Goal: Task Accomplishment & Management: Use online tool/utility

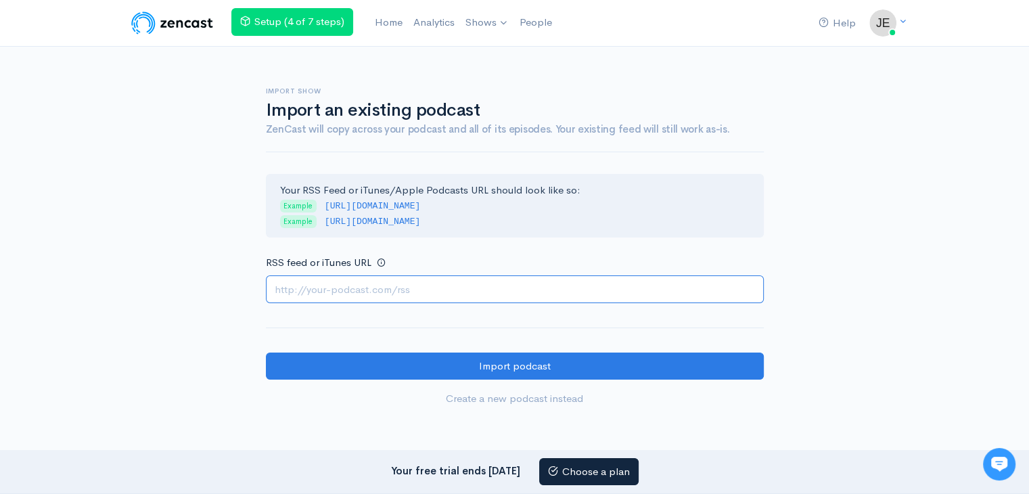
click at [456, 294] on input "RSS feed or iTunes URL" at bounding box center [515, 289] width 498 height 28
paste input "https://escortspalmjumeirah.com/feed/podcast/new-profile-abu-dhabi-call-girl-05…"
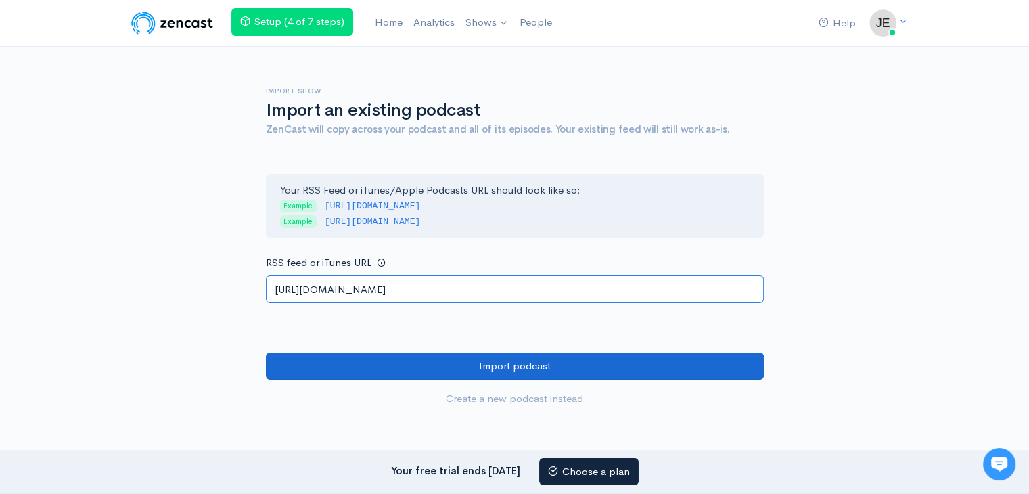
type input "https://escortspalmjumeirah.com/feed/podcast/new-profile-abu-dhabi-call-girl-05…"
click at [300, 363] on input "Import podcast" at bounding box center [515, 366] width 498 height 28
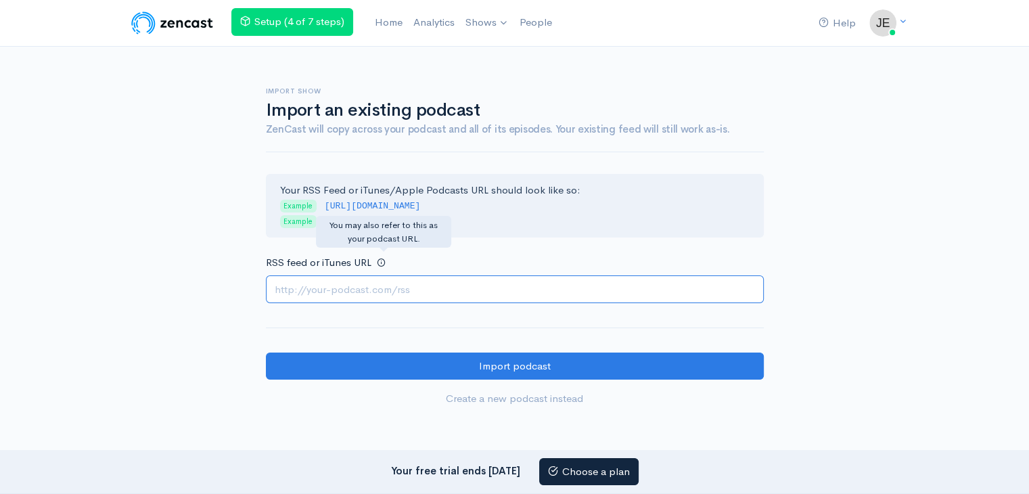
paste input "[URL][DOMAIN_NAME]"
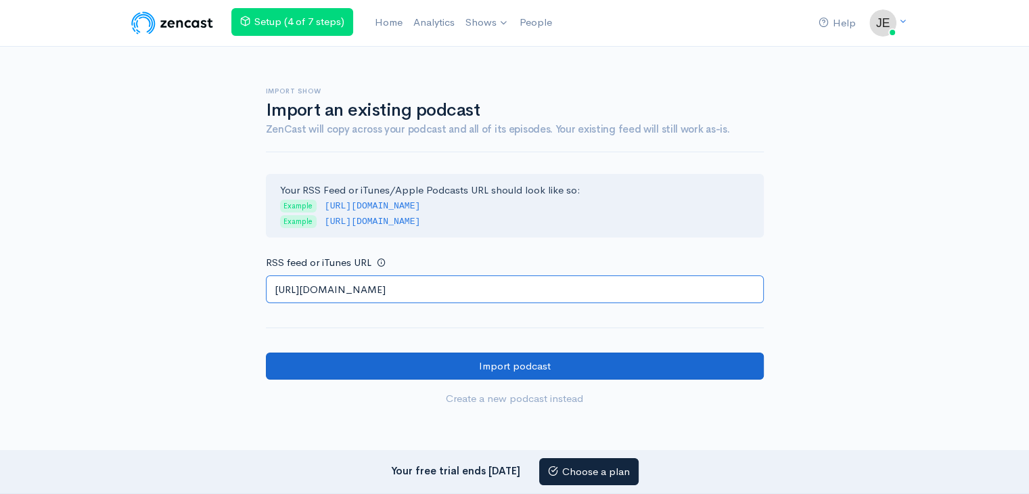
type input "[URL][DOMAIN_NAME]"
click at [346, 366] on input "Import podcast" at bounding box center [515, 366] width 498 height 28
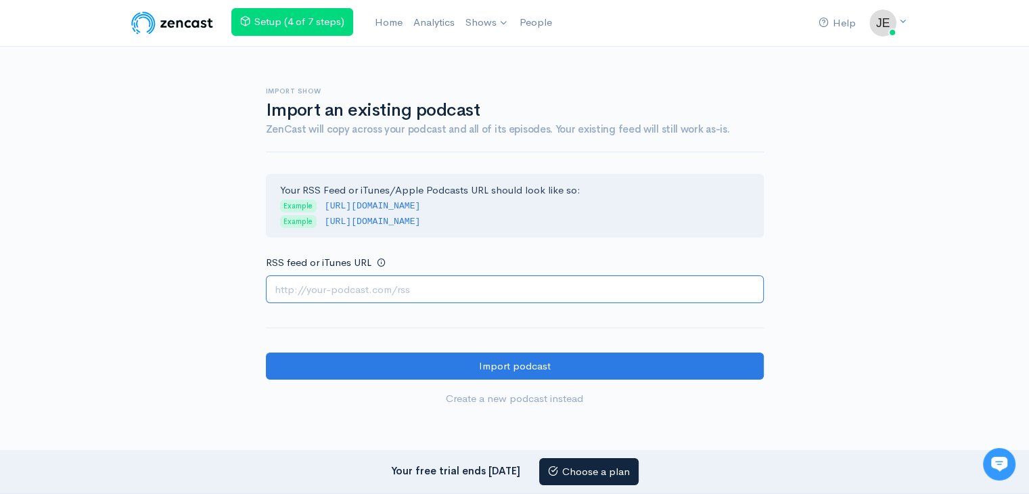
click at [378, 278] on input "RSS feed or iTunes URL" at bounding box center [515, 289] width 498 height 28
paste input "https://escortspalmjumeirah.com/feed/podcast/call-girls-abu-dhabi-0544017141-by…"
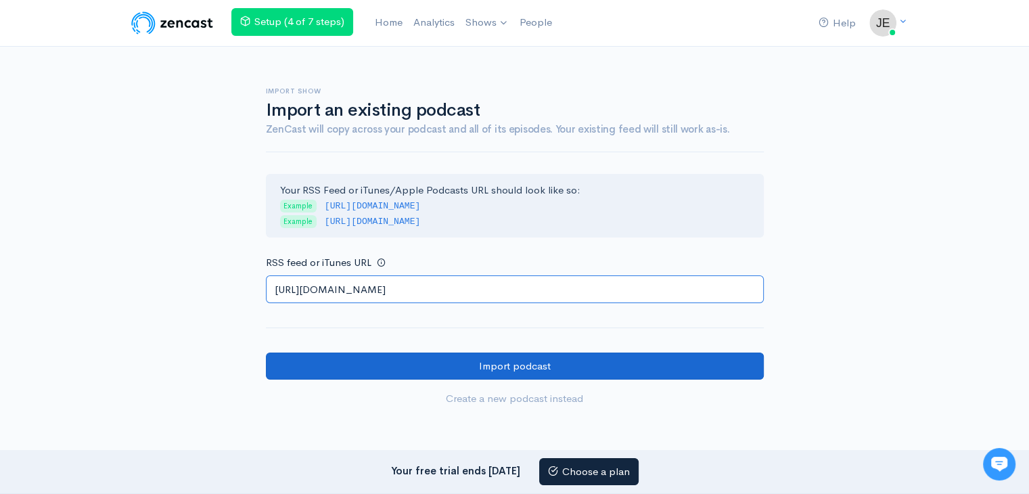
scroll to position [0, 129]
type input "https://escortspalmjumeirah.com/feed/podcast/call-girls-abu-dhabi-0544017141-by…"
click at [335, 360] on input "Import podcast" at bounding box center [515, 366] width 498 height 28
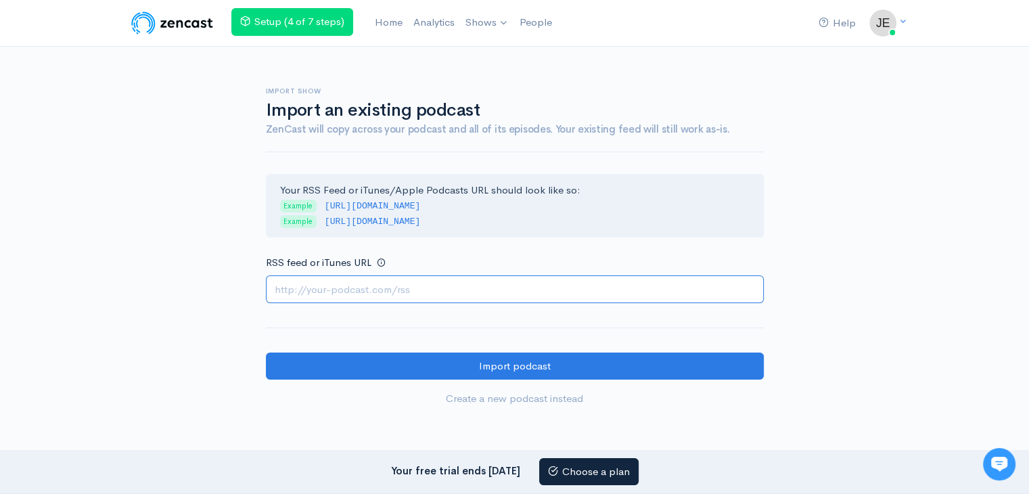
paste input "https://escortspalmjumeirah.com/feed/podcast/abu-dhabi-%e2%9c%bfcall-%e2%9c%bfg…"
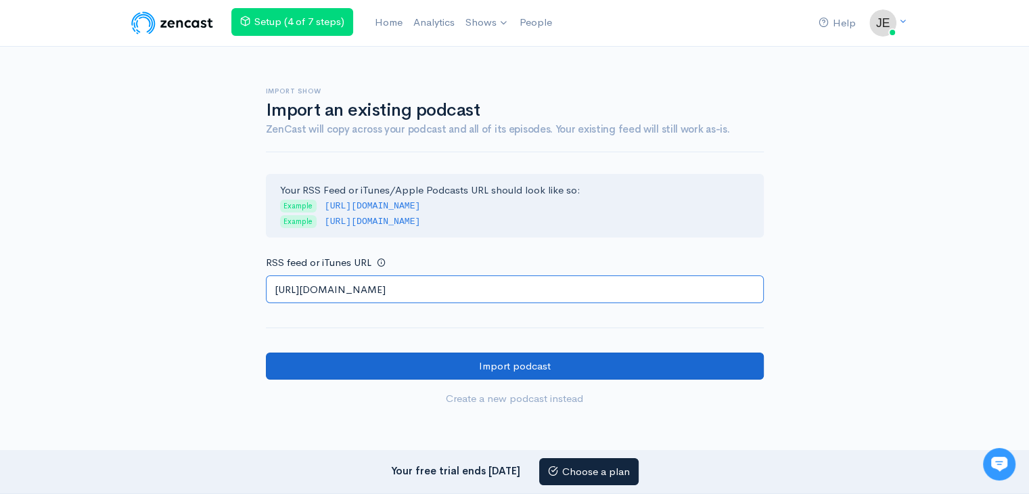
type input "https://escortspalmjumeirah.com/feed/podcast/abu-dhabi-%e2%9c%bfcall-%e2%9c%bfg…"
click at [355, 365] on input "Import podcast" at bounding box center [515, 366] width 498 height 28
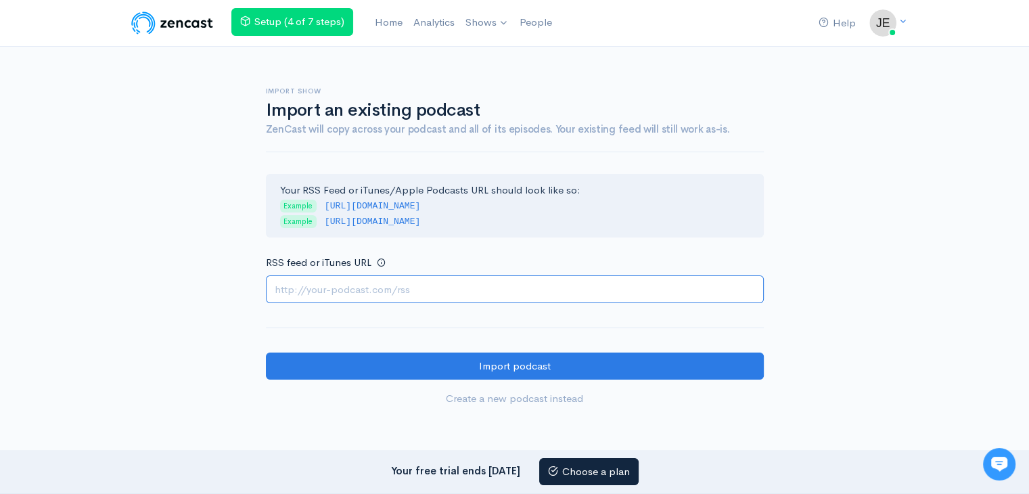
paste input "https://escortspalmjumeirah.com/feed/podcast/abu-dhabi-call-girls-0563133746-vd…"
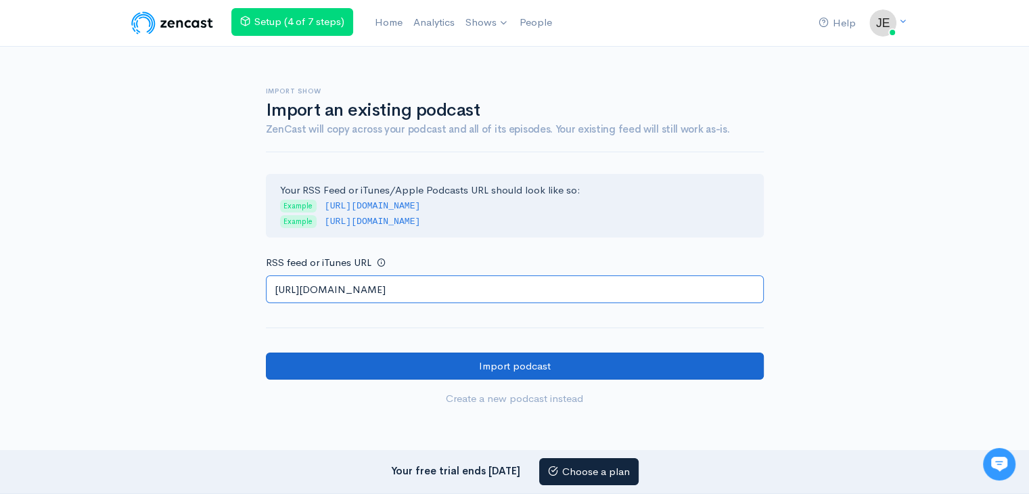
type input "https://escortspalmjumeirah.com/feed/podcast/abu-dhabi-call-girls-0563133746-vd…"
click at [360, 361] on input "Import podcast" at bounding box center [515, 366] width 498 height 28
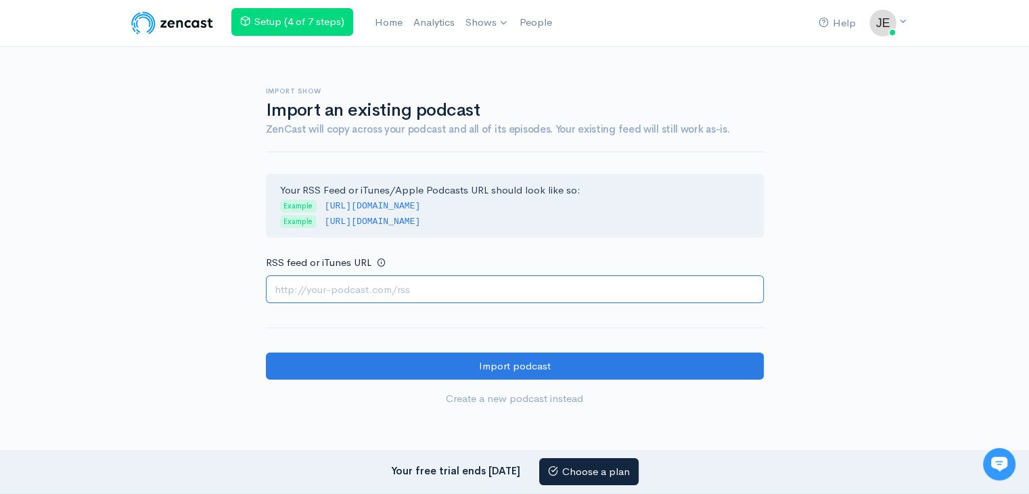
click at [357, 279] on input "RSS feed or iTunes URL" at bounding box center [515, 289] width 498 height 28
paste input "https://escortspalmjumeirah.com/feed/podcast/new-escort-in-abu-dhabi-0563380268…"
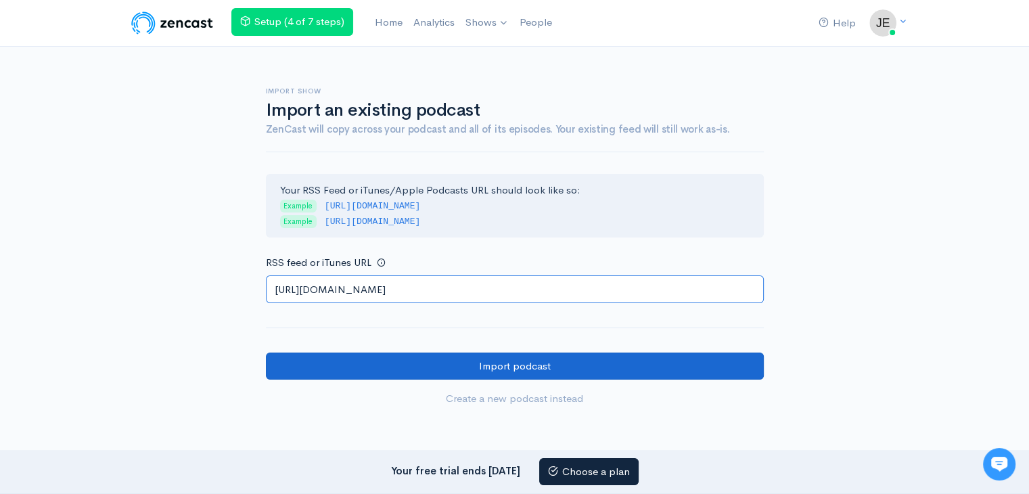
type input "https://escortspalmjumeirah.com/feed/podcast/new-escort-in-abu-dhabi-0563380268…"
click at [329, 354] on input "Import podcast" at bounding box center [515, 366] width 498 height 28
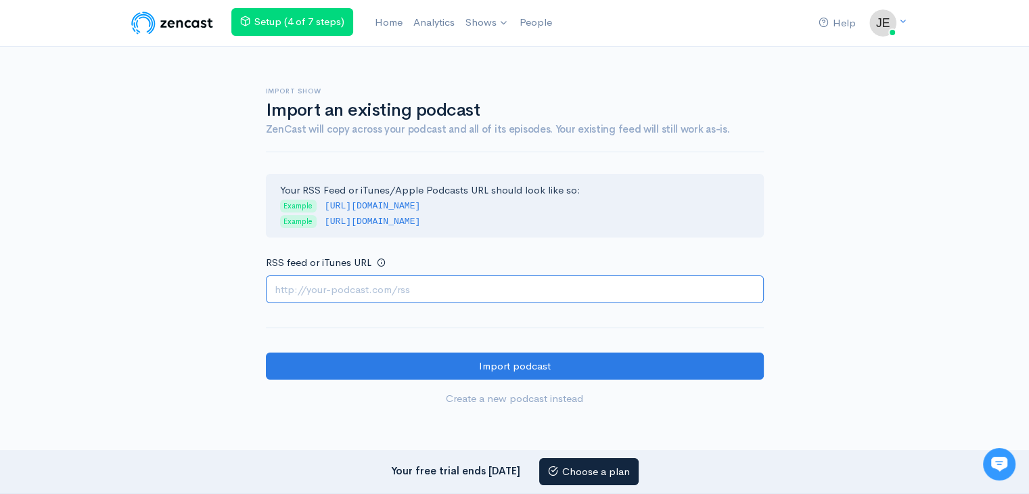
paste input "https://escortspalmjumeirah.com/feed/podcast/tt-19-indian-call-girls-in-abu-dha…"
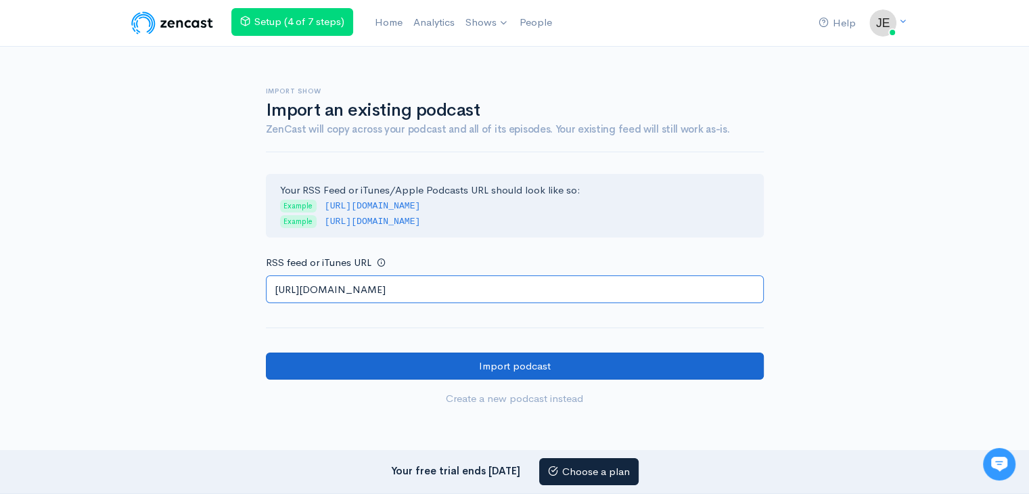
type input "https://escortspalmjumeirah.com/feed/podcast/tt-19-indian-call-girls-in-abu-dha…"
click at [331, 366] on input "Import podcast" at bounding box center [515, 366] width 498 height 28
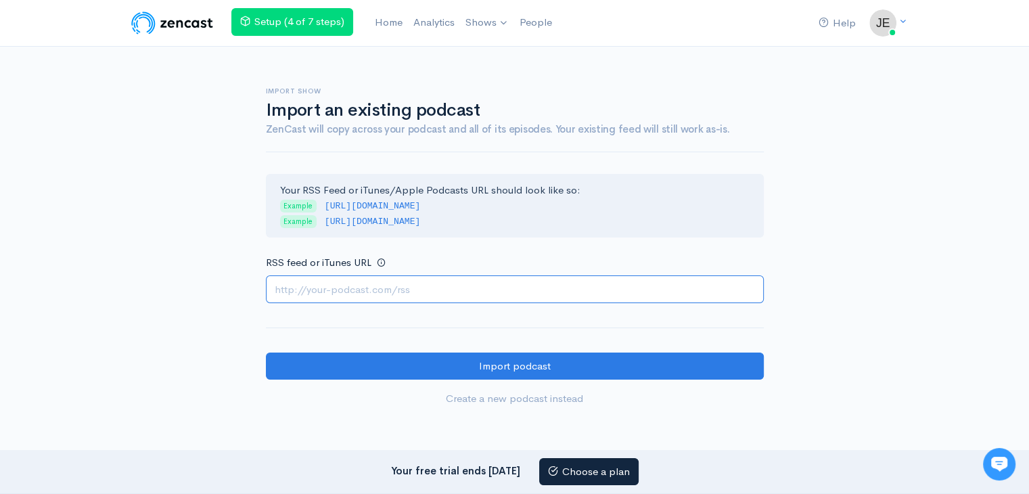
drag, startPoint x: 530, startPoint y: 285, endPoint x: 453, endPoint y: 279, distance: 77.3
click at [530, 286] on input "RSS feed or iTunes URL" at bounding box center [515, 289] width 498 height 28
paste input "https://escortspalmjumeirah.com/feed/podcast/abu-dhabi-escorts-0553770806-beaut…"
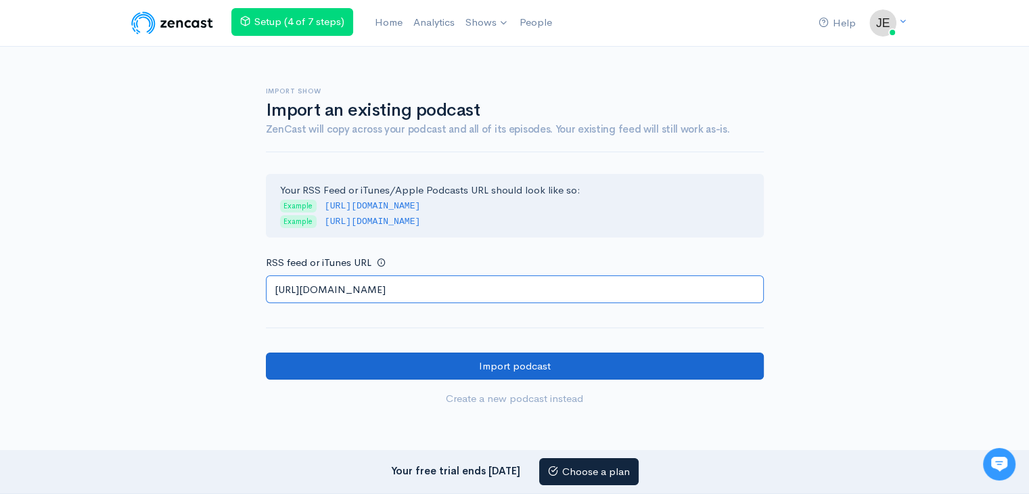
type input "https://escortspalmjumeirah.com/feed/podcast/abu-dhabi-escorts-0553770806-beaut…"
click at [399, 363] on input "Import podcast" at bounding box center [515, 366] width 498 height 28
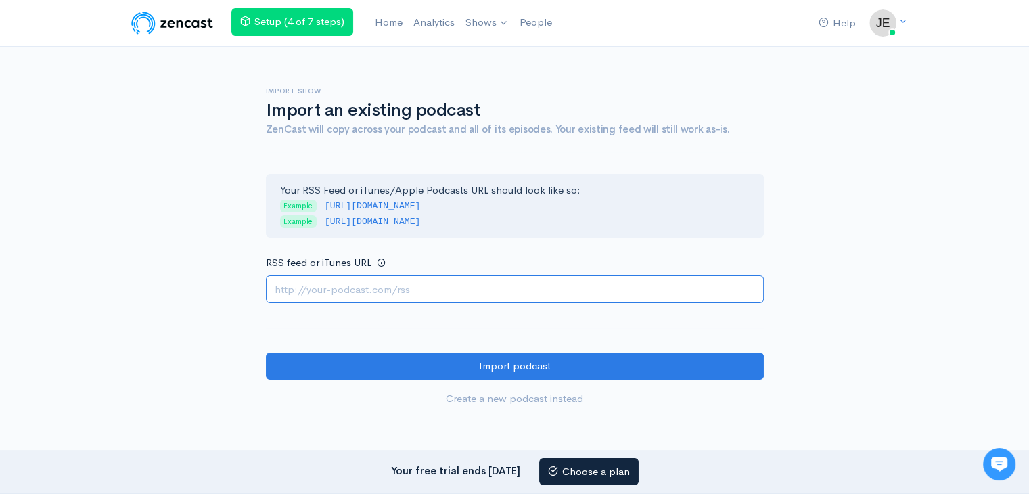
paste input "https://escortspalmjumeirah.com/feed/podcast/abu-dhabi-call-girl-0568430610-cal…"
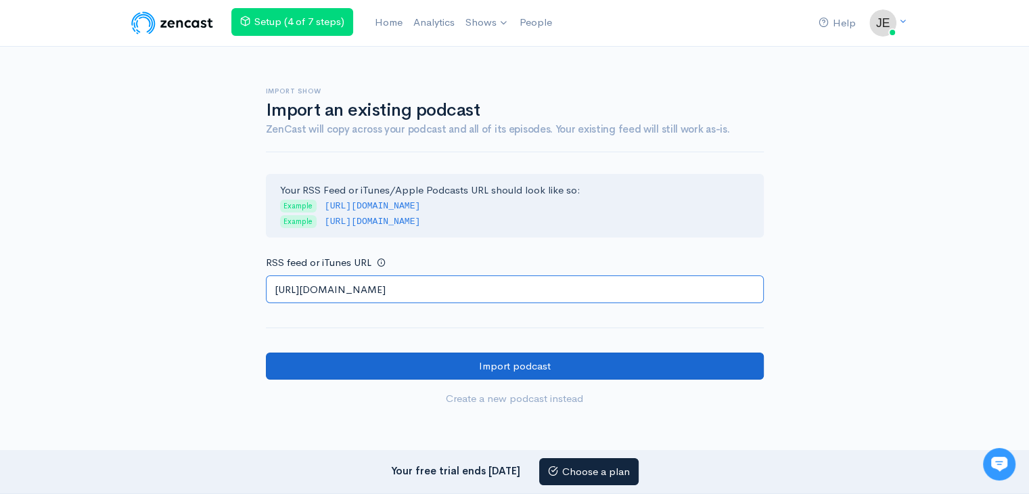
type input "https://escortspalmjumeirah.com/feed/podcast/abu-dhabi-call-girl-0568430610-cal…"
click at [359, 357] on input "Import podcast" at bounding box center [515, 366] width 498 height 28
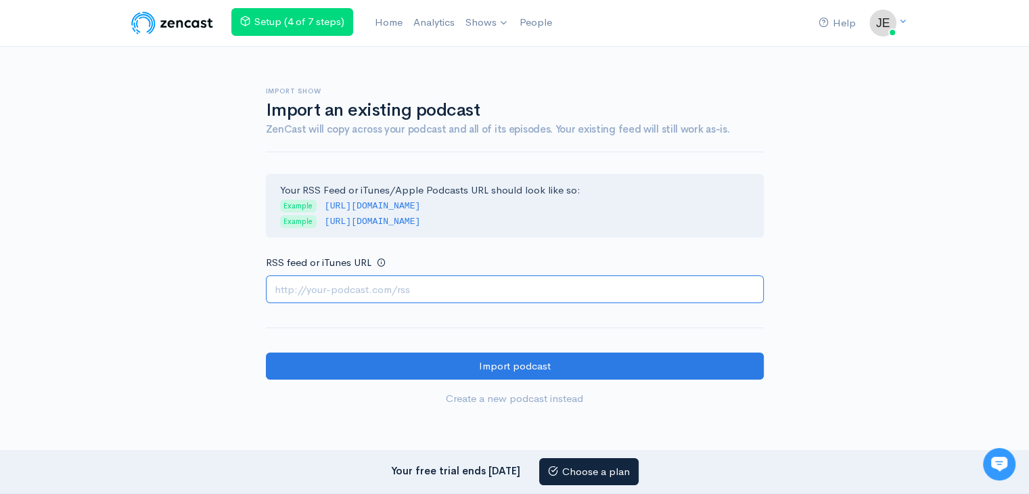
paste input "[URL][DOMAIN_NAME]"
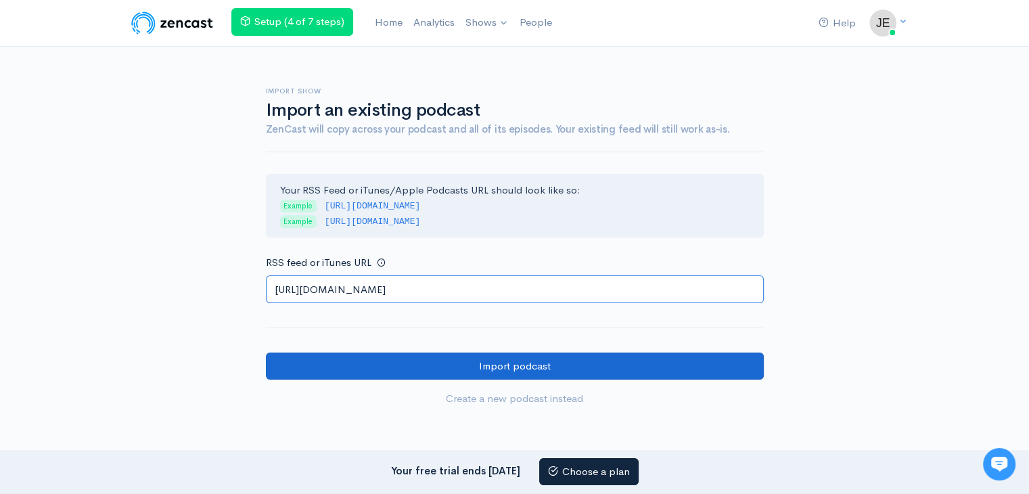
type input "[URL][DOMAIN_NAME]"
click at [348, 359] on input "Import podcast" at bounding box center [515, 366] width 498 height 28
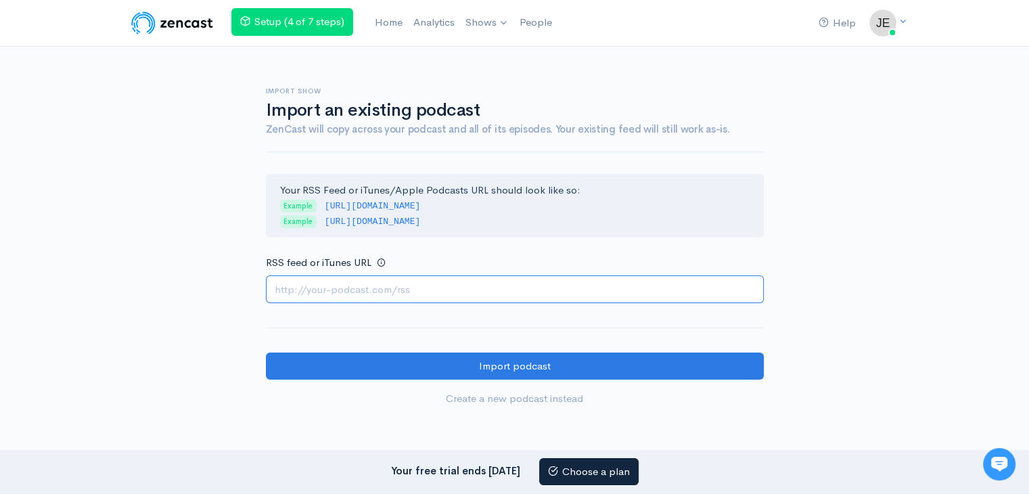
paste input "https://escortspalmjumeirah.com/feed/podcast/abu-dhabi-call-girls-0555632146-ex…"
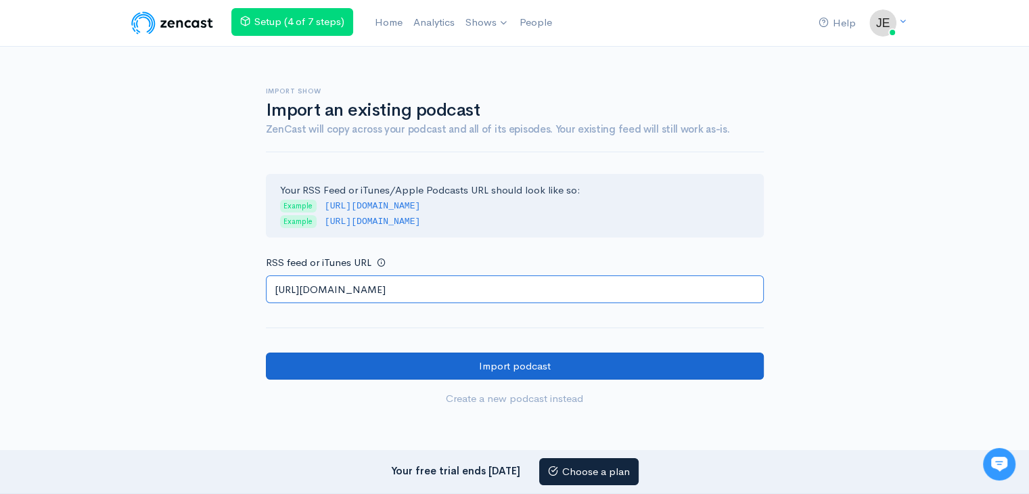
type input "https://escortspalmjumeirah.com/feed/podcast/abu-dhabi-call-girls-0555632146-ex…"
click at [365, 366] on input "Import podcast" at bounding box center [515, 366] width 498 height 28
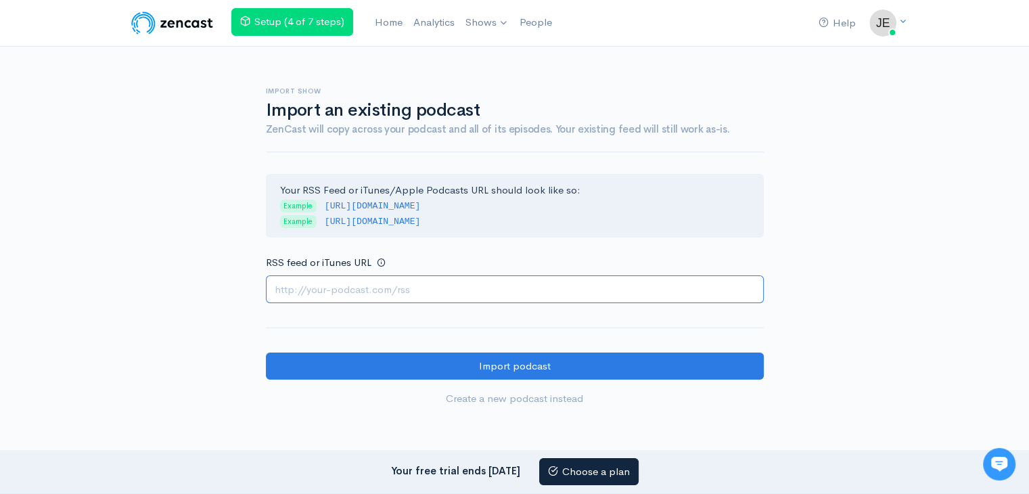
paste input "https://escortspalmjumeirah.com/feed/podcast/star%e2%98%86-abu-dhabi-call-girls…"
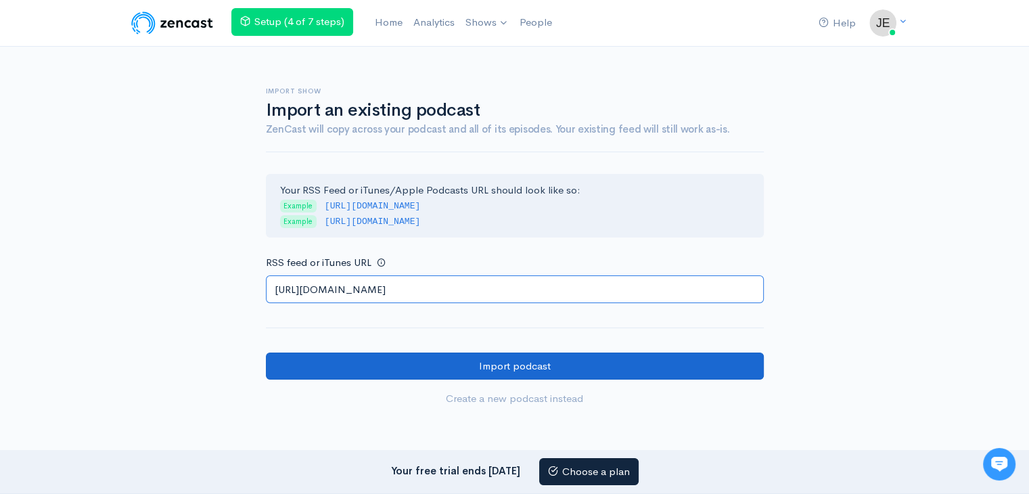
type input "https://escortspalmjumeirah.com/feed/podcast/star%e2%98%86-abu-dhabi-call-girls…"
click at [330, 360] on input "Import podcast" at bounding box center [515, 366] width 498 height 28
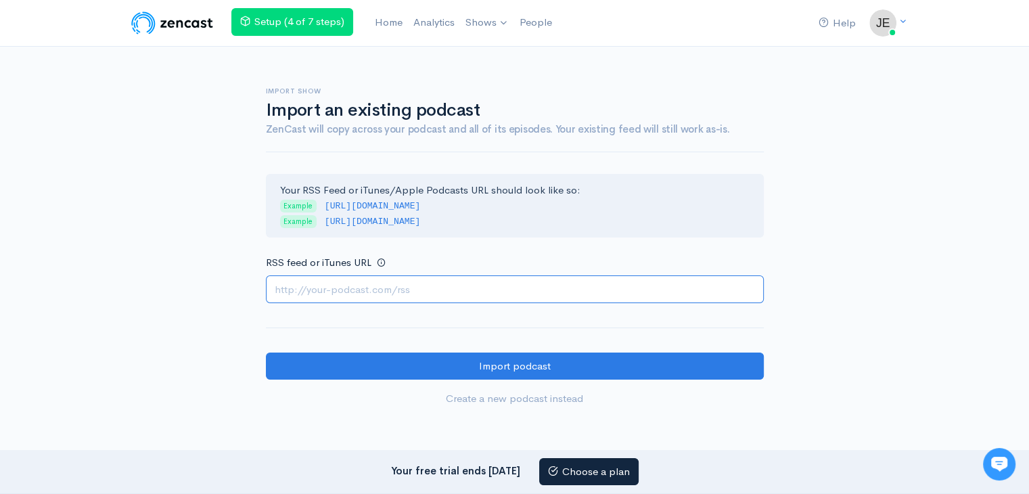
click at [386, 298] on input "RSS feed or iTunes URL" at bounding box center [515, 289] width 498 height 28
paste input "https://escortspalmjumeirah.com/feed/podcast/abu-dhabi-call-girls-0586400197-ca…"
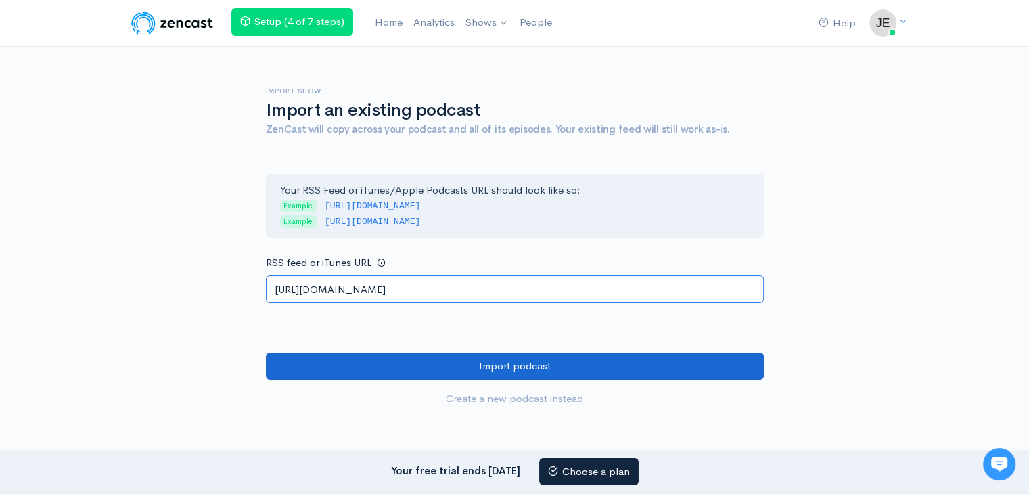
type input "https://escortspalmjumeirah.com/feed/podcast/abu-dhabi-call-girls-0586400197-ca…"
click at [332, 374] on input "Import podcast" at bounding box center [515, 366] width 498 height 28
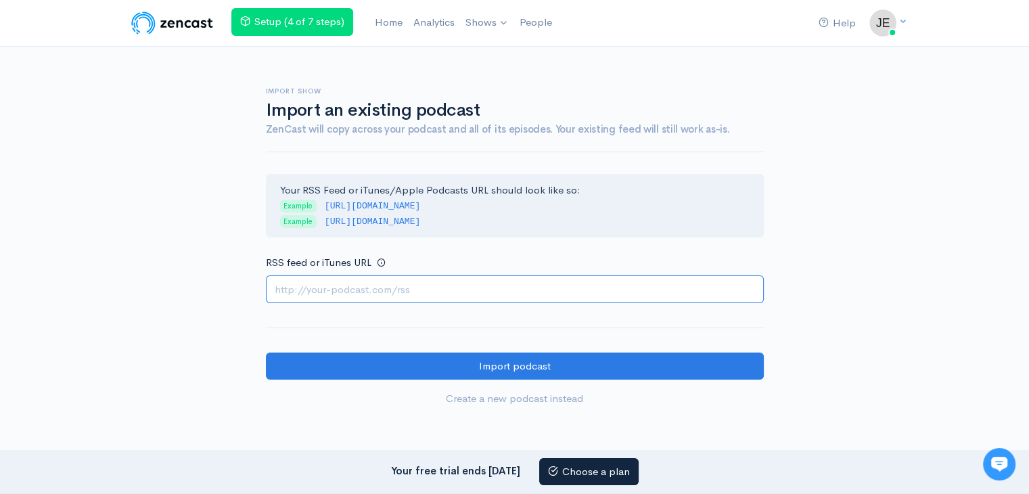
paste input "[URL][DOMAIN_NAME]"
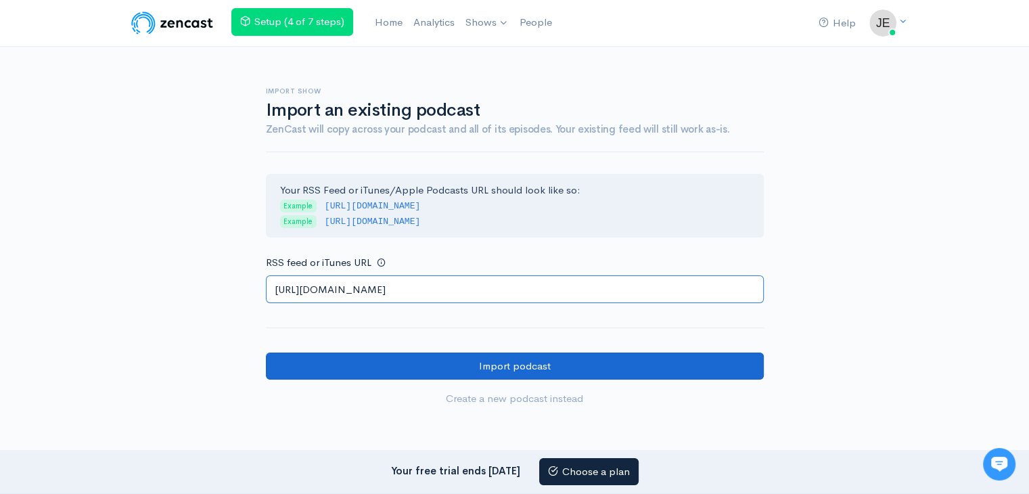
type input "[URL][DOMAIN_NAME]"
click at [338, 363] on input "Import podcast" at bounding box center [515, 366] width 498 height 28
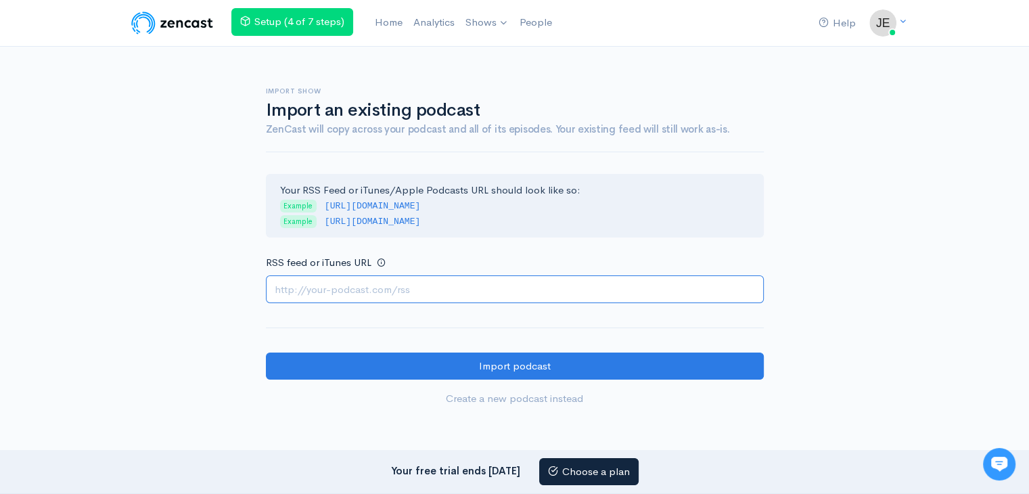
paste input "https://escortspalmjumeirah.com/feed/podcast/abu-dhabi-girls-number-0567006274-…"
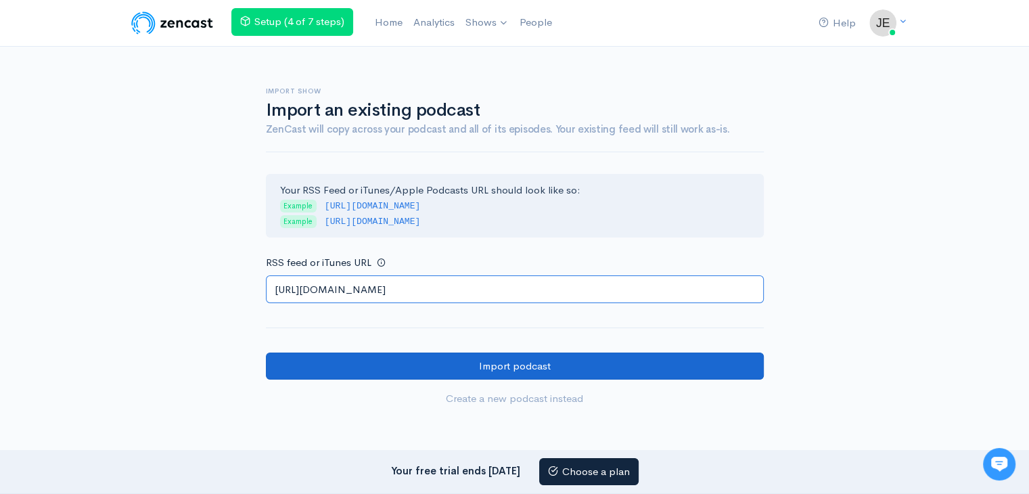
type input "https://escortspalmjumeirah.com/feed/podcast/abu-dhabi-girls-number-0567006274-…"
click at [375, 364] on input "Import podcast" at bounding box center [515, 366] width 498 height 28
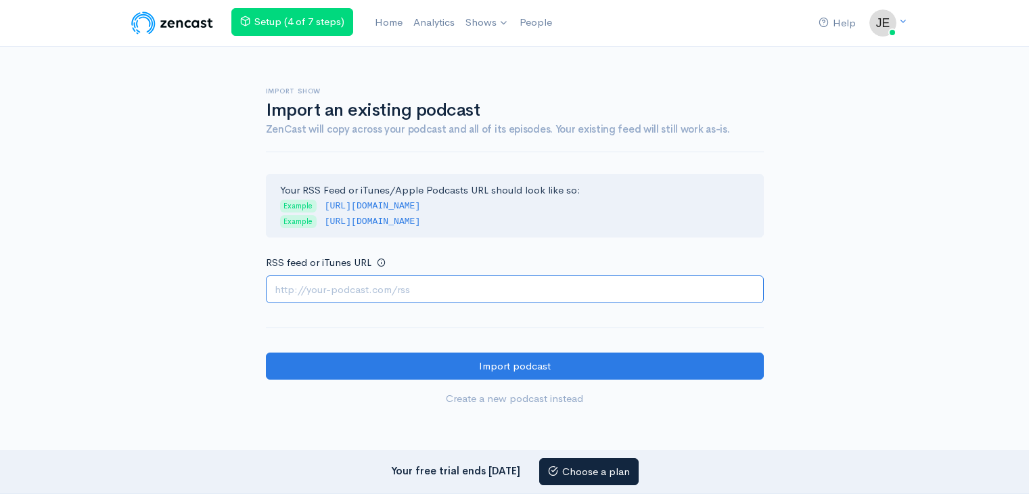
drag, startPoint x: 349, startPoint y: 288, endPoint x: 306, endPoint y: 312, distance: 49.4
click at [349, 288] on input "RSS feed or iTunes URL" at bounding box center [515, 289] width 498 height 28
paste input "https://escortspalmjumeirah.com/feed/podcast/abu-dhabi-escort-models-0509967520…"
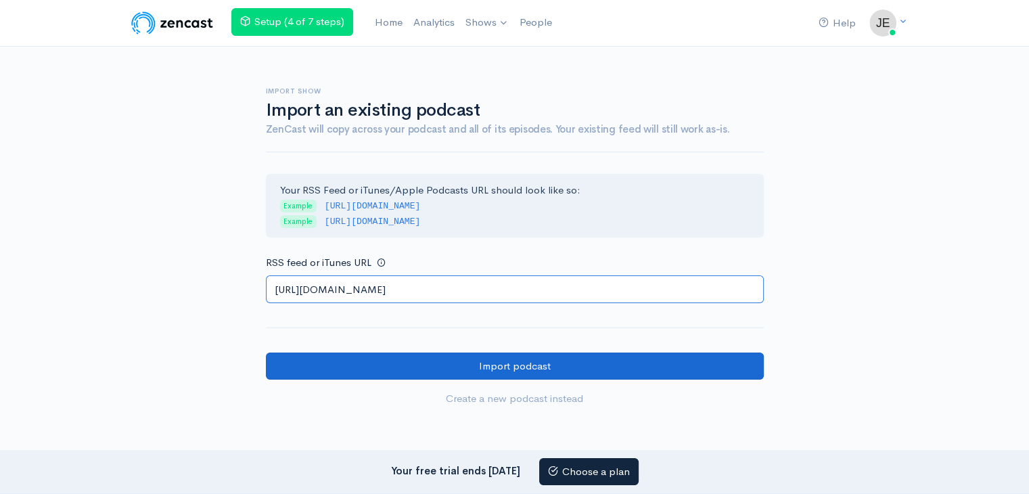
scroll to position [0, 74]
type input "https://escortspalmjumeirah.com/feed/podcast/abu-dhabi-escort-models-0509967520…"
click at [306, 369] on input "Import podcast" at bounding box center [515, 366] width 498 height 28
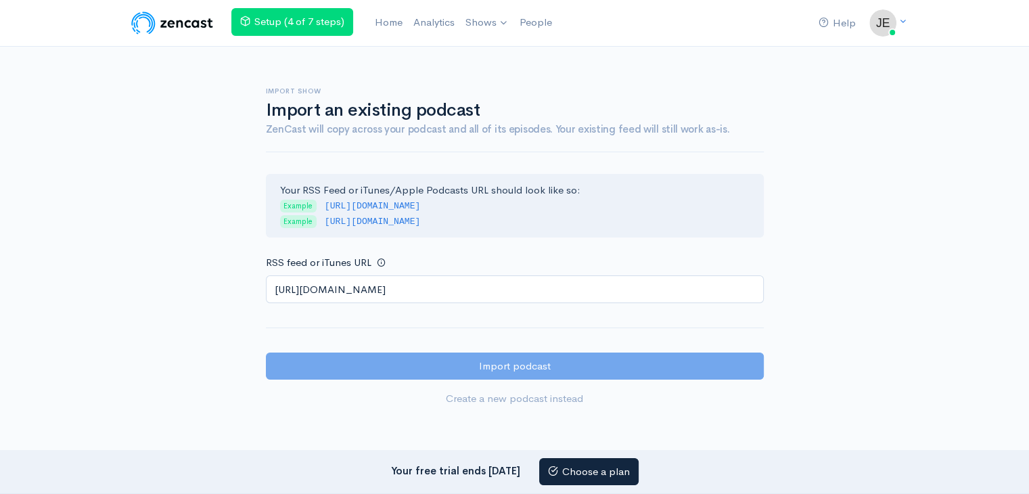
scroll to position [0, 0]
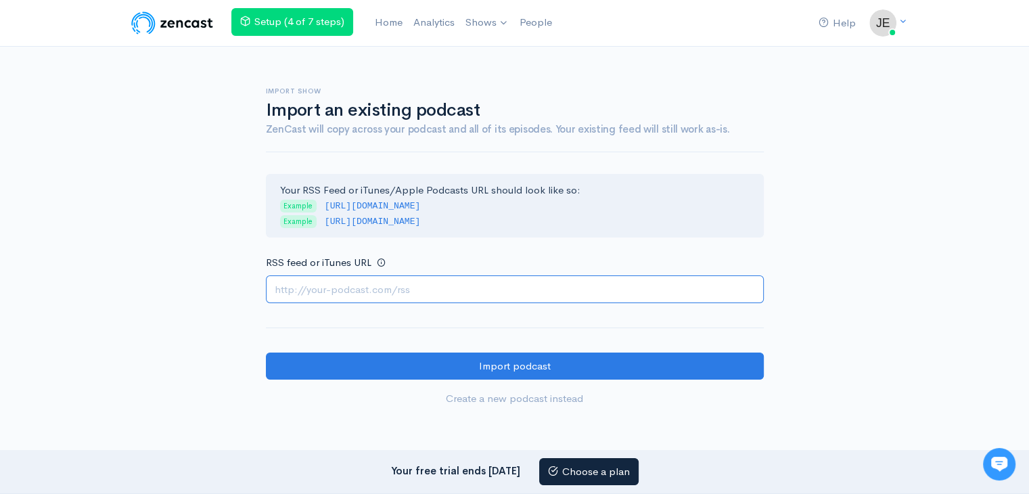
paste input "[URL][DOMAIN_NAME]"
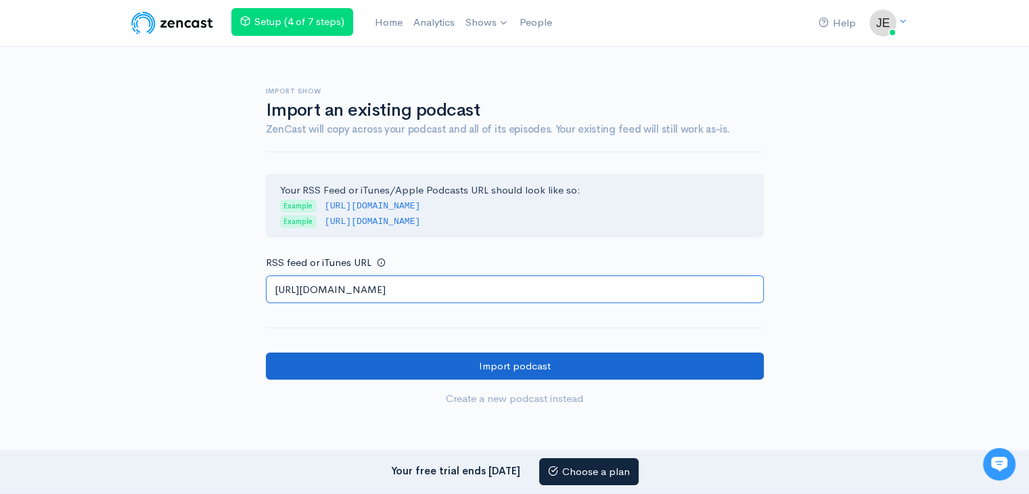
type input "[URL][DOMAIN_NAME]"
click at [358, 369] on input "Import podcast" at bounding box center [515, 366] width 498 height 28
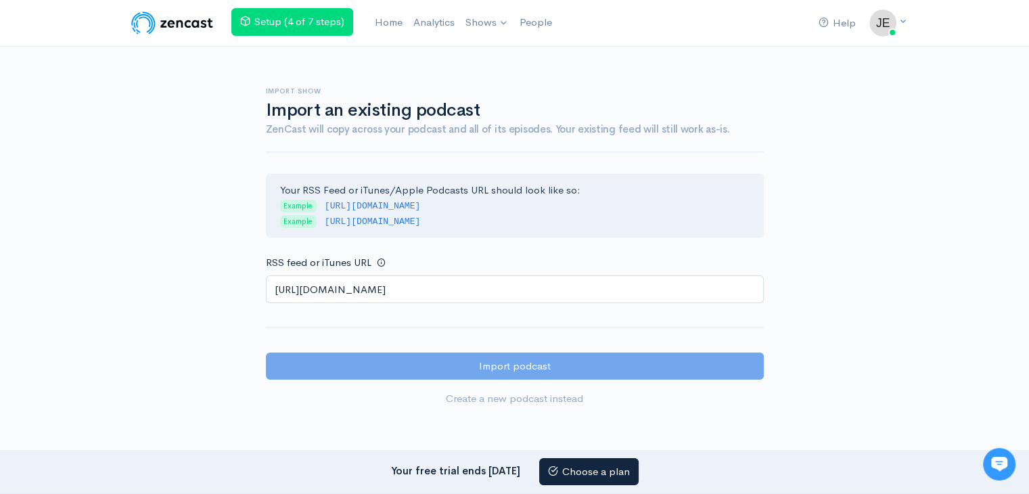
scroll to position [0, 0]
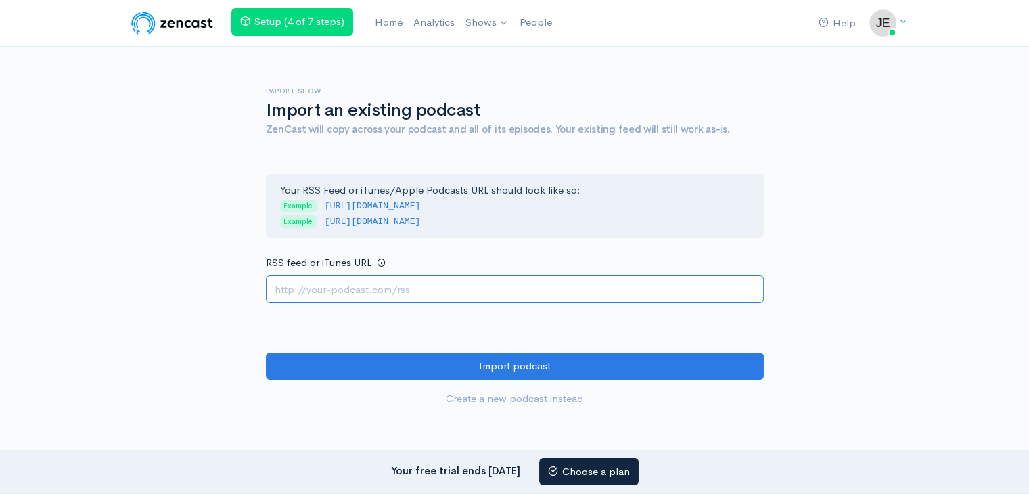
click at [325, 284] on input "RSS feed or iTunes URL" at bounding box center [515, 289] width 498 height 28
paste input "https://escortspalmjumeirah.com/feed/podcast/real-call-girls-in-abu-dhabi-05073…"
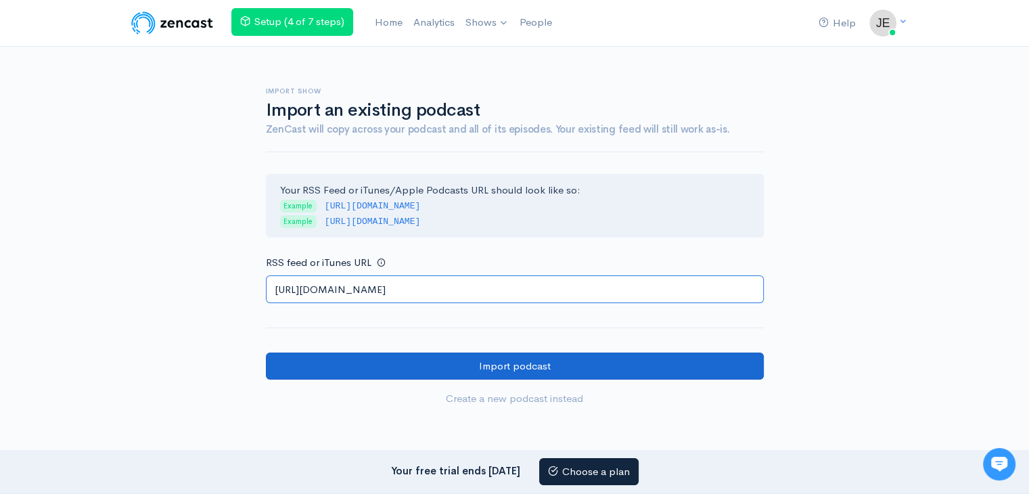
type input "https://escortspalmjumeirah.com/feed/podcast/real-call-girls-in-abu-dhabi-05073…"
click at [292, 364] on input "Import podcast" at bounding box center [515, 366] width 498 height 28
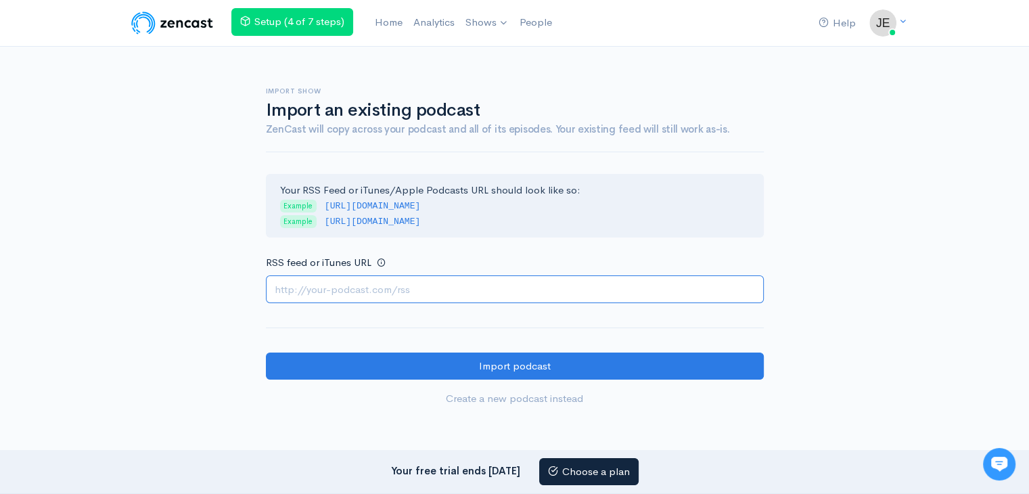
paste input "https://escortspalmjumeirah.com/feed/podcast/luxury-call-girls-in-abu-dhabi-055…"
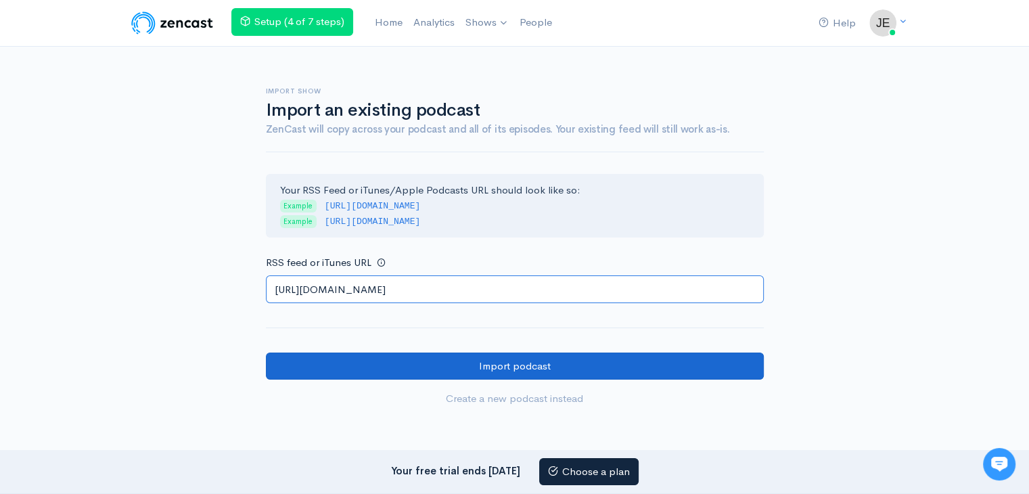
type input "https://escortspalmjumeirah.com/feed/podcast/luxury-call-girls-in-abu-dhabi-055…"
click at [376, 358] on input "Import podcast" at bounding box center [515, 366] width 498 height 28
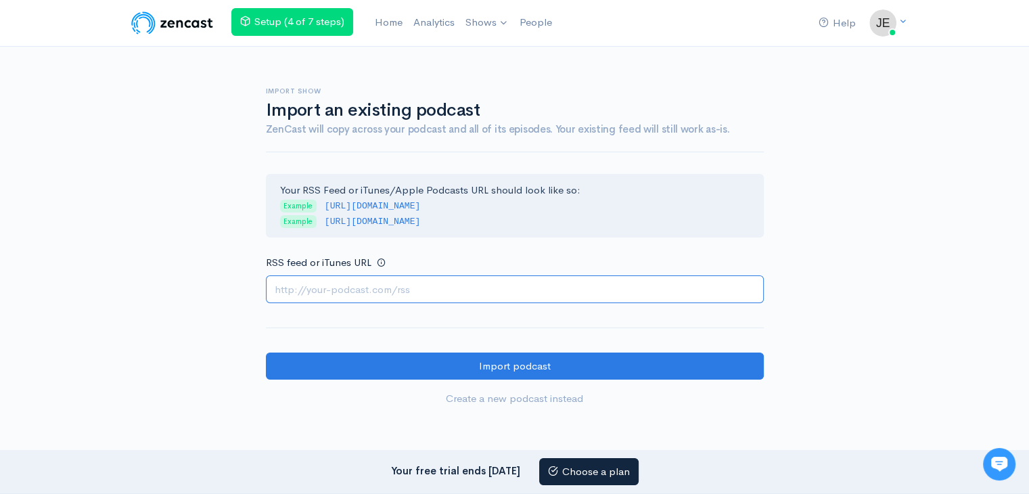
paste input "https://escortspalmjumeirah.com/feed/podcast/abu-dhabi-escort-0507757241-escort…"
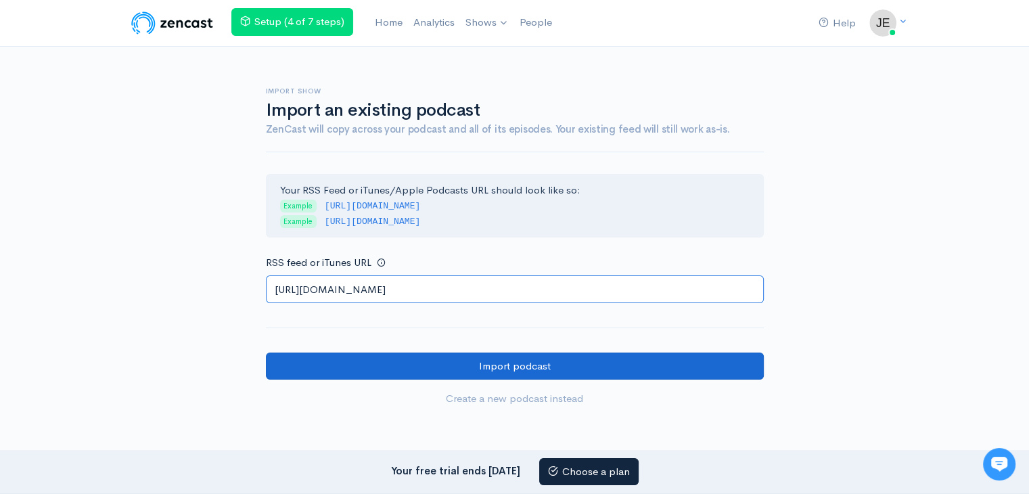
type input "https://escortspalmjumeirah.com/feed/podcast/abu-dhabi-escort-0507757241-escort…"
click at [392, 367] on input "Import podcast" at bounding box center [515, 366] width 498 height 28
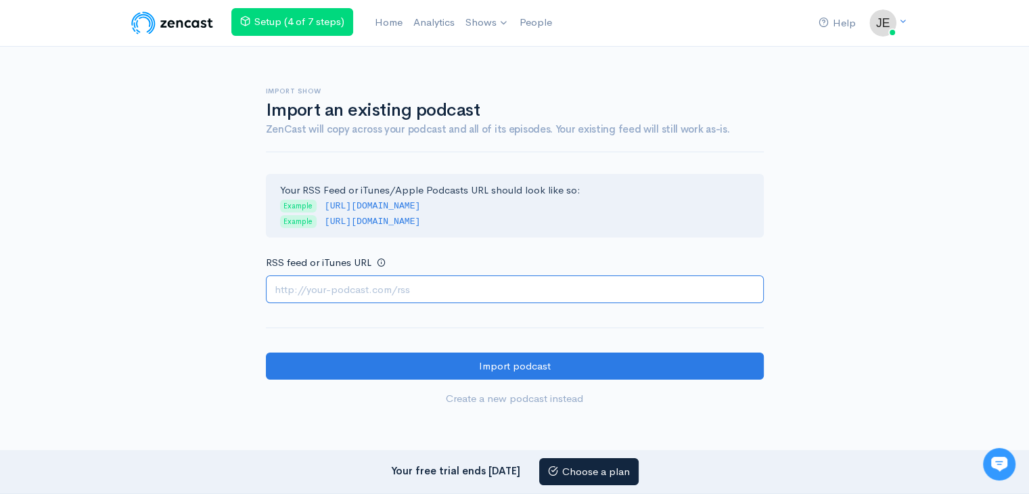
paste input "https://escortspalmjumeirah.com/feed/podcast/real-call-girls-service-in-abu-dha…"
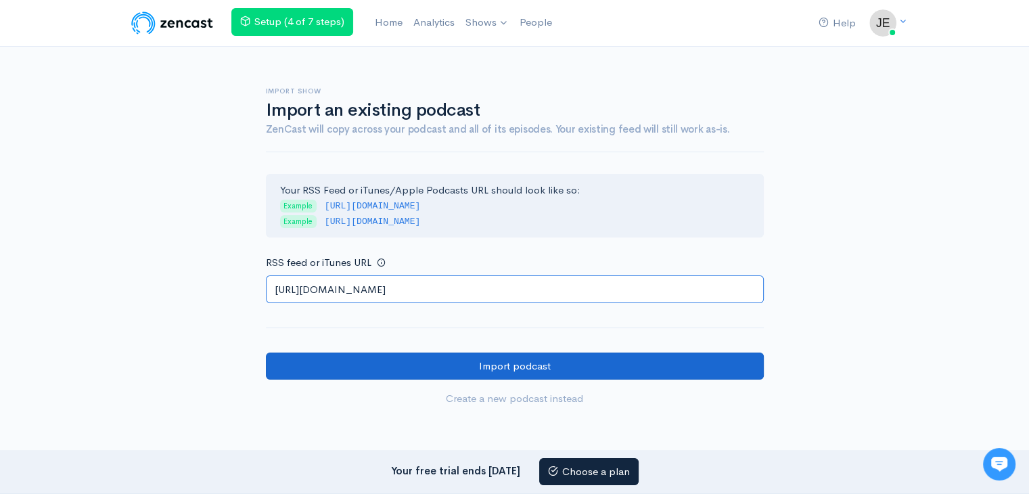
type input "https://escortspalmjumeirah.com/feed/podcast/real-call-girls-service-in-abu-dha…"
click at [344, 373] on input "Import podcast" at bounding box center [515, 366] width 498 height 28
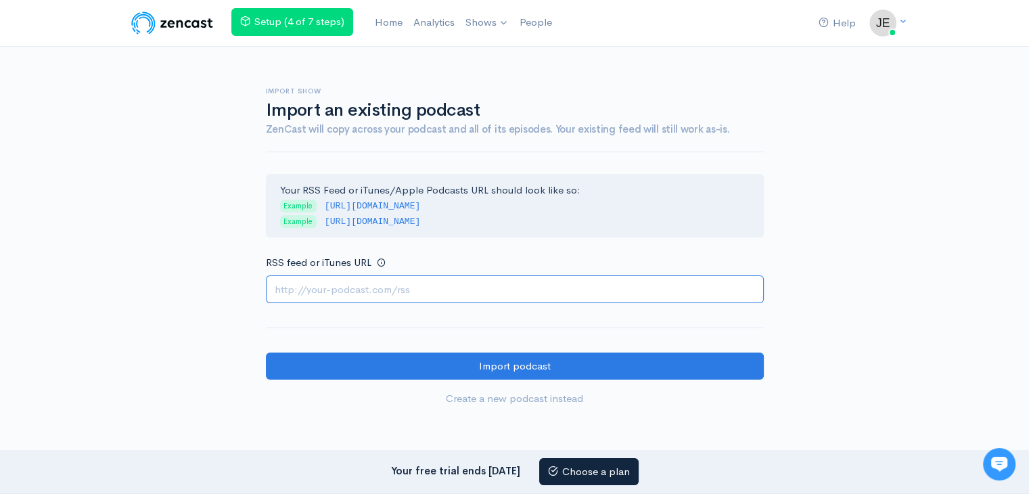
click at [350, 290] on input "RSS feed or iTunes URL" at bounding box center [515, 289] width 498 height 28
paste input "https://escortspalmjumeirah.com/feed/podcast/book-abu-dhabi-call-girls-05556321…"
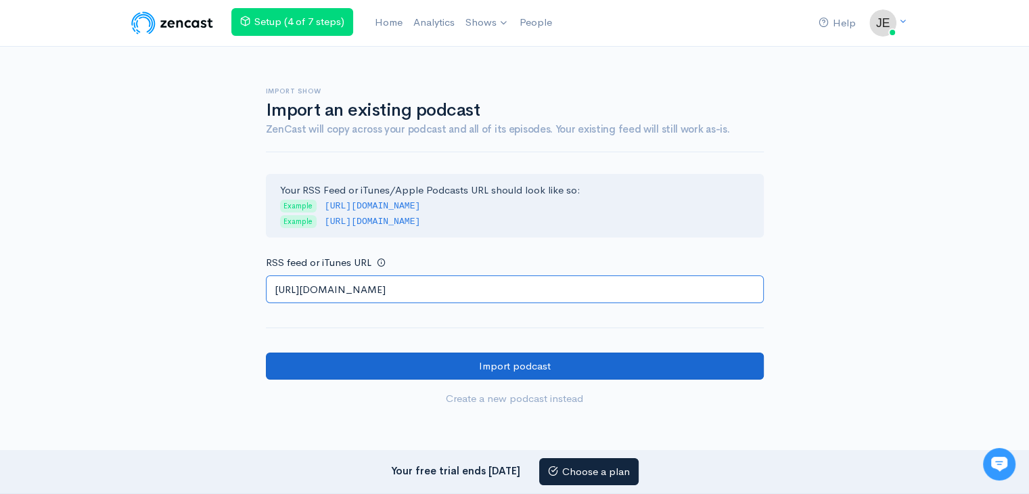
type input "https://escortspalmjumeirah.com/feed/podcast/book-abu-dhabi-call-girls-05556321…"
click at [321, 374] on input "Import podcast" at bounding box center [515, 366] width 498 height 28
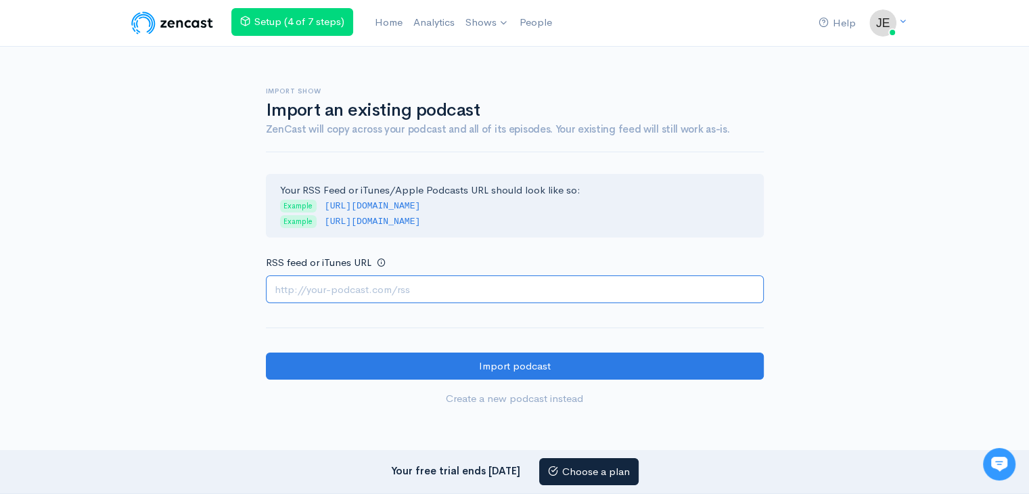
paste input "https://escortspalmjumeirah.com/feed/podcast/abu-dhabi-call-girls-0552219060-ca…"
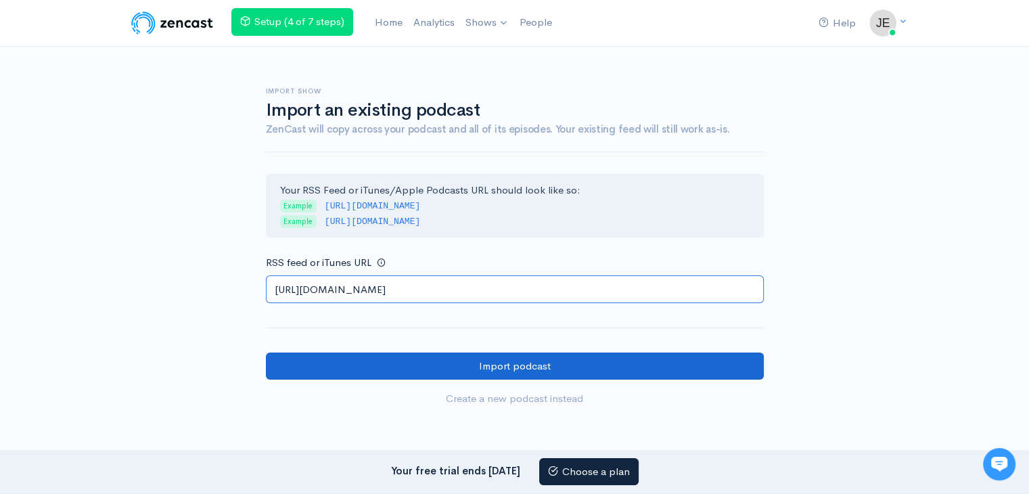
type input "https://escortspalmjumeirah.com/feed/podcast/abu-dhabi-call-girls-0552219060-ca…"
click at [349, 361] on input "Import podcast" at bounding box center [515, 366] width 498 height 28
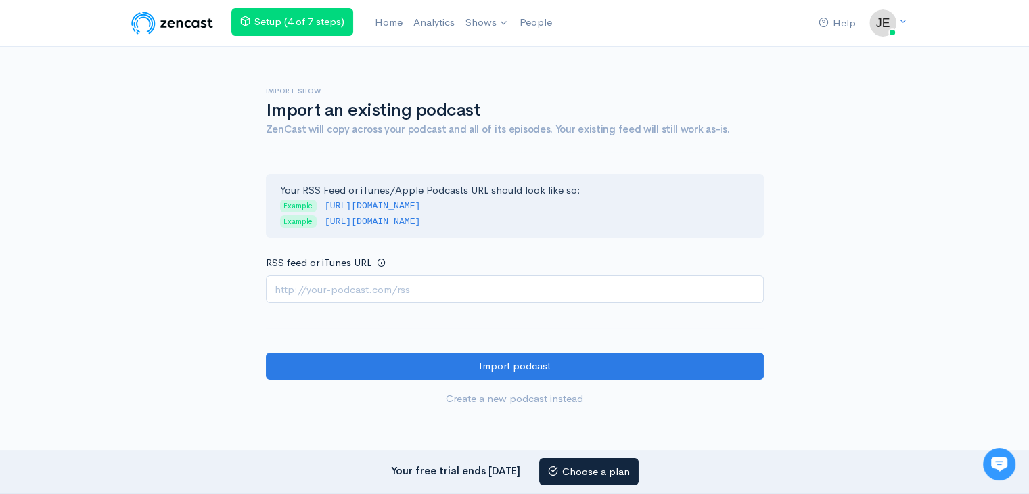
drag, startPoint x: 371, startPoint y: 271, endPoint x: 371, endPoint y: 279, distance: 8.1
click at [371, 271] on div "RSS feed or iTunes URL" at bounding box center [515, 278] width 498 height 49
click at [358, 293] on input "RSS feed or iTunes URL" at bounding box center [515, 289] width 498 height 28
paste input "https://escortspalmjumeirah.com/feed/podcast/call-girls-abu-dhabi-0529186599-ab…"
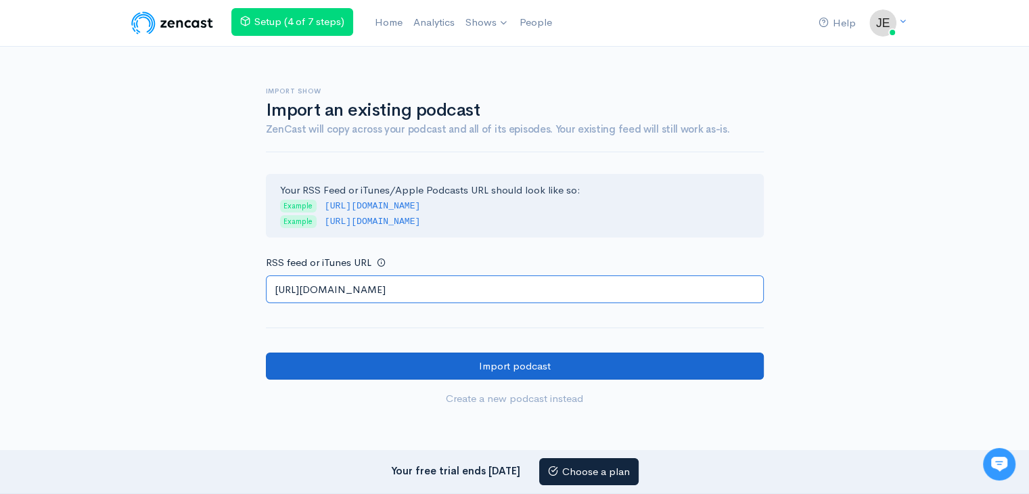
type input "https://escortspalmjumeirah.com/feed/podcast/call-girls-abu-dhabi-0529186599-ab…"
click at [336, 369] on input "Import podcast" at bounding box center [515, 366] width 498 height 28
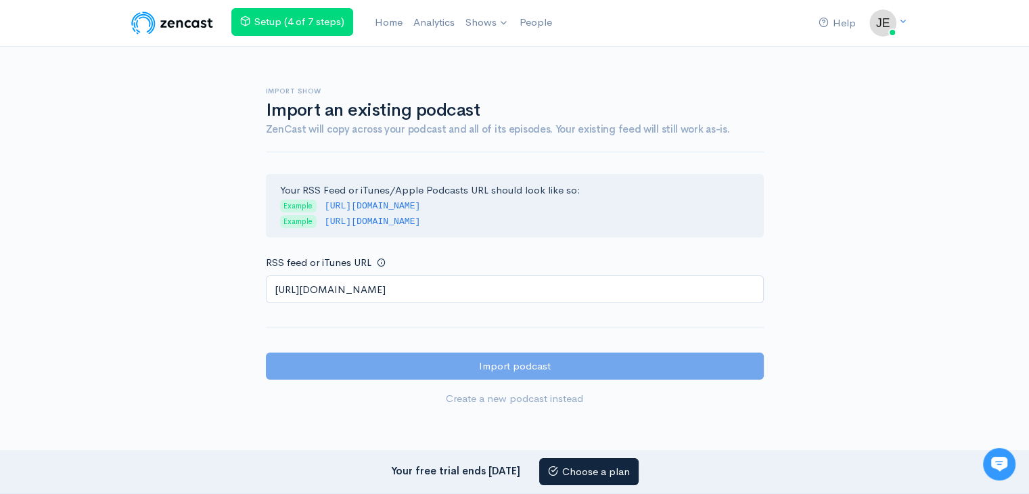
scroll to position [0, 0]
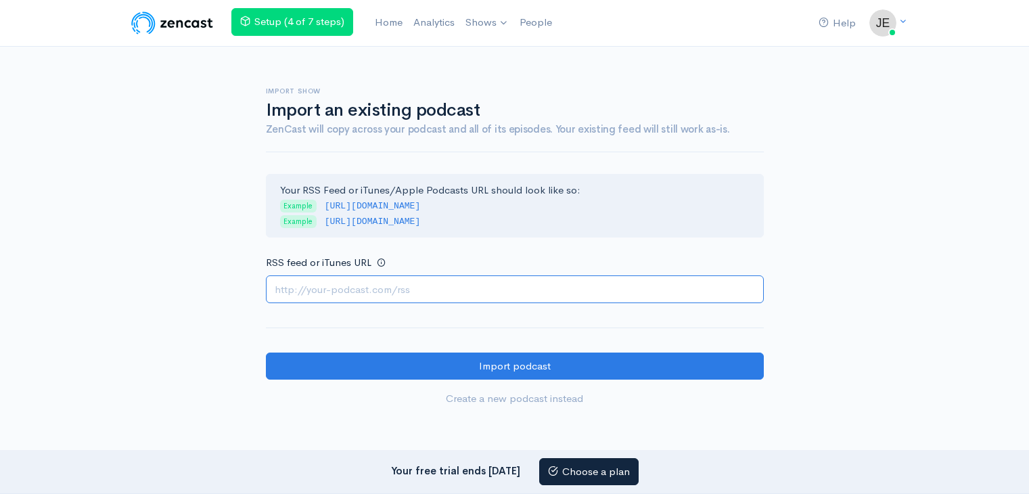
paste input "[URL][DOMAIN_NAME]"
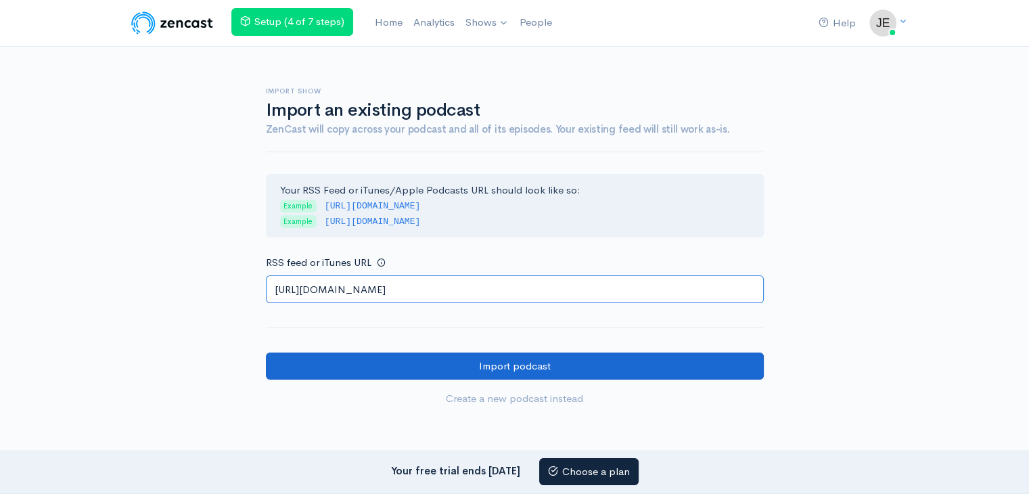
type input "[URL][DOMAIN_NAME]"
click at [426, 365] on input "Import podcast" at bounding box center [515, 366] width 498 height 28
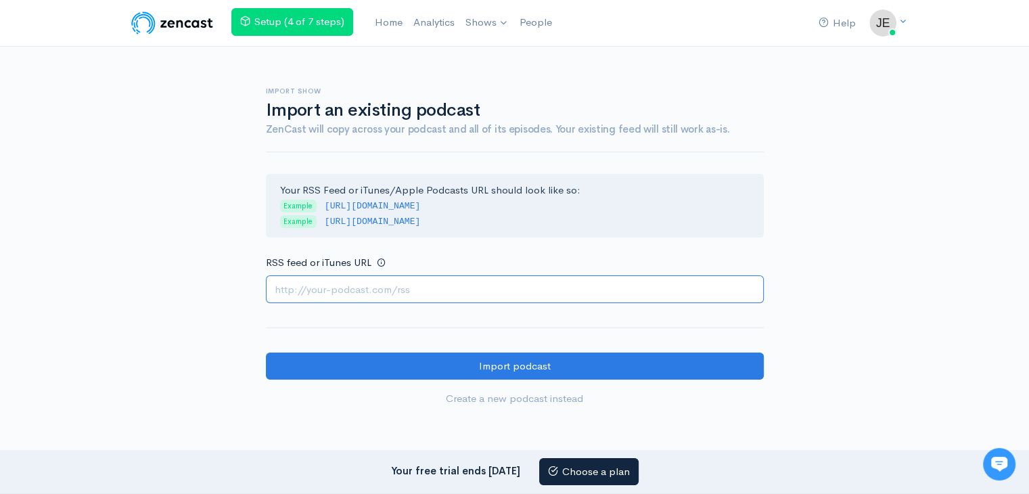
click at [396, 290] on input "RSS feed or iTunes URL" at bounding box center [515, 289] width 498 height 28
paste input "https://escortspalmjumeirah.com/feed/podcast/call-girls-in-abu-dhabi-0529711942…"
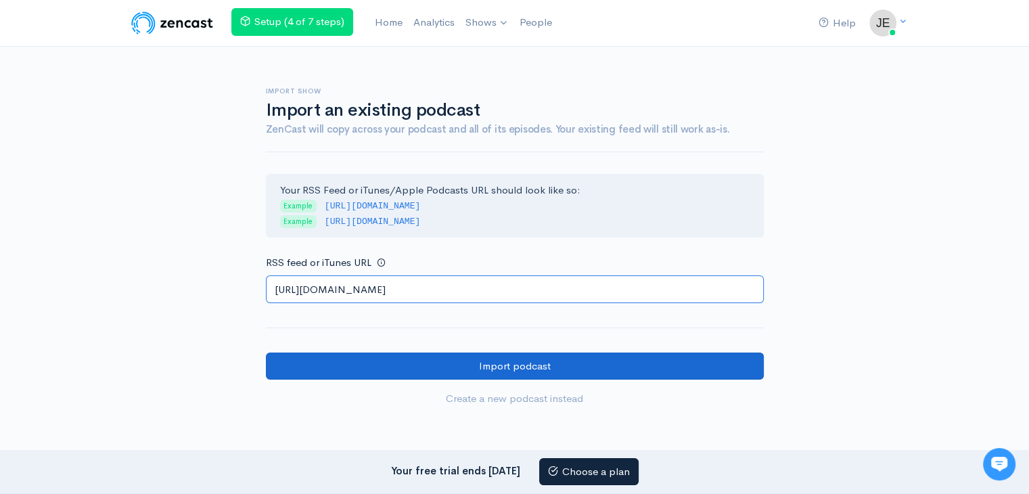
type input "https://escortspalmjumeirah.com/feed/podcast/call-girls-in-abu-dhabi-0529711942…"
click at [338, 357] on input "Import podcast" at bounding box center [515, 366] width 498 height 28
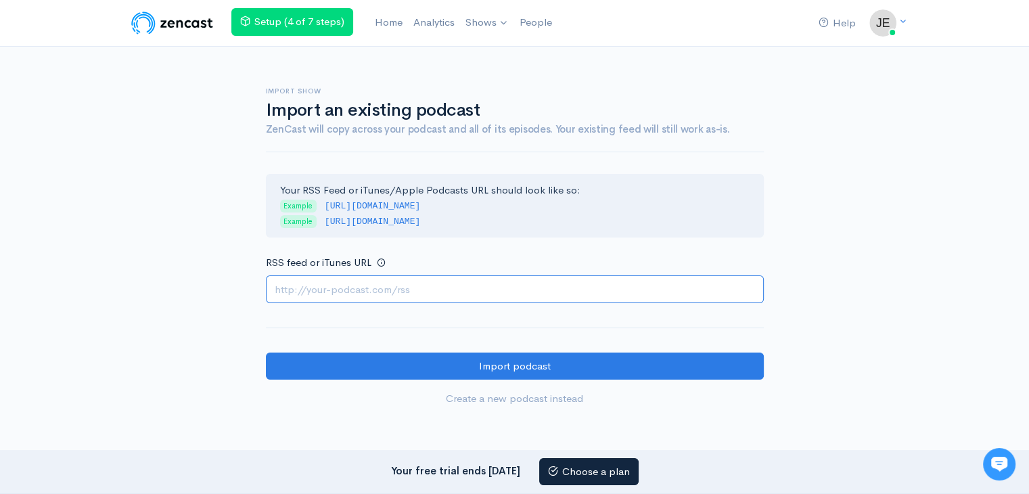
drag, startPoint x: 357, startPoint y: 295, endPoint x: 340, endPoint y: 296, distance: 16.9
click at [357, 295] on input "RSS feed or iTunes URL" at bounding box center [515, 289] width 498 height 28
paste input "https://escortspalmjumeirah.com/feed/podcast/call-girl-in-abu-dhabi-0503464457-…"
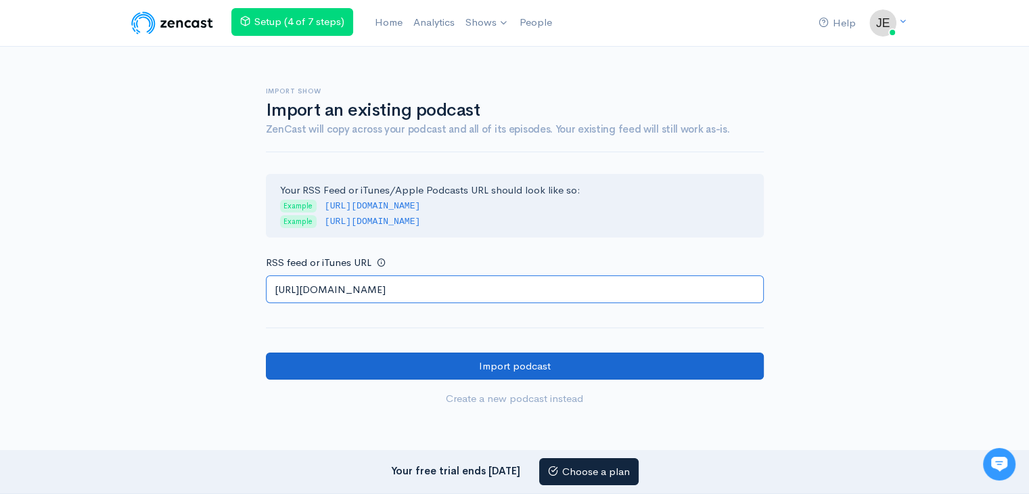
type input "https://escortspalmjumeirah.com/feed/podcast/call-girl-in-abu-dhabi-0503464457-…"
click at [317, 370] on input "Import podcast" at bounding box center [515, 366] width 498 height 28
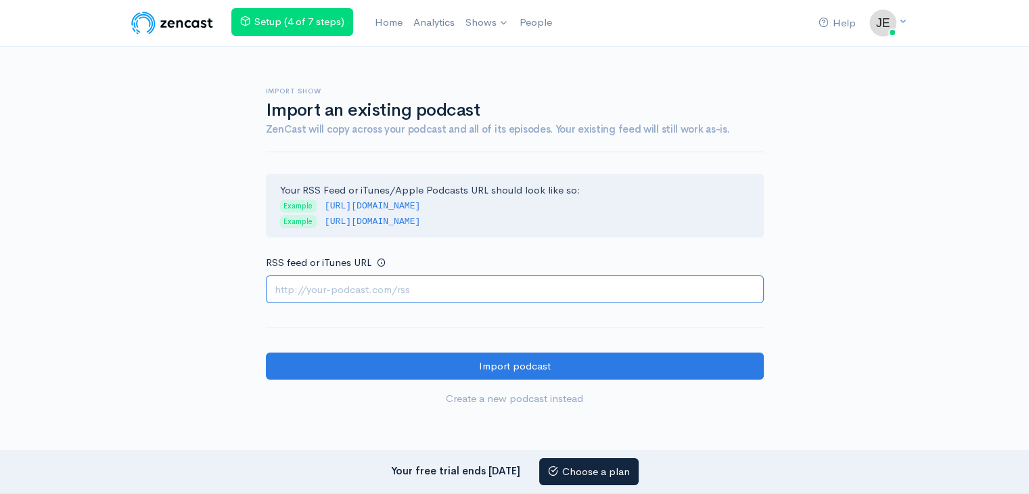
paste input "https://escortspalmjumeirah.com/feed/podcast/abu-dhabi-escort-service-050508637…"
click at [415, 288] on input "https://escortspalmjumeirah.com/feed/podcast/abu-dhabi-escort-service-050508637…" at bounding box center [515, 289] width 498 height 28
paste input "https://escortspalmjumeirah.com/feed/podcast/abu-dhabi-escort-service-050508637…"
paste input "text"
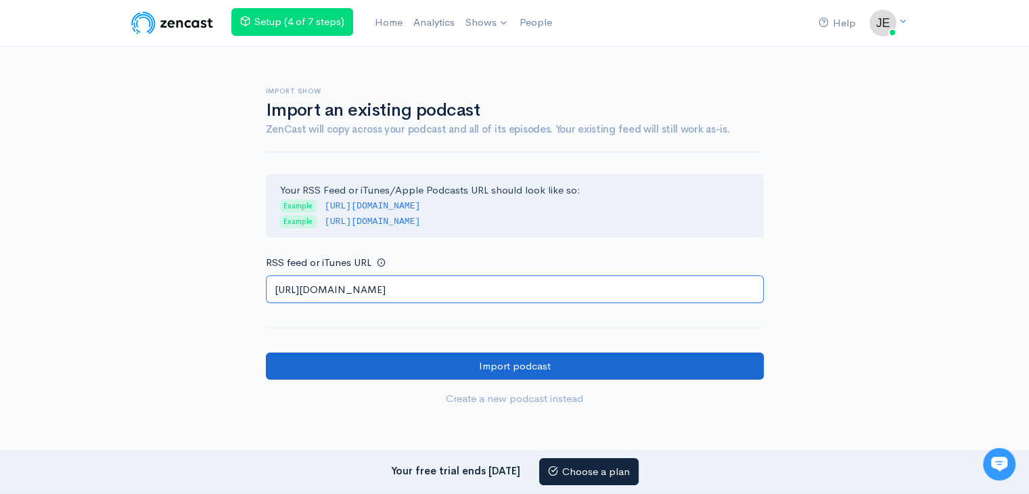
type input "https://escortspalmjumeirah.com/feed/podcast/abu-dhabi-escort-service-050508637…"
click at [407, 358] on input "Import podcast" at bounding box center [515, 366] width 498 height 28
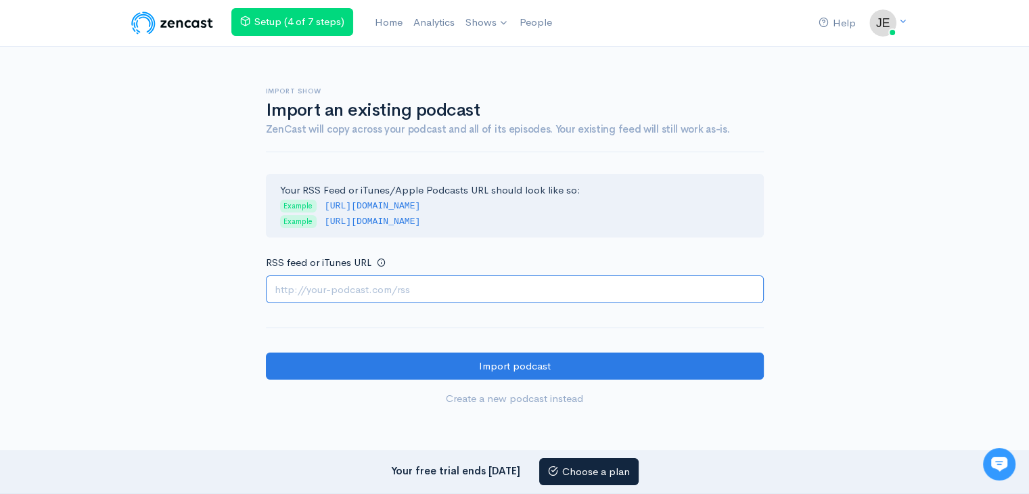
paste input "[URL][DOMAIN_NAME]"
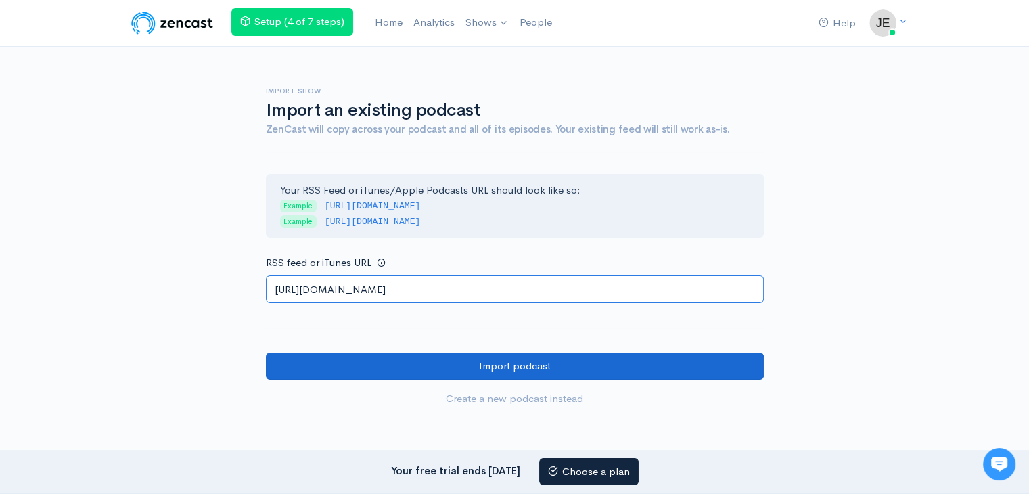
type input "[URL][DOMAIN_NAME]"
click at [360, 361] on input "Import podcast" at bounding box center [515, 366] width 498 height 28
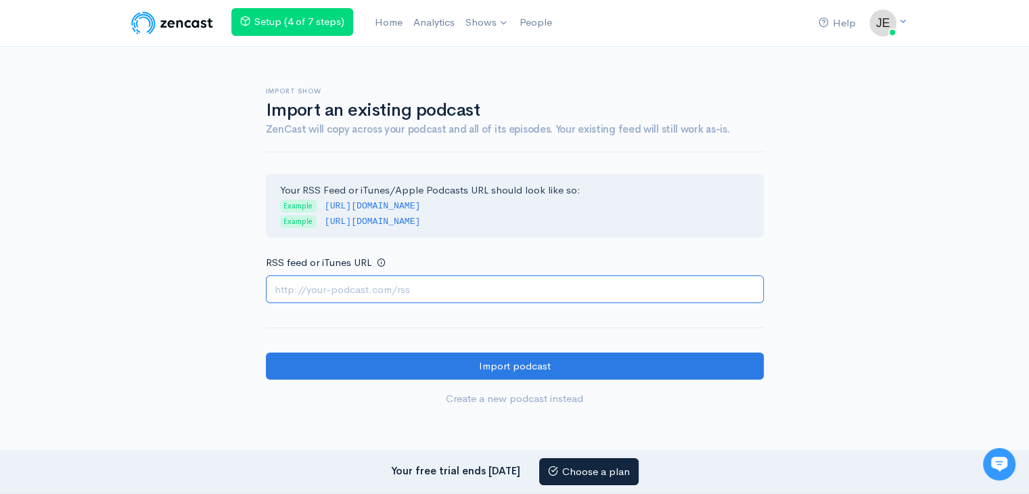
paste input "https://escortspalmjumeirah.com/feed/podcast/swift-abu-dhabi-call-girls-0561668…"
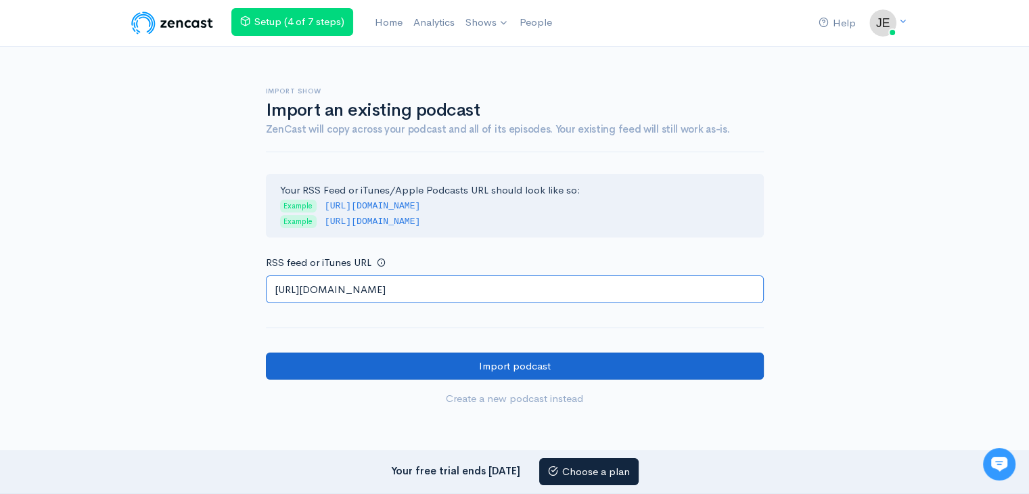
type input "https://escortspalmjumeirah.com/feed/podcast/swift-abu-dhabi-call-girls-0561668…"
click at [341, 363] on input "Import podcast" at bounding box center [515, 366] width 498 height 28
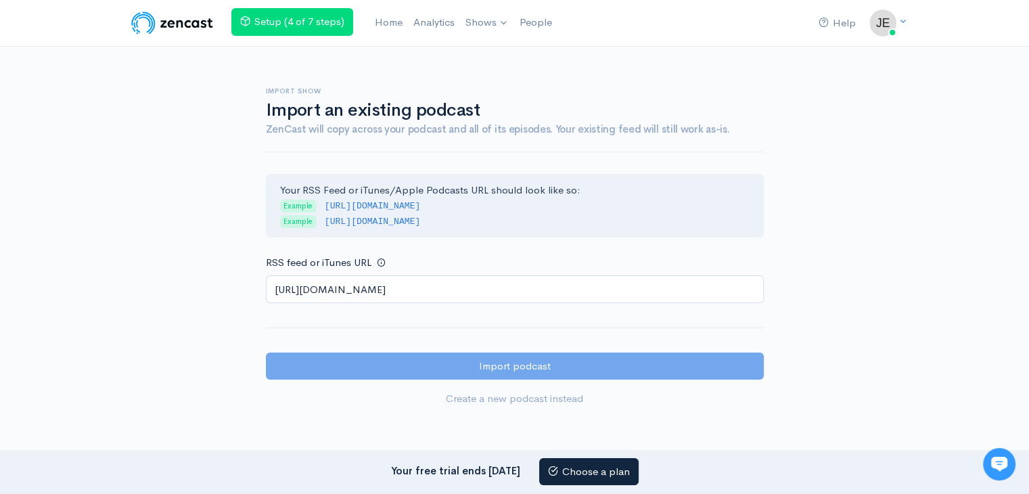
scroll to position [0, 0]
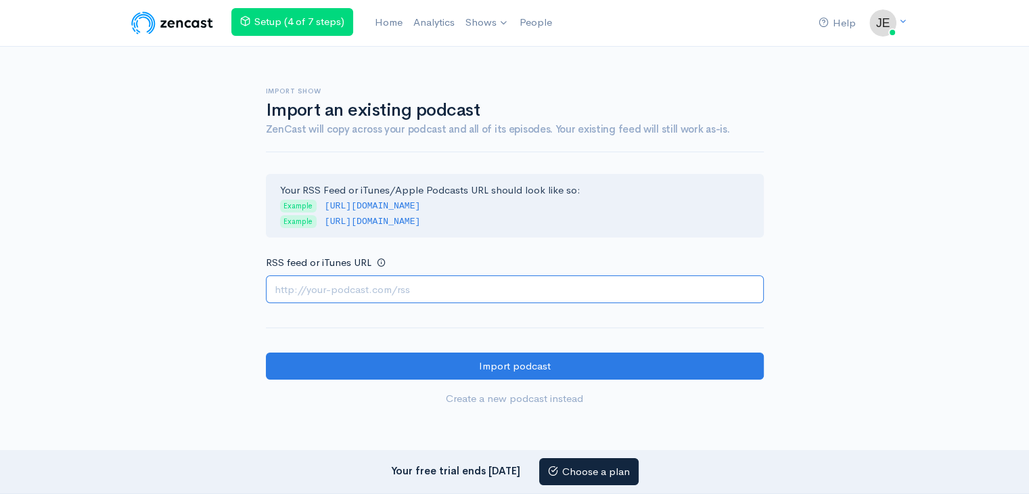
paste input "[URL][DOMAIN_NAME]"
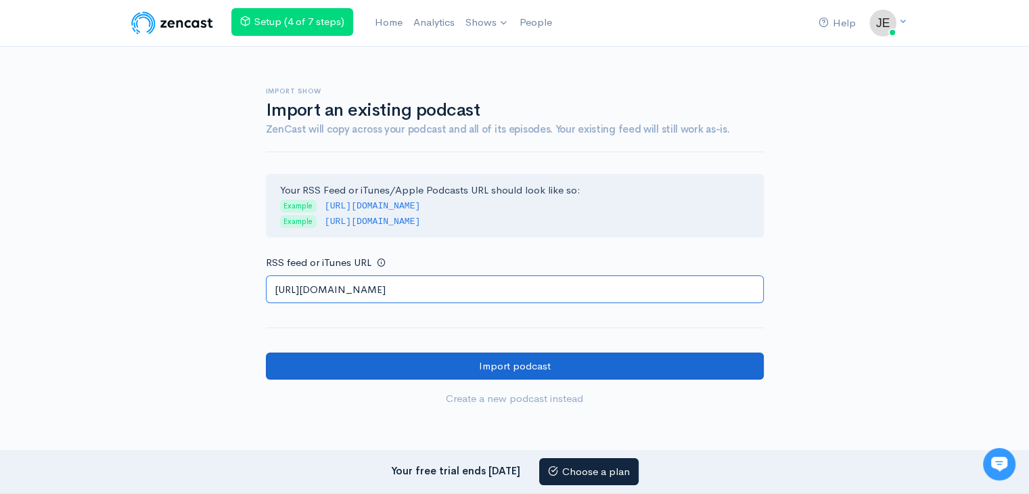
type input "https://escortspalmjumeirah.com/feed/podcast/abu-dhabi-call-girls-0586400197-re…"
click at [354, 374] on input "Import podcast" at bounding box center [515, 366] width 498 height 28
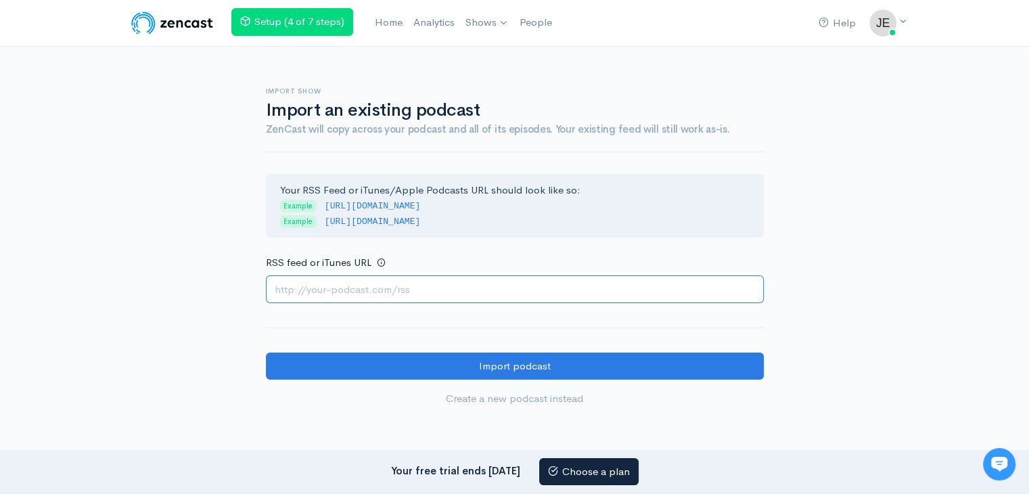
paste input "https://escortspalmjumeirah.com/feed/podcast/rich-abu-dhabi-call-girls-05034644…"
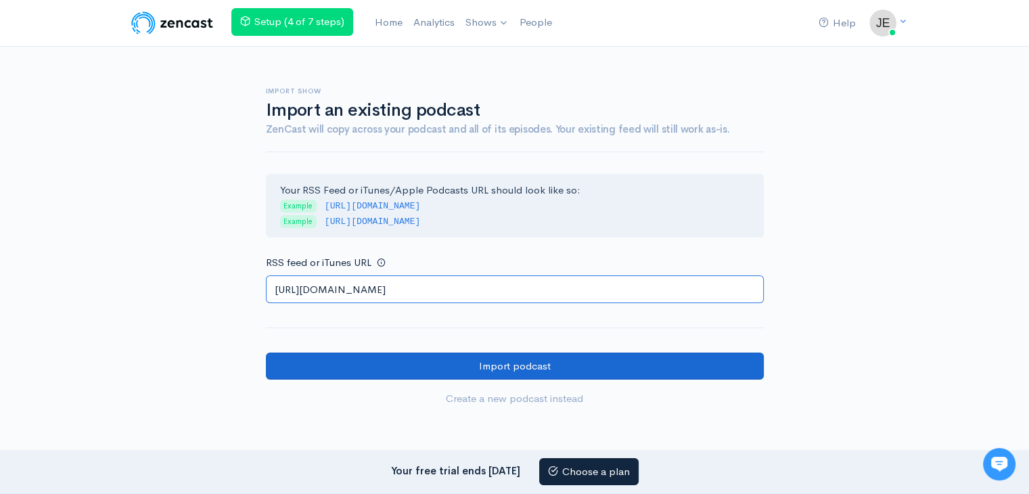
type input "https://escortspalmjumeirah.com/feed/podcast/rich-abu-dhabi-call-girls-05034644…"
click at [332, 363] on input "Import podcast" at bounding box center [515, 366] width 498 height 28
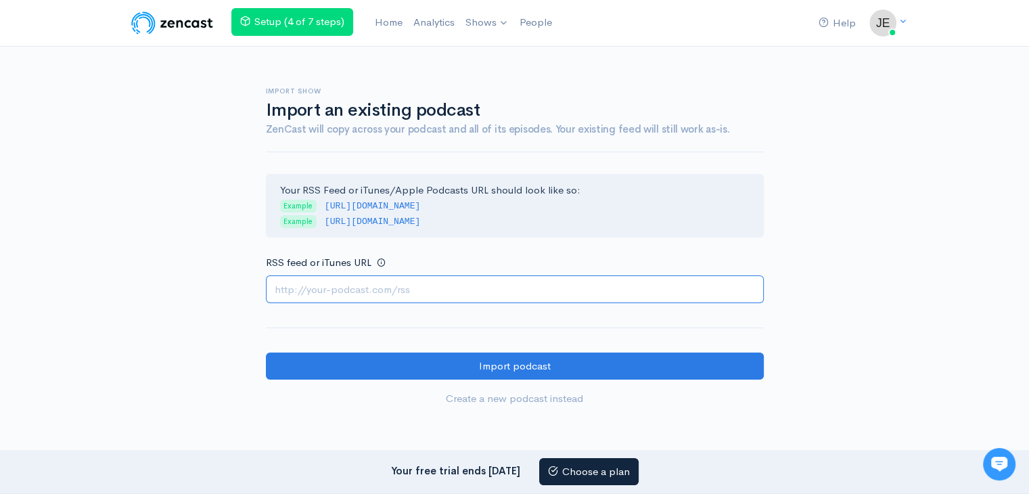
paste input "https://escortspalmjumeirah.com/feed/podcast/independent-call-girls-in-abu-dhab…"
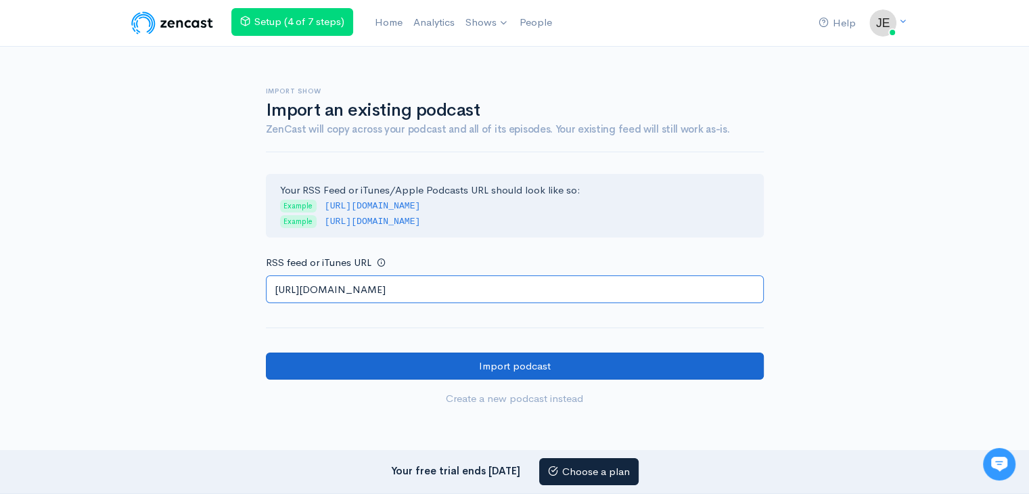
type input "https://escortspalmjumeirah.com/feed/podcast/independent-call-girls-in-abu-dhab…"
click at [368, 368] on input "Import podcast" at bounding box center [515, 366] width 498 height 28
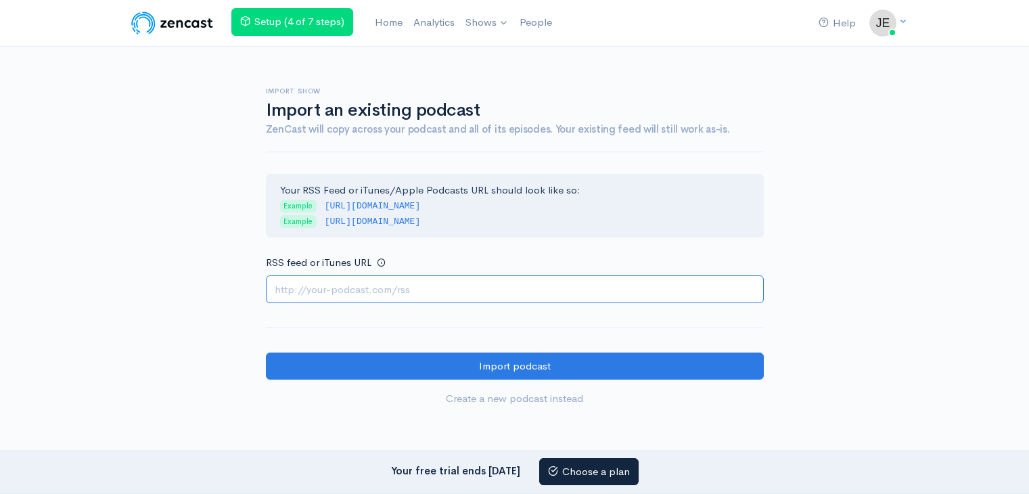
paste input "https://escortspalmjumeirah.com/feed/podcast/a-00-escorts-service-in-abu-dhabi-…"
click at [387, 288] on input "https://escortspalmjumeirah.com/feed/podcast/a-00-escorts-service-in-abu-dhabi-…" at bounding box center [515, 289] width 498 height 28
paste input "https://escortspalmjumeirah.com/feed/podcast/a-00-escorts-service-in-abu-dhabi-…"
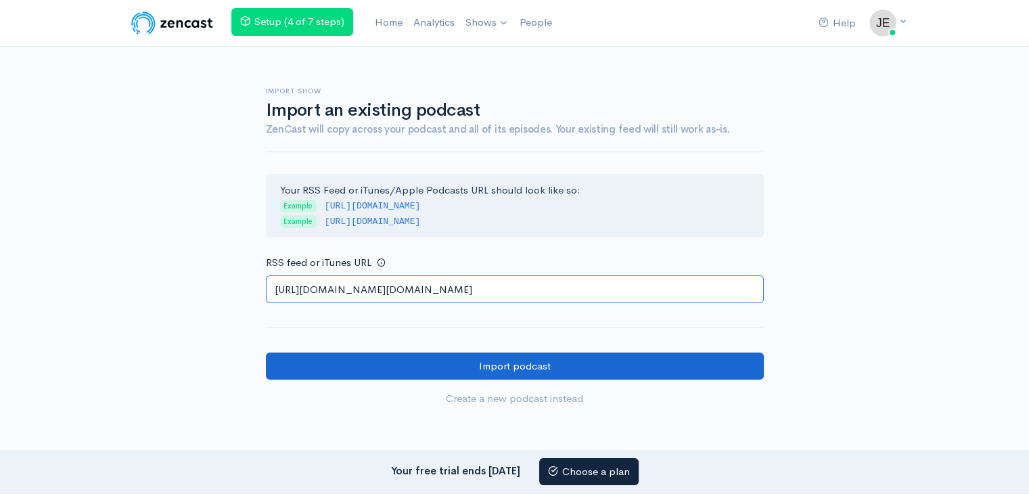
type input "https://escortspalmjumeirah.com/feed/podcasthttps://escortspalmjumeirah.com/fee…"
click at [367, 361] on input "Import podcast" at bounding box center [515, 366] width 498 height 28
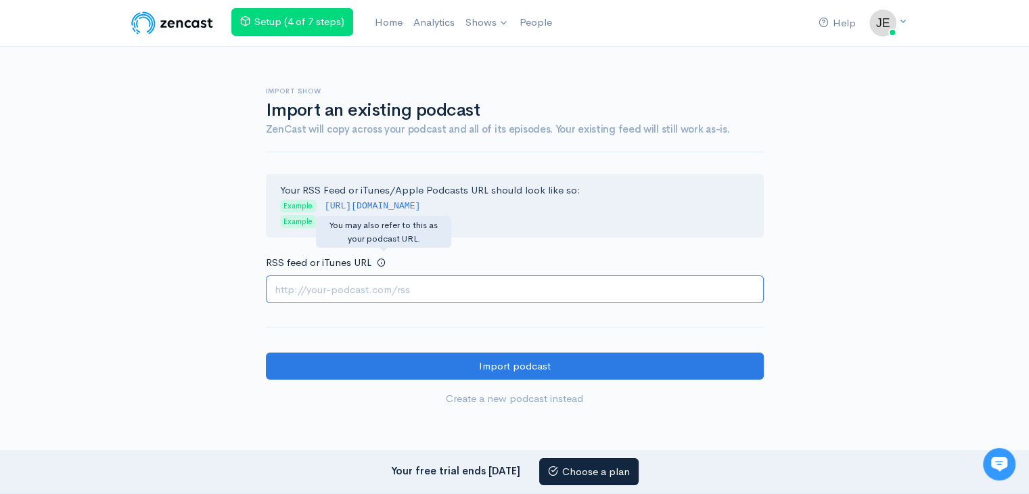
paste input "https://escortspalmjumeirah.com/feed/podcast/abu-dhabi-call-girls-0554476080-ho…"
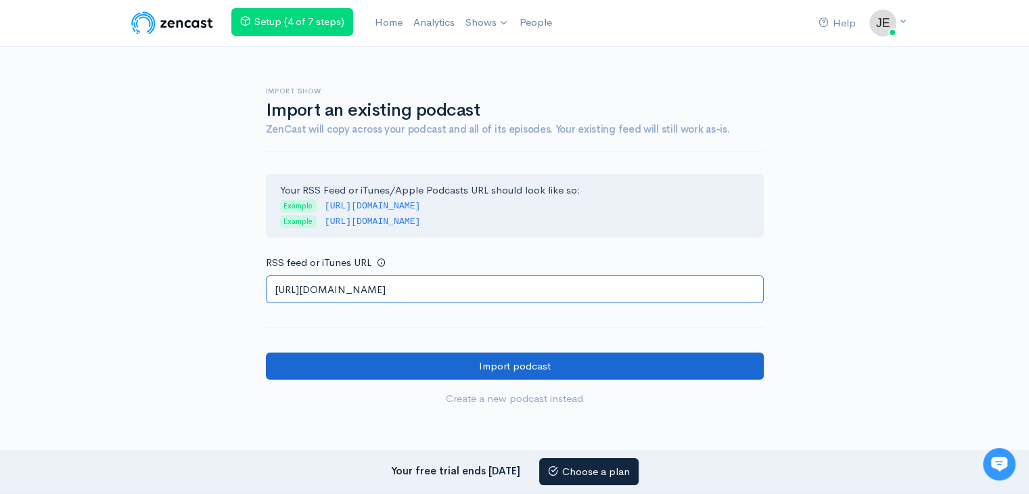
type input "https://escortspalmjumeirah.com/feed/podcast/abu-dhabi-call-girls-0554476080-ho…"
click at [401, 363] on input "Import podcast" at bounding box center [515, 366] width 498 height 28
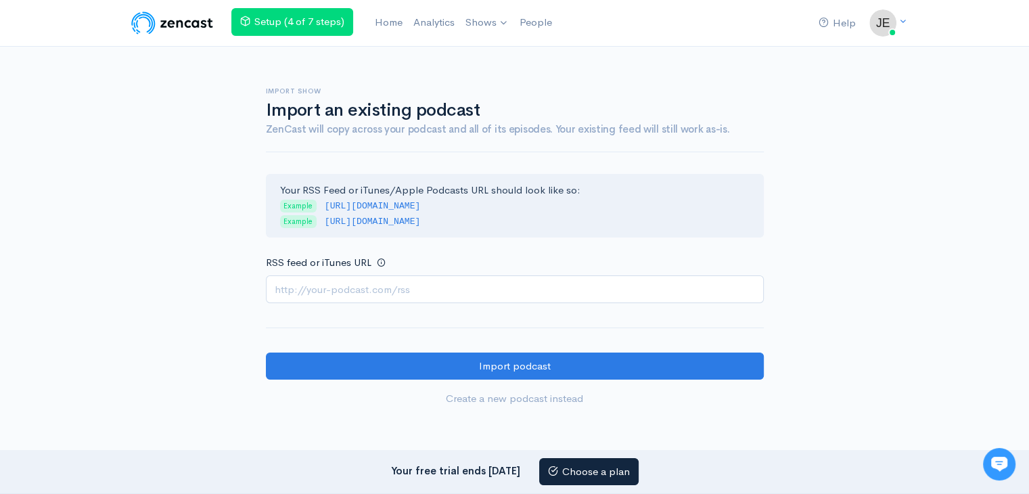
click at [344, 273] on div "RSS feed or iTunes URL" at bounding box center [515, 278] width 498 height 49
click at [344, 279] on input "RSS feed or iTunes URL" at bounding box center [515, 289] width 498 height 28
paste input "https://escortspalmjumeirah.com/feed/podcast/book-now-abu-dhabi-escorts-0543110…"
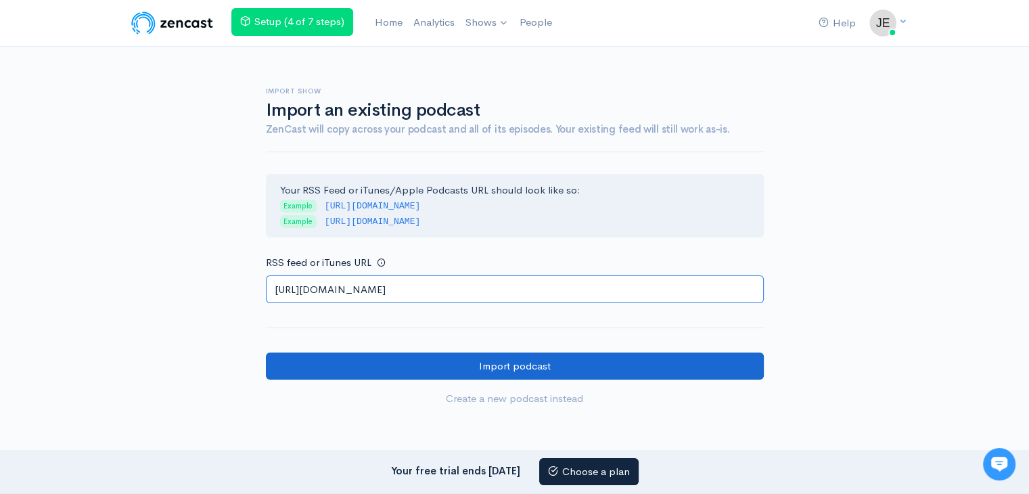
type input "https://escortspalmjumeirah.com/feed/podcast/book-now-abu-dhabi-escorts-0543110…"
click at [320, 367] on input "Import podcast" at bounding box center [515, 366] width 498 height 28
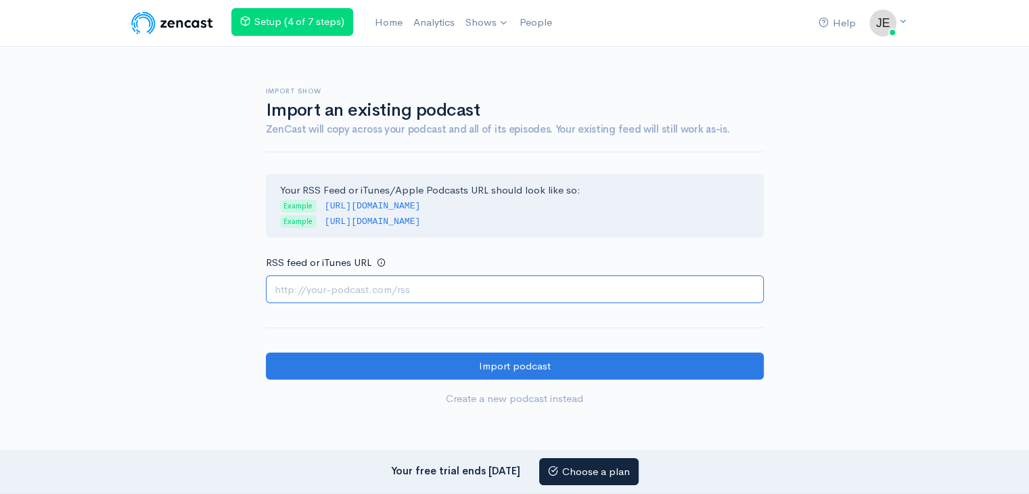
paste input "https://escortspalmjumeirah.com/feed/podcast/ds-11-abu-dhabi-call-girls-0553770…"
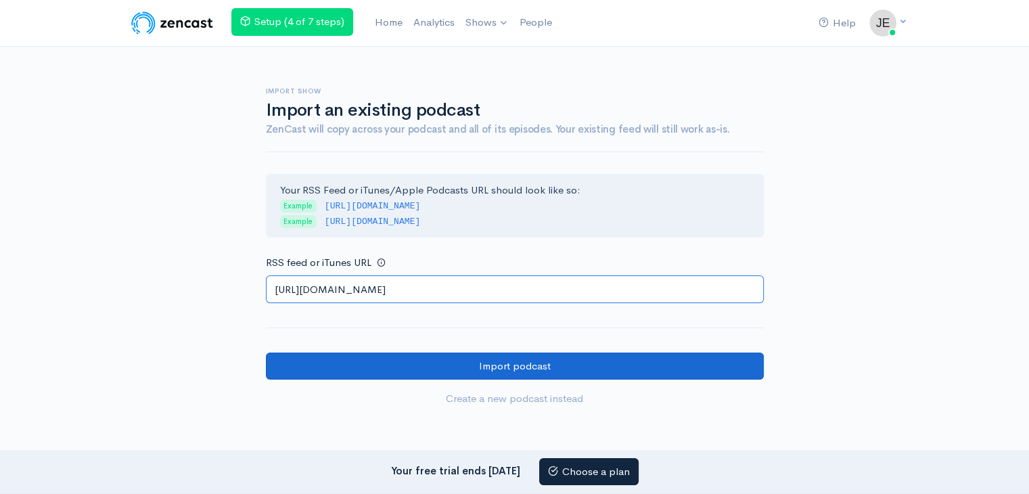
scroll to position [0, 92]
type input "https://escortspalmjumeirah.com/feed/podcast/ds-11-abu-dhabi-call-girls-0553770…"
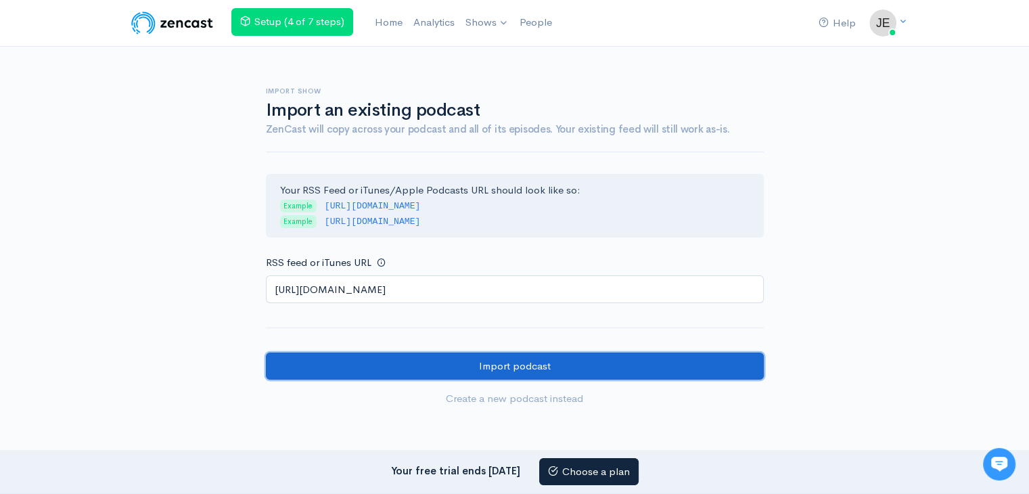
scroll to position [0, 0]
click at [332, 361] on input "Import podcast" at bounding box center [515, 366] width 498 height 28
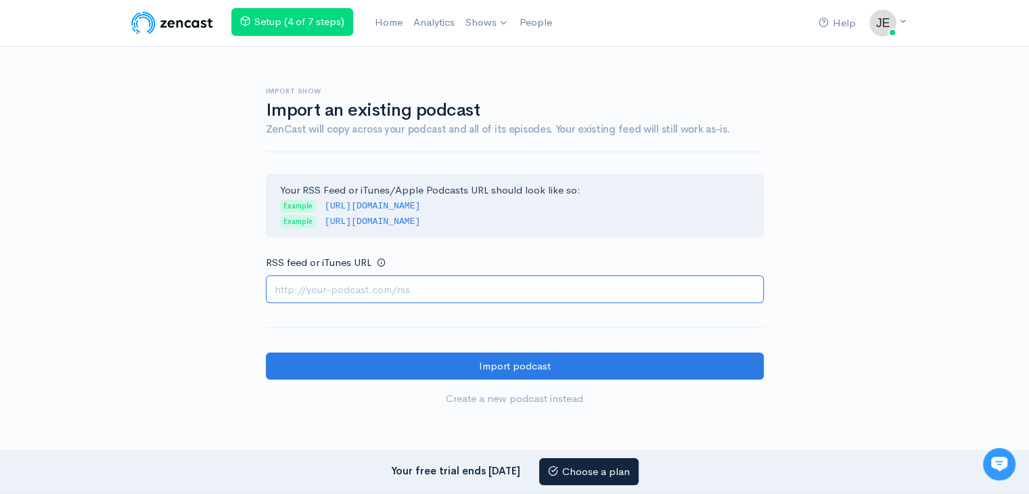
paste input "https://escortspalmjumeirah.com/feed/podcast/abu-dhabi-call-girls-0556255850-ra…"
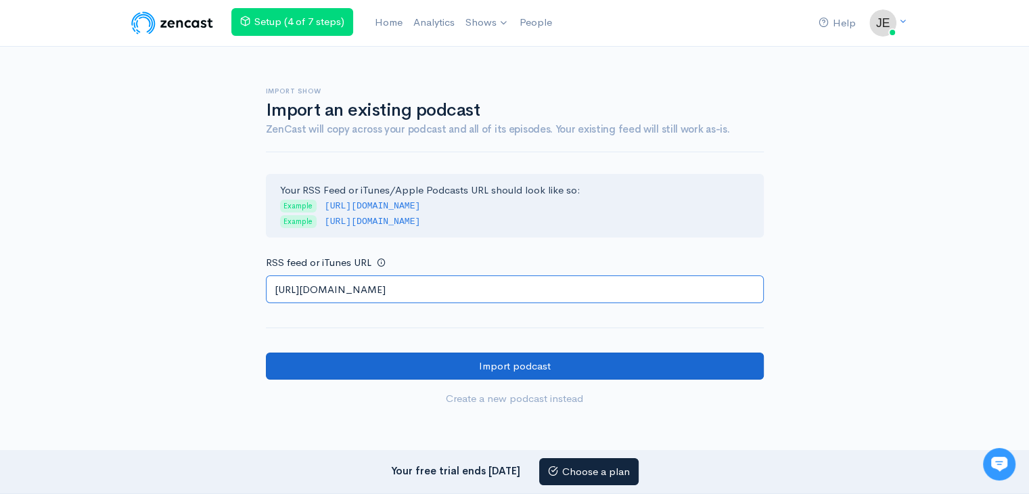
scroll to position [0, 85]
type input "https://escortspalmjumeirah.com/feed/podcast/abu-dhabi-call-girls-0556255850-ra…"
click at [384, 363] on input "Import podcast" at bounding box center [515, 366] width 498 height 28
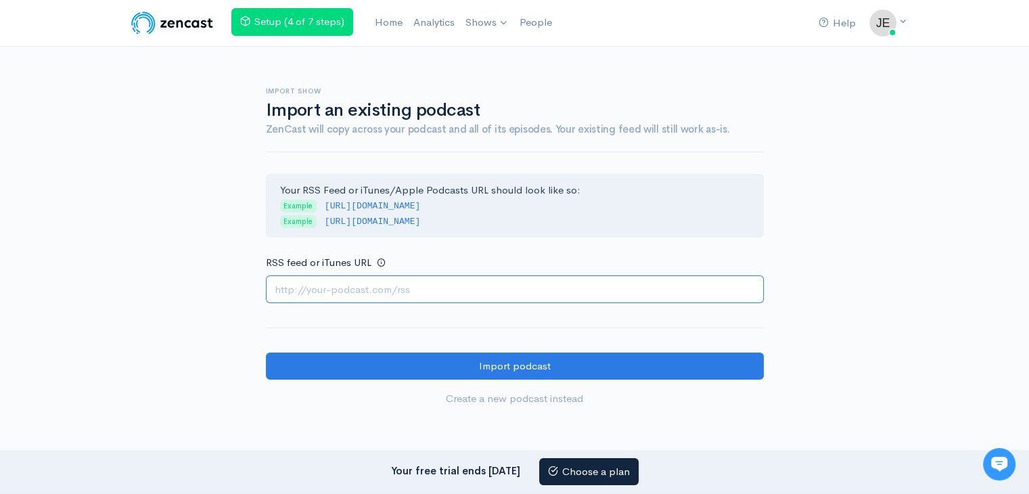
drag, startPoint x: 377, startPoint y: 279, endPoint x: 365, endPoint y: 273, distance: 13.3
click at [377, 279] on input "RSS feed or iTunes URL" at bounding box center [515, 289] width 498 height 28
paste input "https://escortspalmjumeirah.com/feed/podcast/five-star-abu-dhabi-call-girls-054…"
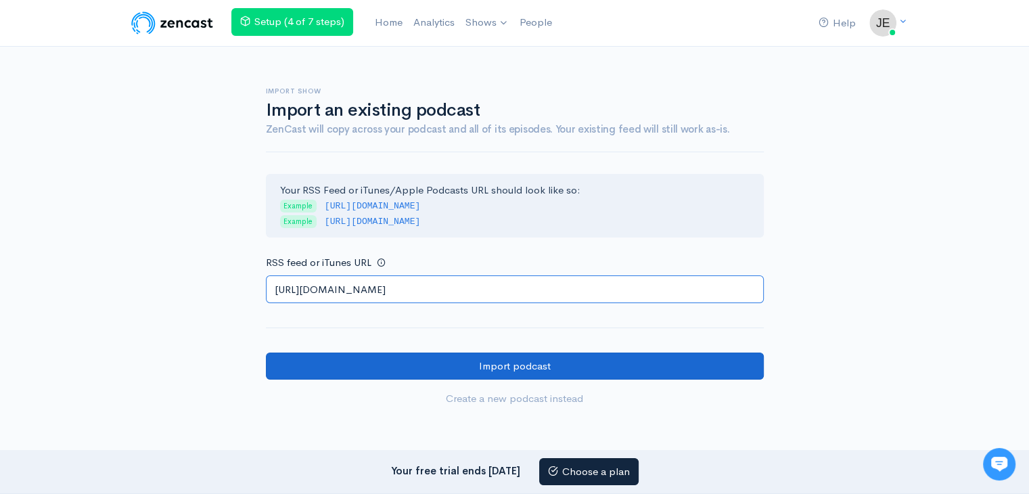
type input "https://escortspalmjumeirah.com/feed/podcast/five-star-abu-dhabi-call-girls-054…"
click at [321, 355] on input "Import podcast" at bounding box center [515, 366] width 498 height 28
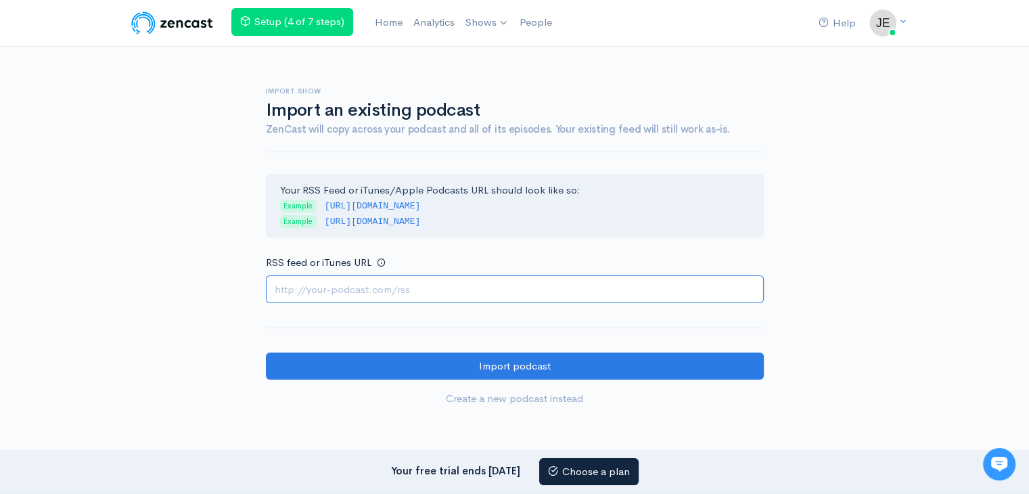
paste input "https://escortspalmjumeirah.com/feed/podcast/jhumpa-abu-dhabi-call-girls-050864…"
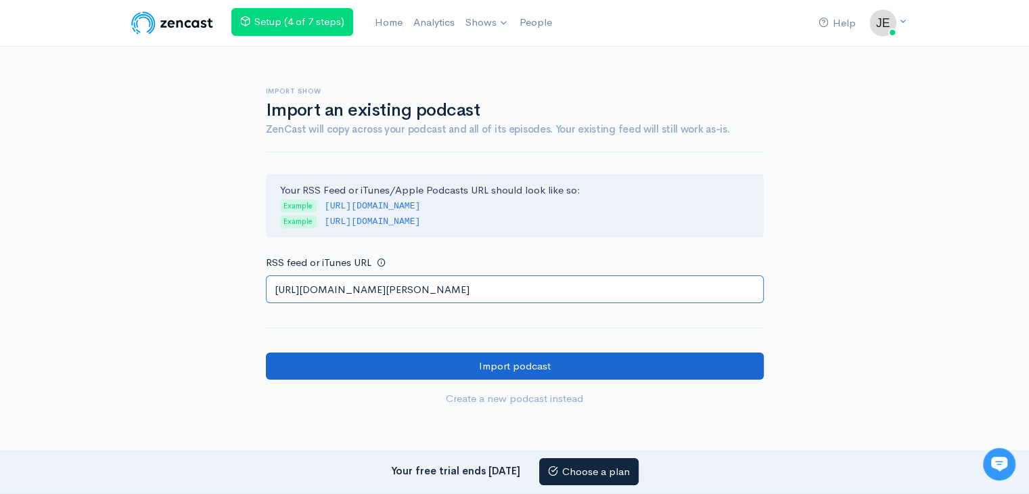
type input "https://escortspalmjumeirah.com/feed/podcast/jhumpa-abu-dhabi-call-girls-050864…"
click at [382, 359] on input "Import podcast" at bounding box center [515, 366] width 498 height 28
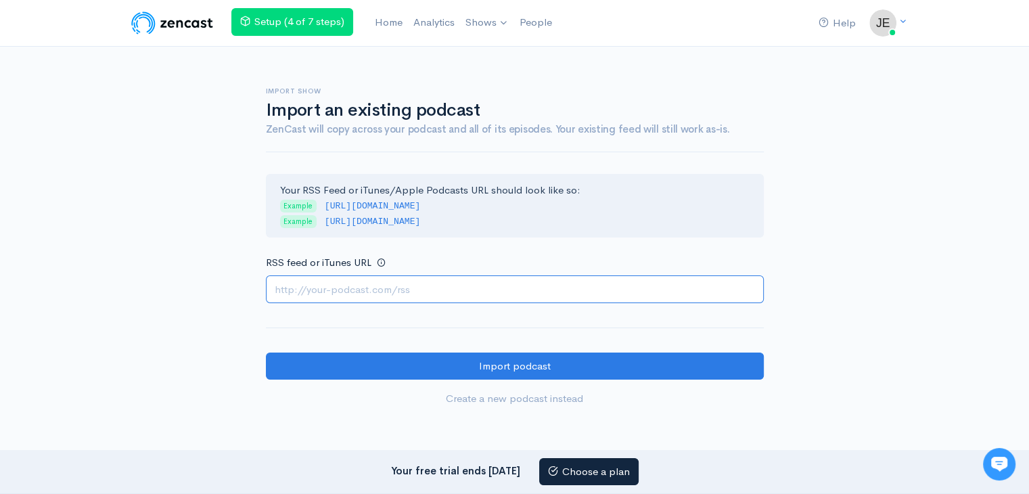
click at [394, 291] on input "RSS feed or iTunes URL" at bounding box center [515, 289] width 498 height 28
paste input "https://escortspalmjumeirah.com/feed/podcast/abu-dhabi-call-girls-0567006274-ca…"
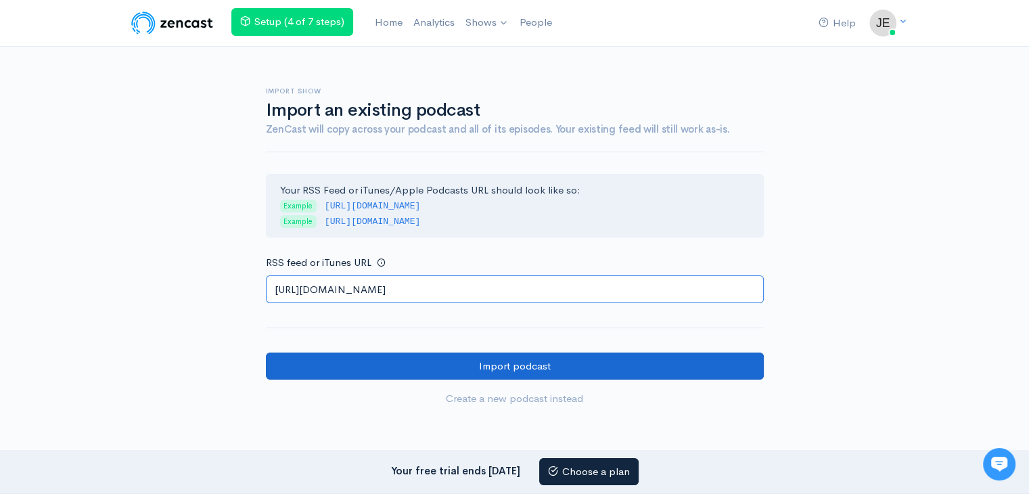
type input "https://escortspalmjumeirah.com/feed/podcast/abu-dhabi-call-girls-0567006274-ca…"
click at [329, 366] on input "Import podcast" at bounding box center [515, 366] width 498 height 28
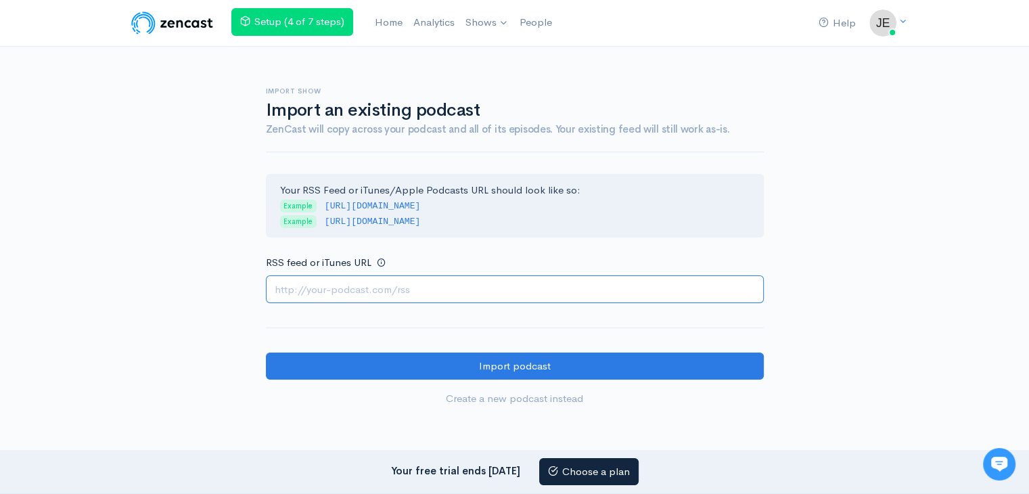
paste input "https://escortspalmjumeirah.com/feed/podcast/indian-call-girls-0567858207-abu-d…"
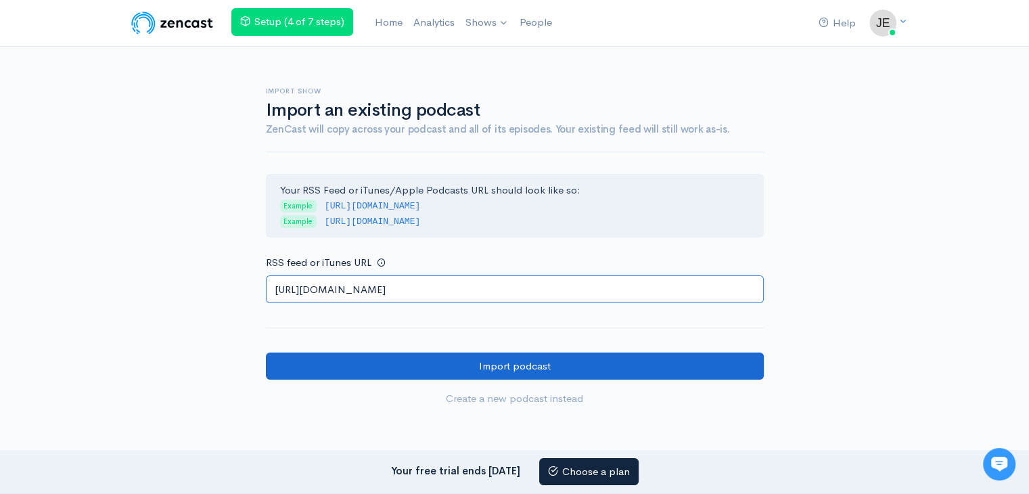
type input "https://escortspalmjumeirah.com/feed/podcast/indian-call-girls-0567858207-abu-d…"
click at [428, 365] on input "Import podcast" at bounding box center [515, 366] width 498 height 28
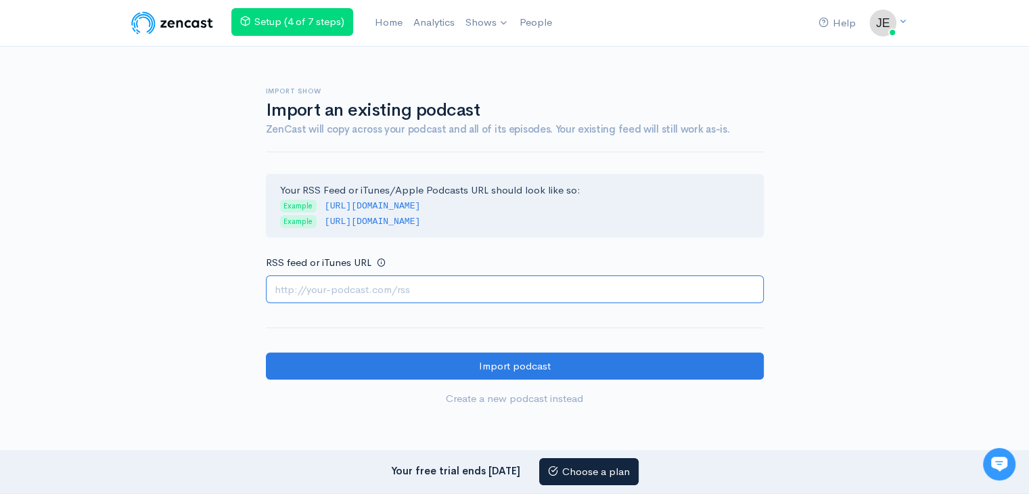
paste input "[URL][DOMAIN_NAME]"
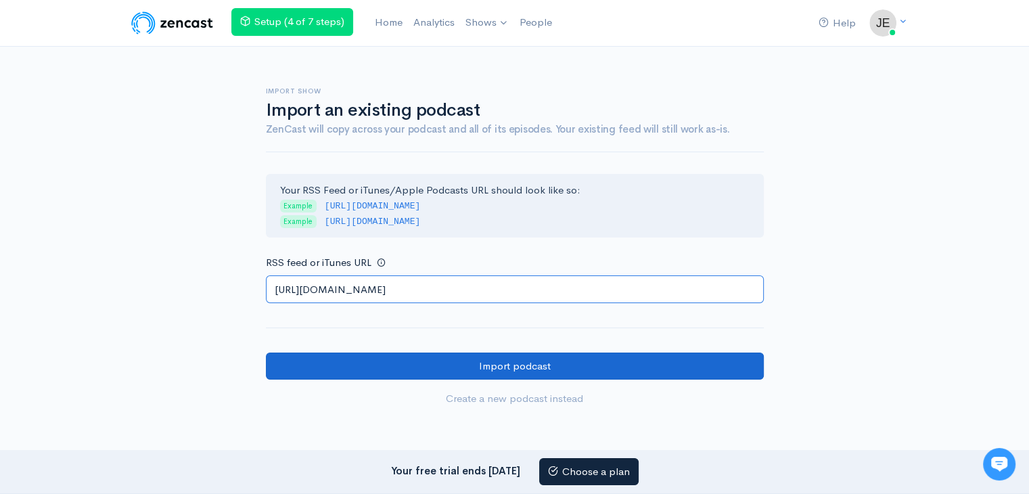
type input "[URL][DOMAIN_NAME]"
click at [395, 365] on input "Import podcast" at bounding box center [515, 366] width 498 height 28
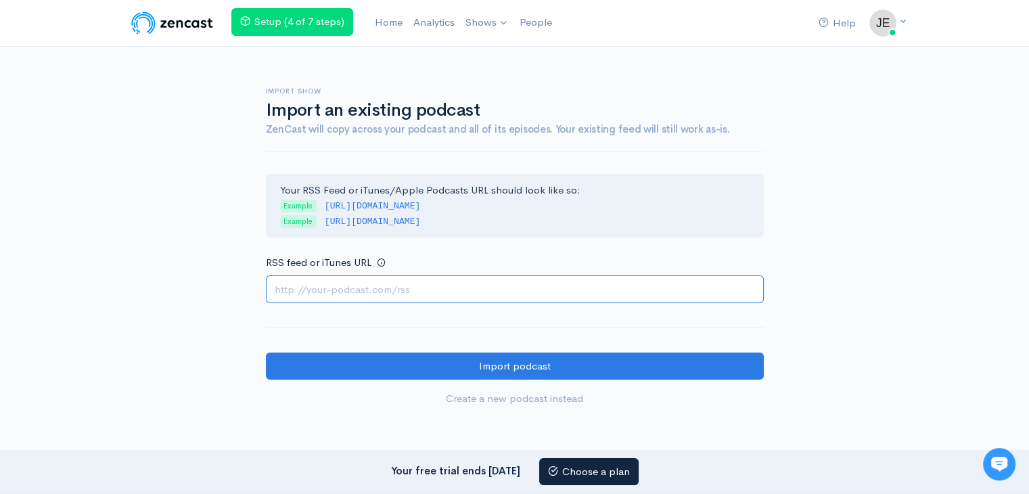
drag, startPoint x: 460, startPoint y: 290, endPoint x: 441, endPoint y: 288, distance: 19.1
click at [460, 290] on input "RSS feed or iTunes URL" at bounding box center [515, 289] width 498 height 28
paste input "https://escortspalmjumeirah.com/feed/podcast/call-girls-in-abu-dhabi-0544341537…"
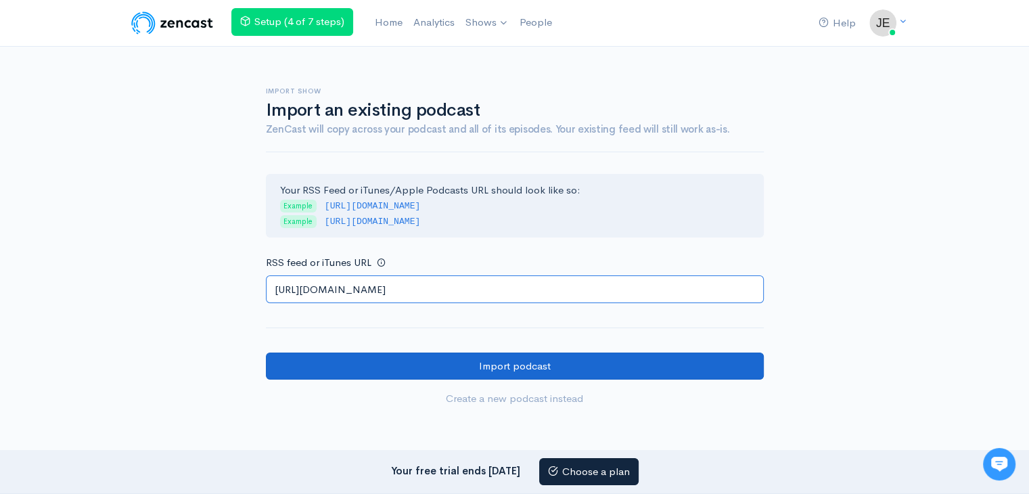
type input "https://escortspalmjumeirah.com/feed/podcast/call-girls-in-abu-dhabi-0544341537…"
click at [347, 376] on input "Import podcast" at bounding box center [515, 366] width 498 height 28
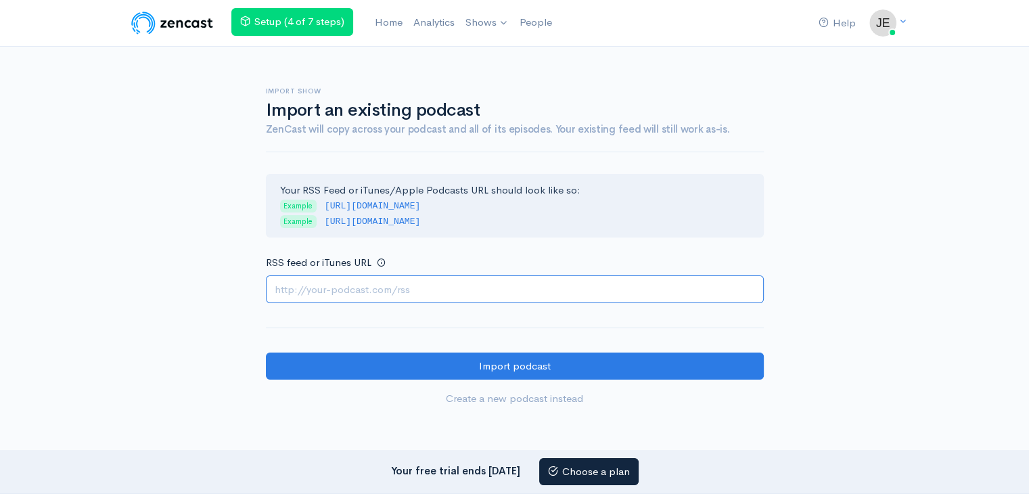
paste input "[URL][DOMAIN_NAME]"
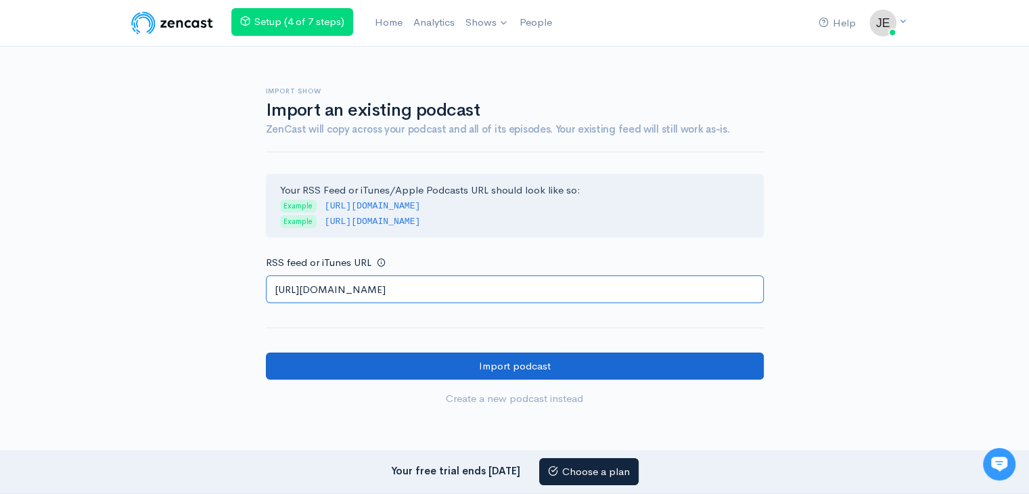
type input "[URL][DOMAIN_NAME]"
click at [363, 370] on input "Import podcast" at bounding box center [515, 366] width 498 height 28
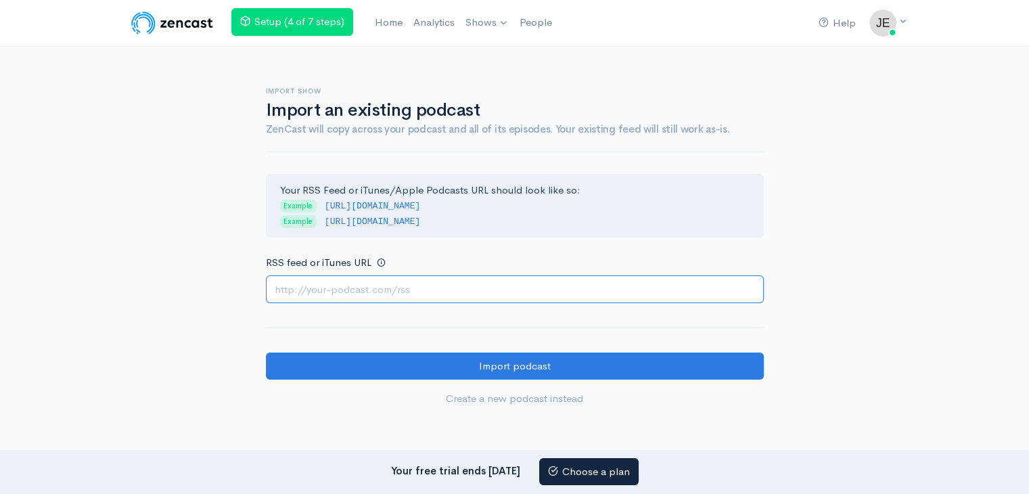
paste input "https://escortspalmjumeirah.com/feed/podcast/escort-agency-abu-dhabi-0529711942…"
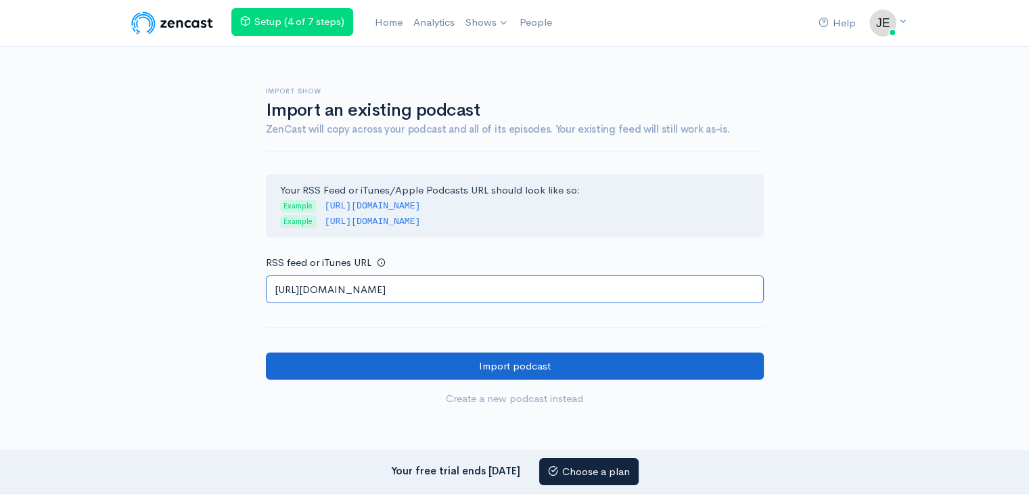
type input "https://escortspalmjumeirah.com/feed/podcast/escort-agency-abu-dhabi-0529711942…"
click at [382, 356] on input "Import podcast" at bounding box center [515, 366] width 498 height 28
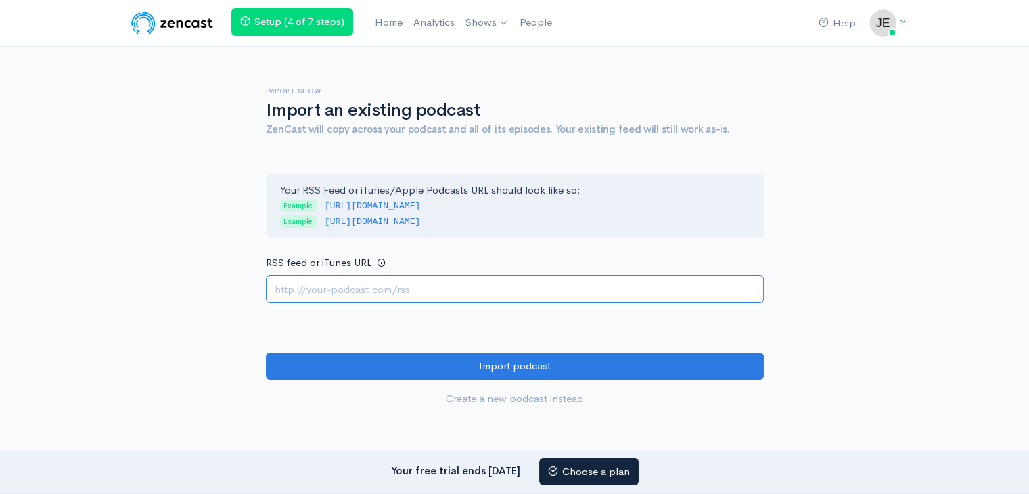
paste input "https://escortspalmjumeirah.com/feed/podcast/abu-dhabi-call-girls-0544341537-ca…"
type input "https://escortspalmjumeirah.com/feed/podcast/abu-dhabi-call-girls-0544341537-ca…"
click at [377, 380] on form "Your RSS Feed or iTunes/Apple Podcasts URL should look like so: Example http://…" at bounding box center [515, 293] width 498 height 239
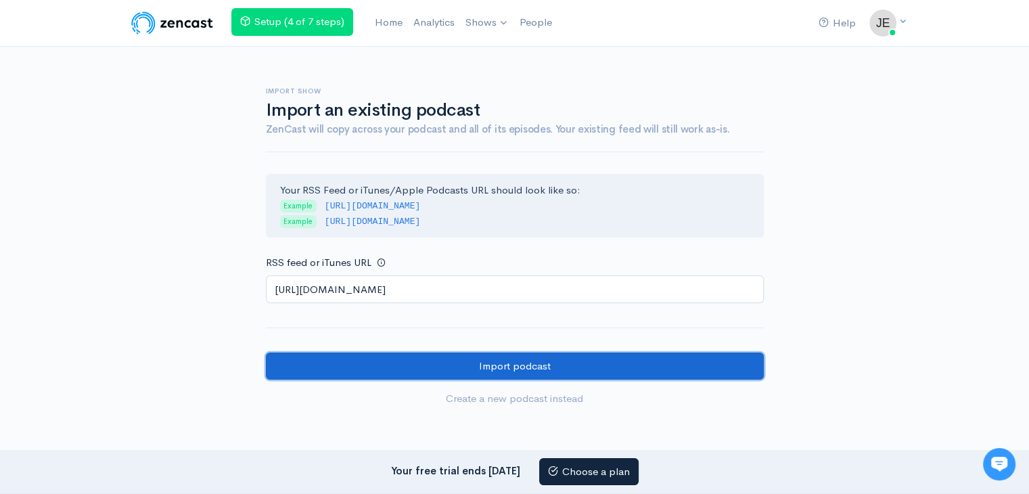
click at [379, 366] on input "Import podcast" at bounding box center [515, 366] width 498 height 28
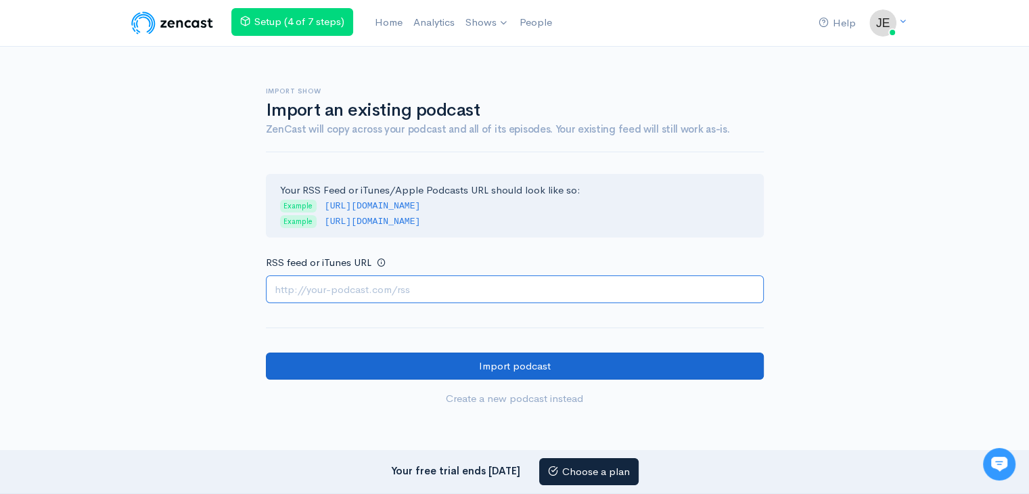
paste input "https://escortspalmjumeirah.com/feed/podcast/abu-dhabi-call-girls-0505086370-ca…"
type input "https://escortspalmjumeirah.com/feed/podcast/abu-dhabi-call-girls-0505086370-ca…"
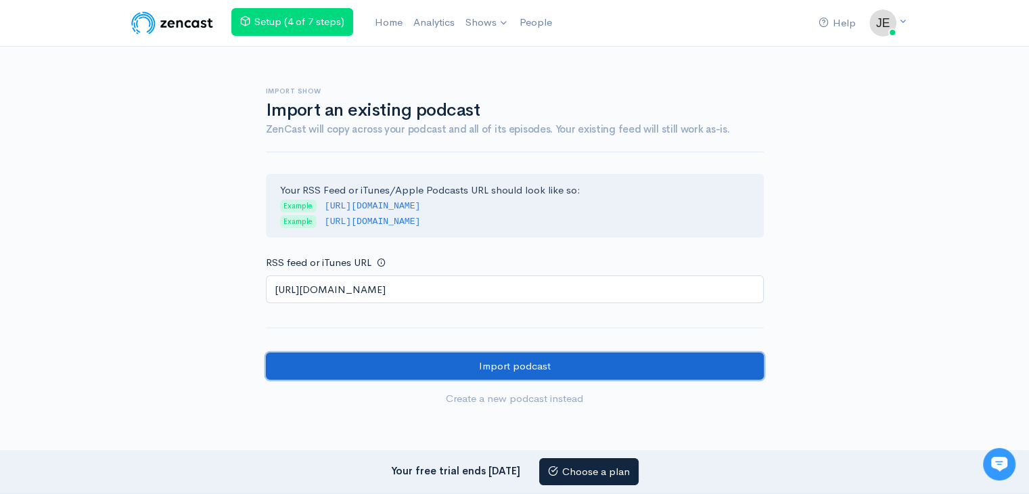
click at [371, 365] on input "Import podcast" at bounding box center [515, 366] width 498 height 28
click at [442, 363] on input "Import podcast" at bounding box center [515, 366] width 498 height 28
click at [443, 359] on input "Import podcast" at bounding box center [515, 366] width 498 height 28
click at [425, 373] on input "Import podcast" at bounding box center [515, 366] width 498 height 28
click at [484, 365] on input "Import podcast" at bounding box center [515, 366] width 498 height 28
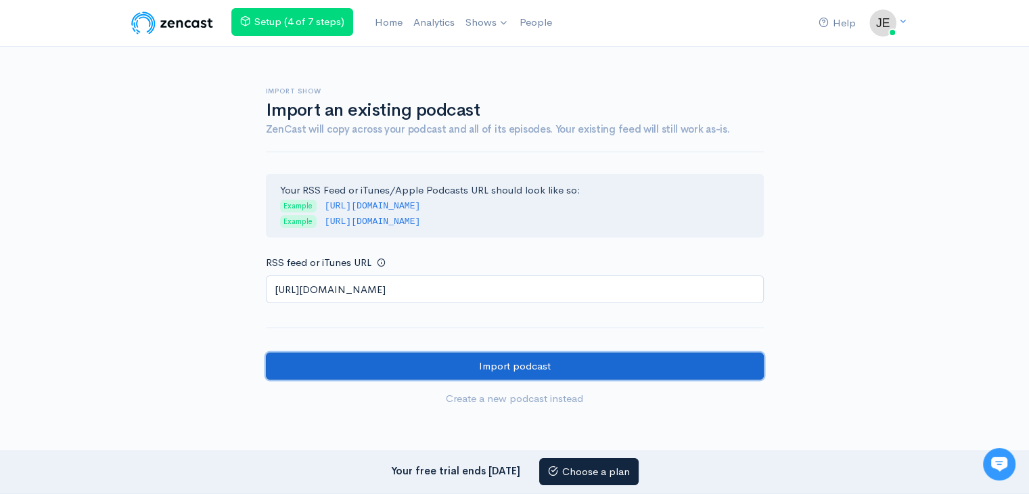
click at [494, 352] on input "Import podcast" at bounding box center [515, 366] width 498 height 28
click at [440, 364] on input "Import podcast" at bounding box center [515, 366] width 498 height 28
click at [514, 363] on input "Import podcast" at bounding box center [515, 366] width 498 height 28
click at [558, 366] on input "Import podcast" at bounding box center [515, 366] width 498 height 28
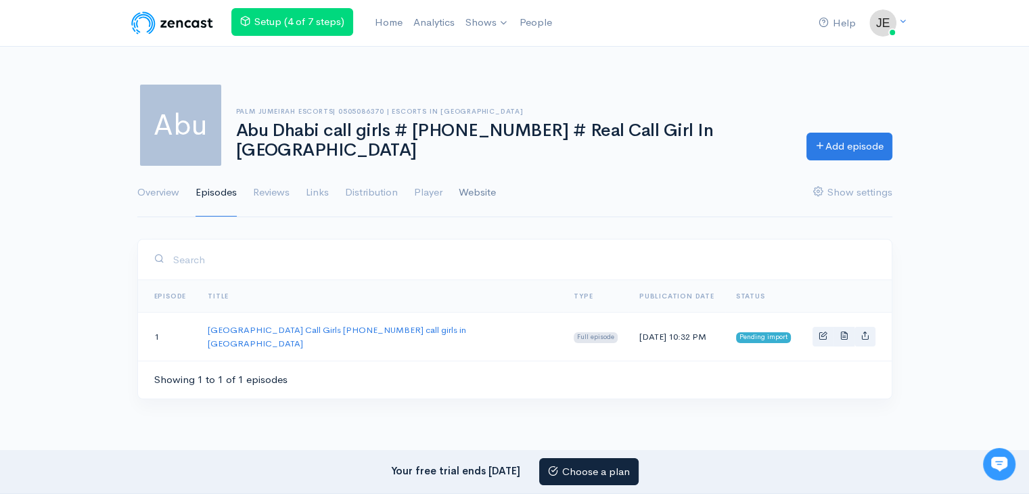
click at [478, 188] on link "Website" at bounding box center [477, 192] width 37 height 49
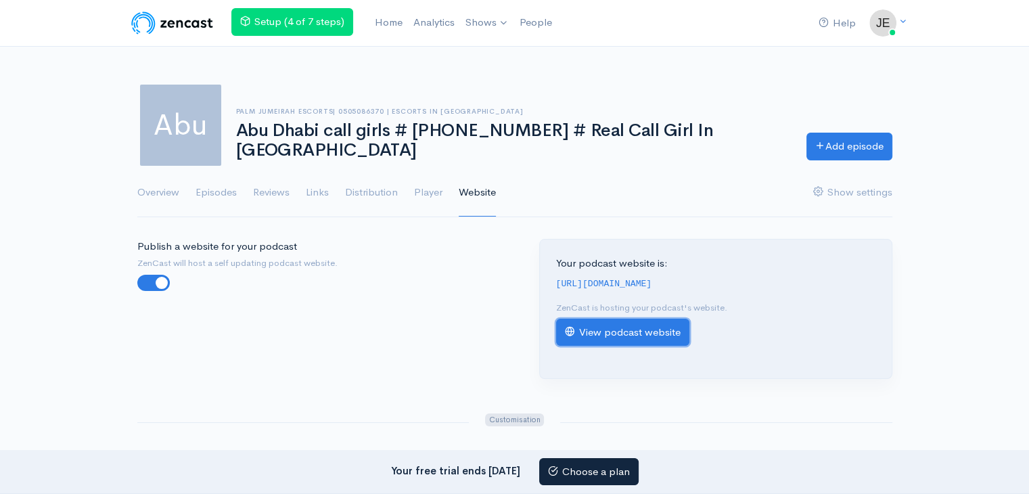
click at [620, 340] on link "View podcast website" at bounding box center [622, 333] width 133 height 28
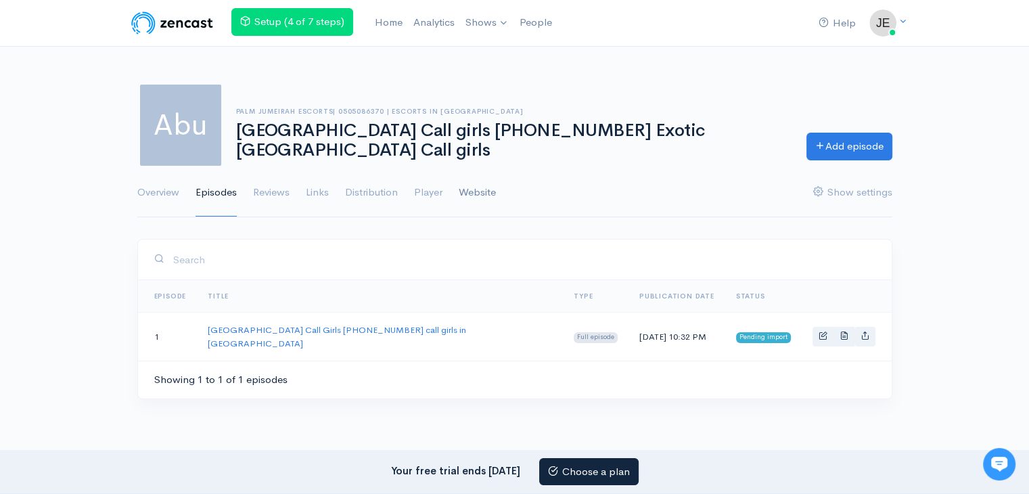
click at [480, 189] on link "Website" at bounding box center [477, 192] width 37 height 49
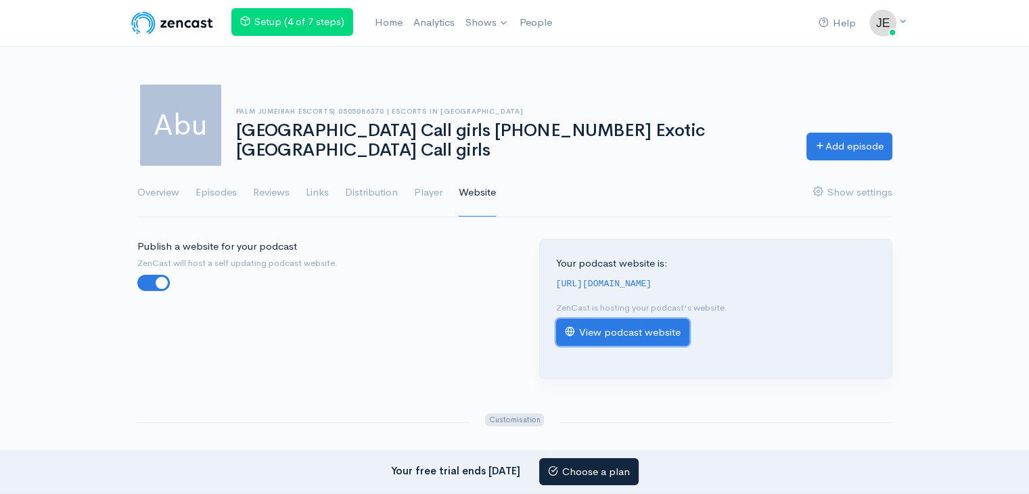
click at [612, 346] on link "View podcast website" at bounding box center [622, 333] width 133 height 28
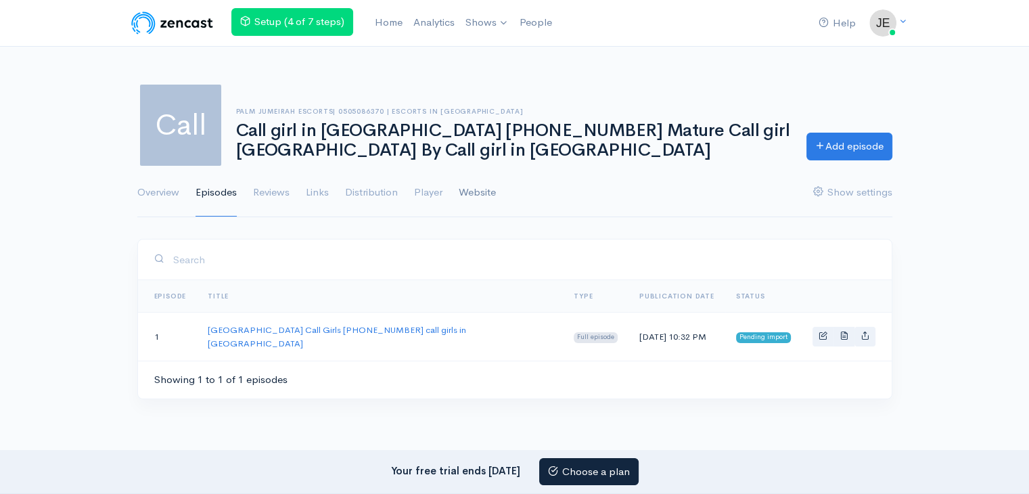
click at [482, 190] on link "Website" at bounding box center [477, 192] width 37 height 49
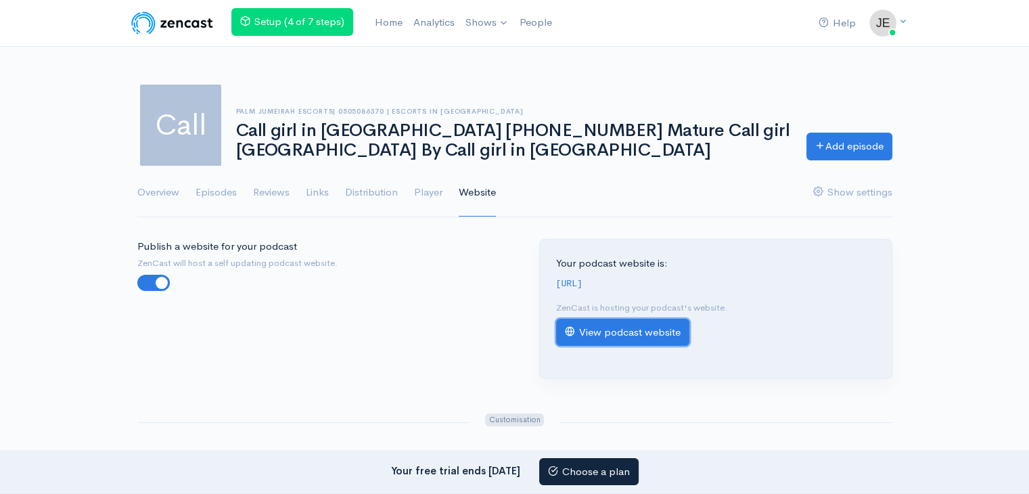
click at [620, 346] on link "View podcast website" at bounding box center [622, 333] width 133 height 28
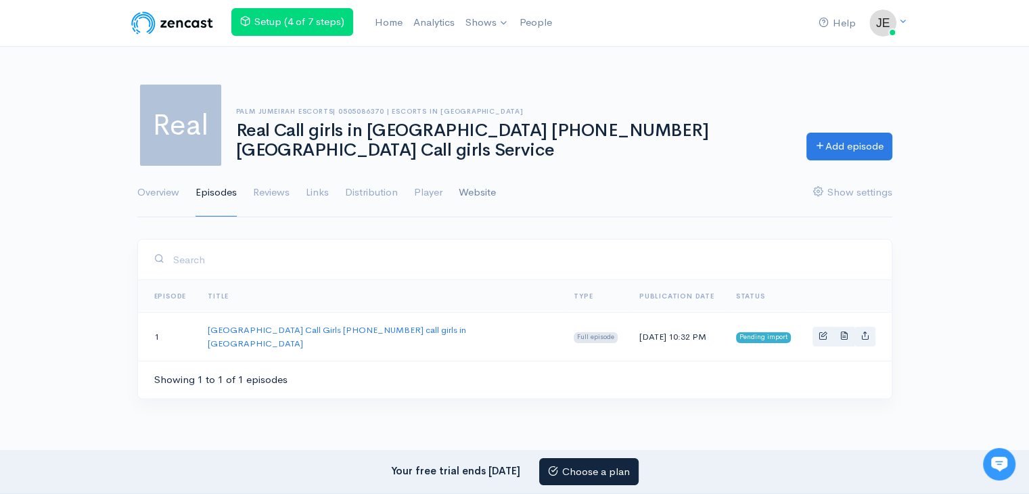
click at [477, 189] on link "Website" at bounding box center [477, 192] width 37 height 49
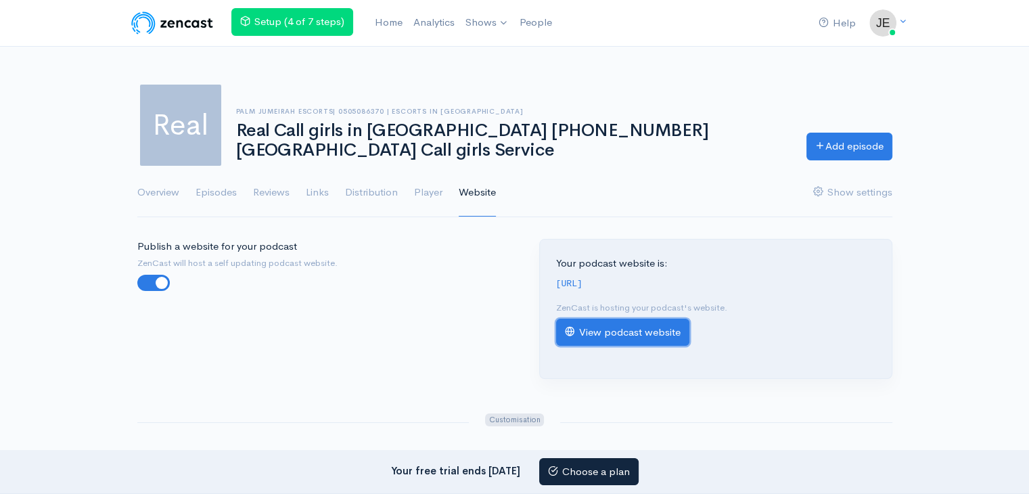
click at [610, 346] on link "View podcast website" at bounding box center [622, 333] width 133 height 28
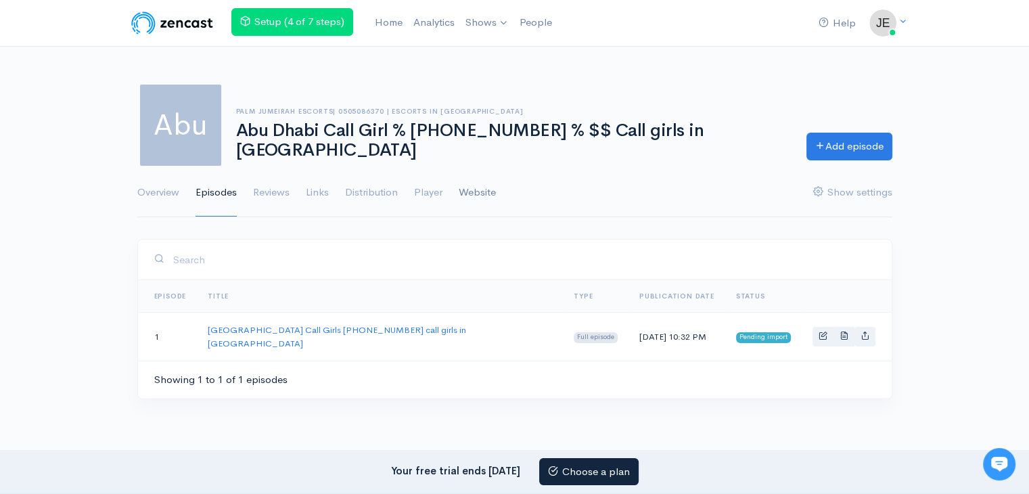
click at [472, 196] on link "Website" at bounding box center [477, 192] width 37 height 49
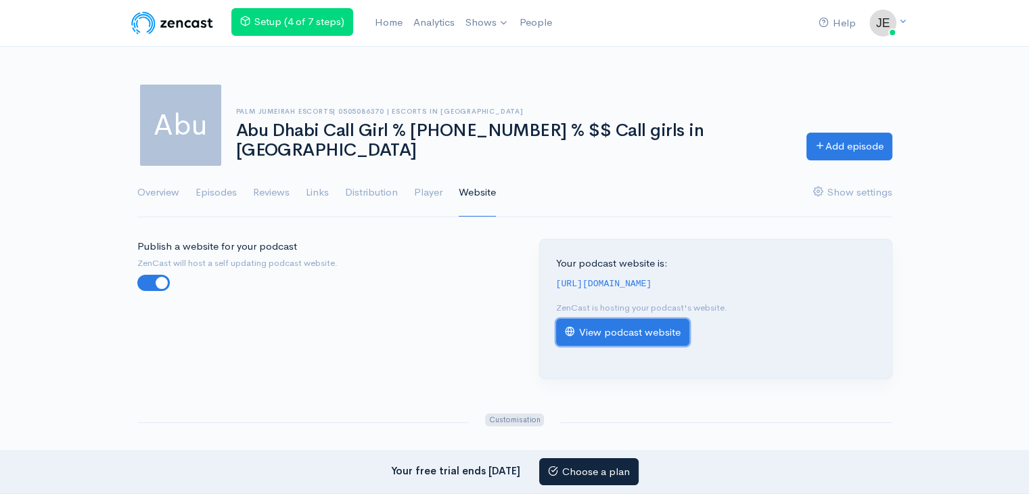
click at [636, 336] on link "View podcast website" at bounding box center [622, 333] width 133 height 28
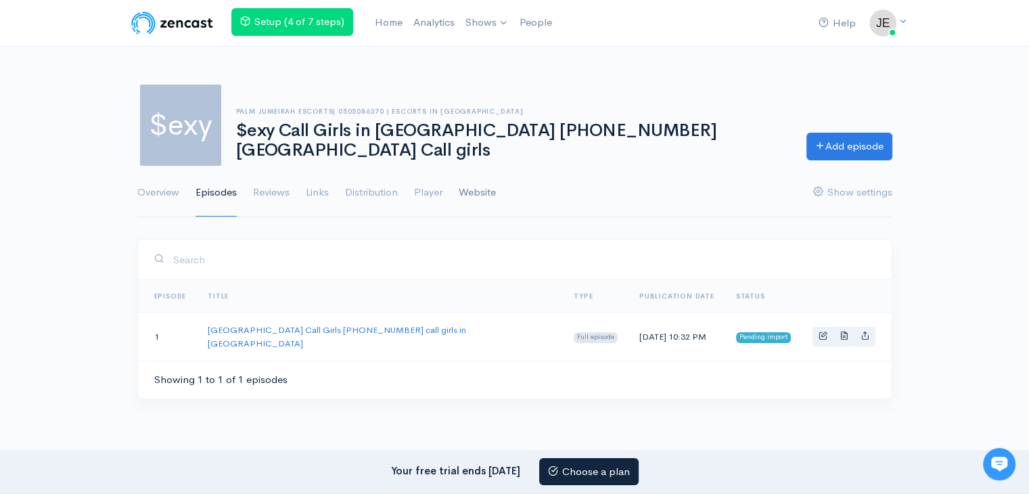
click at [461, 196] on link "Website" at bounding box center [477, 192] width 37 height 49
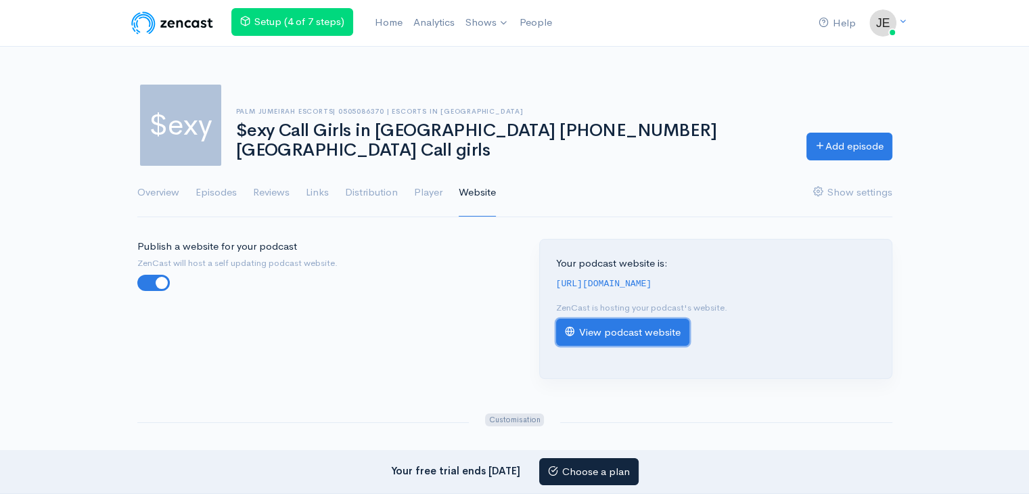
click at [588, 346] on link "View podcast website" at bounding box center [622, 333] width 133 height 28
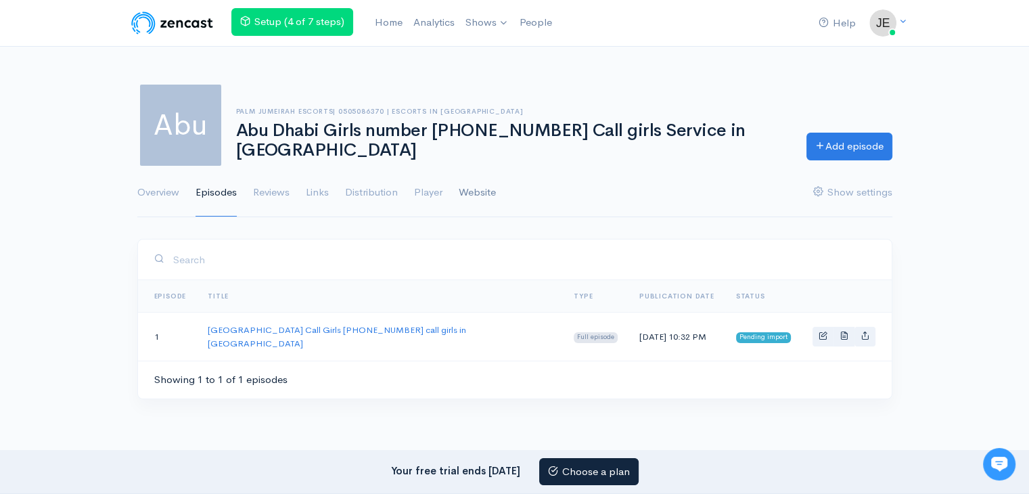
click at [482, 187] on link "Website" at bounding box center [477, 192] width 37 height 49
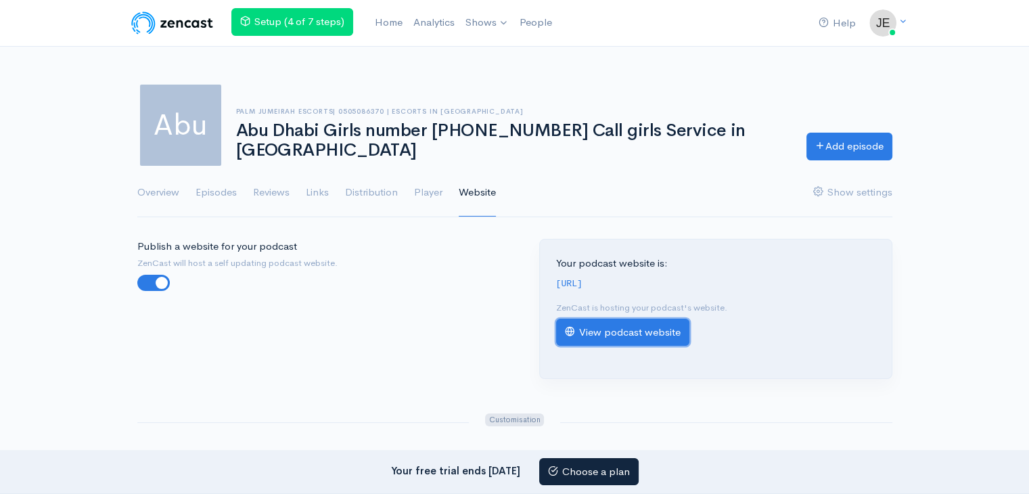
click at [657, 343] on link "View podcast website" at bounding box center [622, 333] width 133 height 28
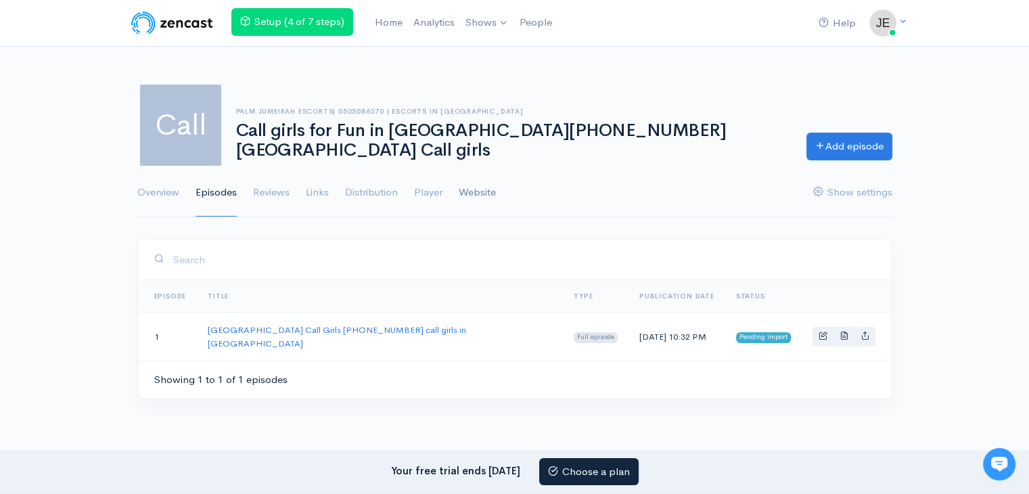
click at [479, 194] on link "Website" at bounding box center [477, 192] width 37 height 49
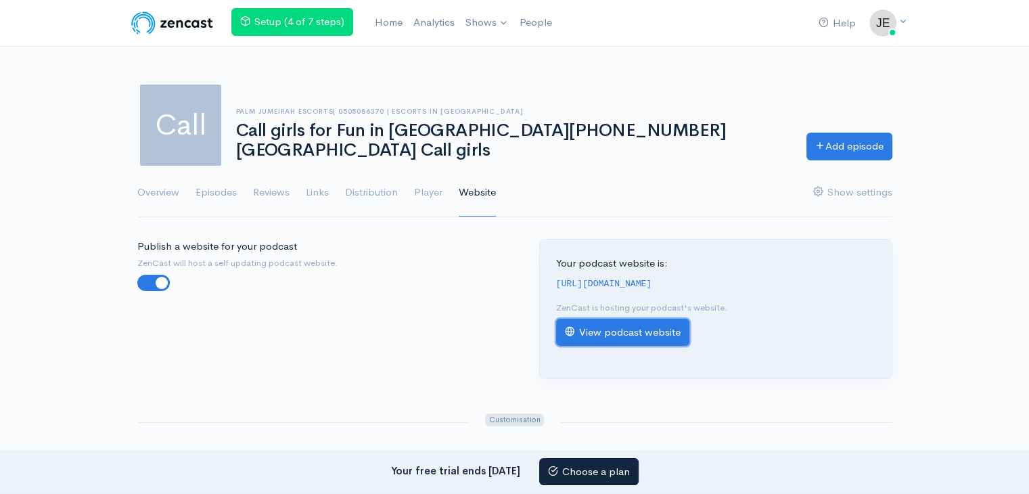
click at [655, 344] on link "View podcast website" at bounding box center [622, 333] width 133 height 28
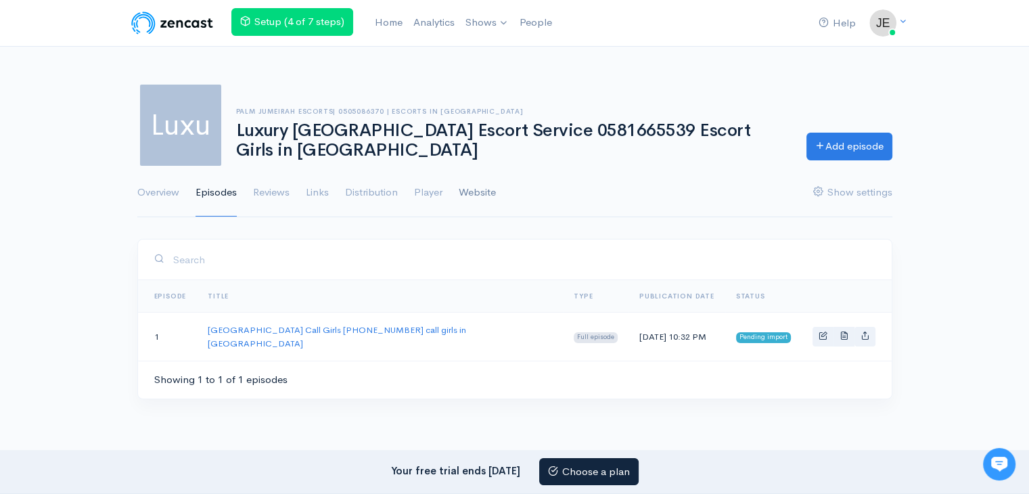
click at [484, 185] on link "Website" at bounding box center [477, 192] width 37 height 49
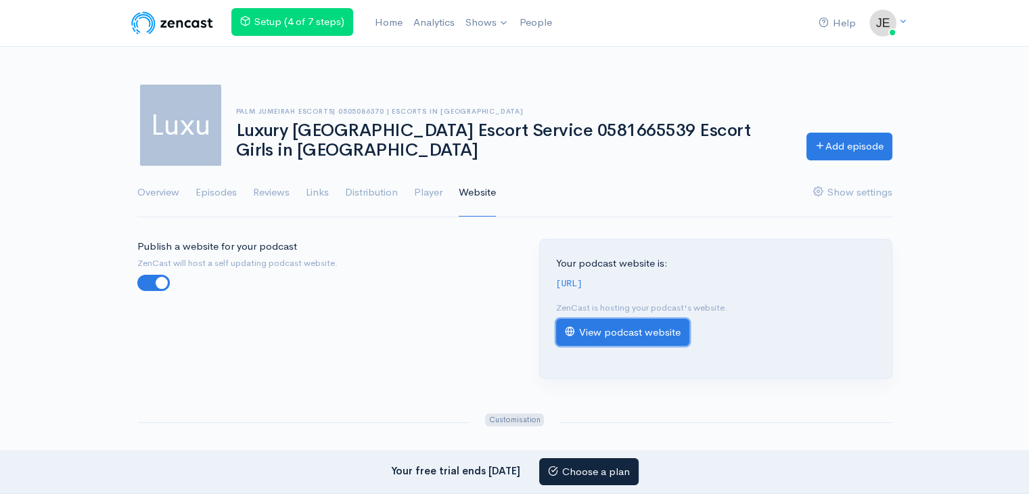
click at [576, 340] on link "View podcast website" at bounding box center [622, 333] width 133 height 28
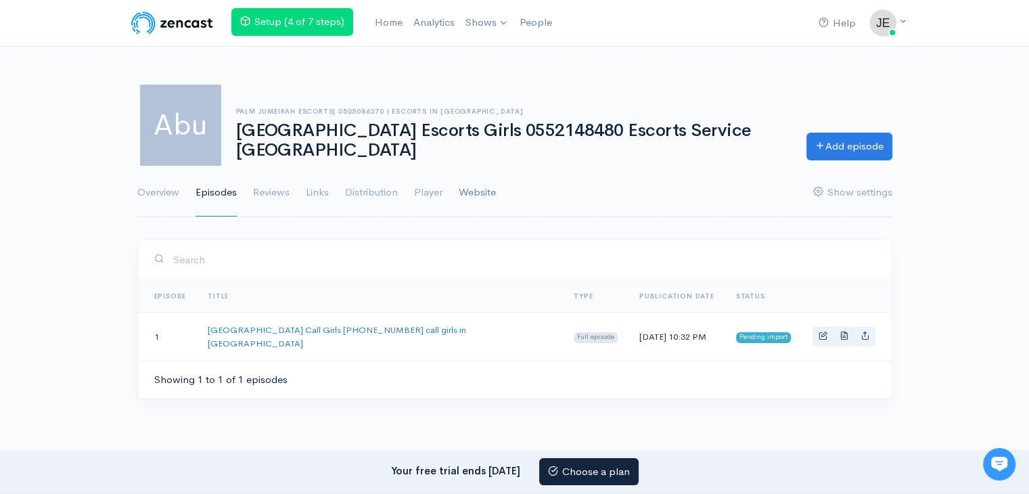
click at [480, 183] on link "Website" at bounding box center [477, 192] width 37 height 49
click at [480, 187] on link "Website" at bounding box center [477, 192] width 37 height 49
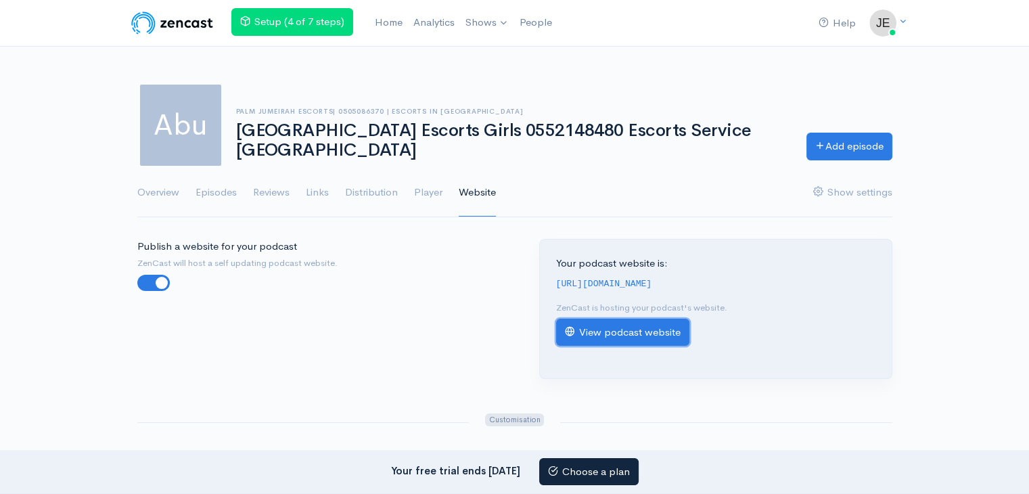
click at [634, 342] on link "View podcast website" at bounding box center [622, 333] width 133 height 28
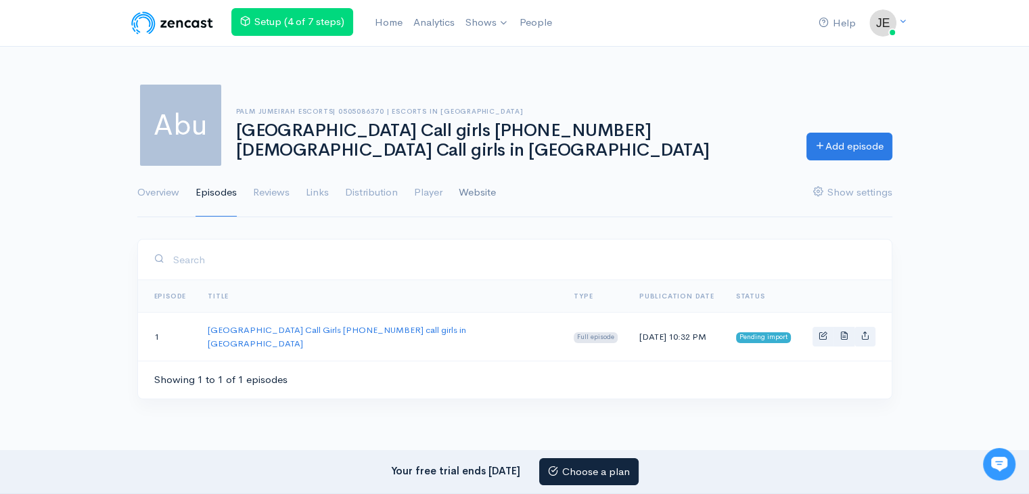
click at [470, 190] on link "Website" at bounding box center [477, 192] width 37 height 49
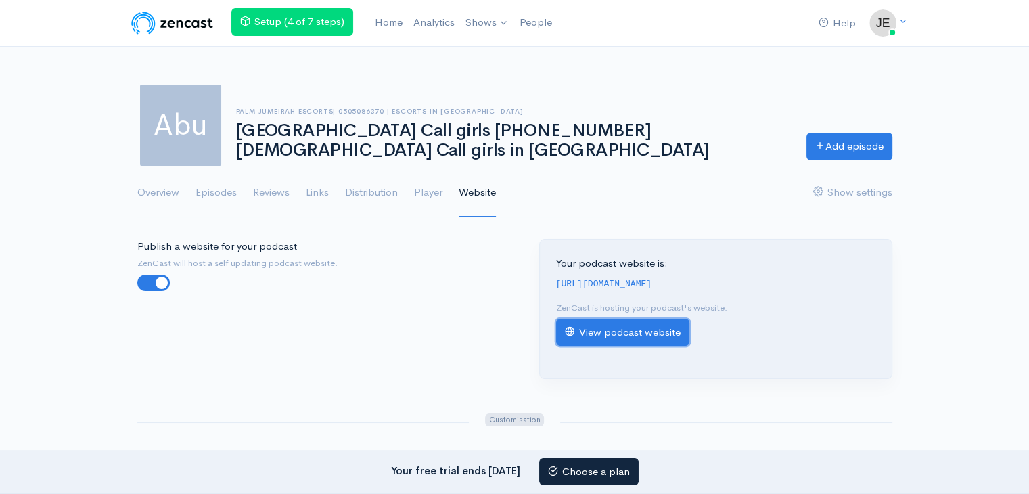
click at [603, 346] on link "View podcast website" at bounding box center [622, 333] width 133 height 28
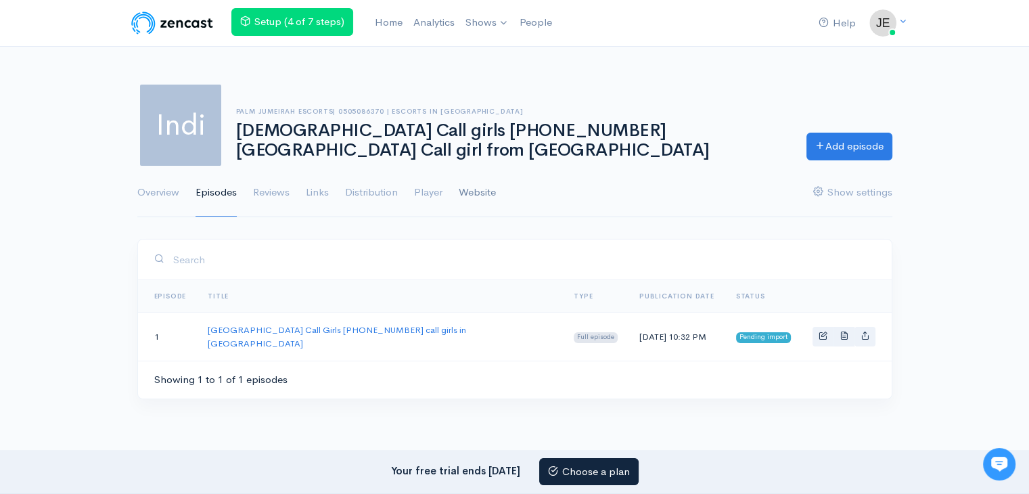
click at [468, 196] on link "Website" at bounding box center [477, 192] width 37 height 49
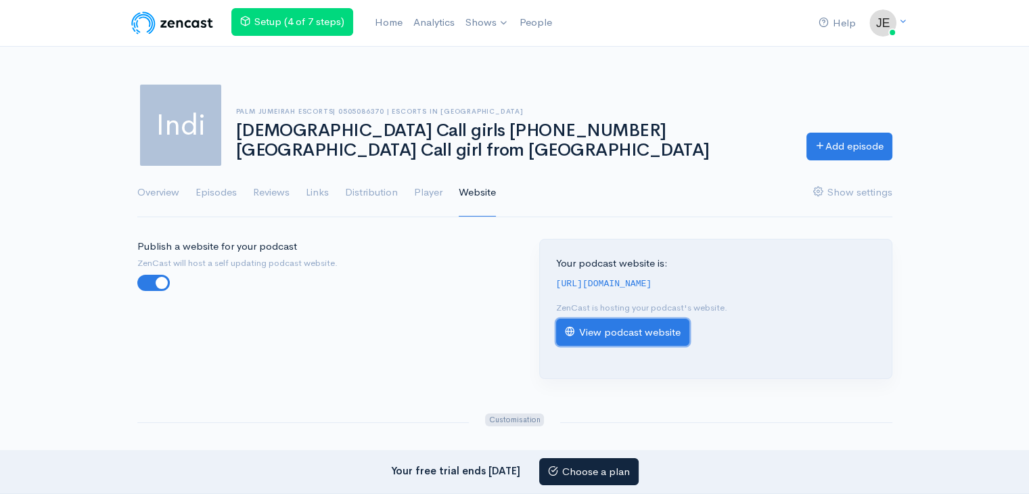
click at [664, 343] on link "View podcast website" at bounding box center [622, 333] width 133 height 28
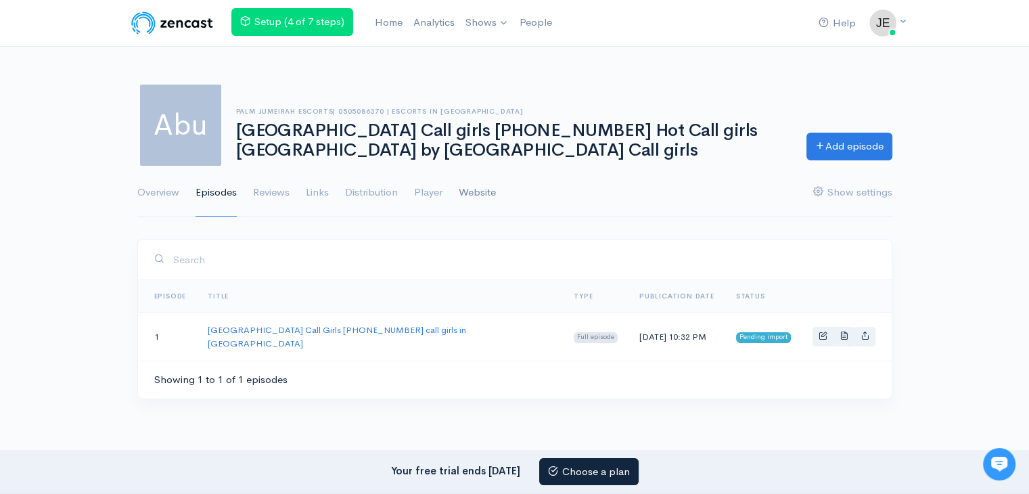
click at [470, 189] on link "Website" at bounding box center [477, 192] width 37 height 49
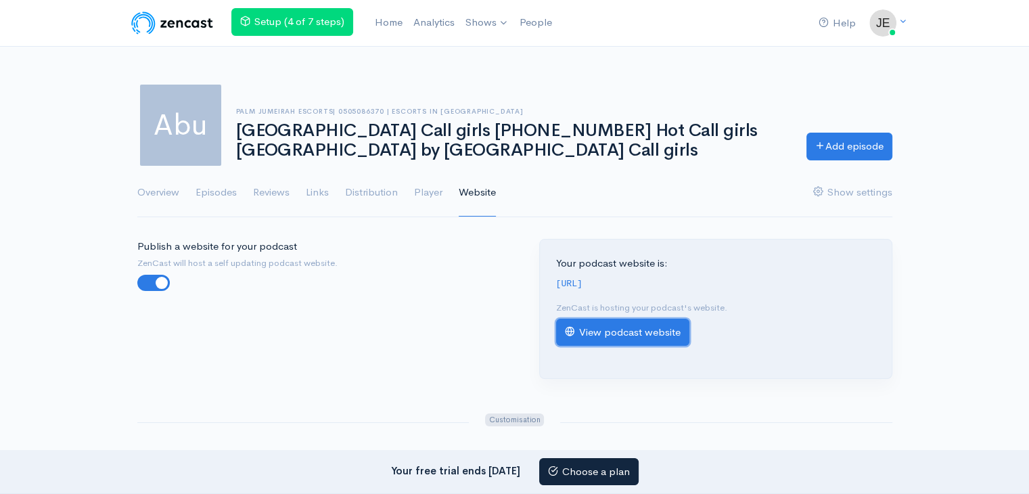
click at [613, 342] on link "View podcast website" at bounding box center [622, 333] width 133 height 28
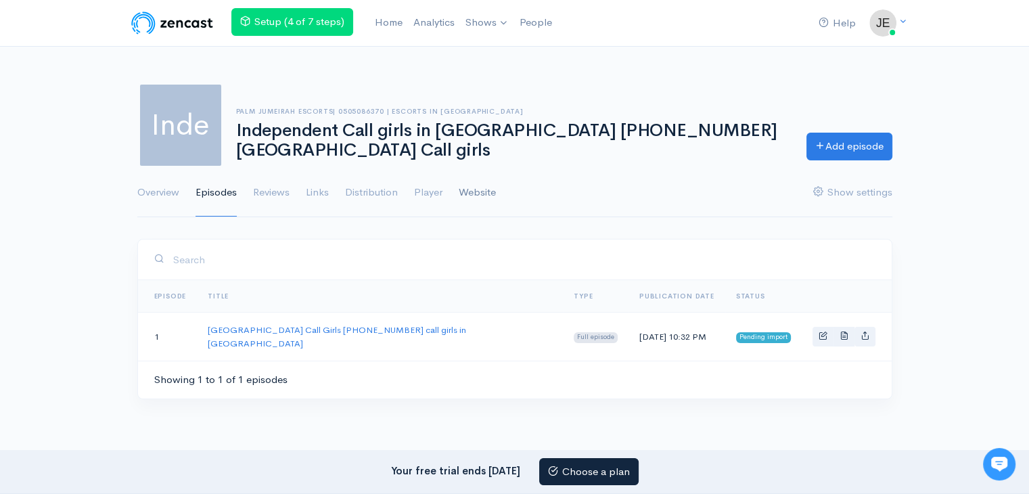
click at [470, 195] on link "Website" at bounding box center [477, 192] width 37 height 49
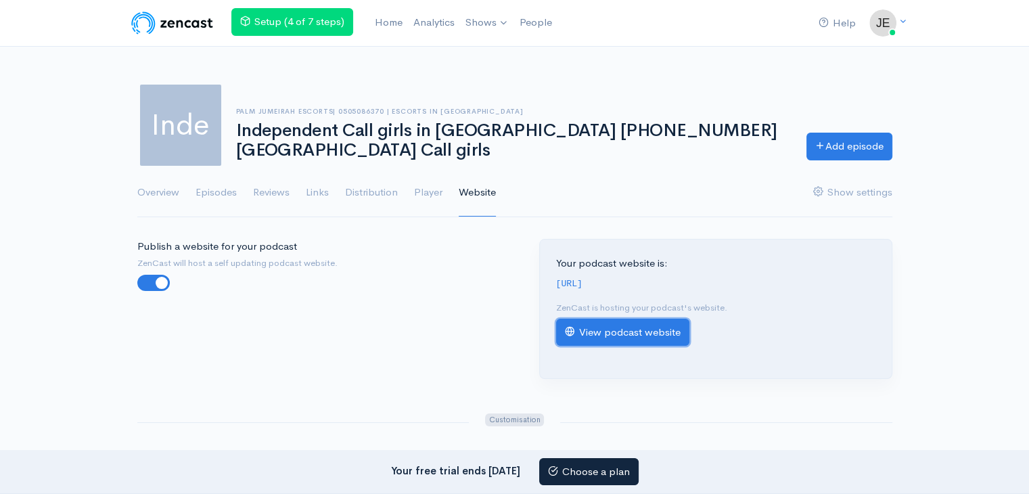
click at [614, 343] on link "View podcast website" at bounding box center [622, 333] width 133 height 28
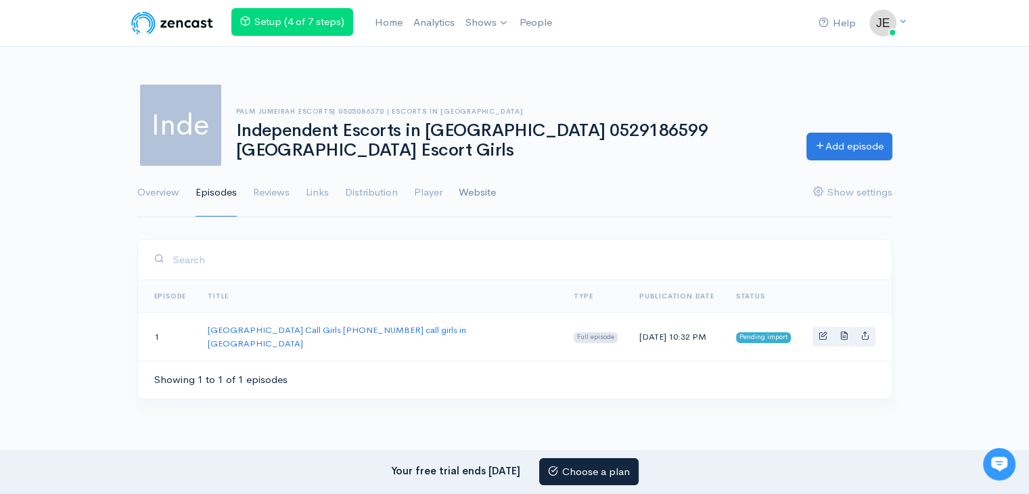
click at [470, 194] on link "Website" at bounding box center [477, 192] width 37 height 49
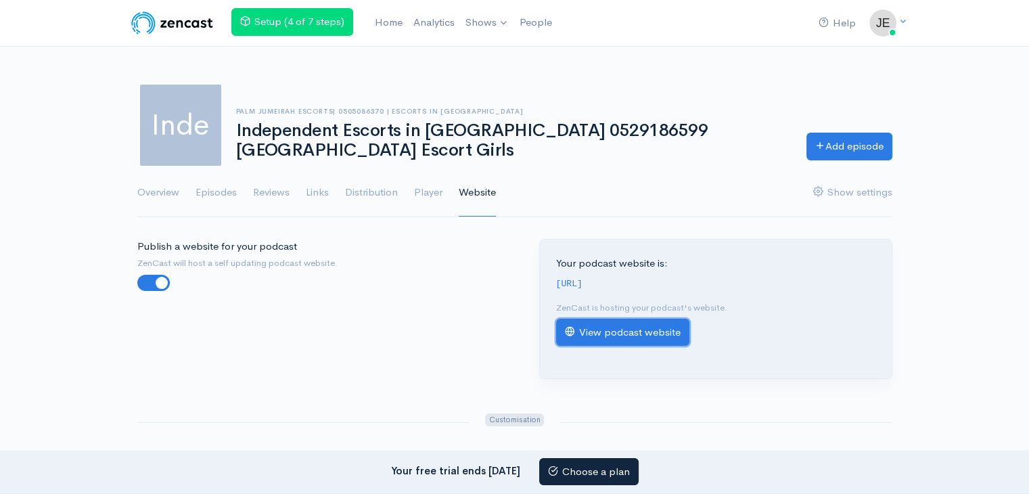
click at [604, 342] on link "View podcast website" at bounding box center [622, 333] width 133 height 28
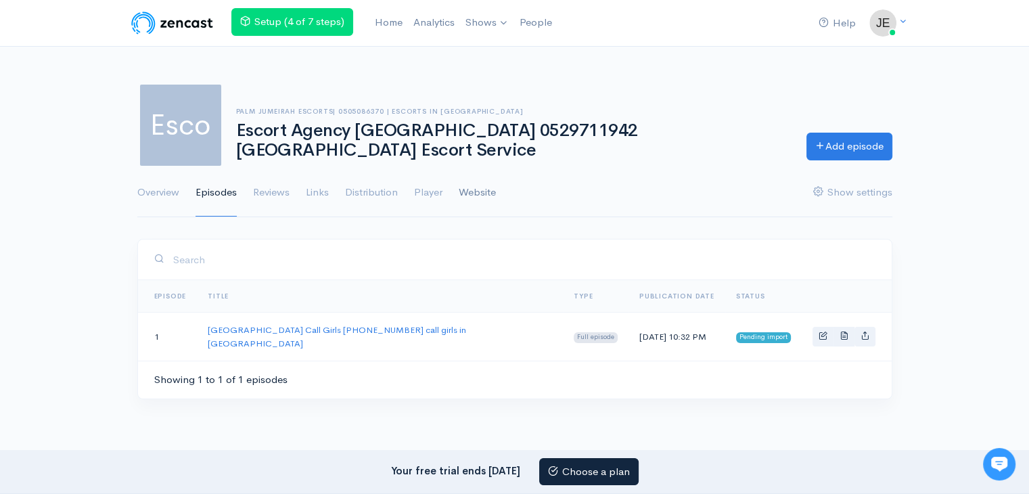
click at [474, 187] on link "Website" at bounding box center [477, 192] width 37 height 49
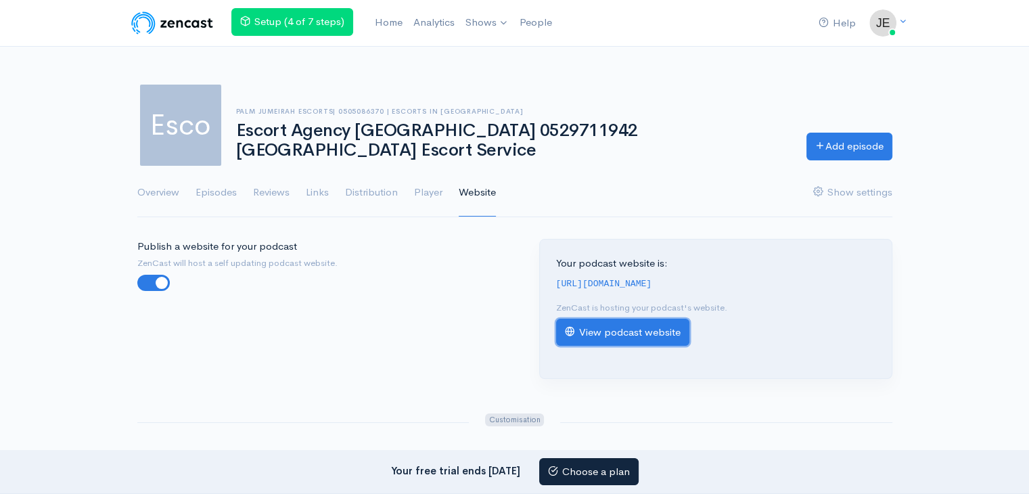
click at [579, 339] on link "View podcast website" at bounding box center [622, 333] width 133 height 28
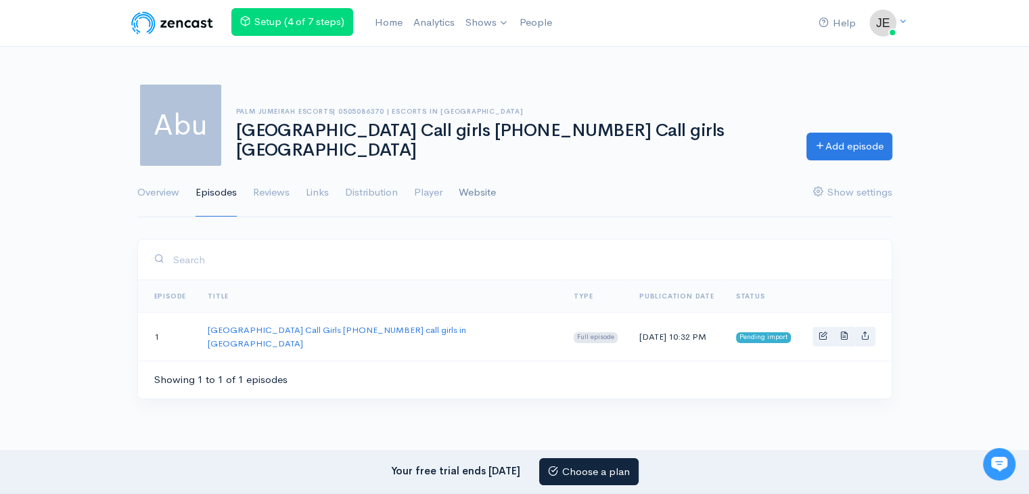
click at [482, 196] on link "Website" at bounding box center [477, 192] width 37 height 49
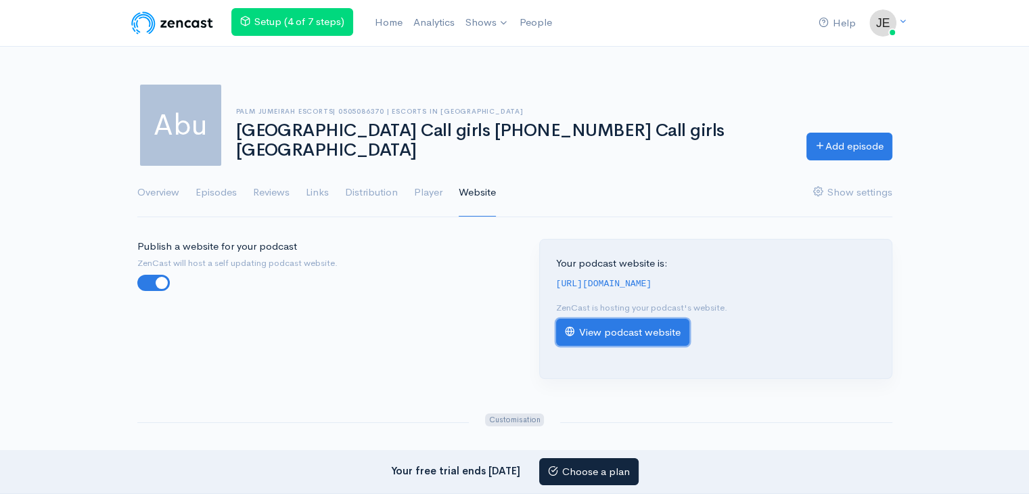
click at [601, 346] on link "View podcast website" at bounding box center [622, 333] width 133 height 28
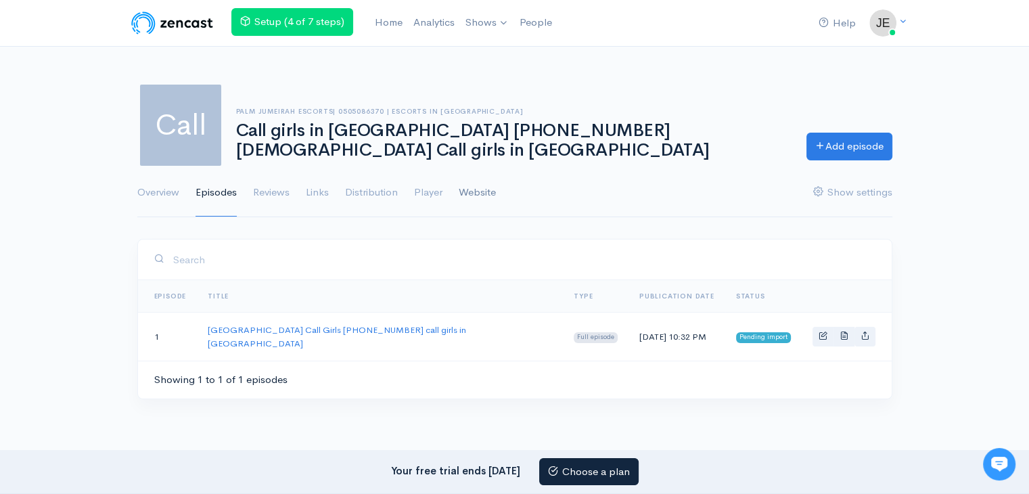
click at [474, 199] on link "Website" at bounding box center [477, 192] width 37 height 49
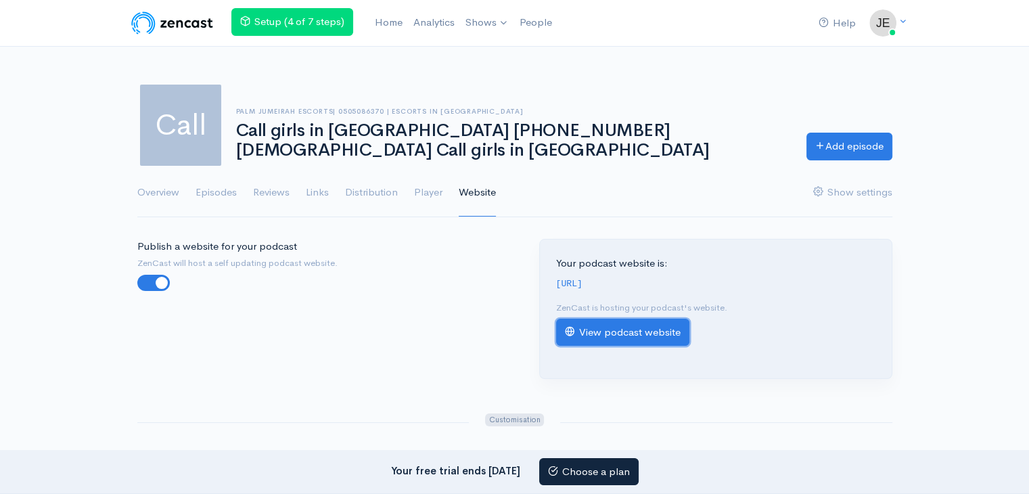
click at [660, 344] on link "View podcast website" at bounding box center [622, 333] width 133 height 28
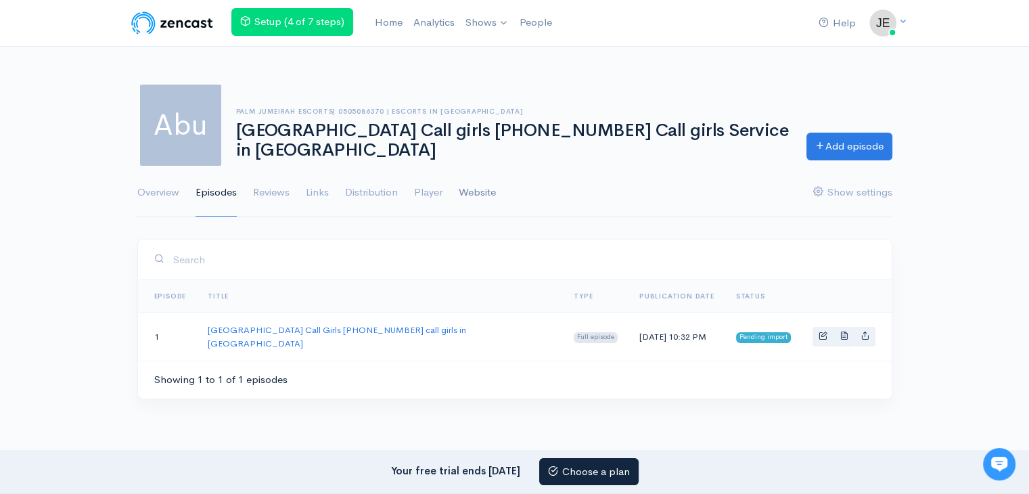
click at [488, 184] on link "Website" at bounding box center [477, 192] width 37 height 49
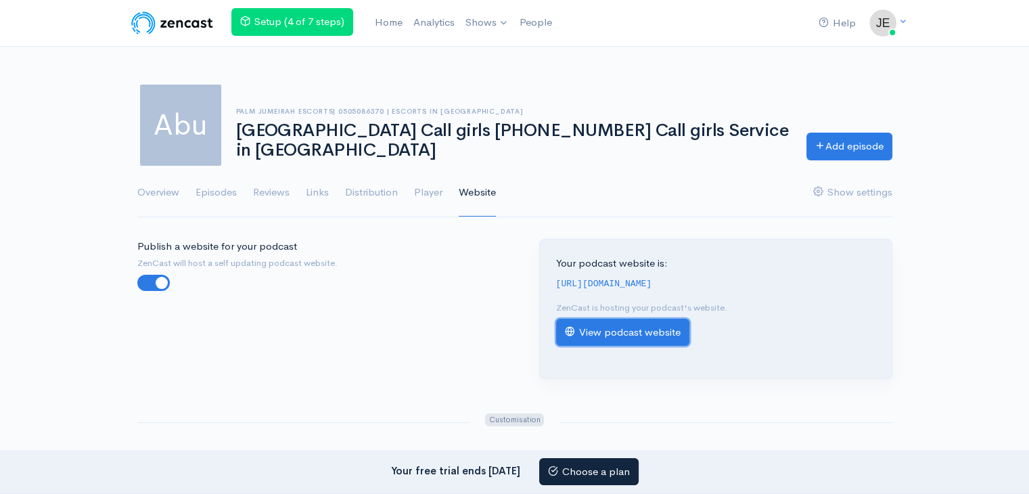
click at [628, 346] on link "View podcast website" at bounding box center [622, 333] width 133 height 28
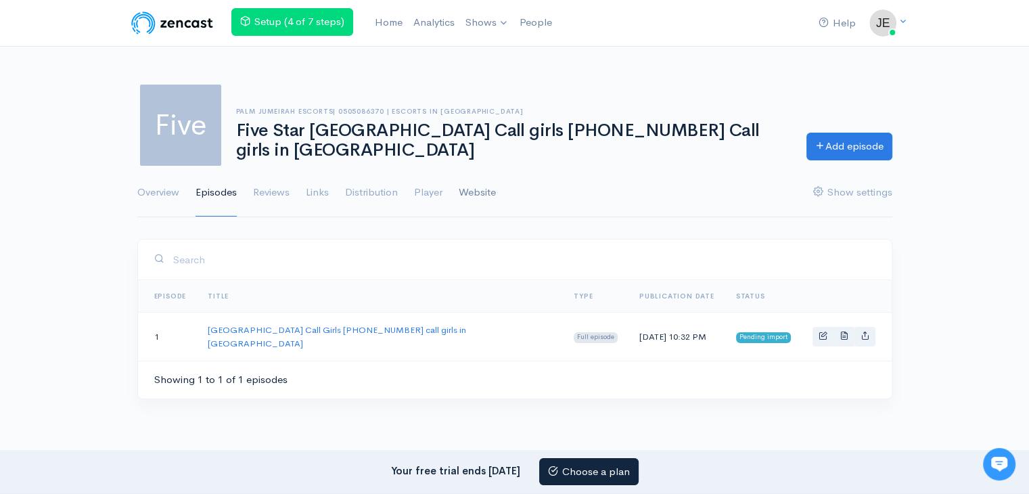
click at [485, 189] on link "Website" at bounding box center [477, 192] width 37 height 49
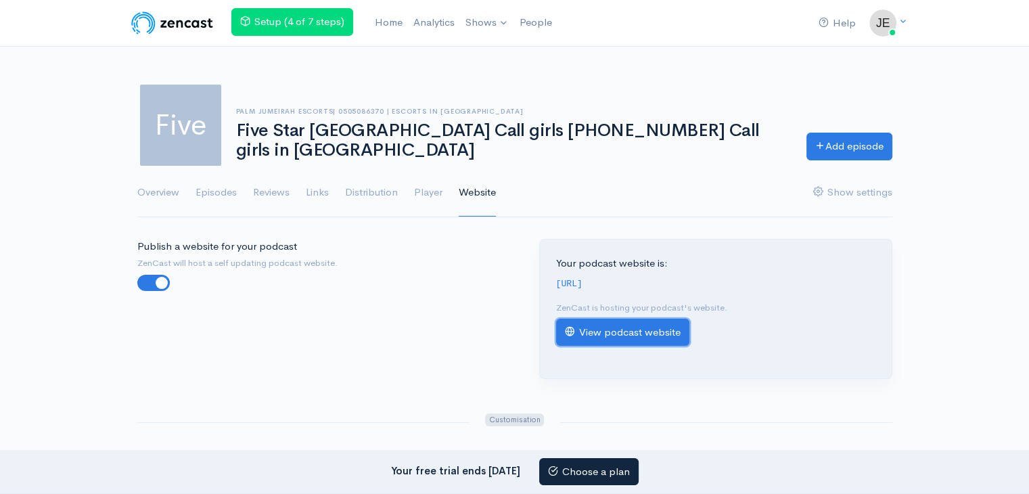
click at [635, 341] on link "View podcast website" at bounding box center [622, 333] width 133 height 28
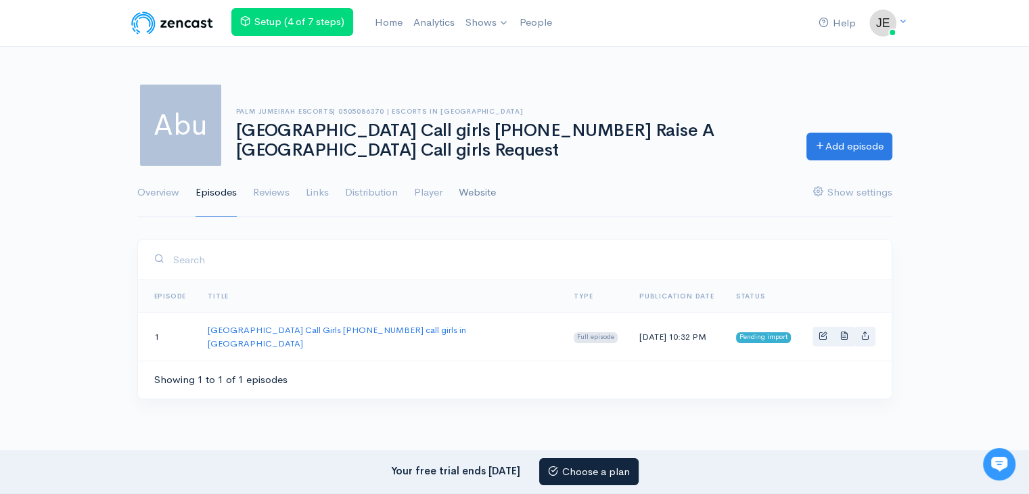
click at [480, 189] on link "Website" at bounding box center [477, 192] width 37 height 49
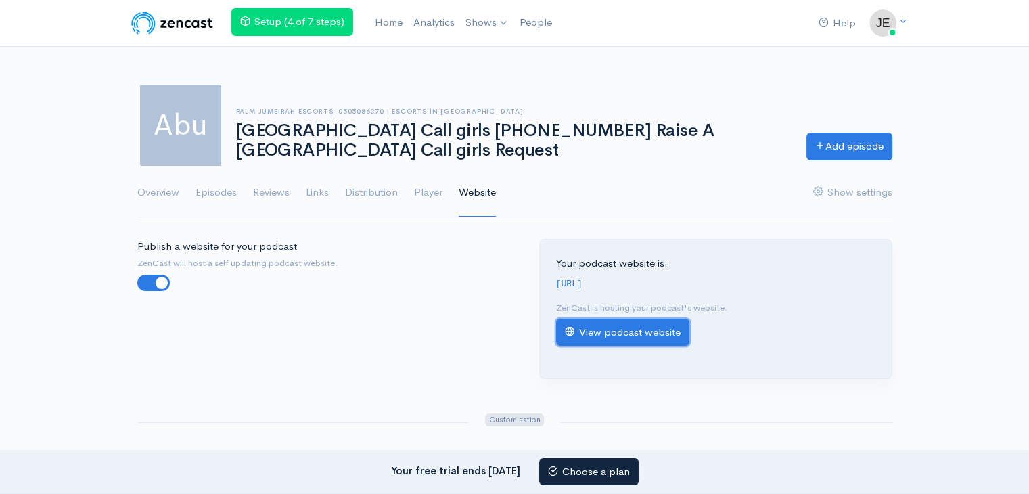
click at [622, 334] on link "View podcast website" at bounding box center [622, 333] width 133 height 28
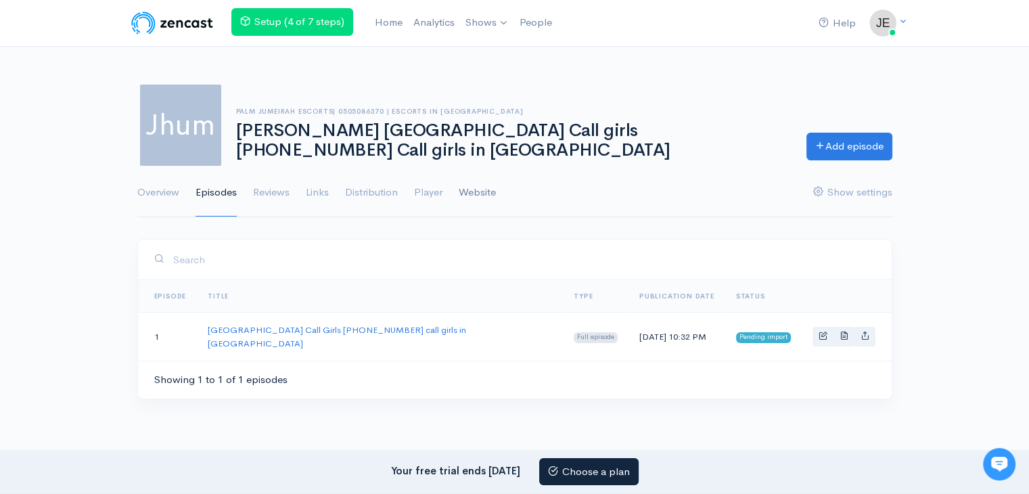
click at [492, 194] on link "Website" at bounding box center [477, 192] width 37 height 49
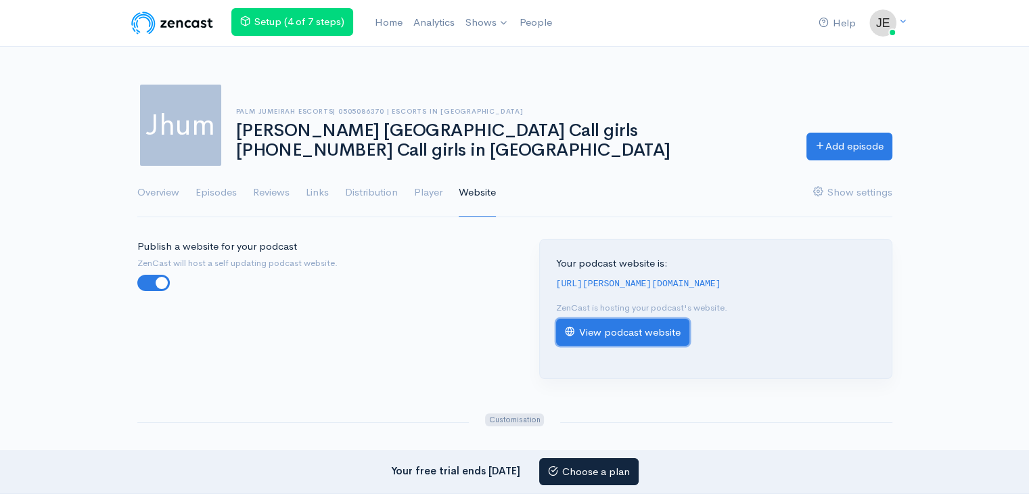
click at [607, 346] on link "View podcast website" at bounding box center [622, 333] width 133 height 28
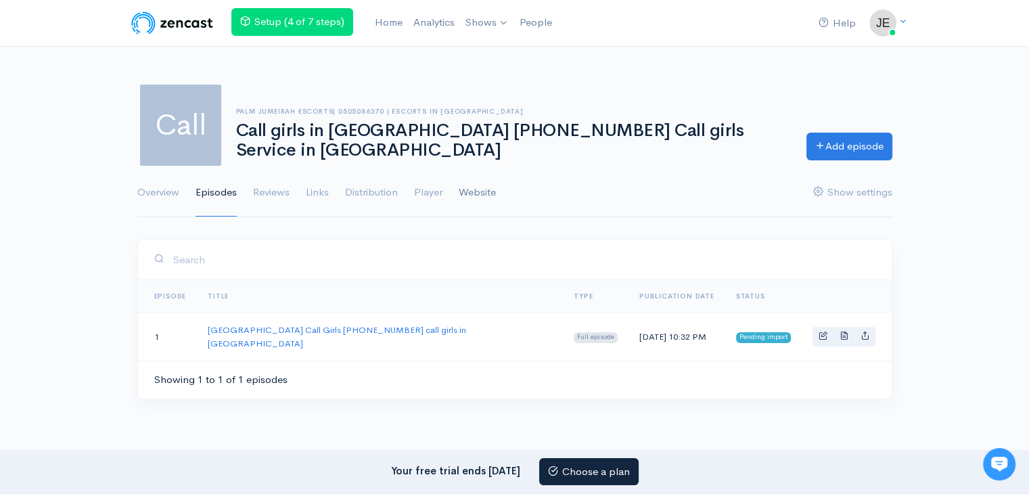
click at [474, 184] on link "Website" at bounding box center [477, 192] width 37 height 49
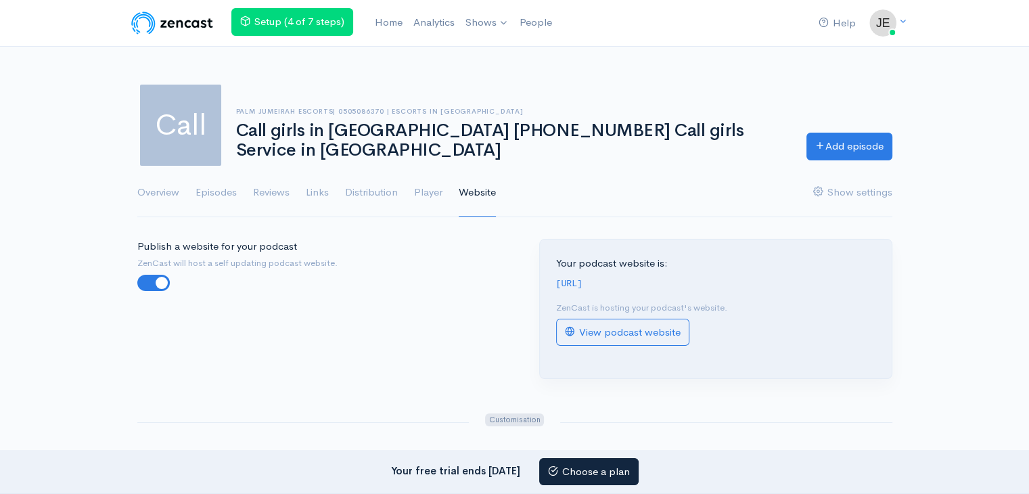
click at [481, 196] on link "Website" at bounding box center [477, 192] width 37 height 49
click at [616, 340] on link "View podcast website" at bounding box center [622, 333] width 133 height 28
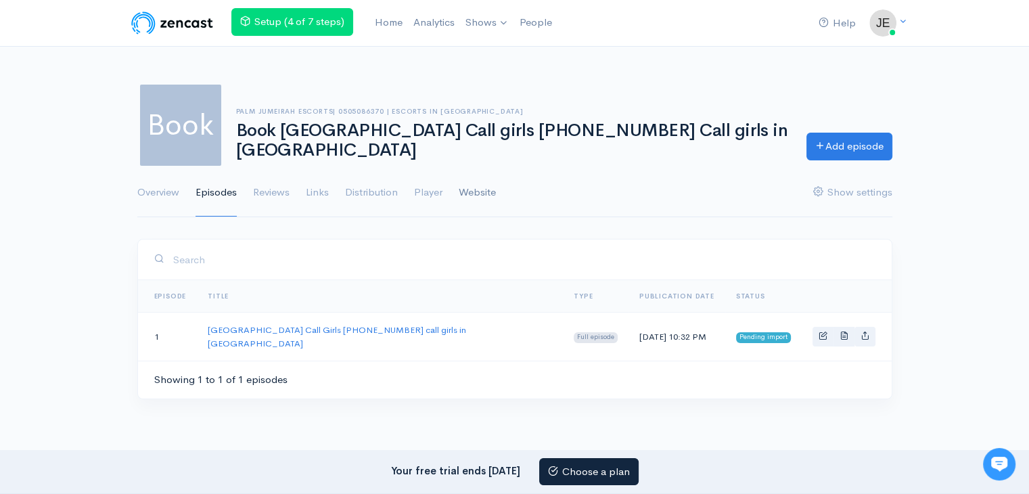
click at [472, 194] on link "Website" at bounding box center [477, 192] width 37 height 49
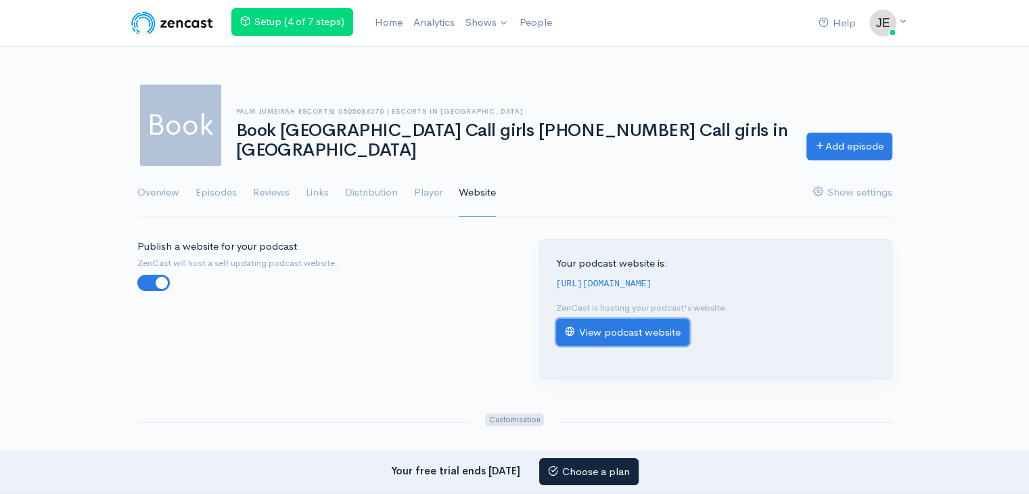
click at [585, 337] on link "View podcast website" at bounding box center [622, 333] width 133 height 28
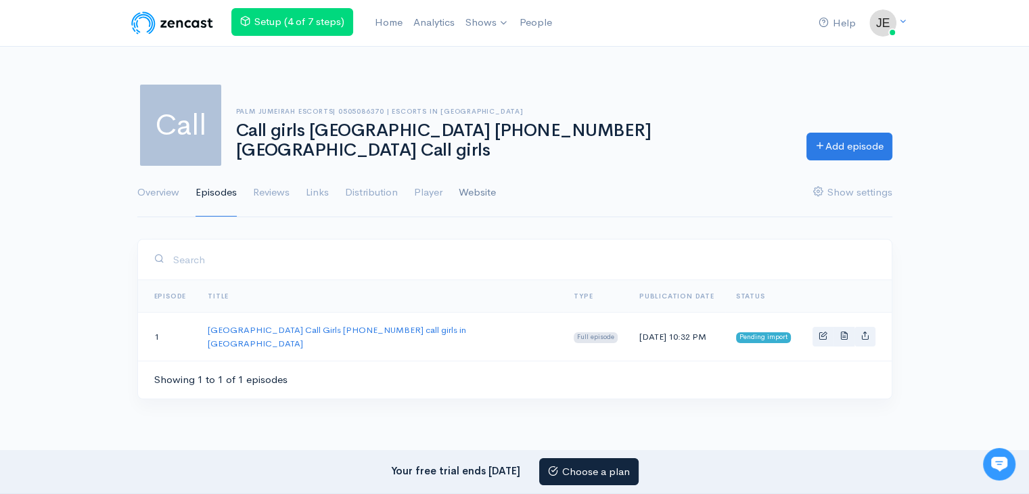
click at [461, 189] on link "Website" at bounding box center [477, 192] width 37 height 49
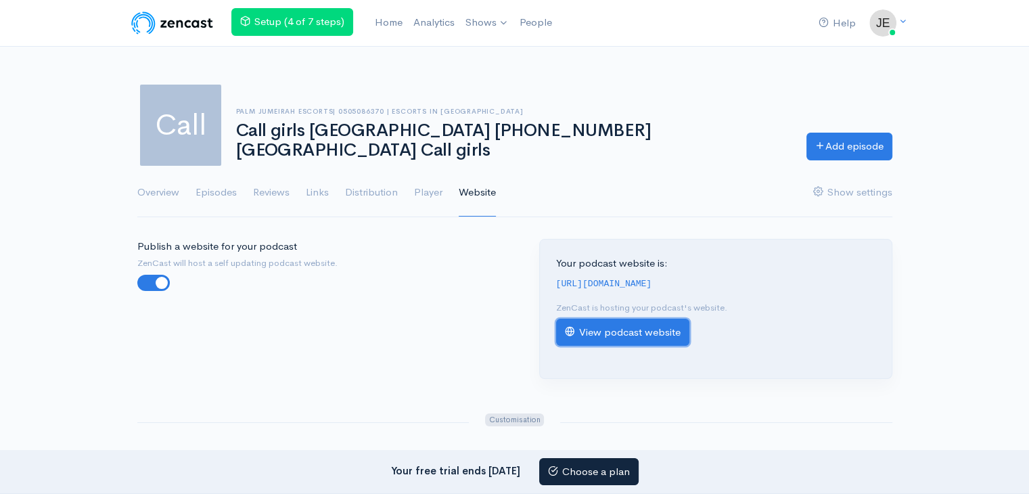
click at [661, 342] on link "View podcast website" at bounding box center [622, 333] width 133 height 28
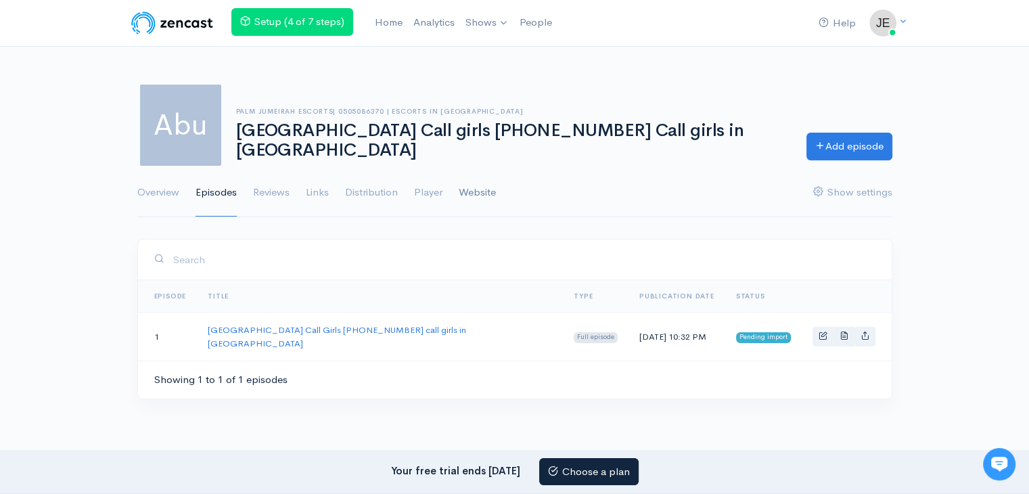
click at [484, 185] on link "Website" at bounding box center [477, 192] width 37 height 49
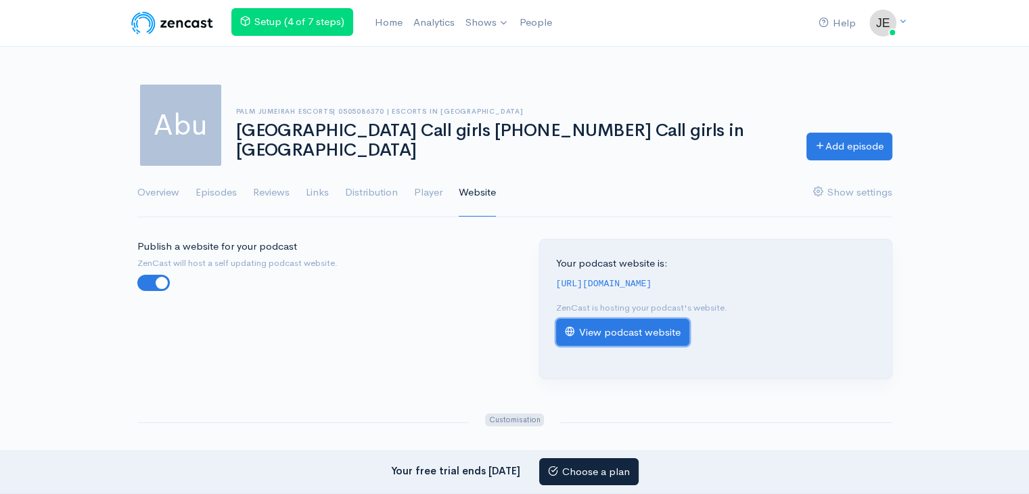
click at [604, 344] on link "View podcast website" at bounding box center [622, 333] width 133 height 28
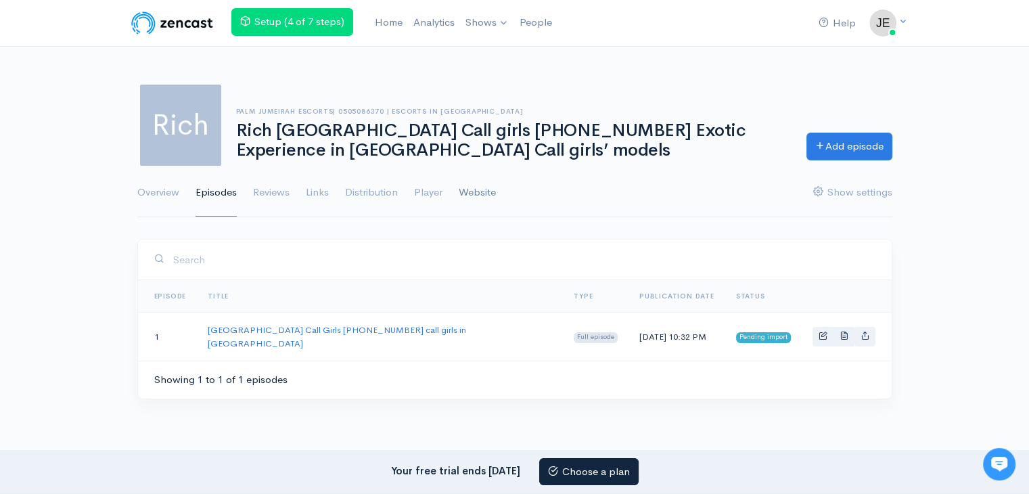
click at [476, 184] on link "Website" at bounding box center [477, 192] width 37 height 49
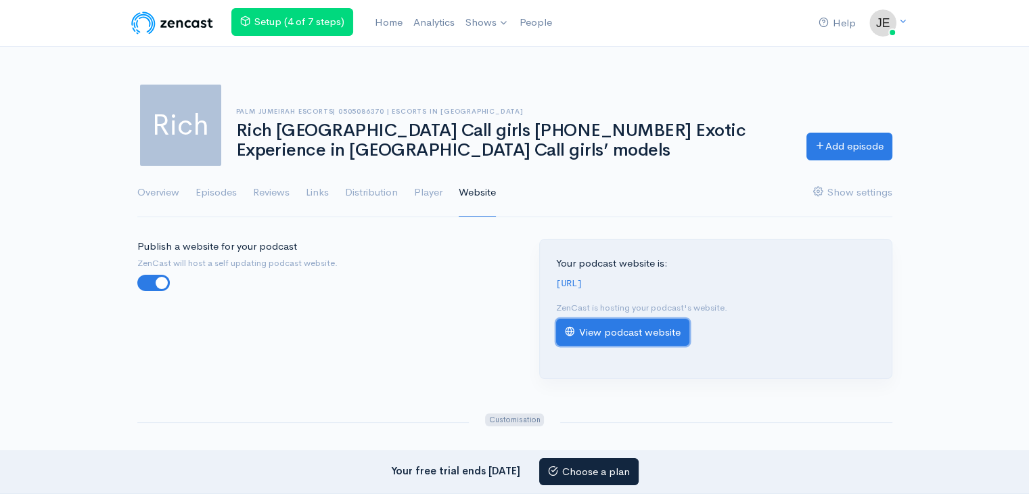
click at [630, 342] on link "View podcast website" at bounding box center [622, 333] width 133 height 28
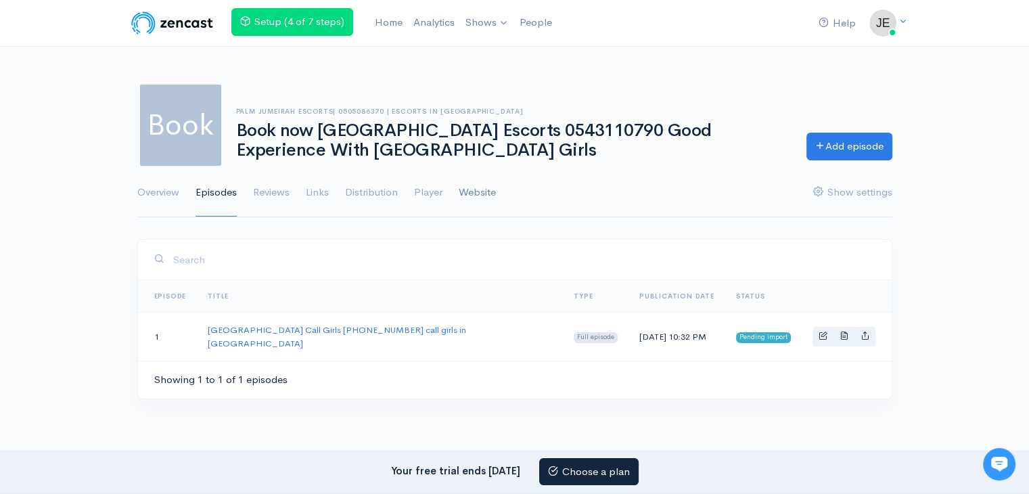
click at [484, 196] on link "Website" at bounding box center [477, 192] width 37 height 49
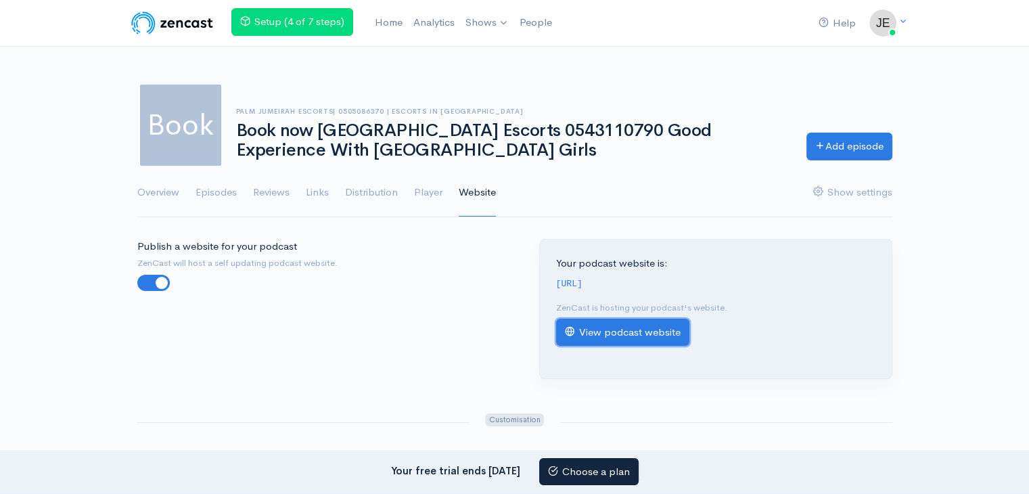
click at [594, 333] on link "View podcast website" at bounding box center [622, 333] width 133 height 28
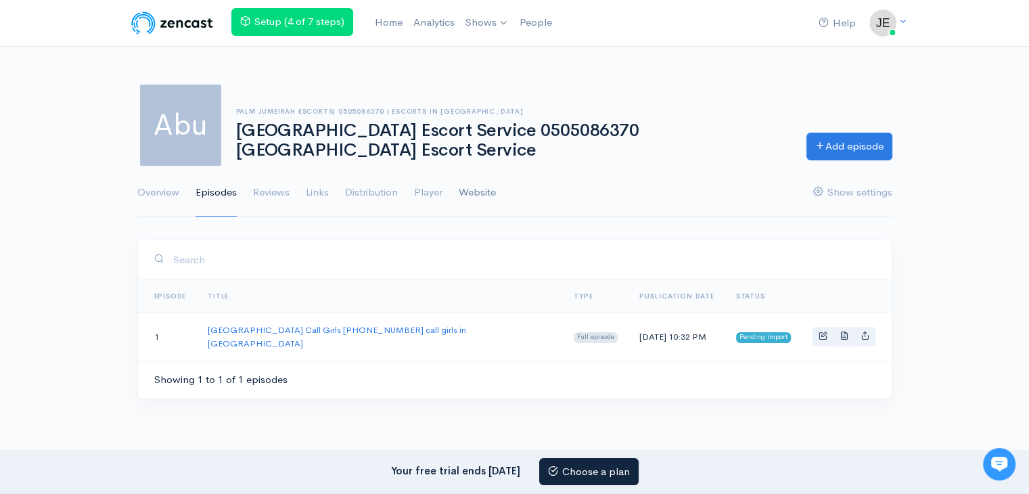
click at [486, 193] on link "Website" at bounding box center [477, 192] width 37 height 49
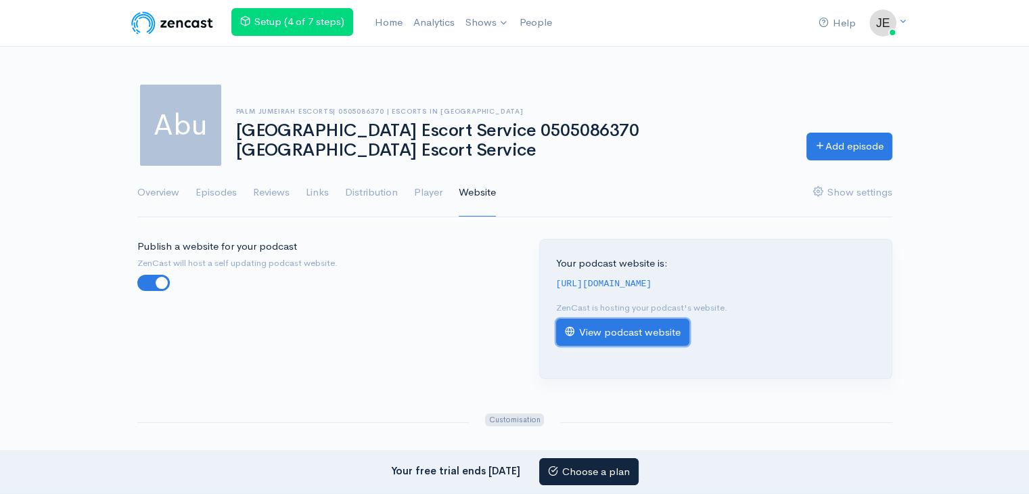
click at [612, 338] on link "View podcast website" at bounding box center [622, 333] width 133 height 28
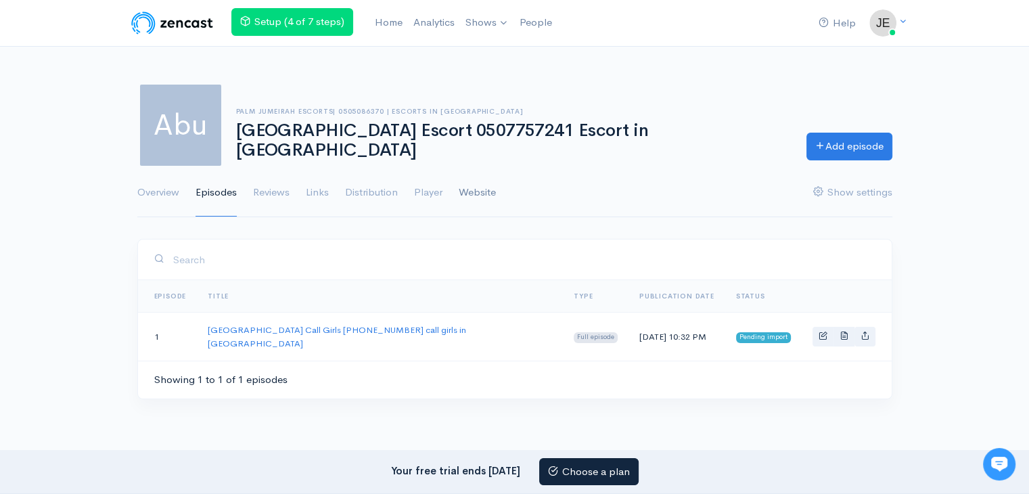
click at [475, 185] on link "Website" at bounding box center [477, 192] width 37 height 49
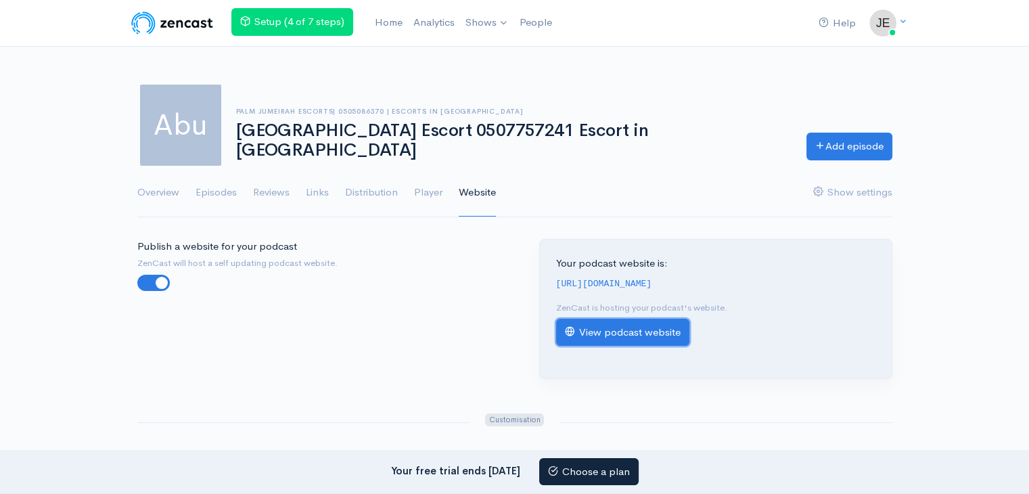
click at [662, 339] on link "View podcast website" at bounding box center [622, 333] width 133 height 28
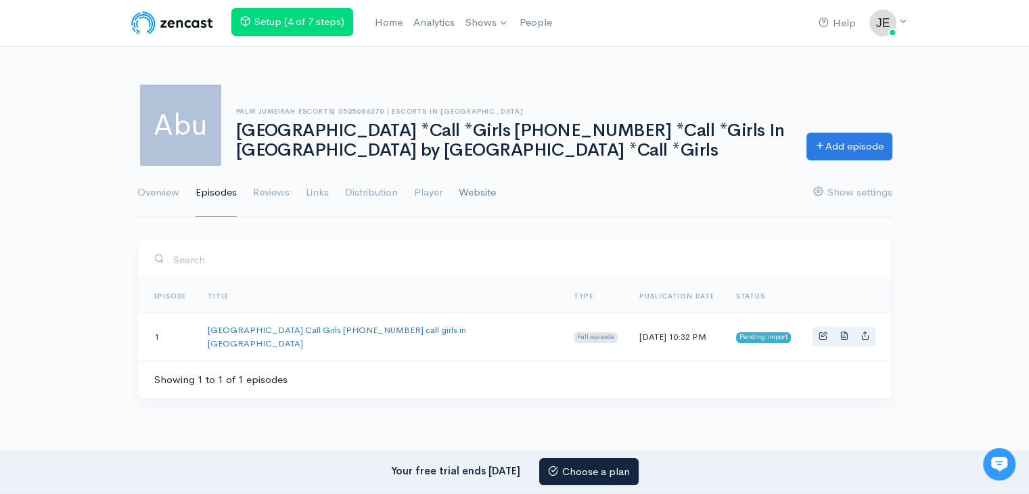
click at [465, 190] on link "Website" at bounding box center [477, 192] width 37 height 49
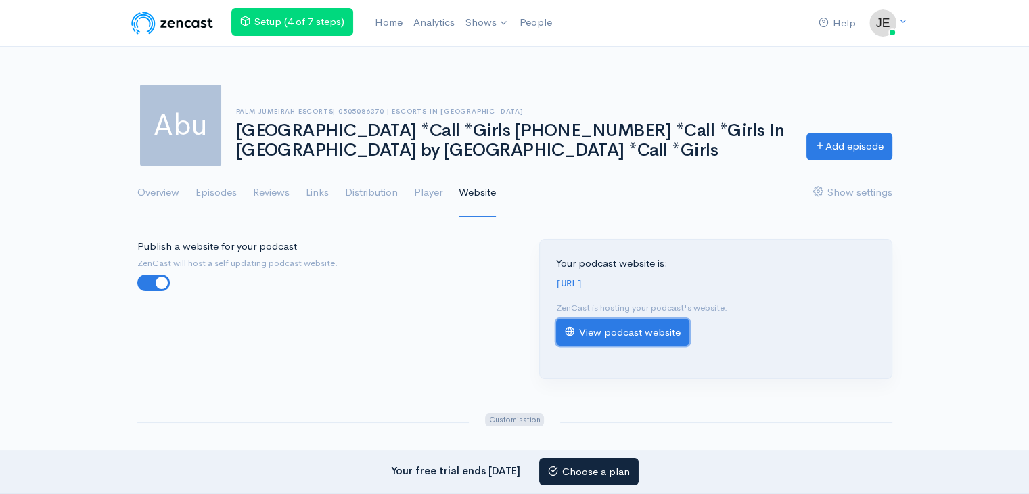
click at [662, 346] on link "View podcast website" at bounding box center [622, 333] width 133 height 28
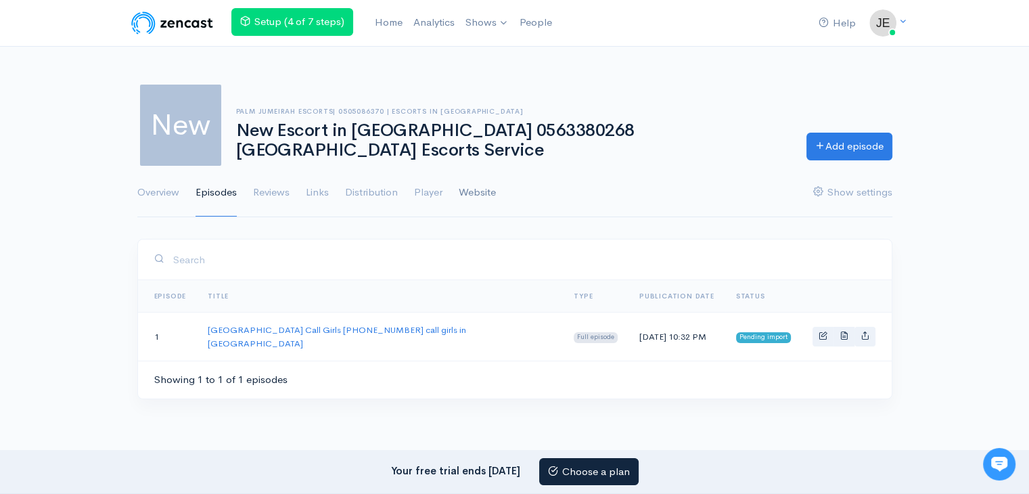
click at [470, 184] on link "Website" at bounding box center [477, 192] width 37 height 49
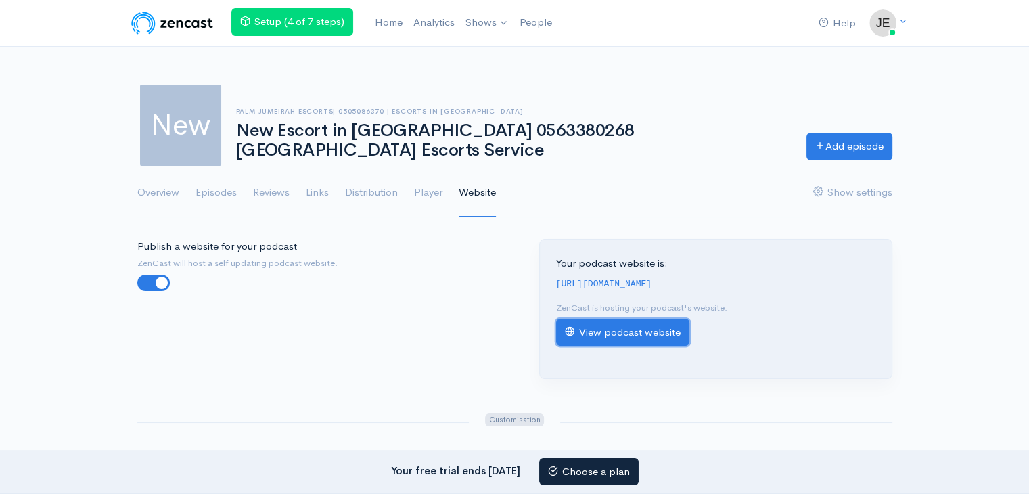
click at [609, 346] on link "View podcast website" at bounding box center [622, 333] width 133 height 28
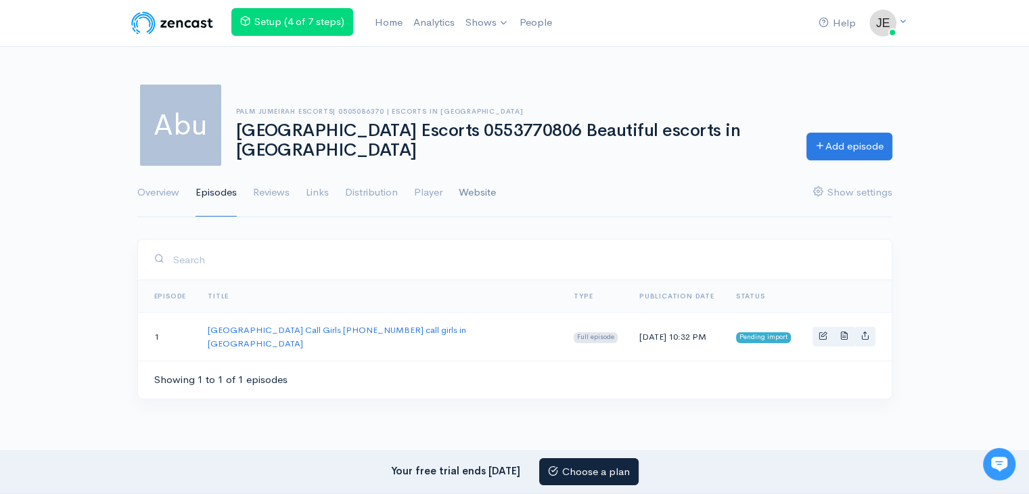
click at [472, 191] on link "Website" at bounding box center [477, 192] width 37 height 49
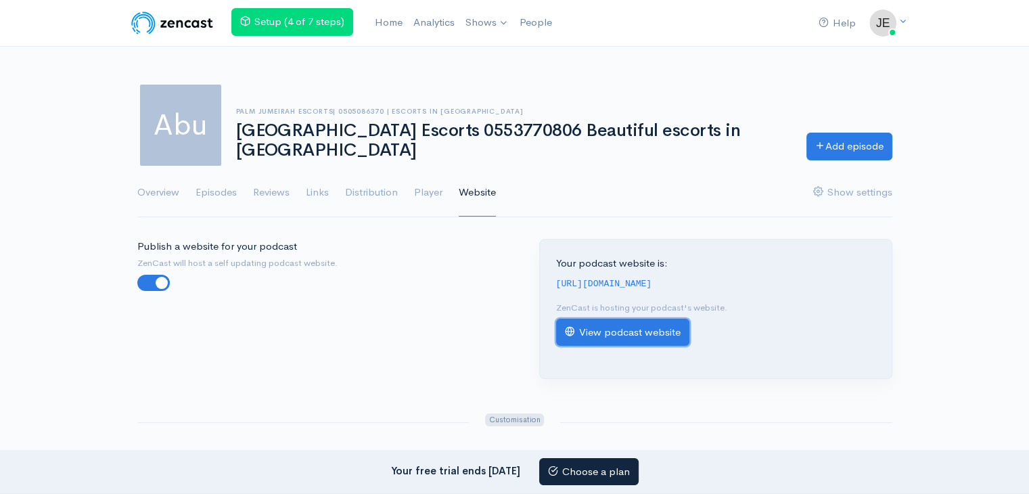
click at [654, 338] on link "View podcast website" at bounding box center [622, 333] width 133 height 28
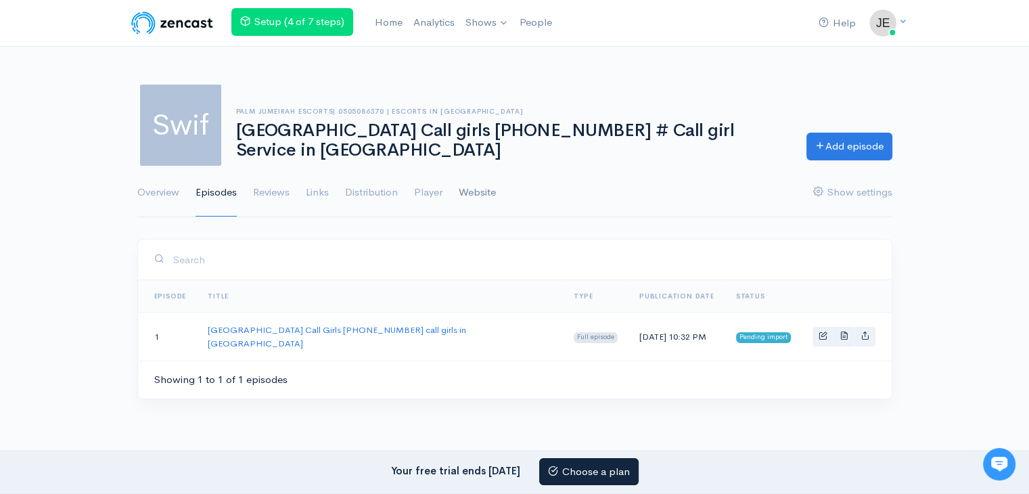
click at [490, 183] on link "Website" at bounding box center [477, 192] width 37 height 49
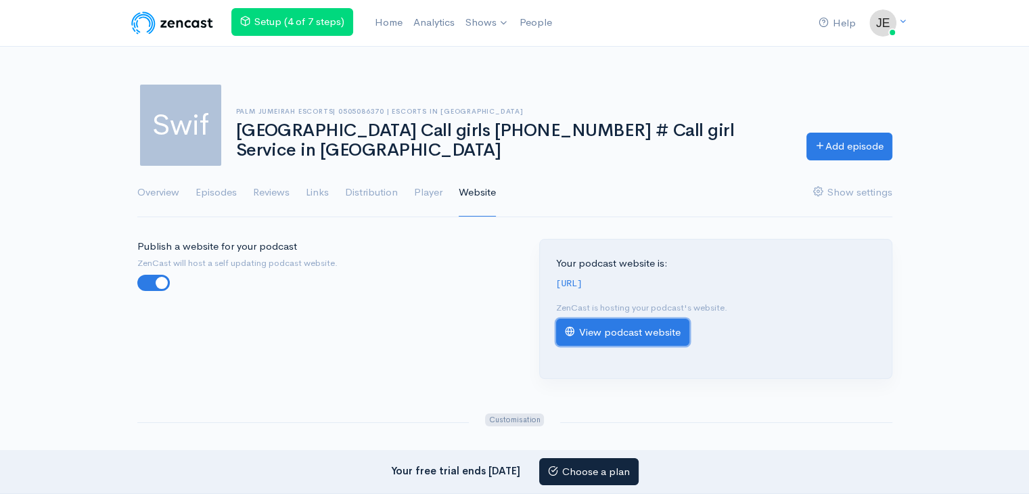
click at [622, 342] on link "View podcast website" at bounding box center [622, 333] width 133 height 28
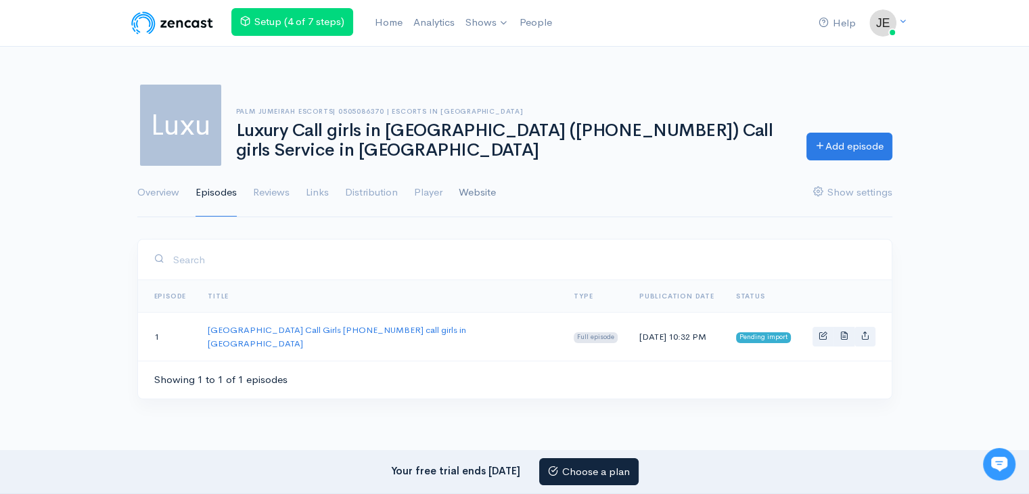
click at [464, 189] on link "Website" at bounding box center [477, 192] width 37 height 49
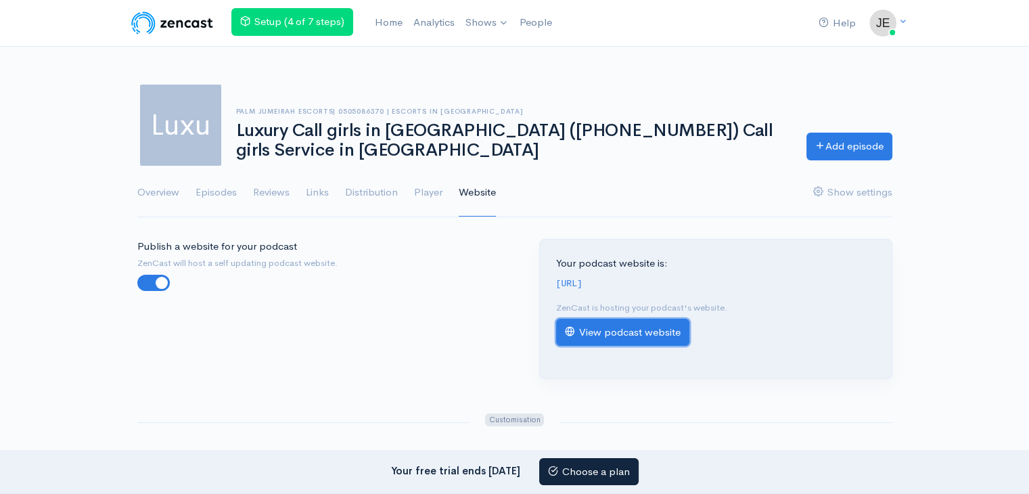
click at [595, 336] on link "View podcast website" at bounding box center [622, 333] width 133 height 28
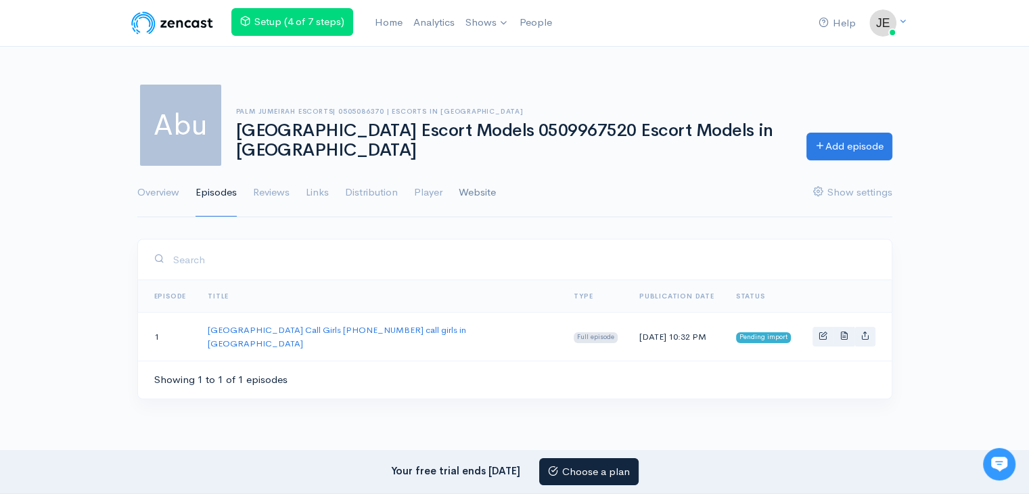
click at [479, 191] on link "Website" at bounding box center [477, 192] width 37 height 49
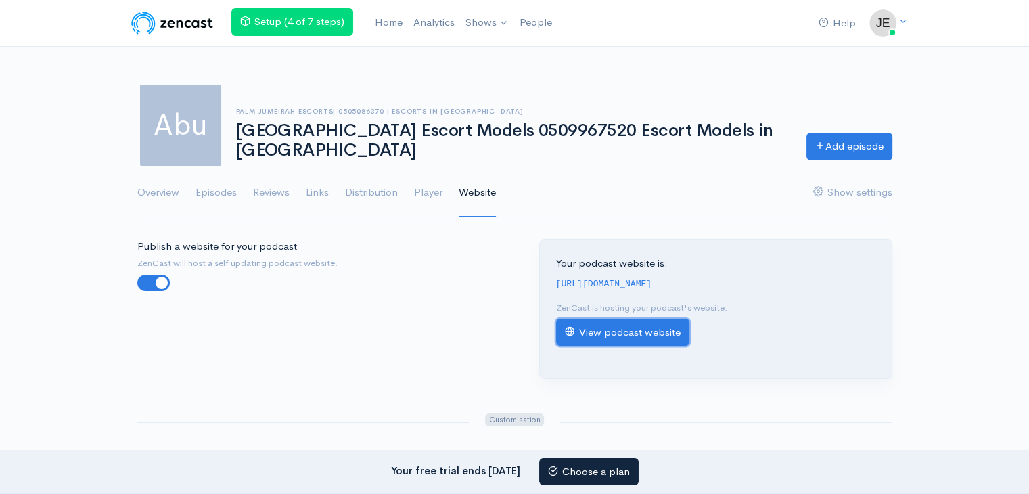
click at [672, 346] on link "View podcast website" at bounding box center [622, 333] width 133 height 28
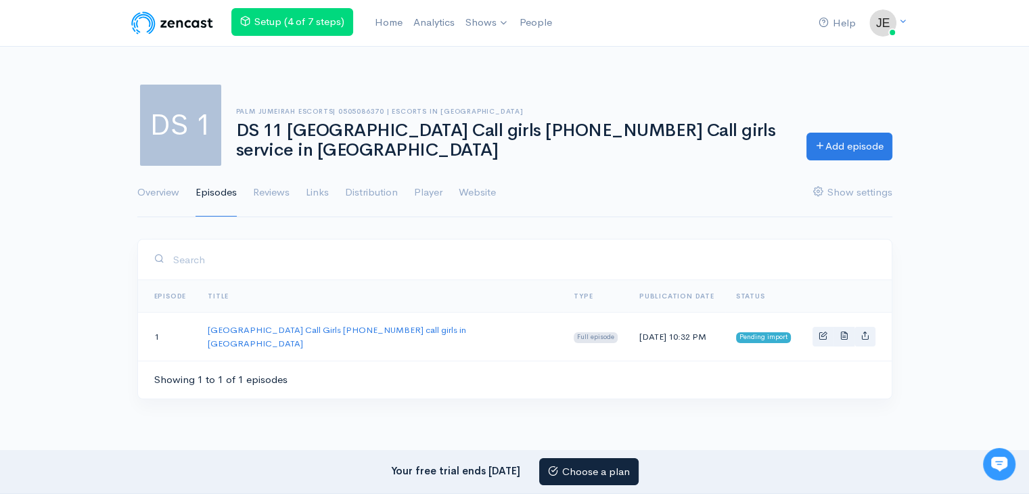
click at [500, 193] on ul "Overview Episodes Reviews Links Distribution Player Website Show settings" at bounding box center [514, 192] width 755 height 49
click at [489, 193] on link "Website" at bounding box center [477, 192] width 37 height 49
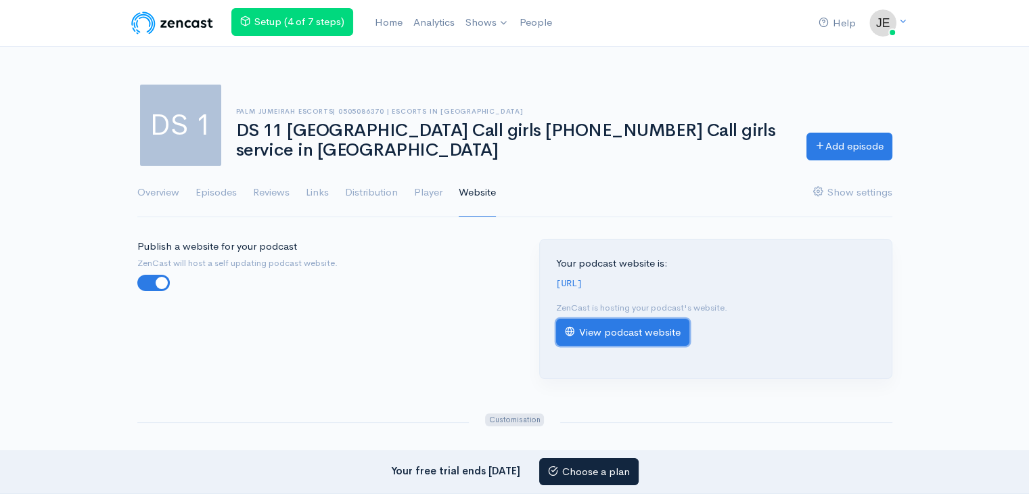
click at [638, 346] on link "View podcast website" at bounding box center [622, 333] width 133 height 28
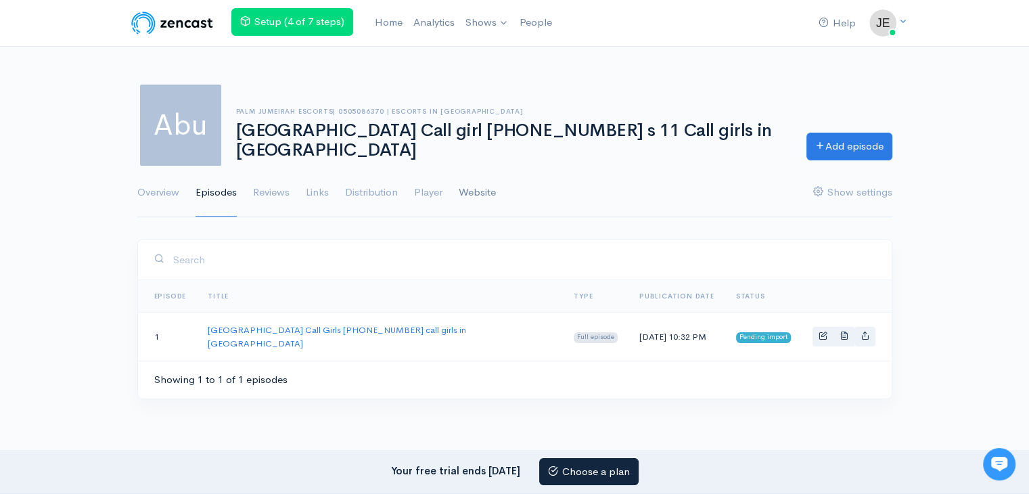
click at [475, 192] on link "Website" at bounding box center [477, 192] width 37 height 49
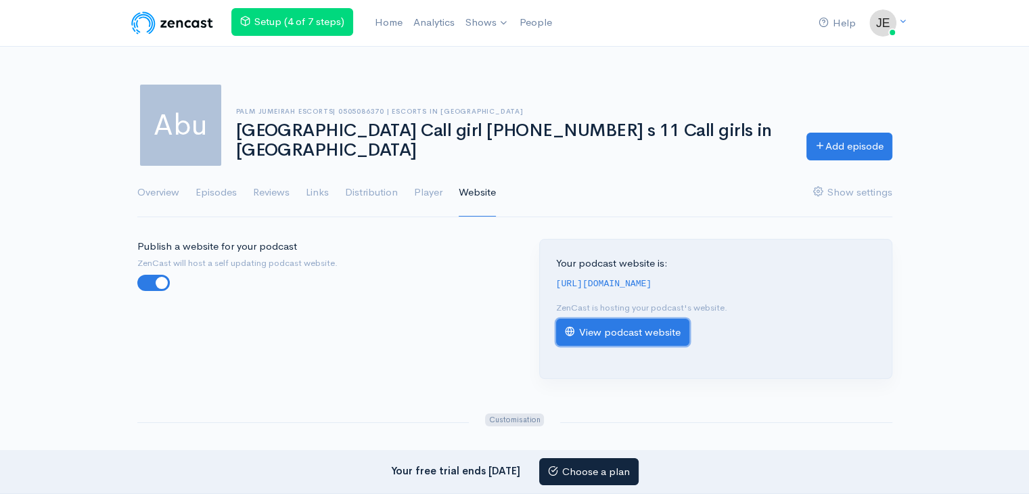
click at [646, 344] on link "View podcast website" at bounding box center [622, 333] width 133 height 28
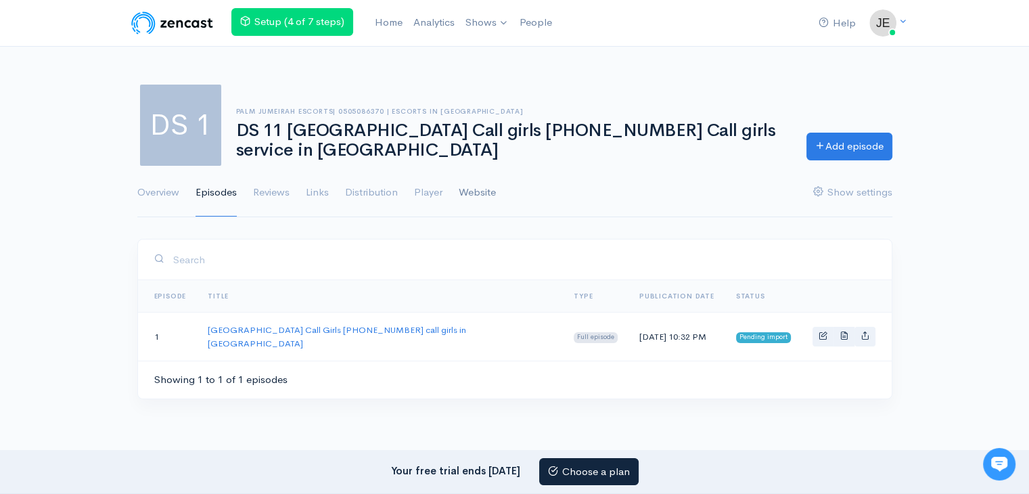
click at [479, 189] on link "Website" at bounding box center [477, 192] width 37 height 49
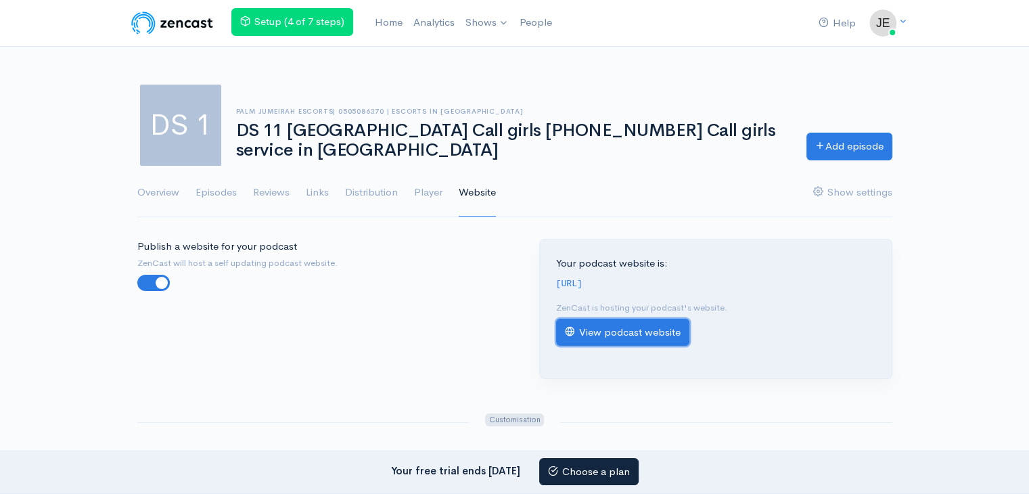
click at [641, 336] on link "View podcast website" at bounding box center [622, 333] width 133 height 28
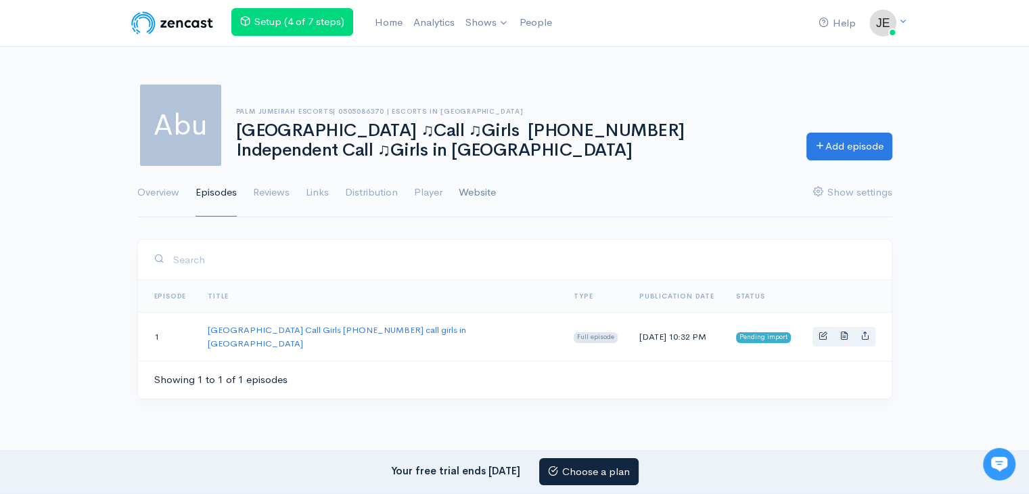
click at [469, 191] on link "Website" at bounding box center [477, 192] width 37 height 49
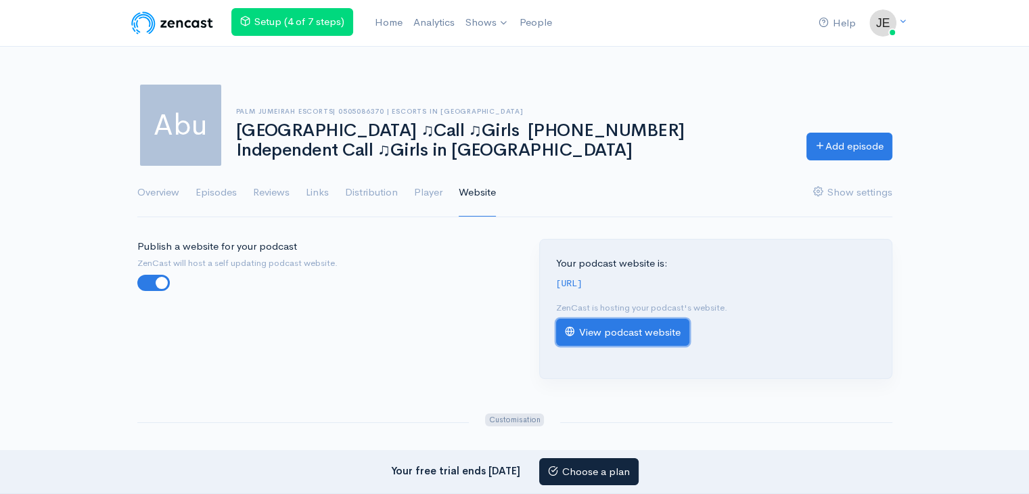
click at [629, 346] on link "View podcast website" at bounding box center [622, 333] width 133 height 28
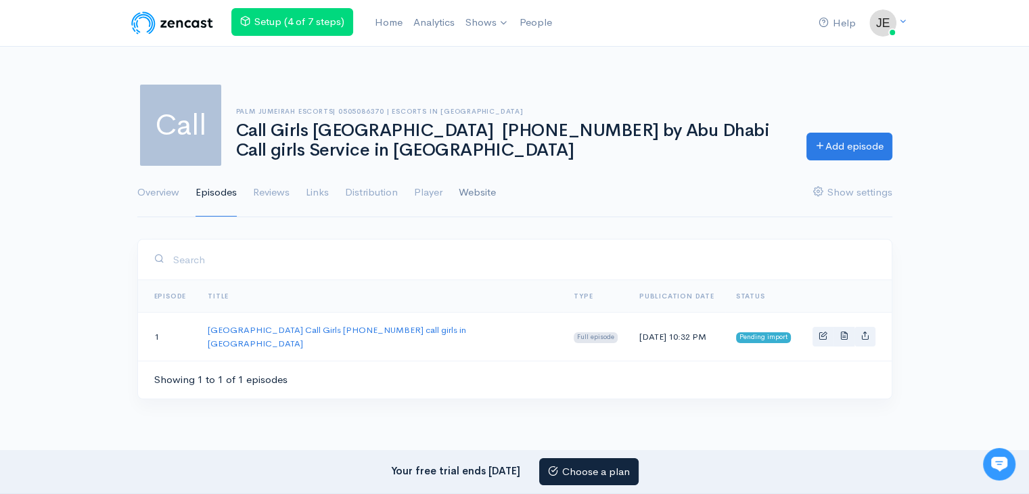
click at [478, 193] on link "Website" at bounding box center [477, 192] width 37 height 49
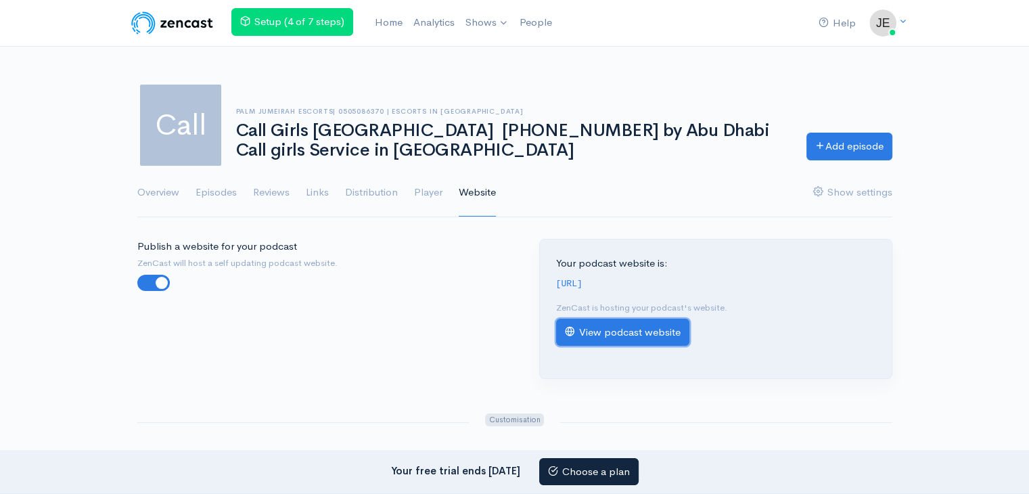
click at [645, 338] on link "View podcast website" at bounding box center [622, 333] width 133 height 28
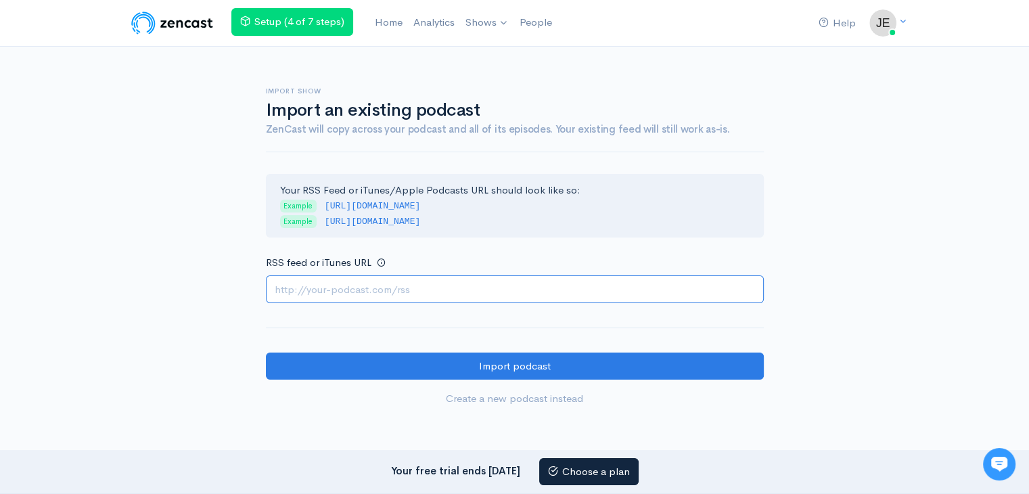
click at [390, 285] on input "RSS feed or iTunes URL" at bounding box center [515, 289] width 498 height 28
paste input "https://escortspalmjumeirah.com/feed/podcast/abu-dhabi-escort-0509967520-abu-dh…"
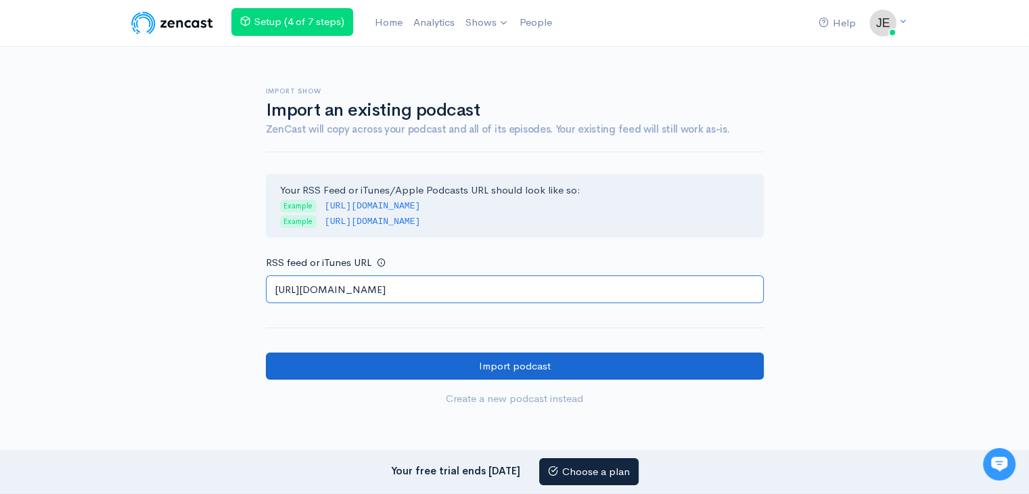
type input "https://escortspalmjumeirah.com/feed/podcast/abu-dhabi-escort-0509967520-abu-dh…"
click at [314, 363] on input "Import podcast" at bounding box center [515, 366] width 498 height 28
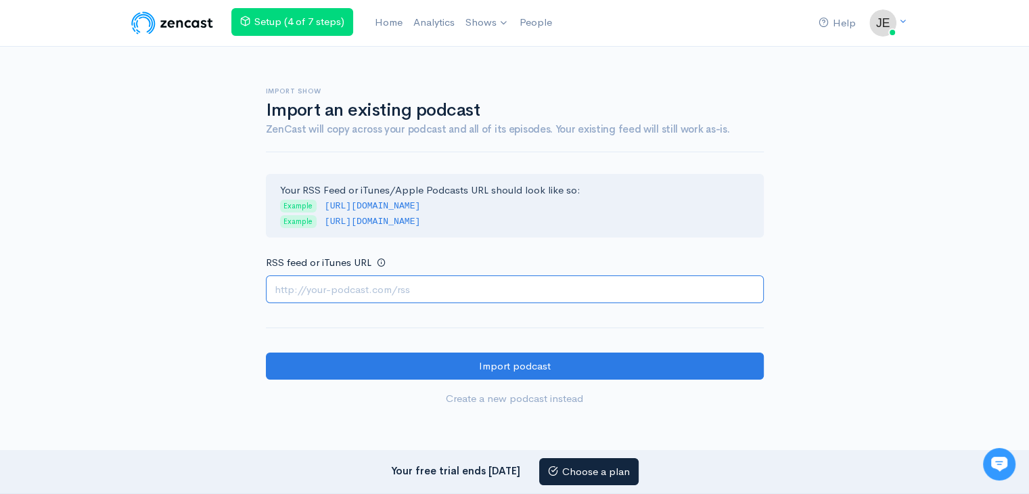
paste input "[URL][DOMAIN_NAME]"
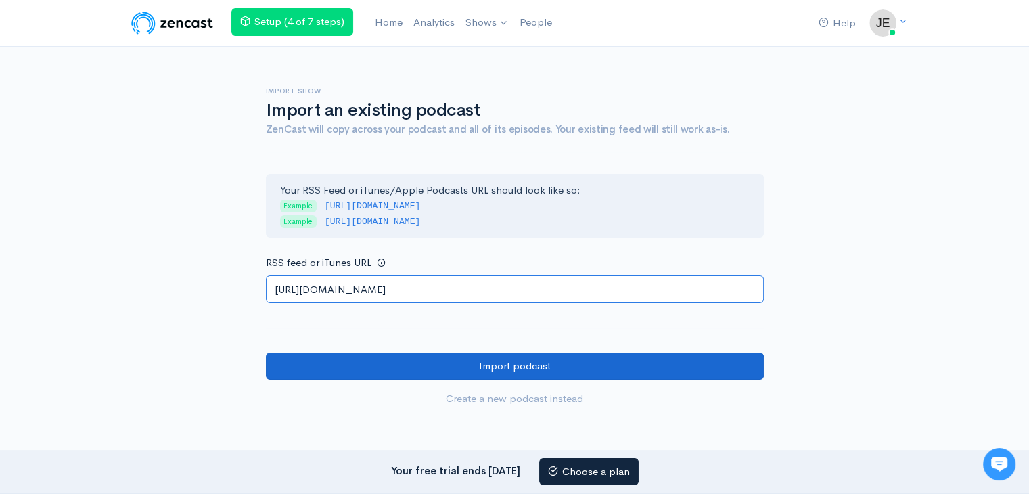
type input "[URL][DOMAIN_NAME]"
click at [334, 371] on input "Import podcast" at bounding box center [515, 366] width 498 height 28
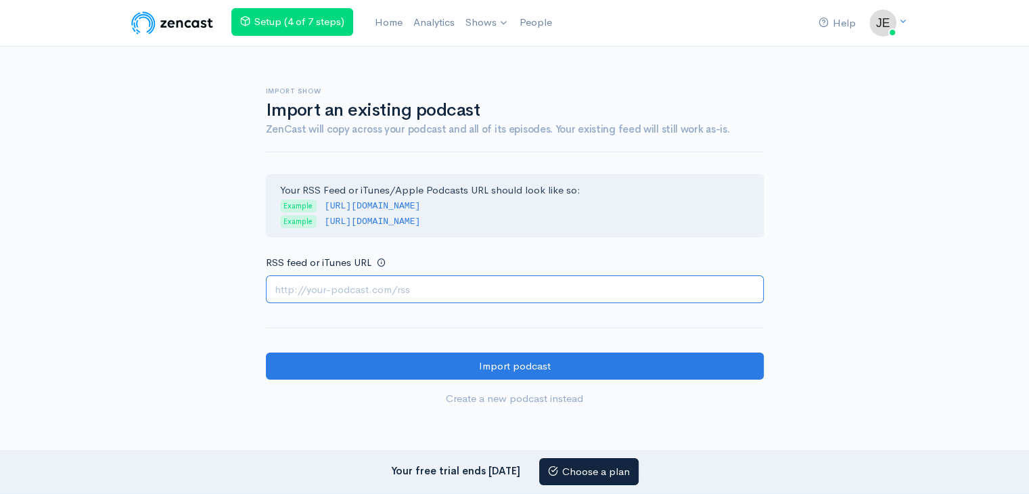
paste input "https://escortspalmjumeirah.com/feed/podcast/clean-abu-dhabi-escorts-0563133746…"
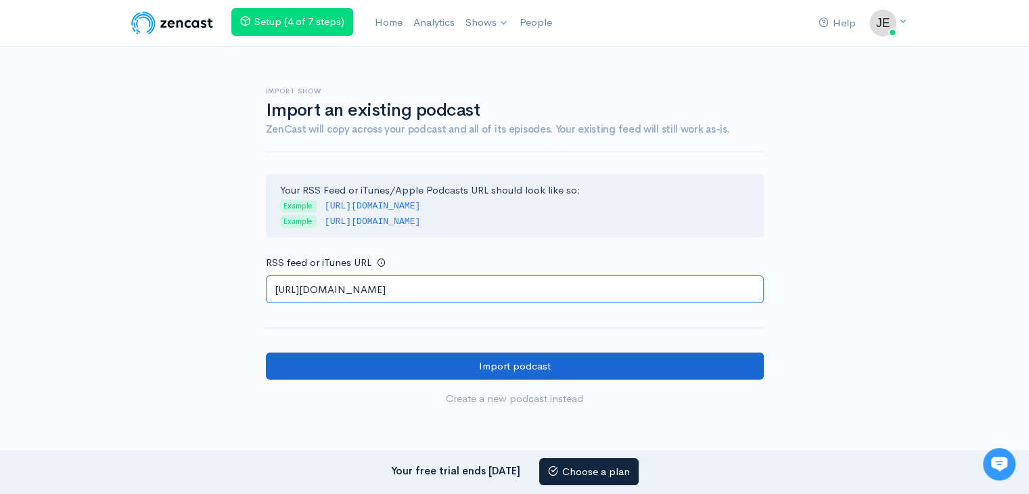
type input "https://escortspalmjumeirah.com/feed/podcast/clean-abu-dhabi-escorts-0563133746…"
click at [336, 369] on input "Import podcast" at bounding box center [515, 366] width 498 height 28
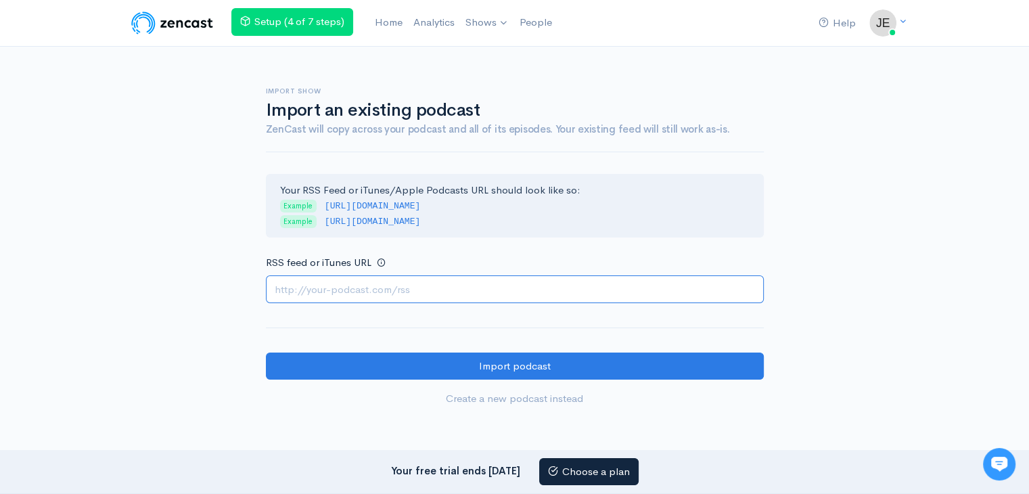
paste input "https://escortspalmjumeirah.com/feed/podcast/abu-dhabi-escorts-0555632146-girlf…"
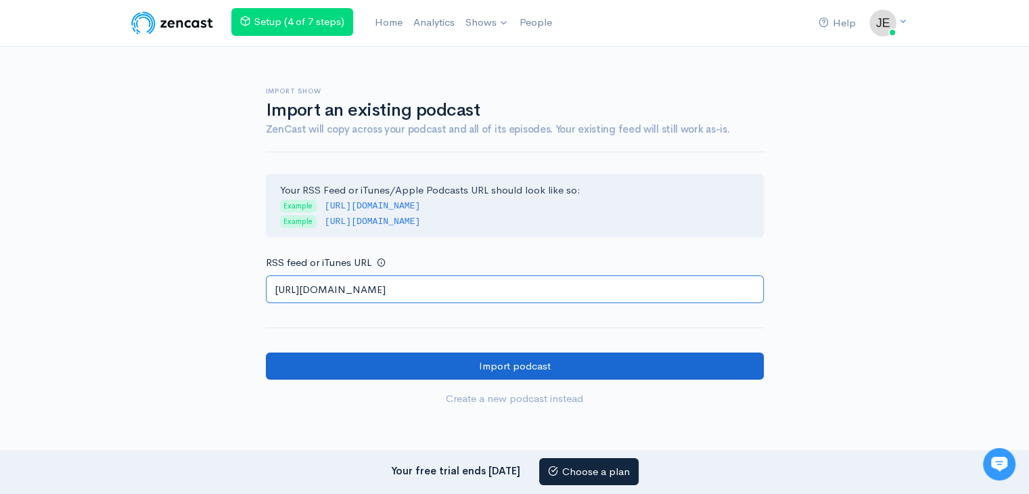
type input "https://escortspalmjumeirah.com/feed/podcast/abu-dhabi-escorts-0555632146-girlf…"
click at [308, 367] on input "Import podcast" at bounding box center [515, 366] width 498 height 28
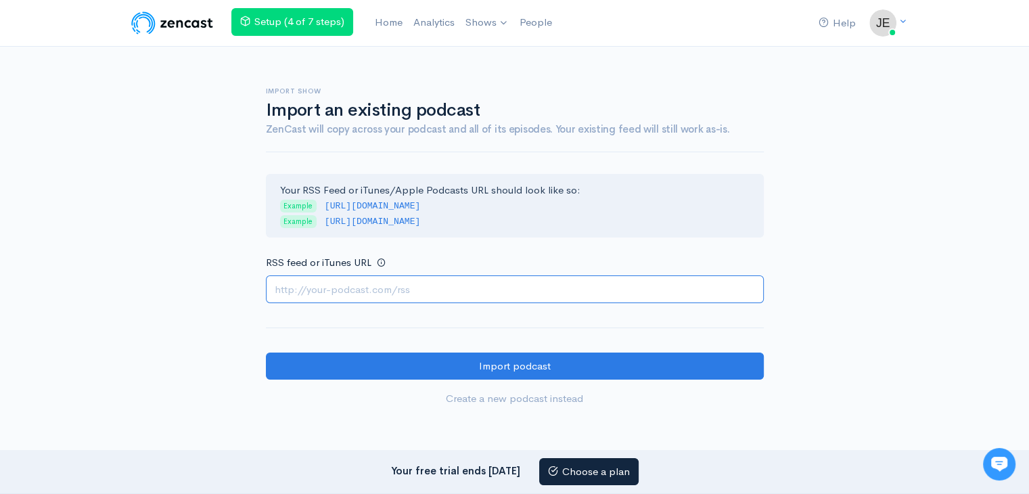
paste input "https://escortspalmjumeirah.com/feed/podcast/abu-dhabi-escorts-0564401582-how-t…"
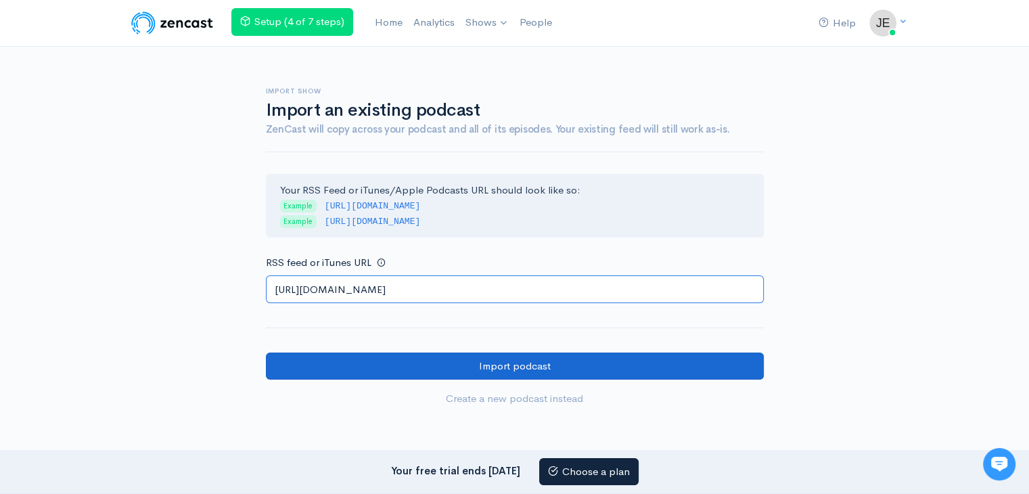
type input "https://escortspalmjumeirah.com/feed/podcast/abu-dhabi-escorts-0564401582-how-t…"
click at [340, 365] on input "Import podcast" at bounding box center [515, 366] width 498 height 28
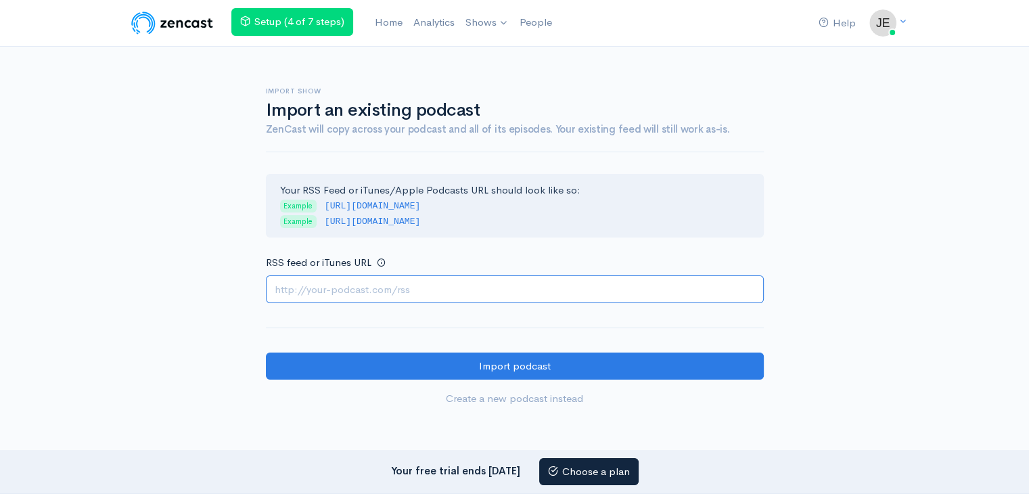
paste input "[URL][DOMAIN_NAME]"
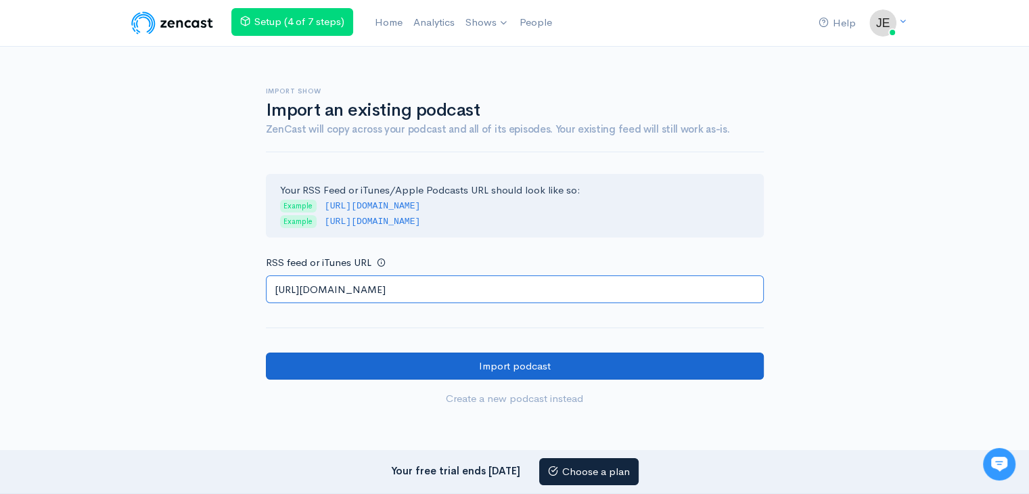
type input "[URL][DOMAIN_NAME]"
click at [369, 363] on input "Import podcast" at bounding box center [515, 366] width 498 height 28
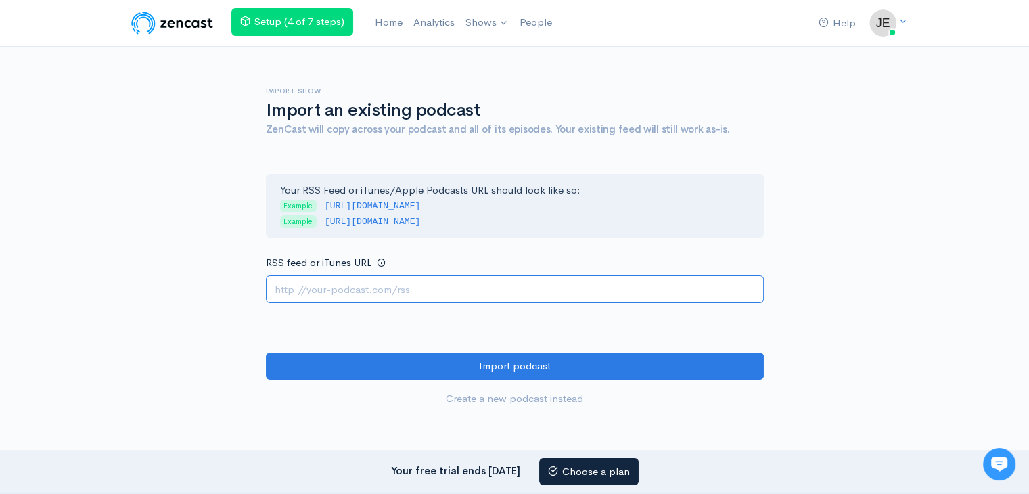
paste input "https://escortspalmjumeirah.com/feed/podcast/abu-dhabi-escorts-0568430610-book-…"
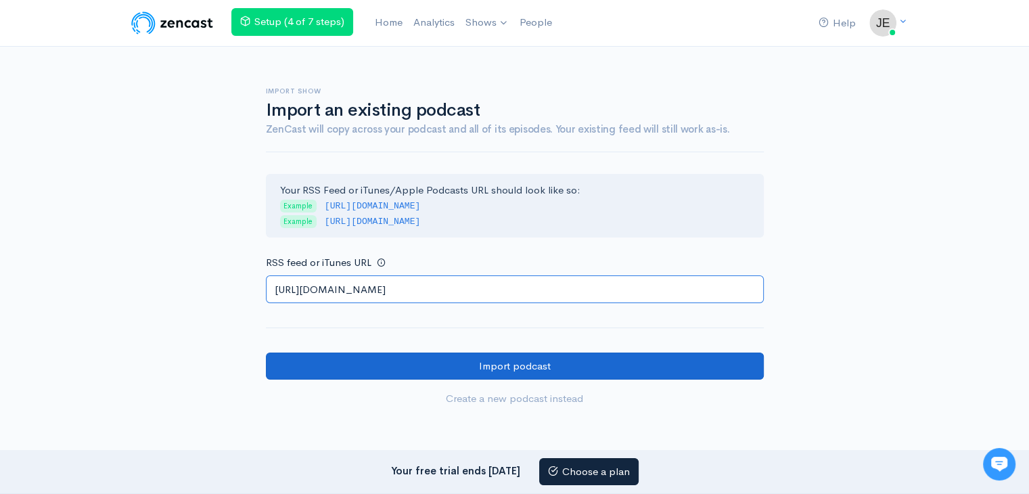
type input "https://escortspalmjumeirah.com/feed/podcast/abu-dhabi-escorts-0568430610-book-…"
click at [318, 369] on input "Import podcast" at bounding box center [515, 366] width 498 height 28
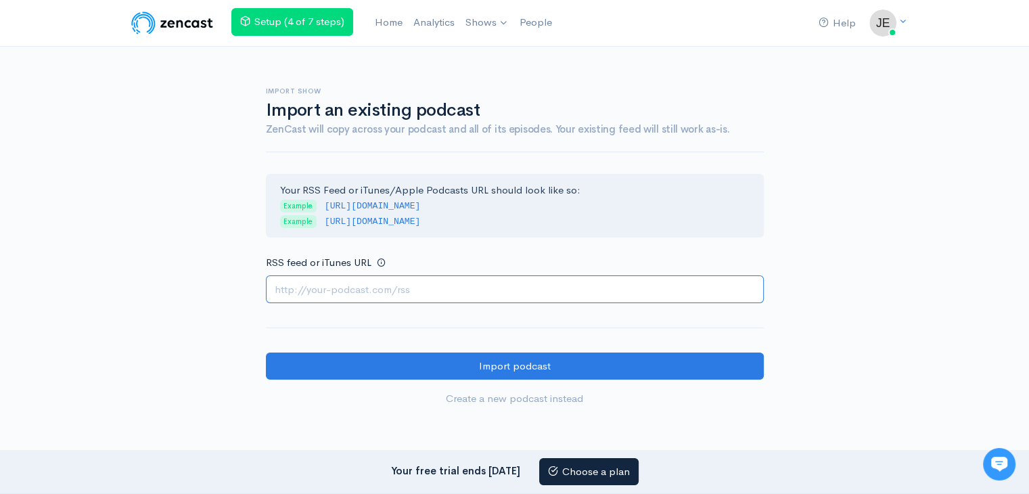
paste input "https://escortspalmjumeirah.com/feed/podcast/abu-dhabi-escorts-0554476080-escor…"
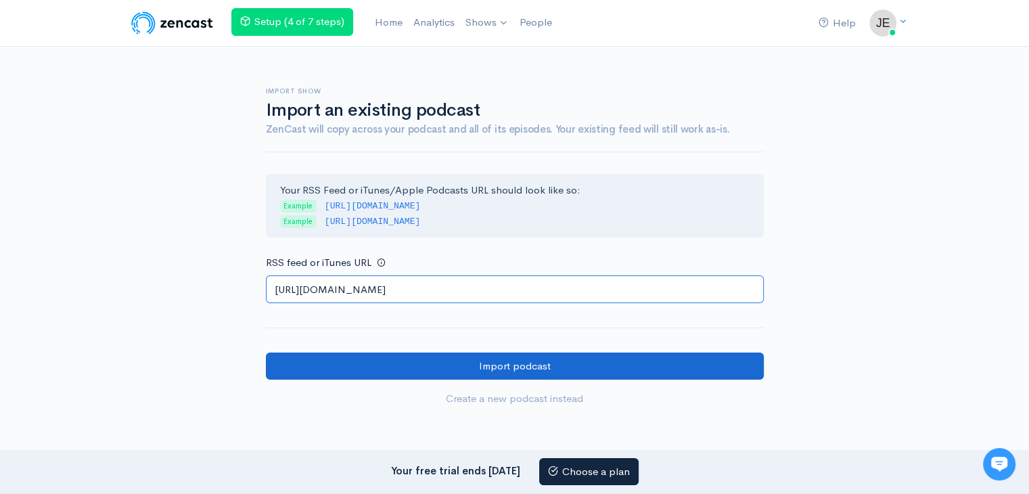
type input "https://escortspalmjumeirah.com/feed/podcast/abu-dhabi-escorts-0554476080-escor…"
click at [332, 361] on input "Import podcast" at bounding box center [515, 366] width 498 height 28
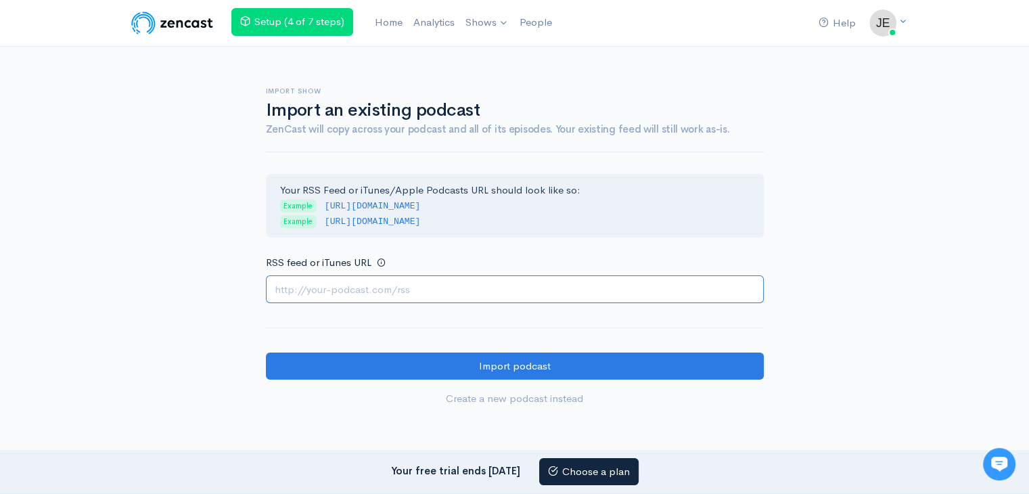
paste input "https://escortspalmjumeirah.com/feed/podcast/abu-dhabi-escorts-0556255850-exper…"
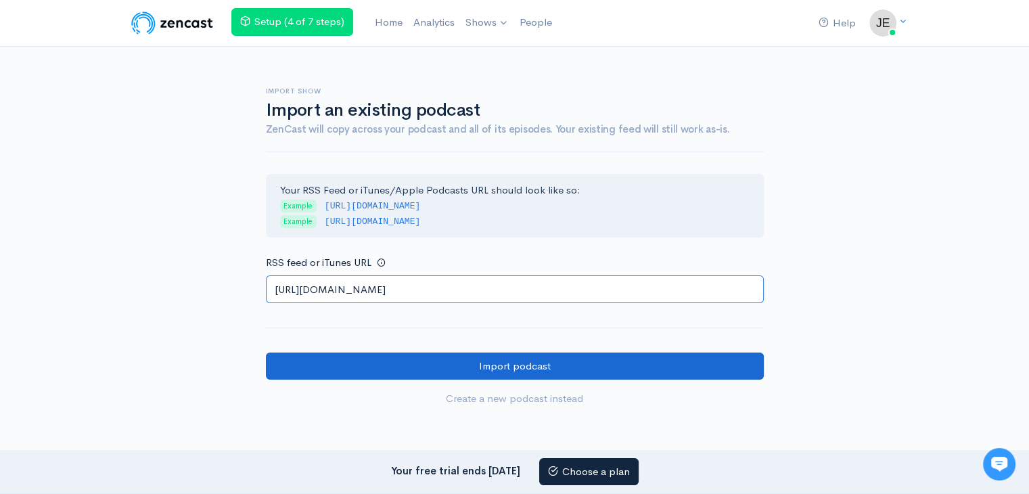
type input "https://escortspalmjumeirah.com/feed/podcast/abu-dhabi-escorts-0556255850-exper…"
click at [379, 363] on input "Import podcast" at bounding box center [515, 366] width 498 height 28
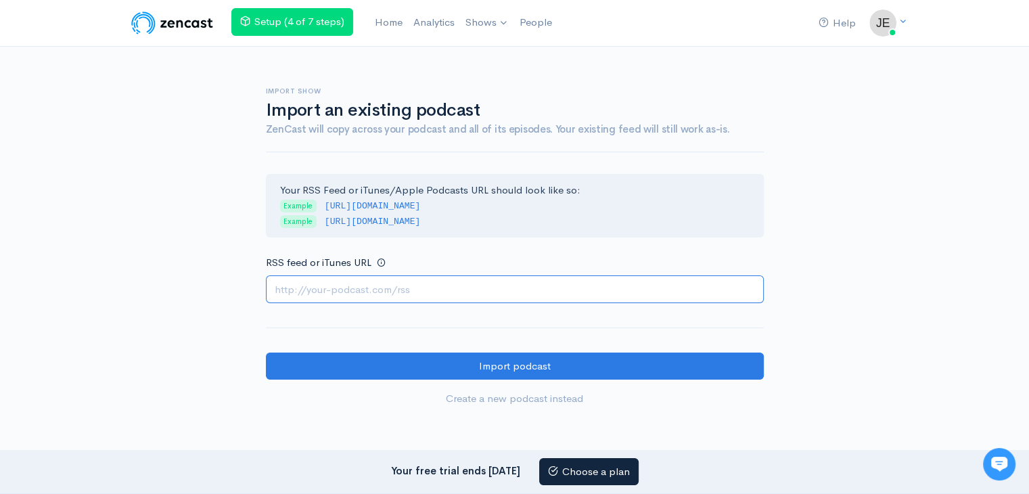
paste input "https://escortspalmjumeirah.com/feed/podcast/av-escorts-service-in-abu-dhabi-05…"
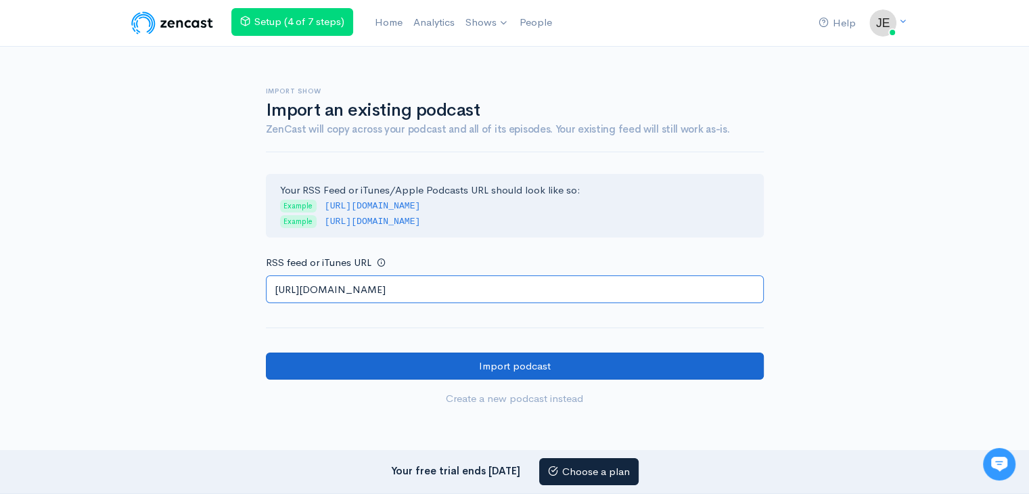
type input "https://escortspalmjumeirah.com/feed/podcast/av-escorts-service-in-abu-dhabi-05…"
click at [317, 360] on input "Import podcast" at bounding box center [515, 366] width 498 height 28
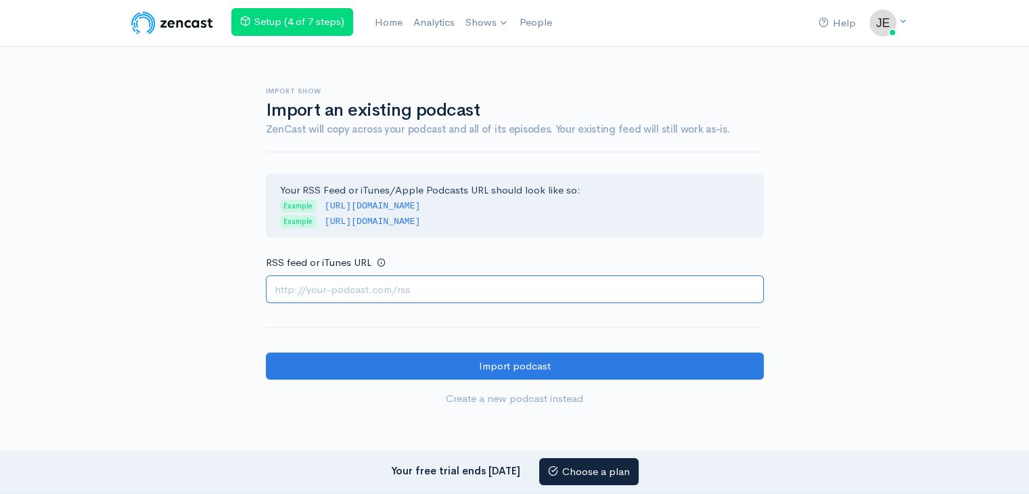
paste input "https://escortspalmjumeirah.com/feed/podcast/vr-actual-abu-dhabi-escort-in-abu-…"
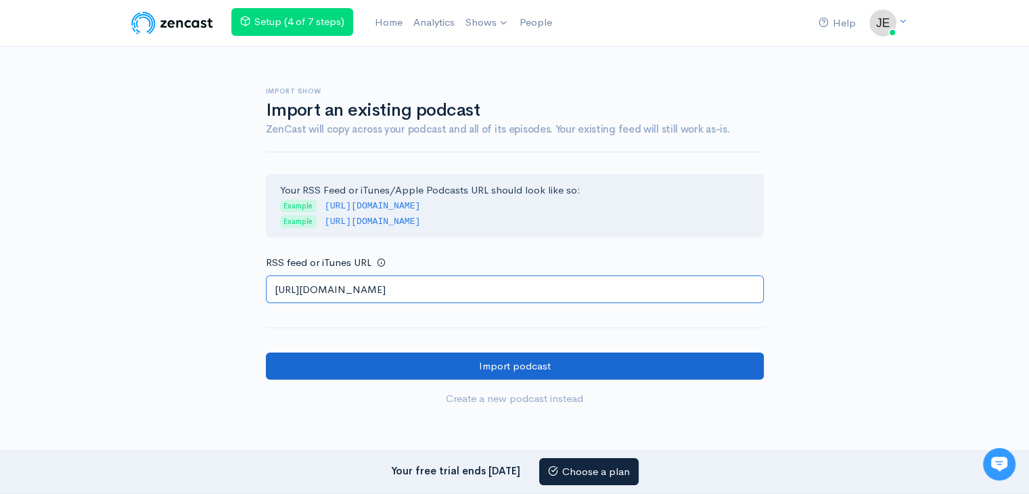
type input "https://escortspalmjumeirah.com/feed/podcast/vr-actual-abu-dhabi-escort-in-abu-…"
click at [414, 366] on input "Import podcast" at bounding box center [515, 366] width 498 height 28
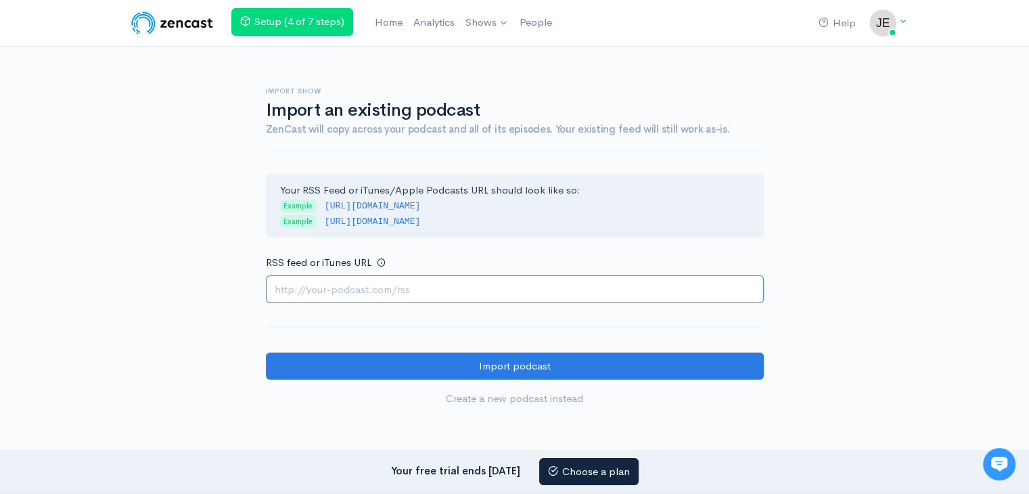
paste input "[URL][DOMAIN_NAME]"
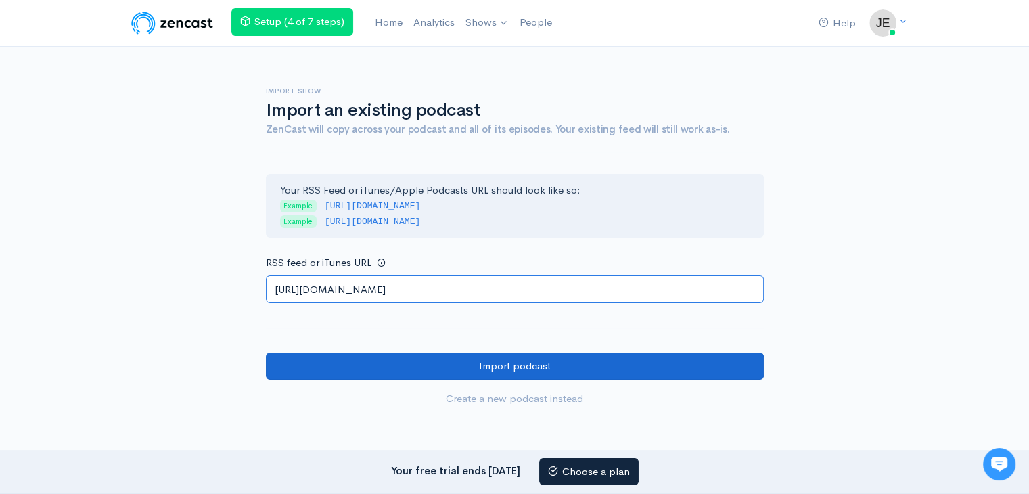
type input "[URL][DOMAIN_NAME]"
click at [403, 367] on input "Import podcast" at bounding box center [515, 366] width 498 height 28
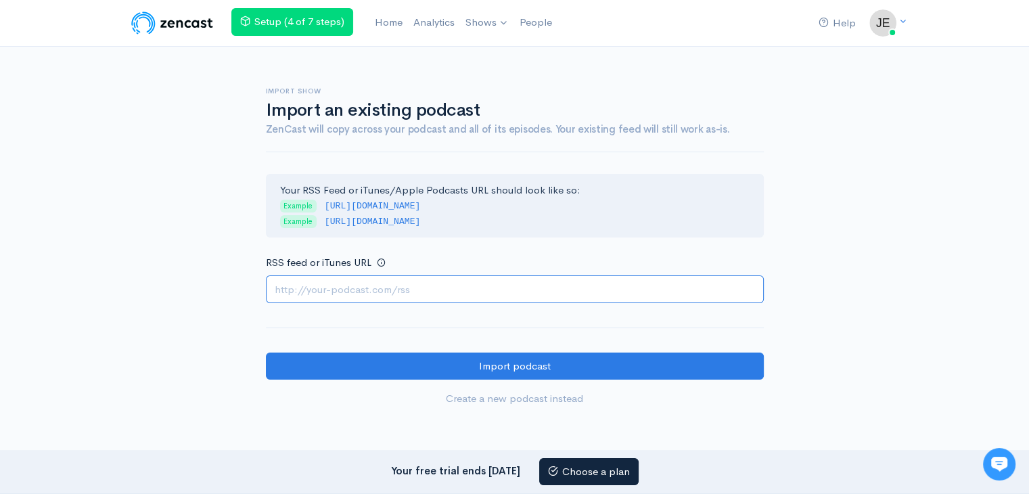
paste input "https://escortspalmjumeirah.com/feed/podcast/uae66-abu-dhabi-escorts-0554476080…"
type input "https://escortspalmjumeirah.com/feed/podcast/uae66-abu-dhabi-escorts-0554476080…"
click at [377, 312] on form "Your RSS Feed or iTunes/Apple Podcasts URL should look like so: Example http://…" at bounding box center [515, 293] width 498 height 239
click at [403, 297] on input "https://escortspalmjumeirah.com/feed/podcast/uae66-abu-dhabi-escorts-0554476080…" at bounding box center [515, 289] width 498 height 28
paste input "https://escortspalmjumeirah.com/feed/podcast/uae66-abu-dhabi-escorts-0554476080…"
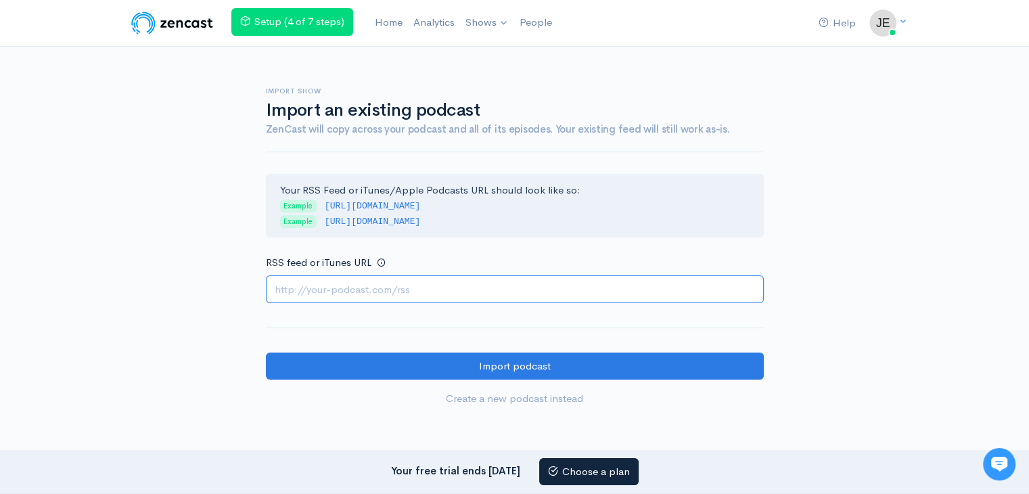
type input "https://escortspalmjumeirah.com/feed/podcast/uae66-abu-dhabi-escorts-0554476080…"
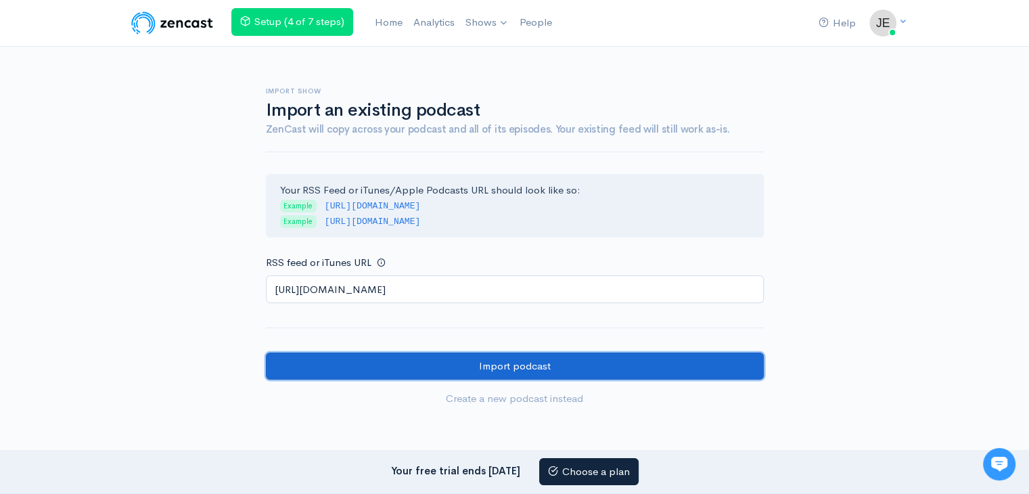
click at [399, 367] on input "Import podcast" at bounding box center [515, 366] width 498 height 28
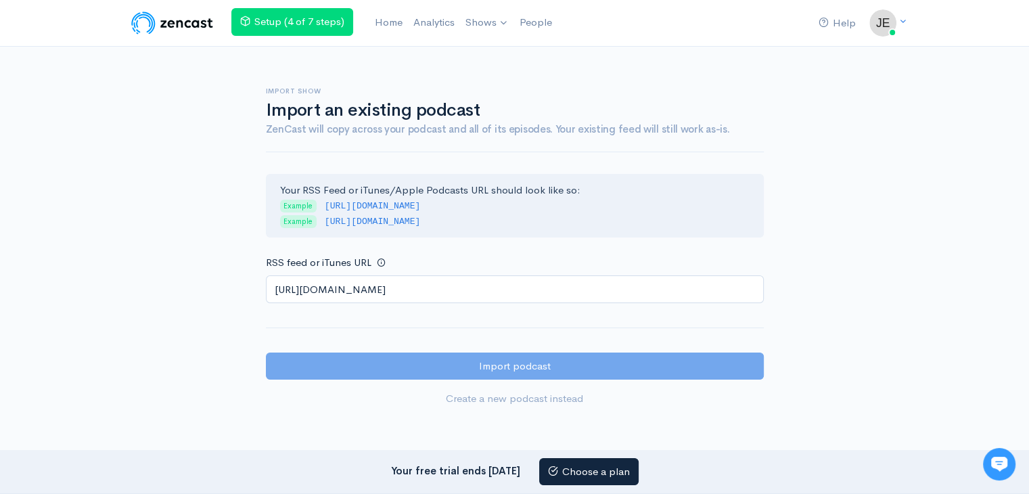
scroll to position [0, 0]
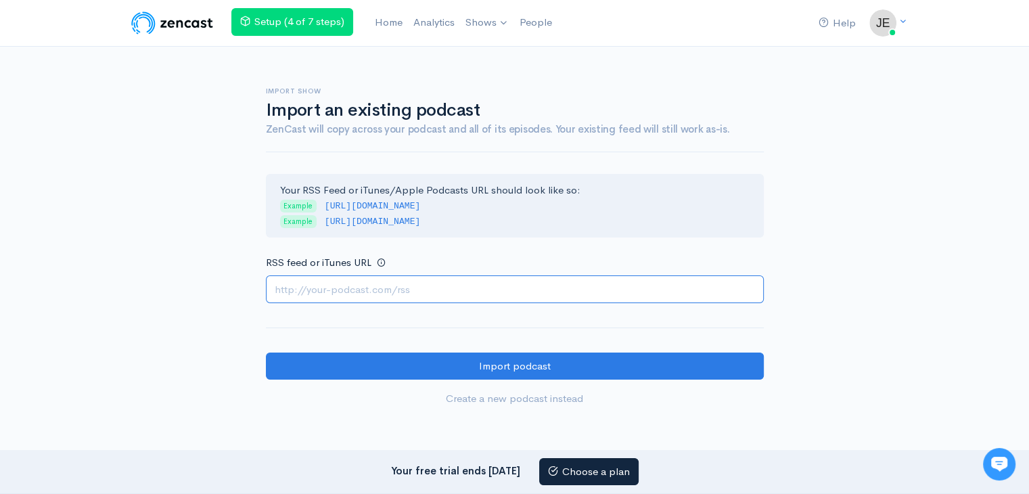
paste input "https://escortspalmjumeirah.com/feed/podcast/five-star-abu-dhabi-escorts-050733…"
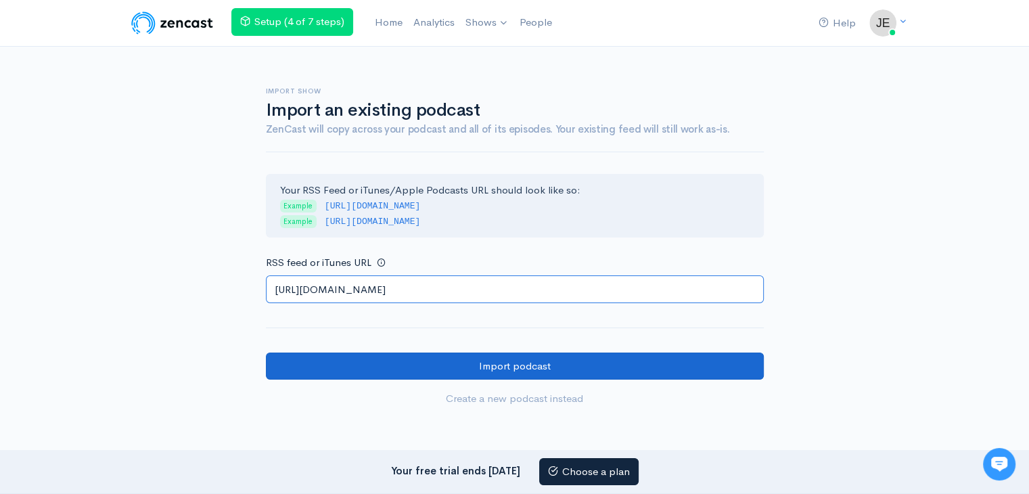
type input "https://escortspalmjumeirah.com/feed/podcast/five-star-abu-dhabi-escorts-050733…"
click at [413, 366] on input "Import podcast" at bounding box center [515, 366] width 498 height 28
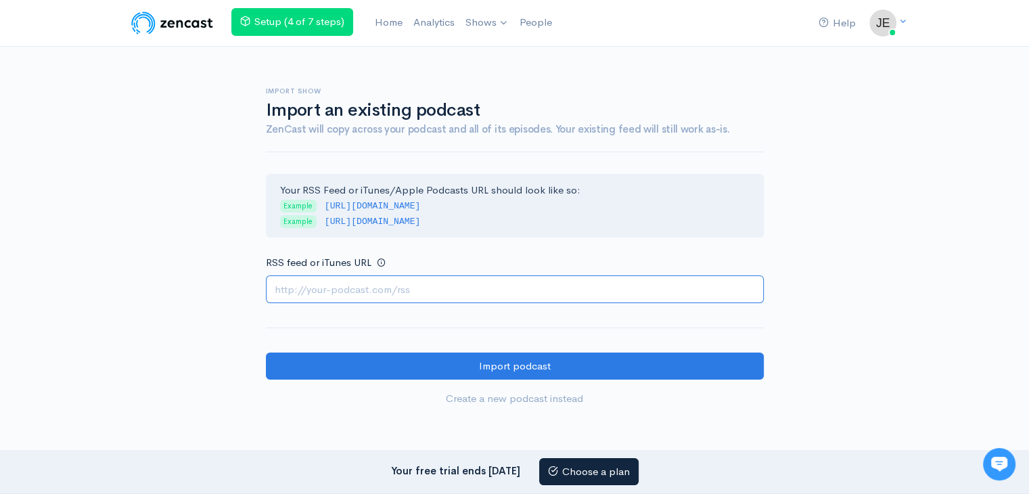
paste input "https://escortspalmjumeirah.com/feed/podcast/abu-dhabi-escorts-0507330913-pakis…"
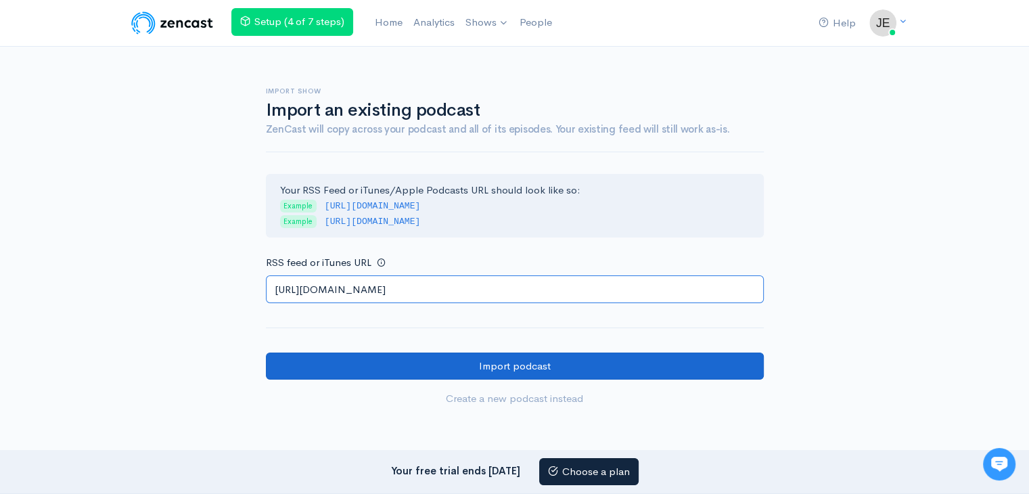
type input "https://escortspalmjumeirah.com/feed/podcast/abu-dhabi-escorts-0507330913-pakis…"
click at [405, 366] on input "Import podcast" at bounding box center [515, 366] width 498 height 28
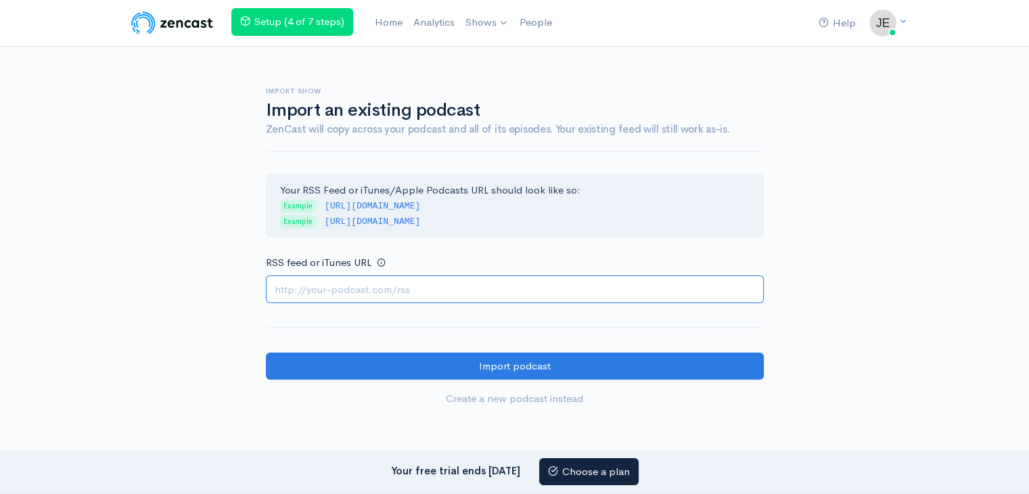
paste input "https://escortspalmjumeirah.com/feed/podcast/escort-girls-abu-dhabi-0529711942-…"
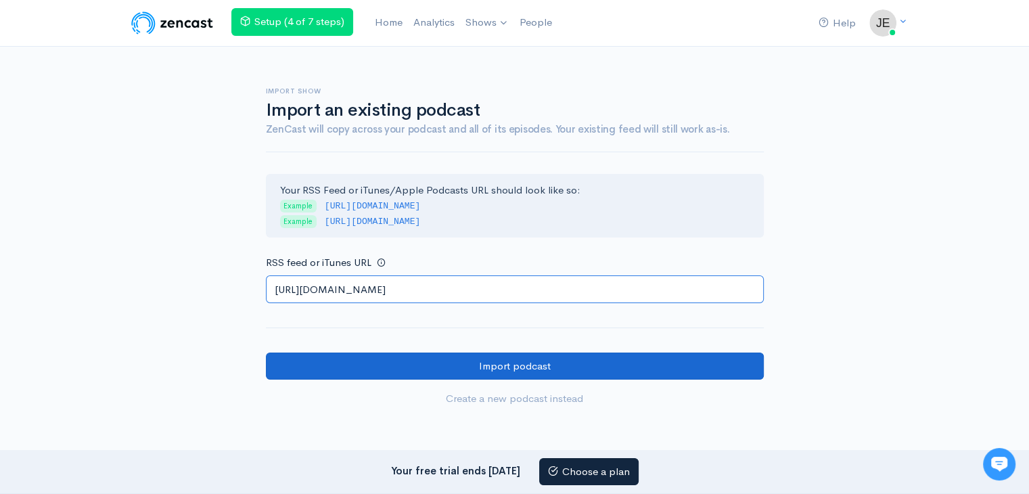
type input "https://escortspalmjumeirah.com/feed/podcast/escort-girls-abu-dhabi-0529711942-…"
click at [430, 363] on input "Import podcast" at bounding box center [515, 366] width 498 height 28
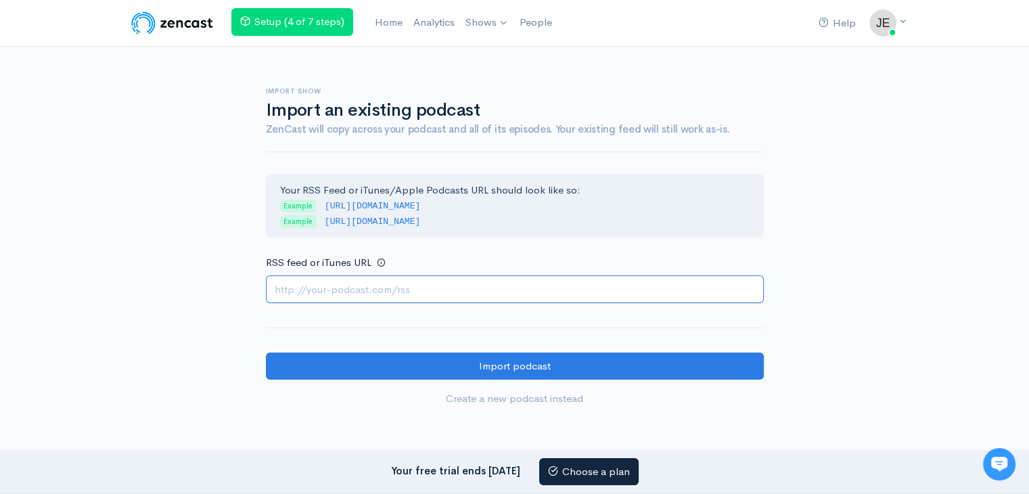
paste input "https://escortspalmjumeirah.com/feed/podcast/abu-dhabi-escort-number-0506129535…"
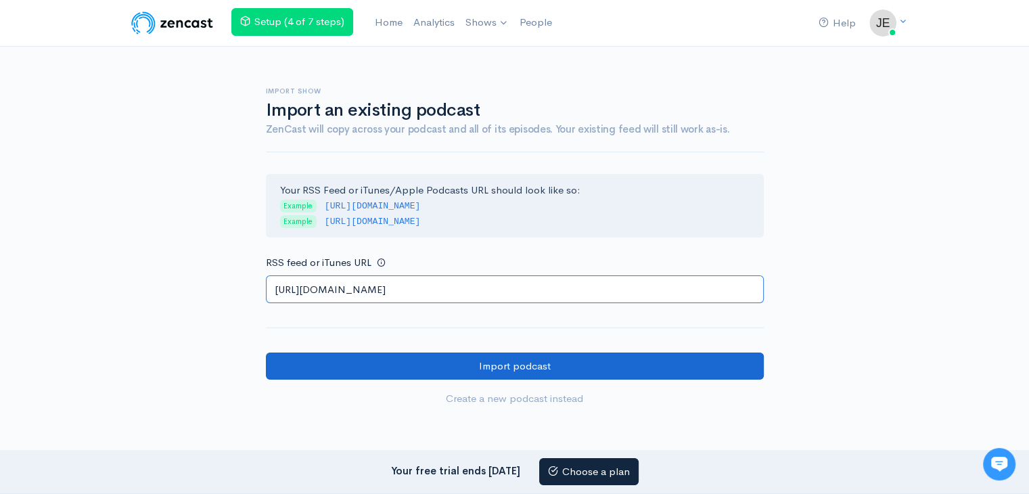
type input "https://escortspalmjumeirah.com/feed/podcast/abu-dhabi-escort-number-0506129535…"
click at [413, 359] on input "Import podcast" at bounding box center [515, 366] width 498 height 28
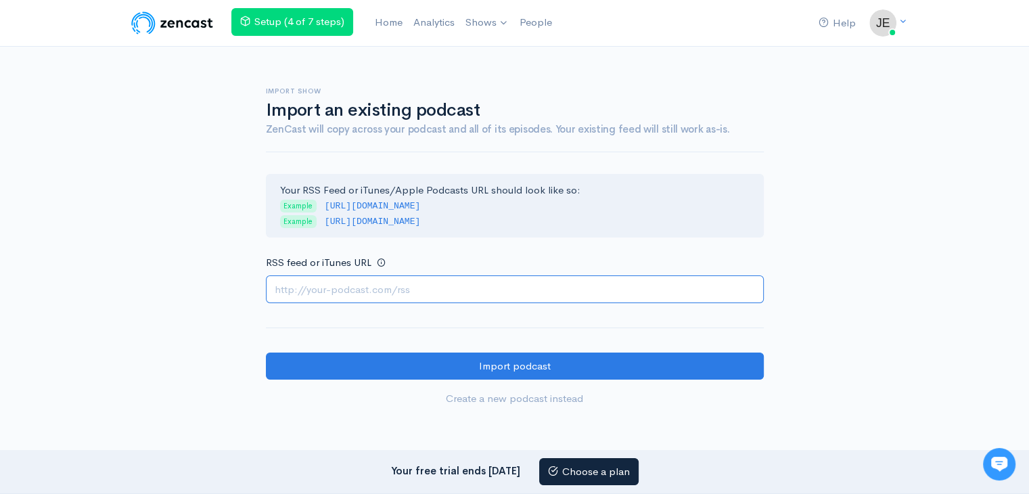
paste input "https://escortspalmjumeirah.com/feed/podcast/young-abu-dhabi-escorts-0552148480…"
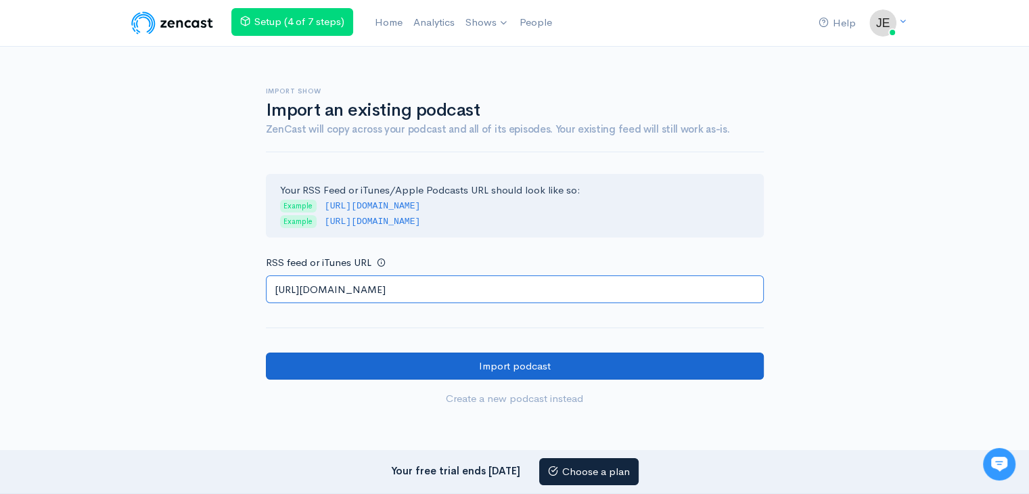
type input "https://escortspalmjumeirah.com/feed/podcast/young-abu-dhabi-escorts-0552148480…"
click at [373, 367] on input "Import podcast" at bounding box center [515, 366] width 498 height 28
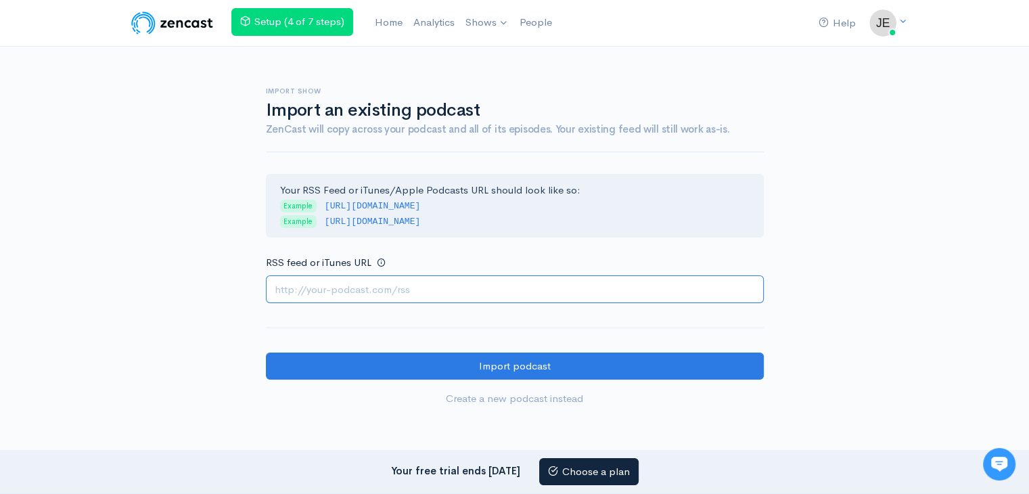
paste input "https://escortspalmjumeirah.com/feed/podcast/abu-dhabi-escorts-0568430610-india…"
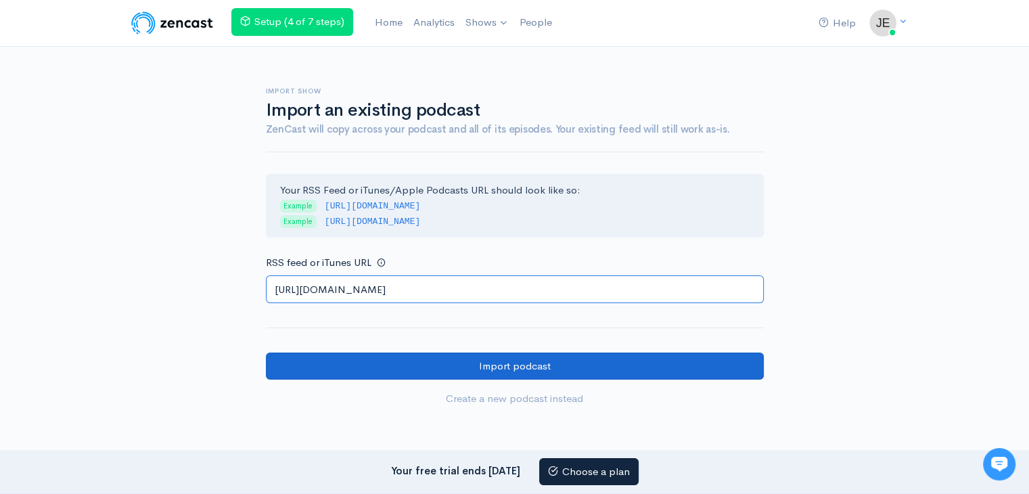
type input "https://escortspalmjumeirah.com/feed/podcast/abu-dhabi-escorts-0568430610-india…"
click at [433, 361] on input "Import podcast" at bounding box center [515, 366] width 498 height 28
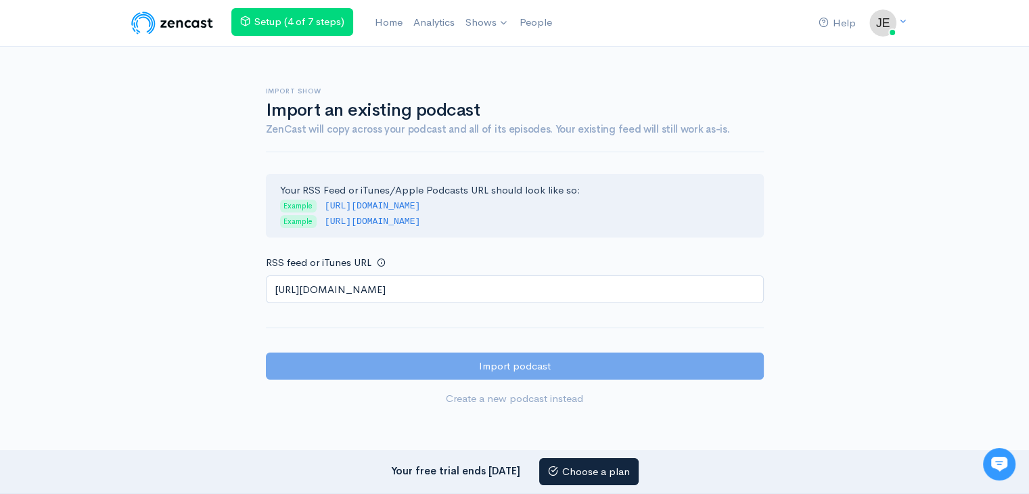
scroll to position [0, 0]
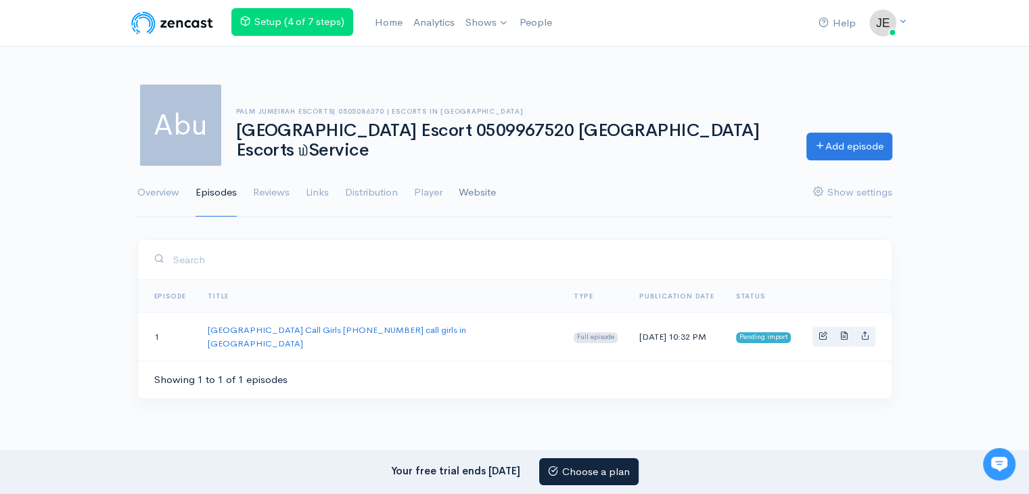
click at [478, 191] on link "Website" at bounding box center [477, 192] width 37 height 49
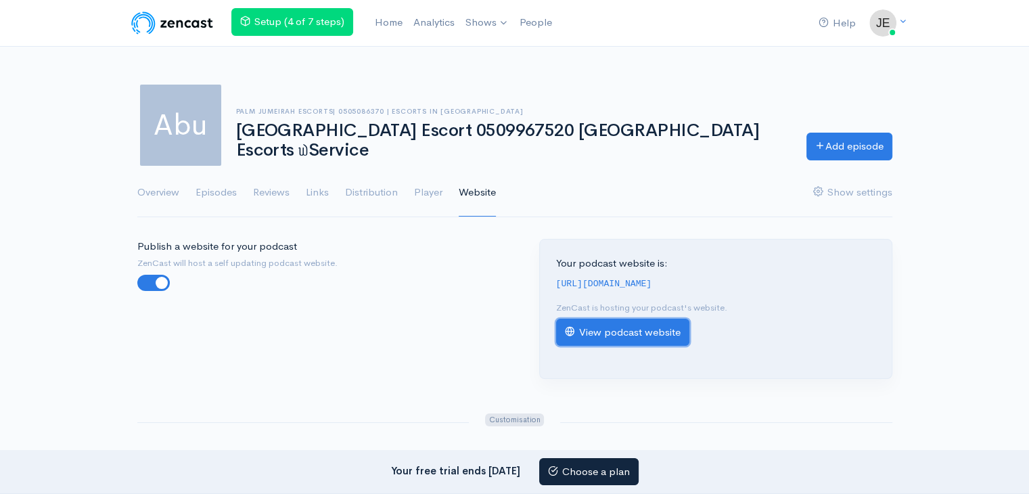
click at [617, 346] on link "View podcast website" at bounding box center [622, 333] width 133 height 28
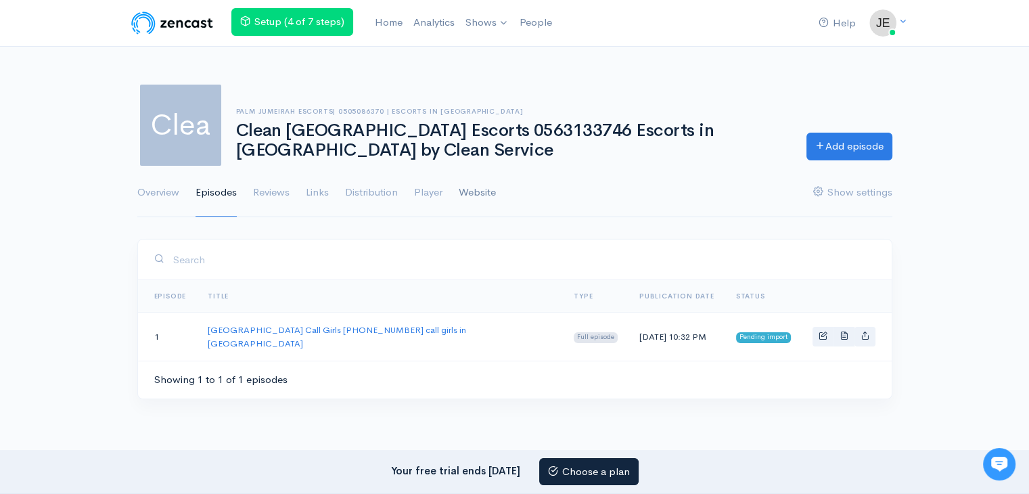
click at [482, 189] on link "Website" at bounding box center [477, 192] width 37 height 49
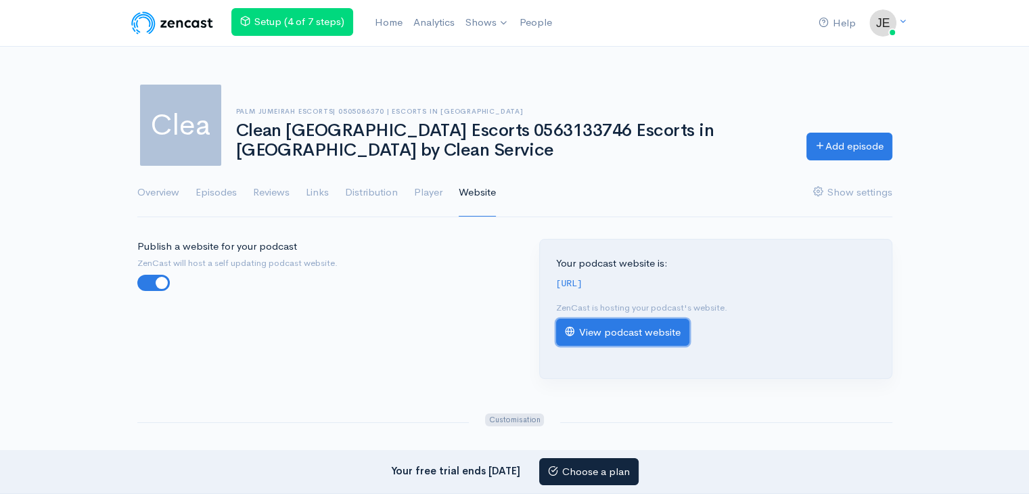
click at [606, 343] on link "View podcast website" at bounding box center [622, 333] width 133 height 28
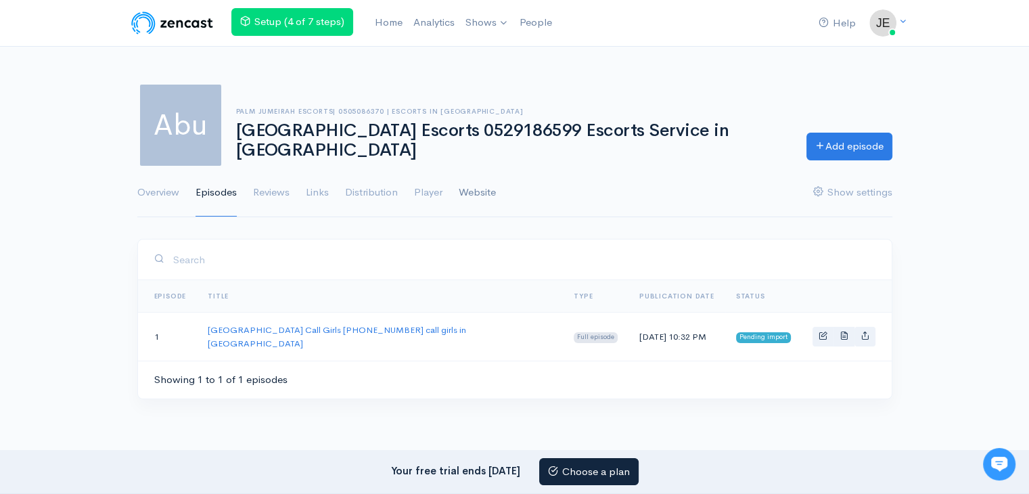
click at [481, 183] on link "Website" at bounding box center [477, 192] width 37 height 49
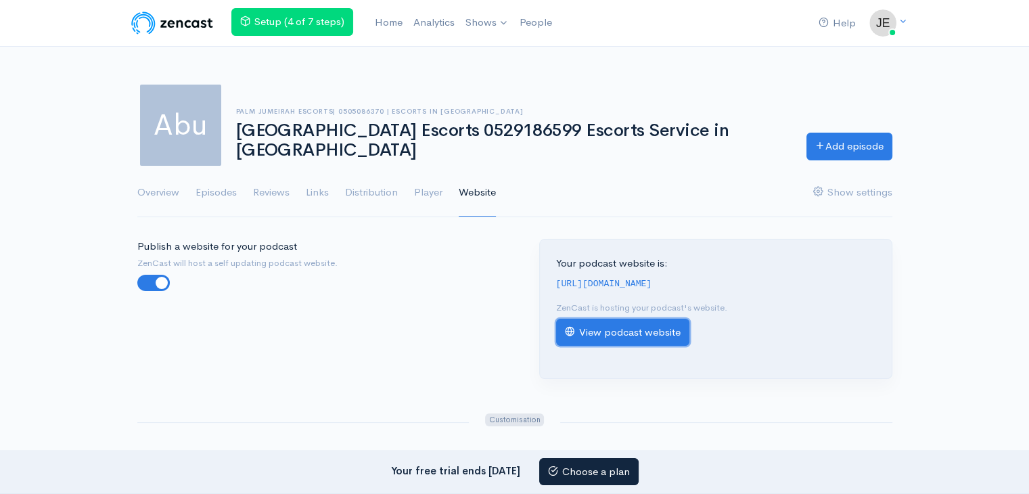
click at [614, 346] on link "View podcast website" at bounding box center [622, 333] width 133 height 28
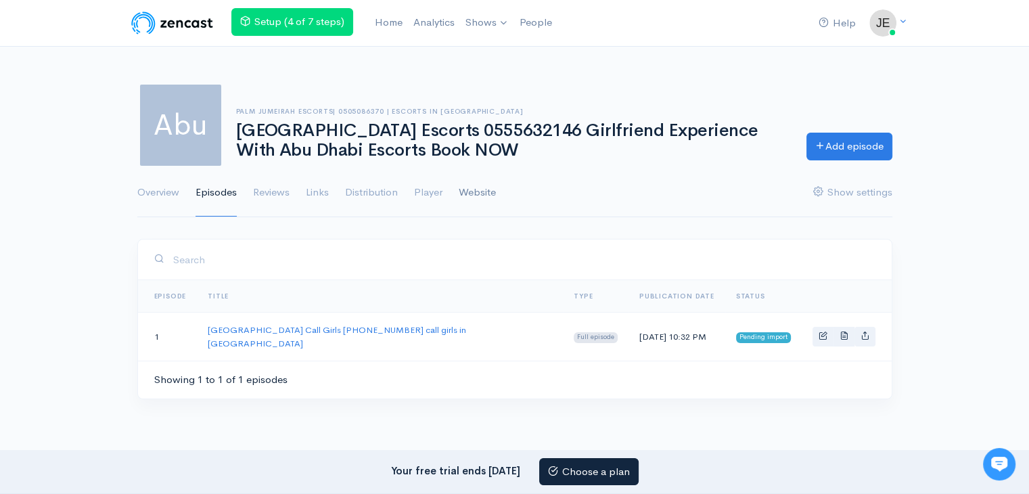
click at [474, 190] on link "Website" at bounding box center [477, 192] width 37 height 49
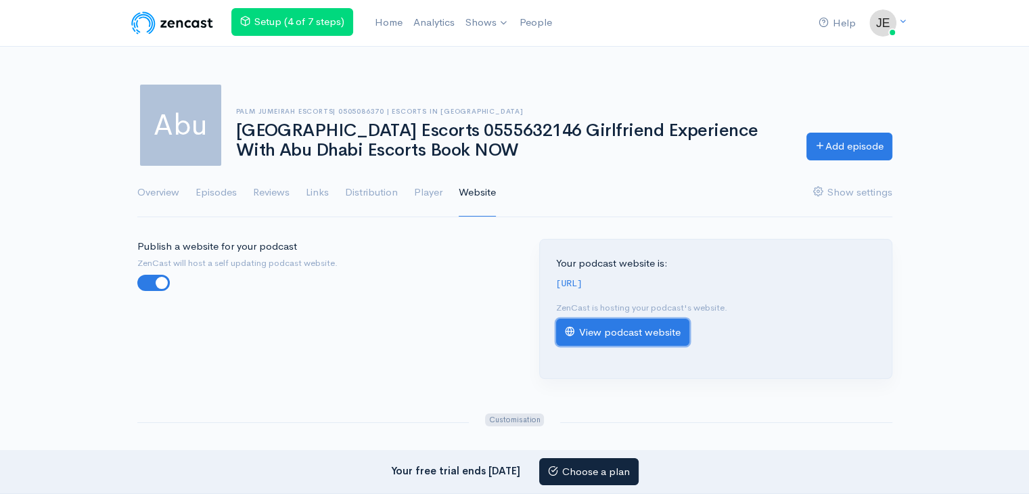
click at [630, 344] on link "View podcast website" at bounding box center [622, 333] width 133 height 28
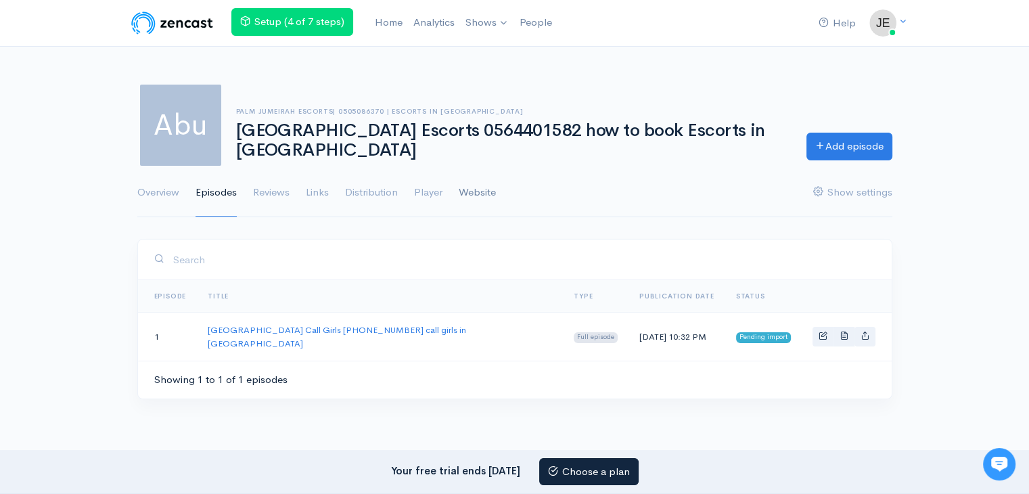
click at [470, 192] on link "Website" at bounding box center [477, 192] width 37 height 49
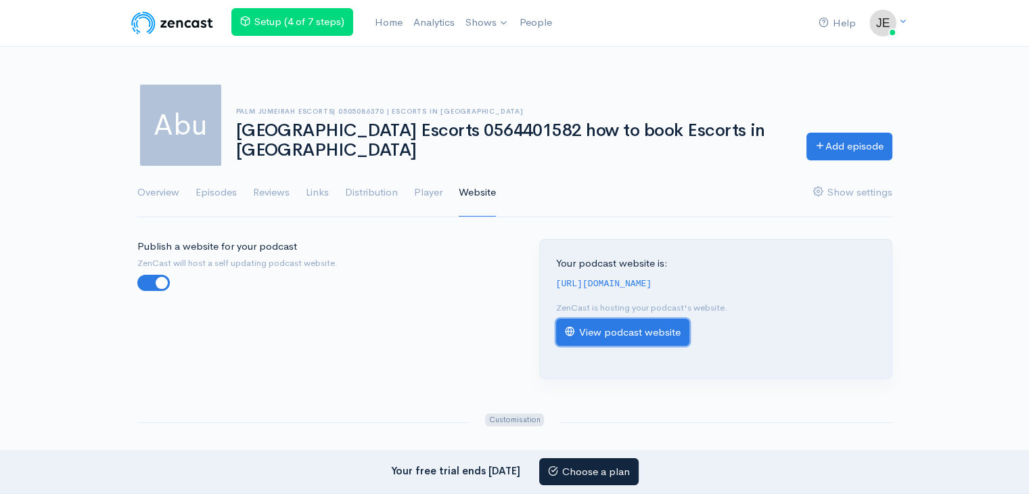
click at [657, 343] on link "View podcast website" at bounding box center [622, 333] width 133 height 28
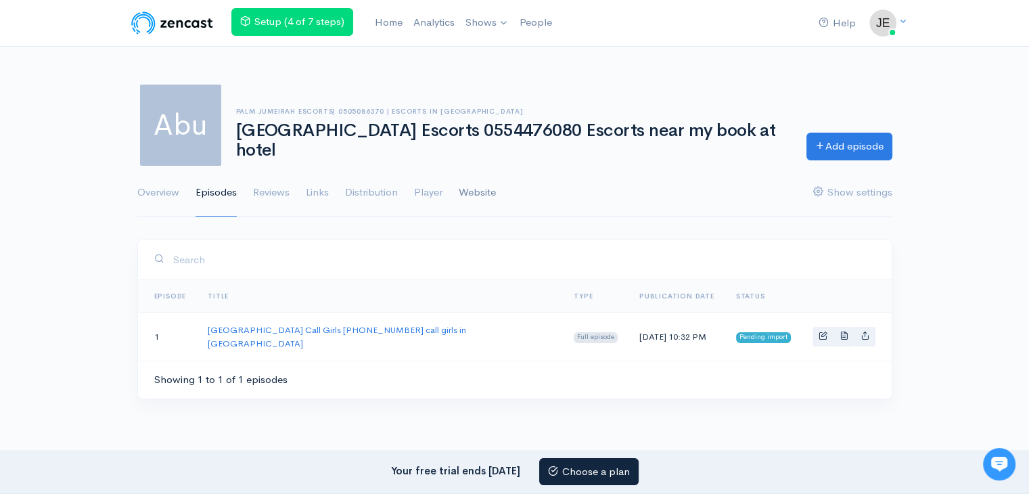
click at [474, 193] on link "Website" at bounding box center [477, 192] width 37 height 49
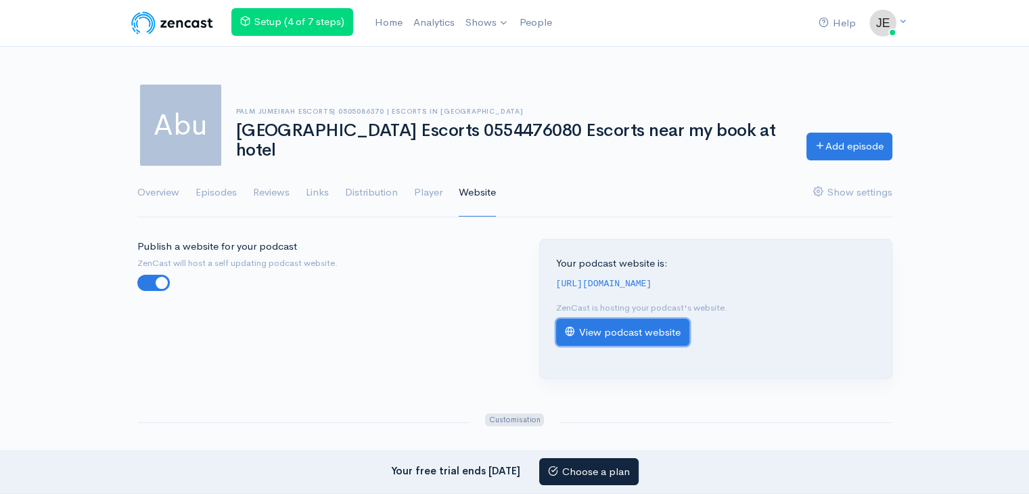
click at [650, 346] on link "View podcast website" at bounding box center [622, 333] width 133 height 28
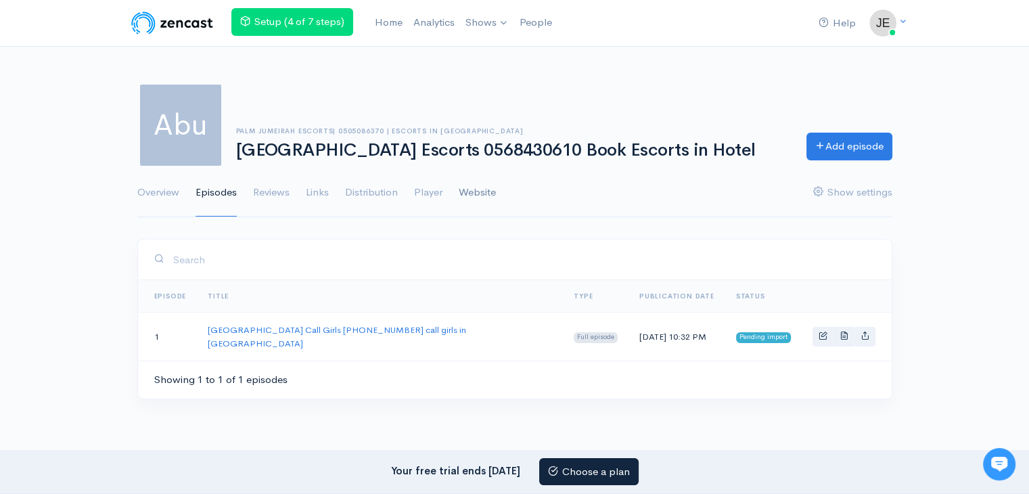
click at [487, 194] on link "Website" at bounding box center [477, 192] width 37 height 49
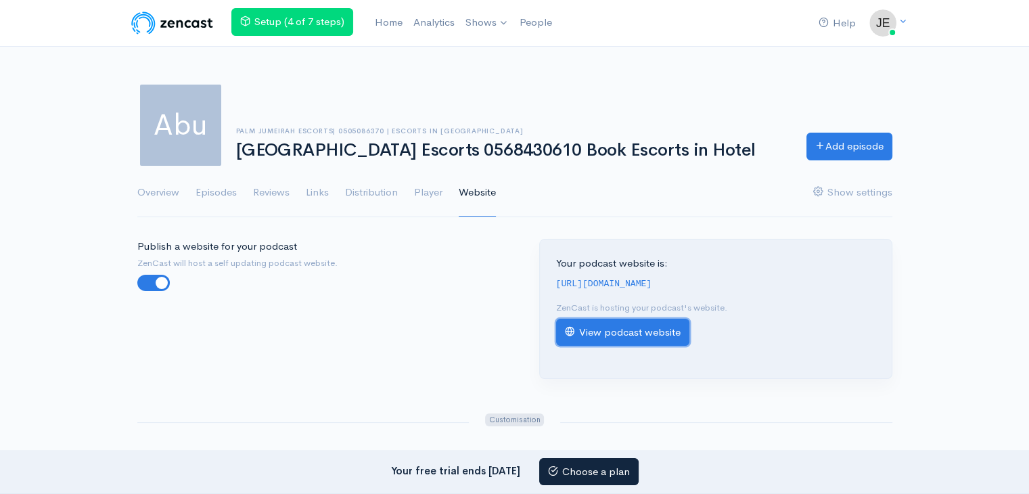
click at [611, 334] on link "View podcast website" at bounding box center [622, 333] width 133 height 28
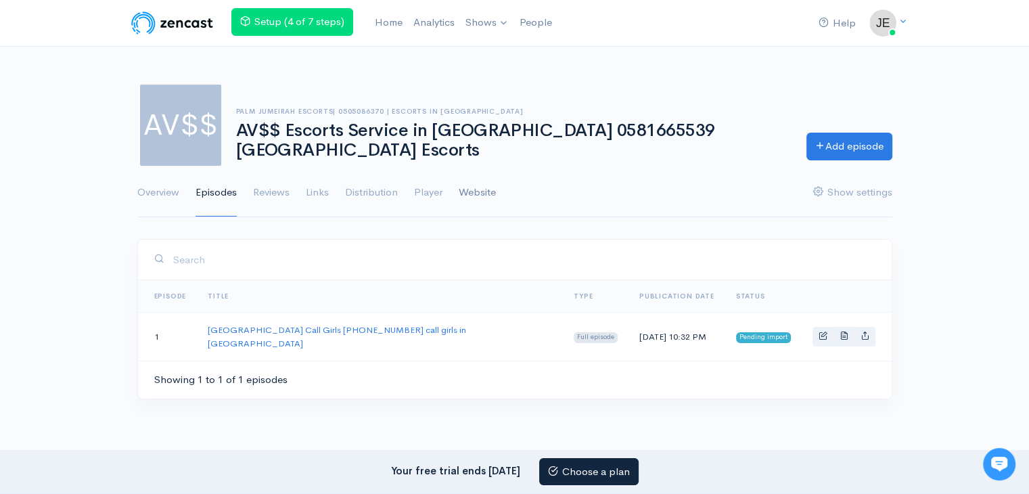
click at [478, 189] on link "Website" at bounding box center [477, 192] width 37 height 49
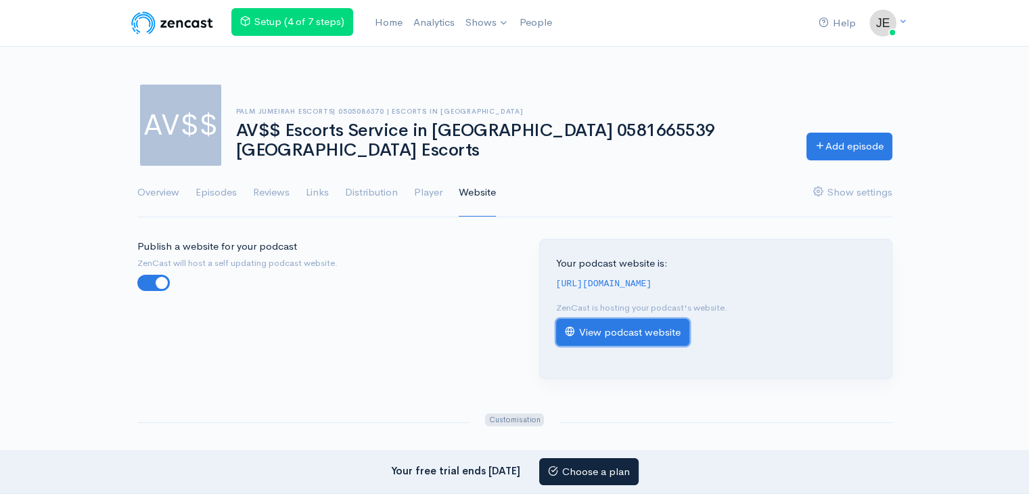
click at [666, 339] on link "View podcast website" at bounding box center [622, 333] width 133 height 28
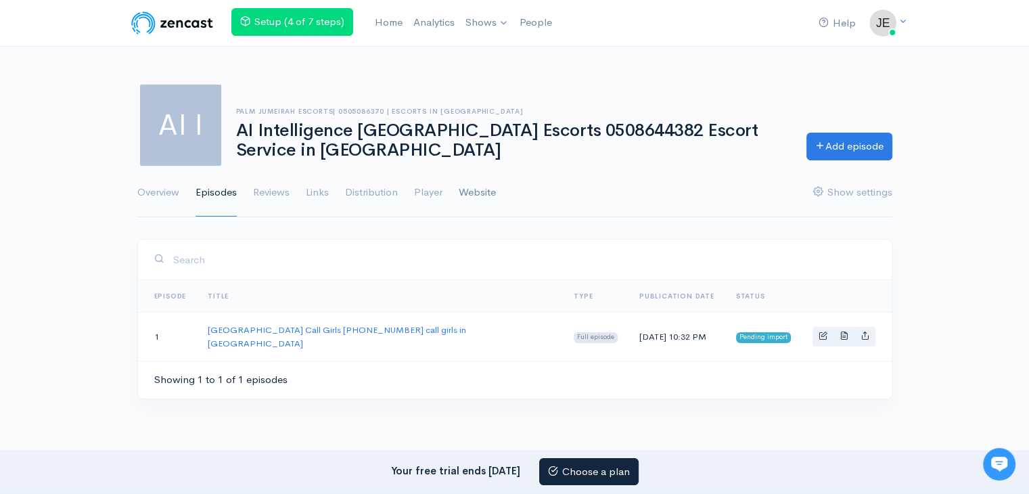
click at [483, 190] on link "Website" at bounding box center [477, 192] width 37 height 49
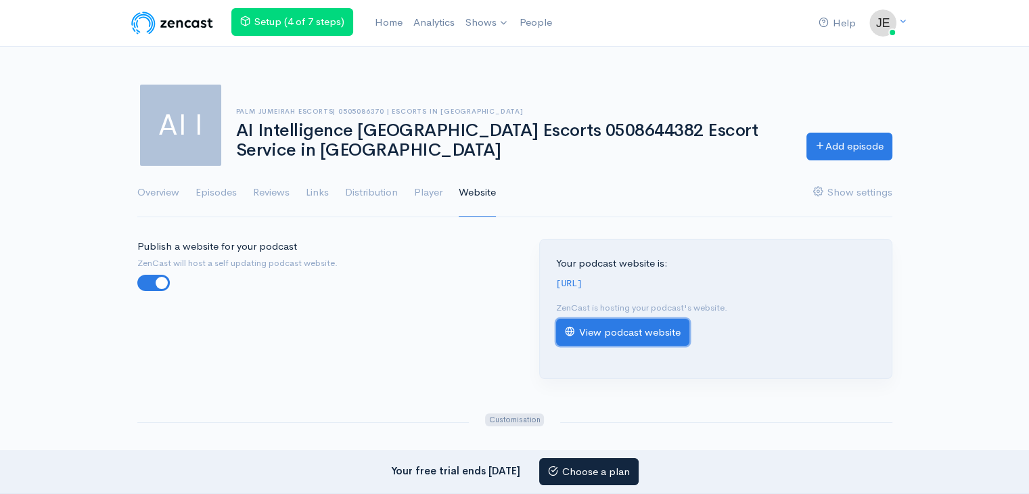
click at [645, 346] on link "View podcast website" at bounding box center [622, 333] width 133 height 28
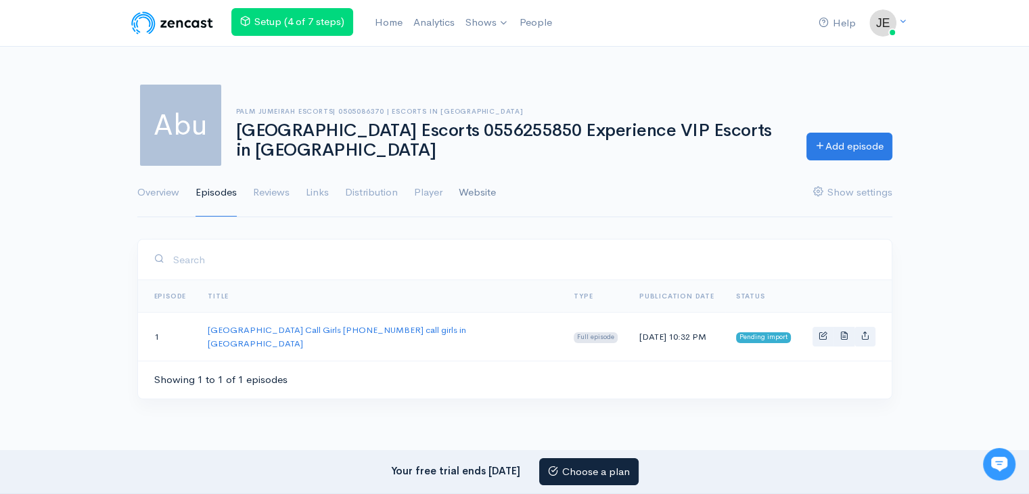
click at [491, 191] on link "Website" at bounding box center [477, 192] width 37 height 49
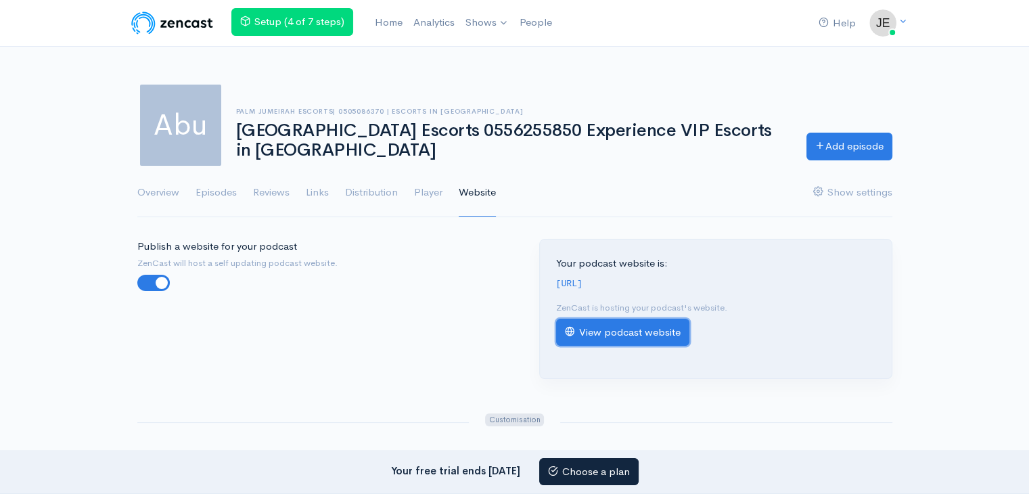
click at [636, 342] on link "View podcast website" at bounding box center [622, 333] width 133 height 28
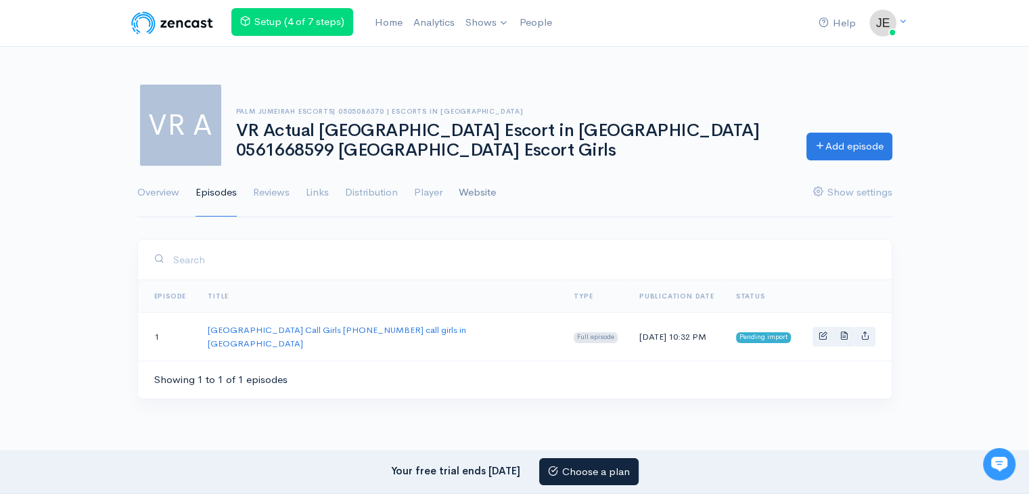
click at [465, 200] on link "Website" at bounding box center [477, 192] width 37 height 49
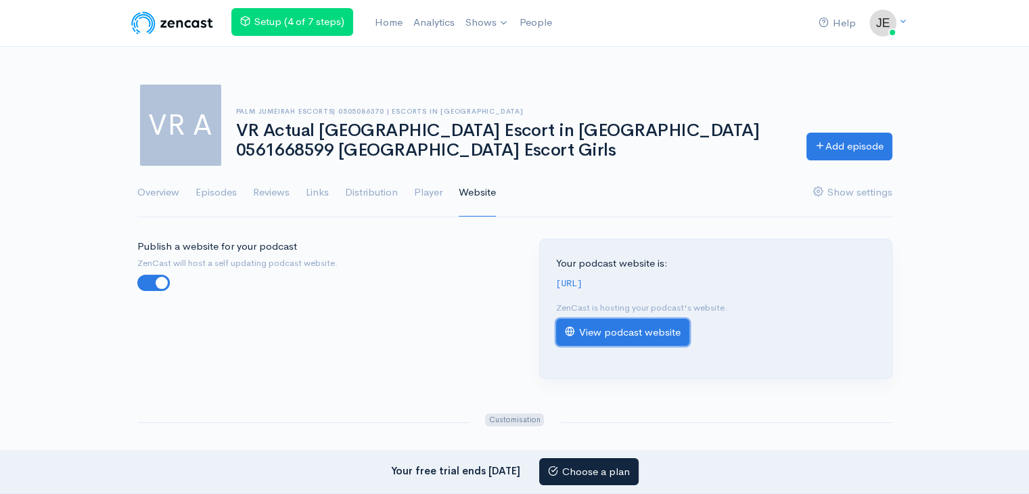
click at [604, 346] on link "View podcast website" at bounding box center [622, 333] width 133 height 28
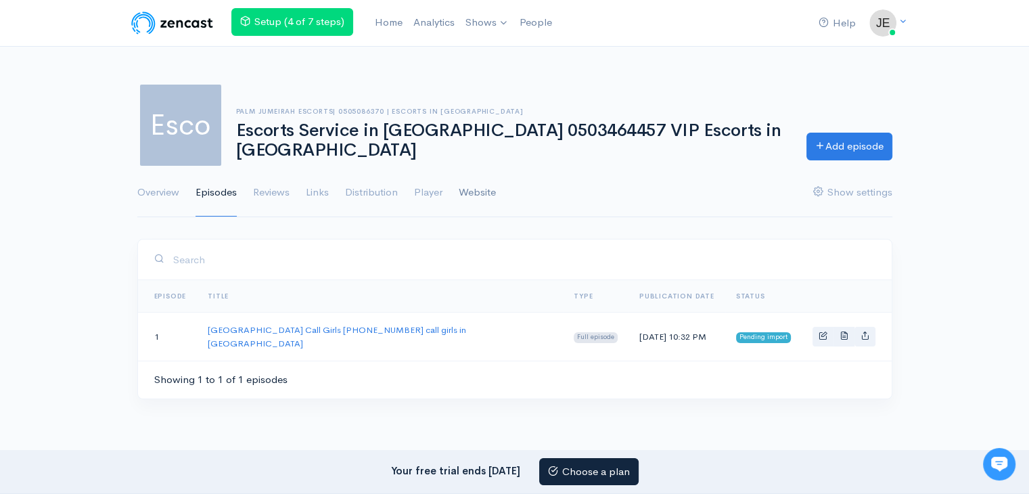
click at [478, 193] on link "Website" at bounding box center [477, 192] width 37 height 49
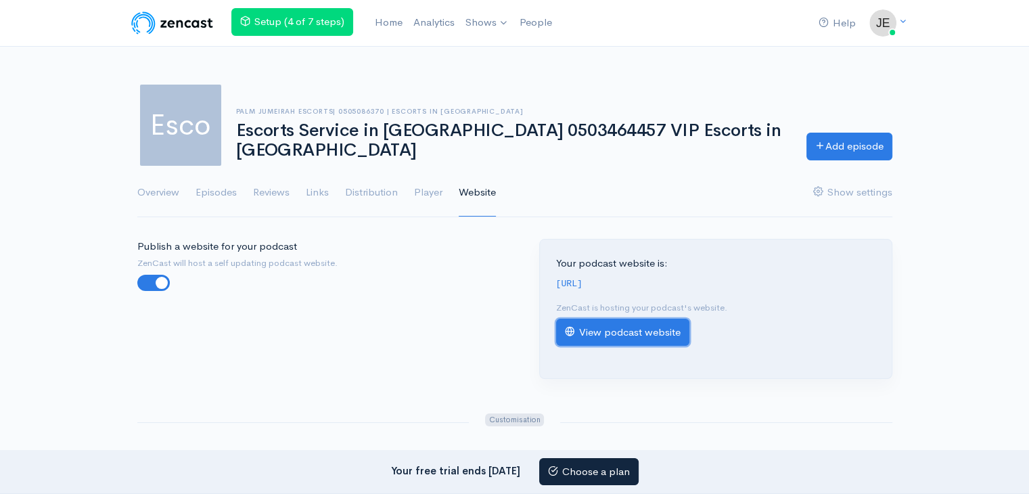
click at [600, 339] on link "View podcast website" at bounding box center [622, 333] width 133 height 28
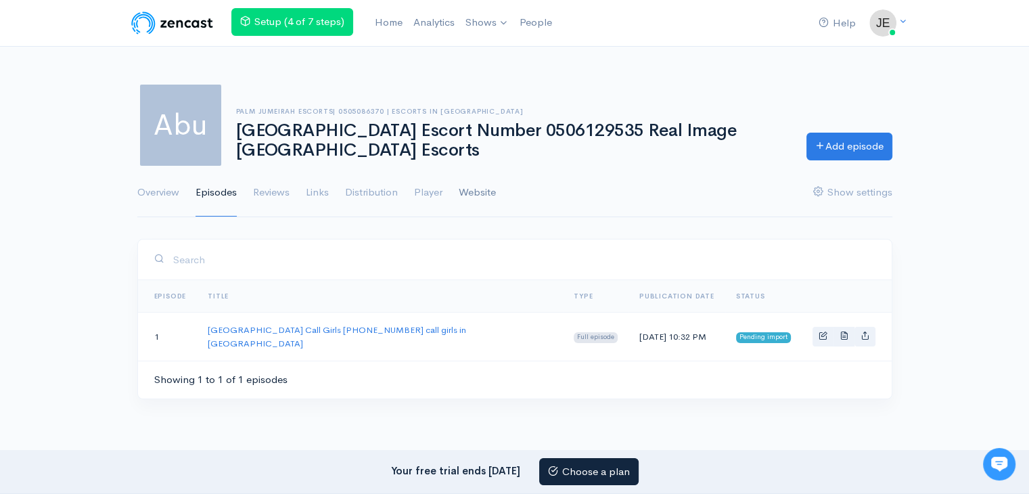
click at [469, 194] on link "Website" at bounding box center [477, 192] width 37 height 49
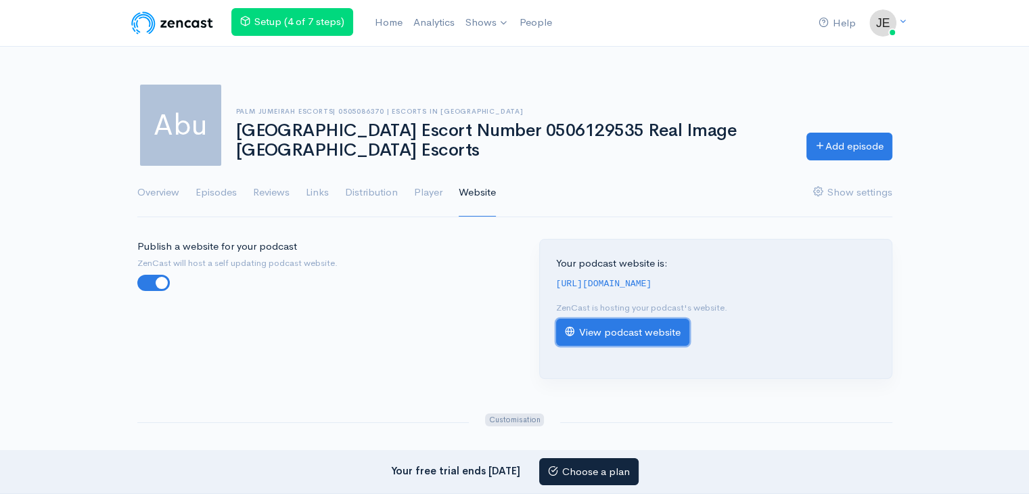
click at [650, 346] on link "View podcast website" at bounding box center [622, 333] width 133 height 28
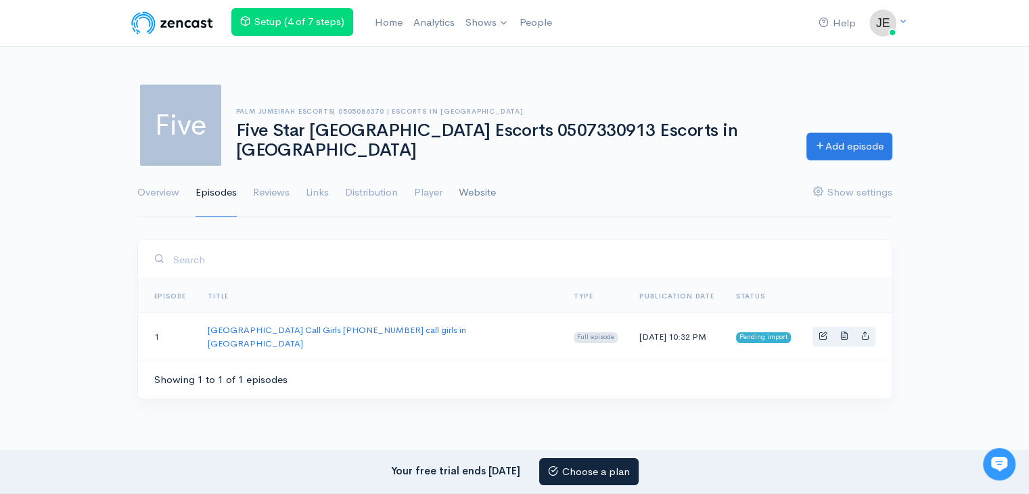
click at [473, 189] on link "Website" at bounding box center [477, 192] width 37 height 49
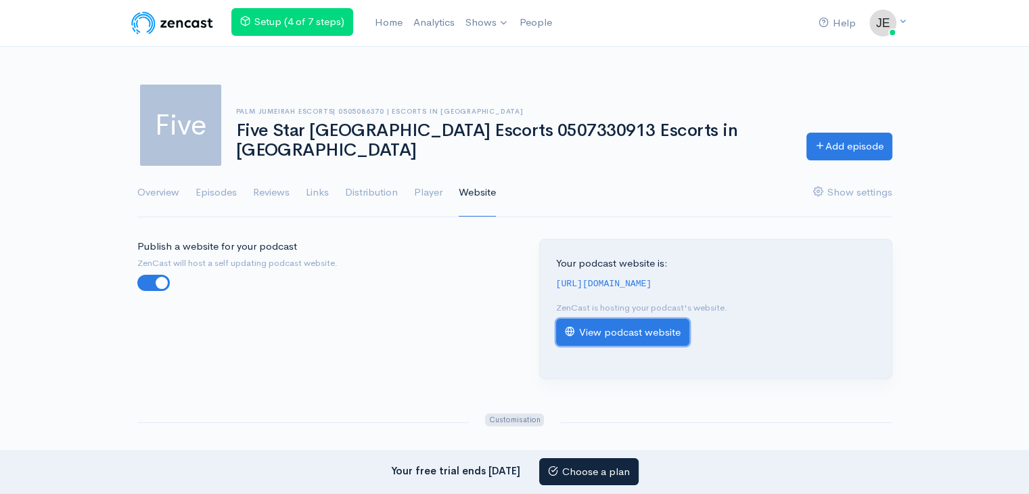
click at [643, 346] on link "View podcast website" at bounding box center [622, 333] width 133 height 28
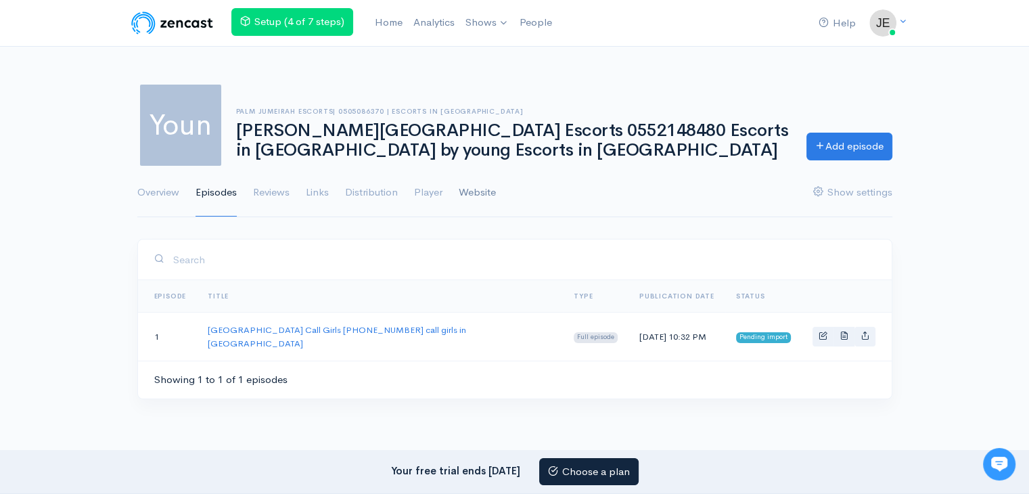
click at [476, 192] on link "Website" at bounding box center [477, 192] width 37 height 49
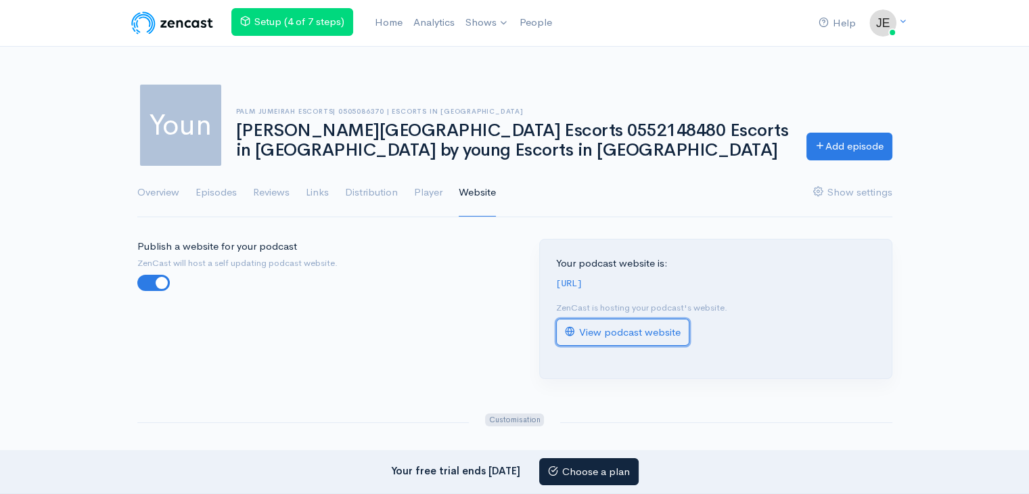
click at [629, 344] on link "View podcast website" at bounding box center [622, 333] width 133 height 28
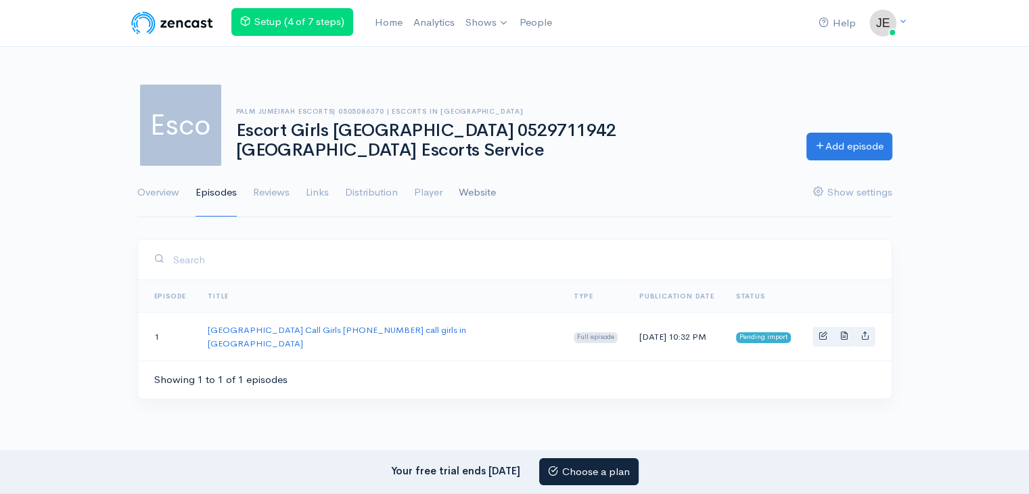
click at [495, 194] on link "Website" at bounding box center [477, 192] width 37 height 49
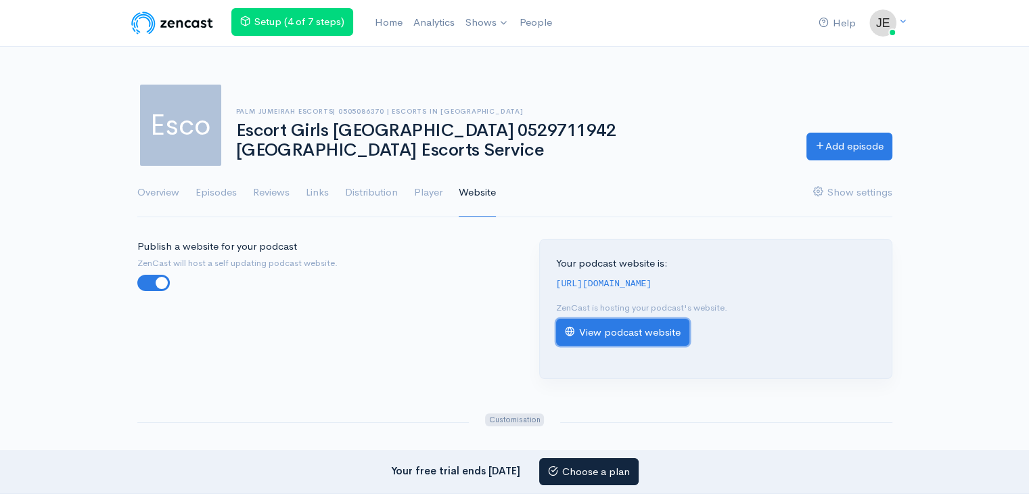
click at [662, 344] on link "View podcast website" at bounding box center [622, 333] width 133 height 28
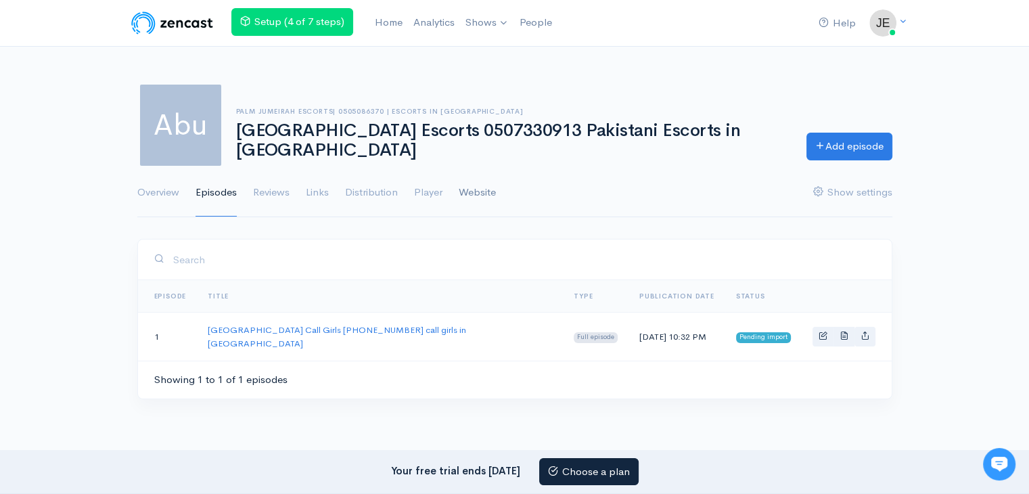
click at [495, 196] on link "Website" at bounding box center [477, 192] width 37 height 49
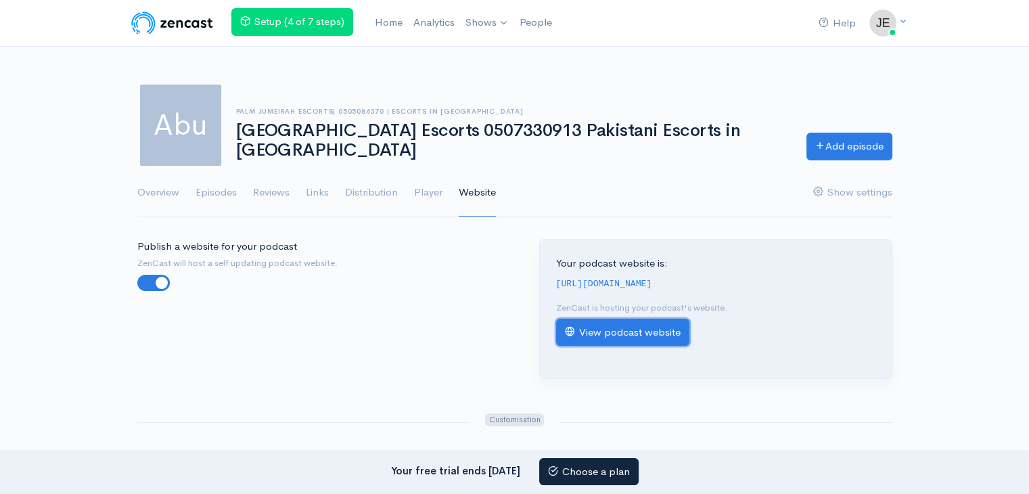
click at [624, 342] on link "View podcast website" at bounding box center [622, 333] width 133 height 28
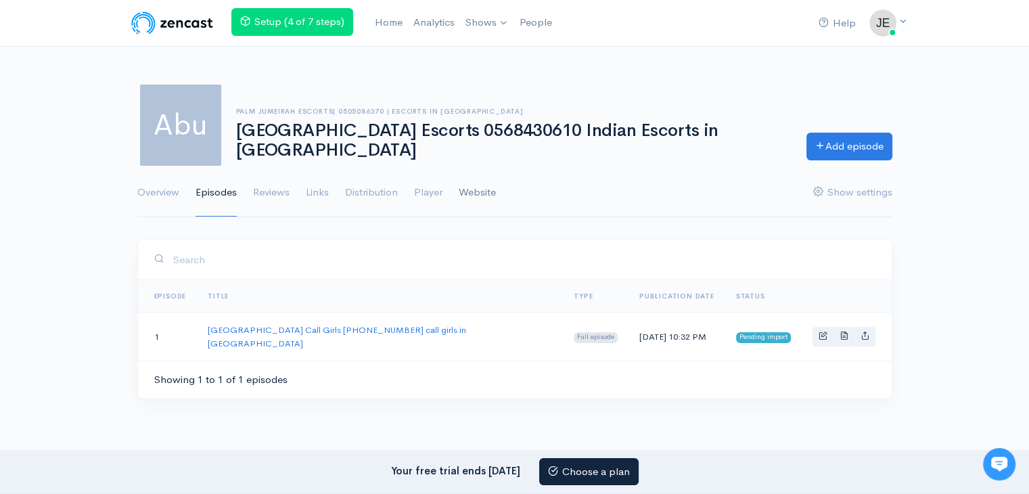
click at [484, 194] on link "Website" at bounding box center [477, 192] width 37 height 49
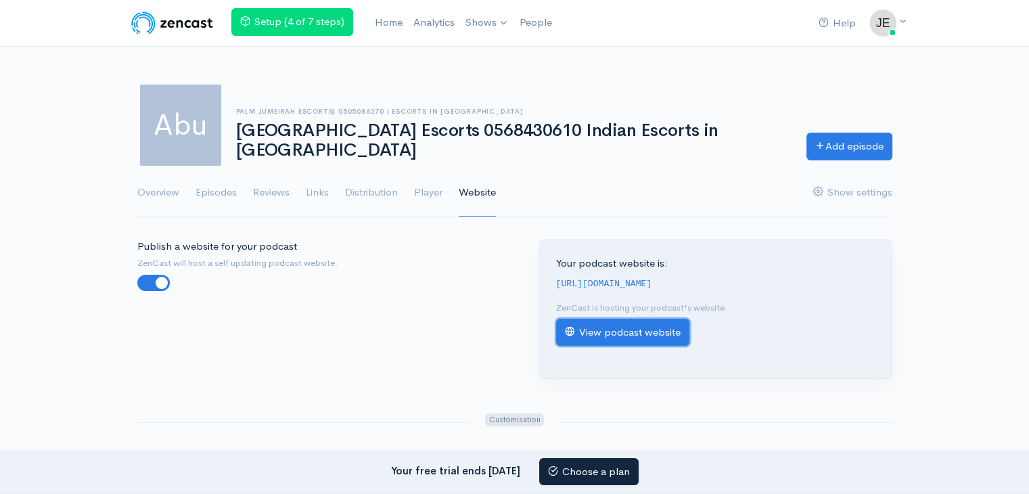
click at [655, 338] on link "View podcast website" at bounding box center [622, 333] width 133 height 28
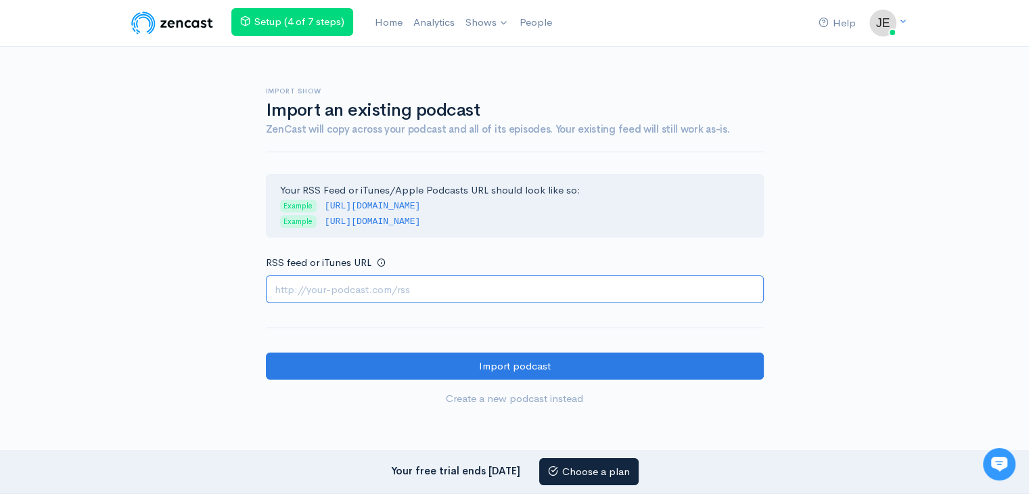
paste input "https://escortspalmjumeirah.com/feed/podcast/escort-in-abu-dhabi-0563380268-abu…"
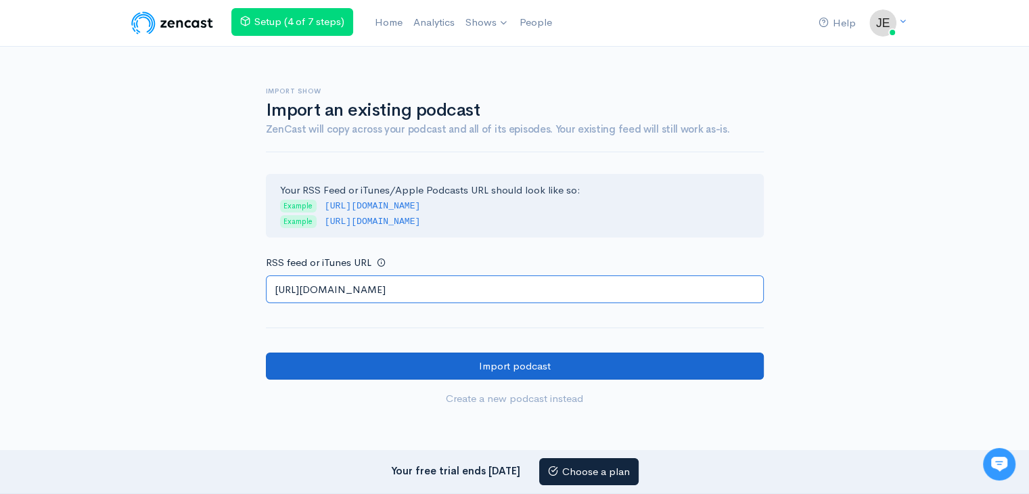
type input "https://escortspalmjumeirah.com/feed/podcast/escort-in-abu-dhabi-0563380268-abu…"
click at [388, 366] on input "Import podcast" at bounding box center [515, 366] width 498 height 28
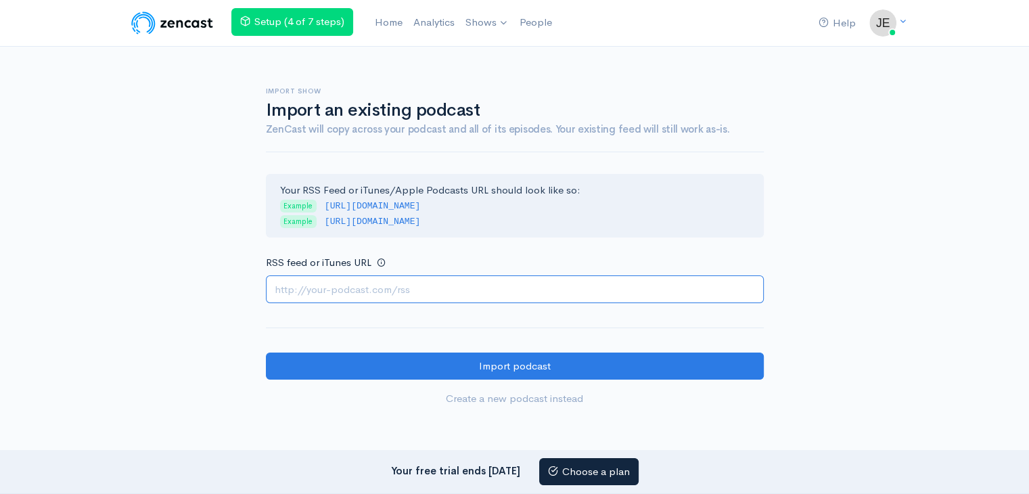
paste input "[URL][DOMAIN_NAME]"
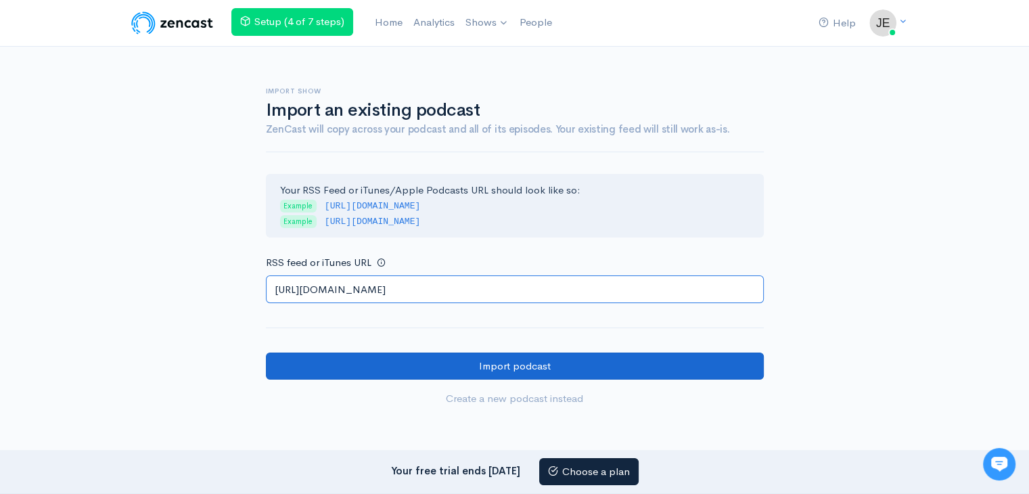
type input "https://escortspalmjumeirah.com/feed/podcast/escort-number-abu-dhabi-0563133746…"
click at [399, 365] on input "Import podcast" at bounding box center [515, 366] width 498 height 28
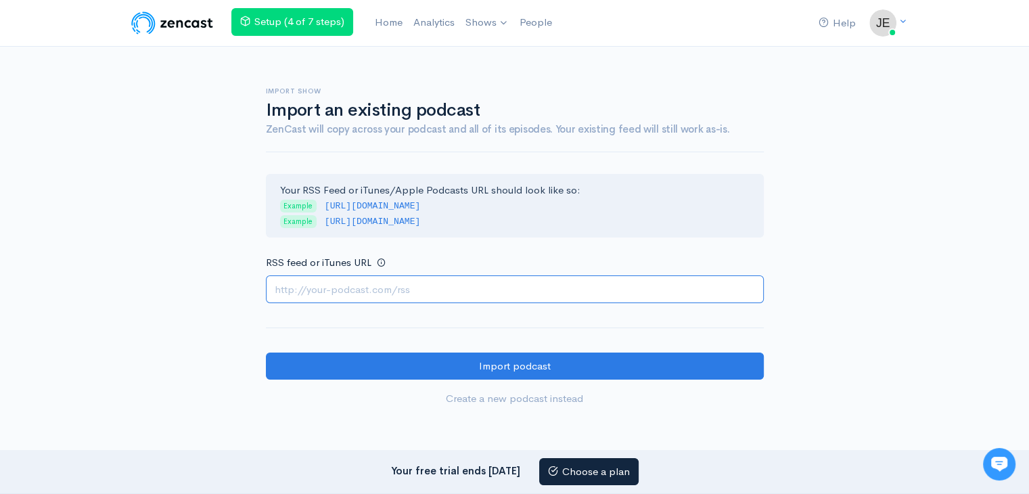
paste input "https://escortspalmjumeirah.com/feed/podcast/abu-dhabi-escorts-0506129535-russi…"
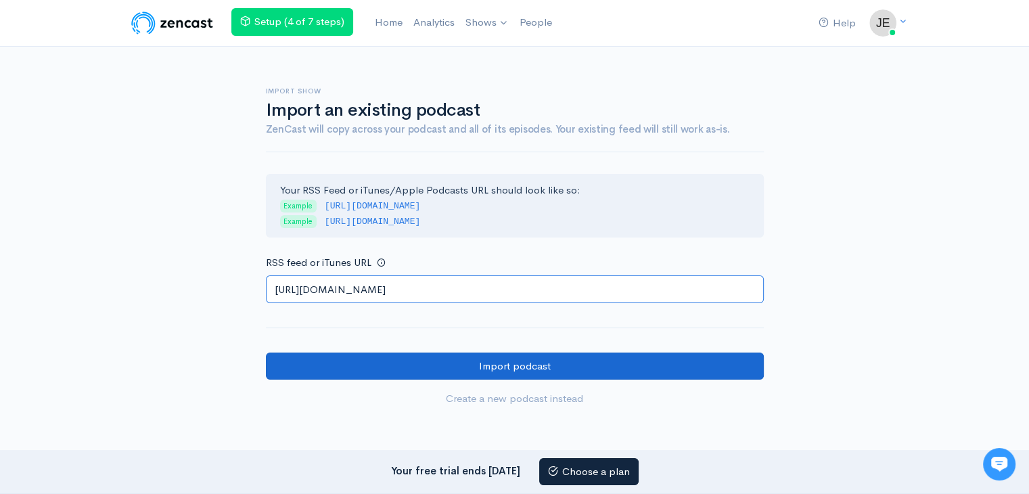
type input "https://escortspalmjumeirah.com/feed/podcast/abu-dhabi-escorts-0506129535-russi…"
click at [352, 363] on input "Import podcast" at bounding box center [515, 366] width 498 height 28
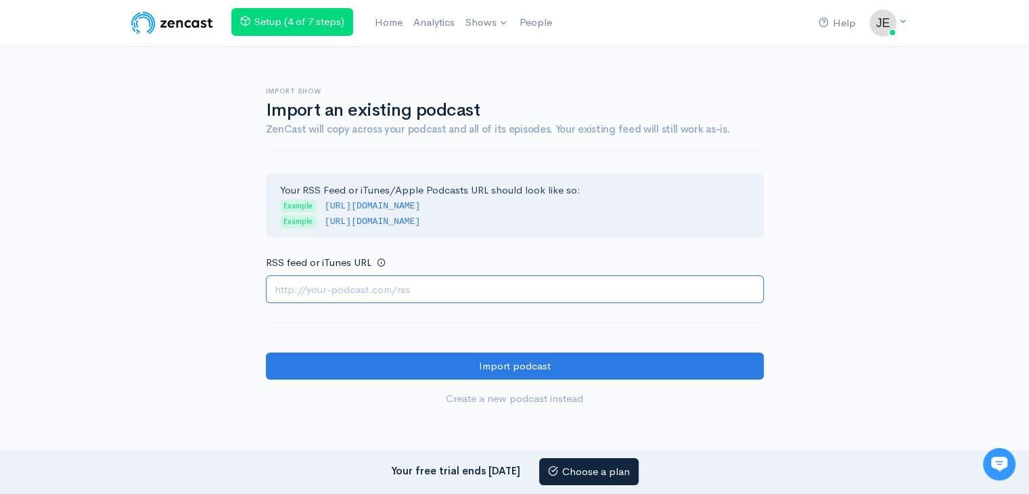
paste input "https://escortspalmjumeirah.com/feed/podcast/abu-dhabi-escorts-0507757241-escor…"
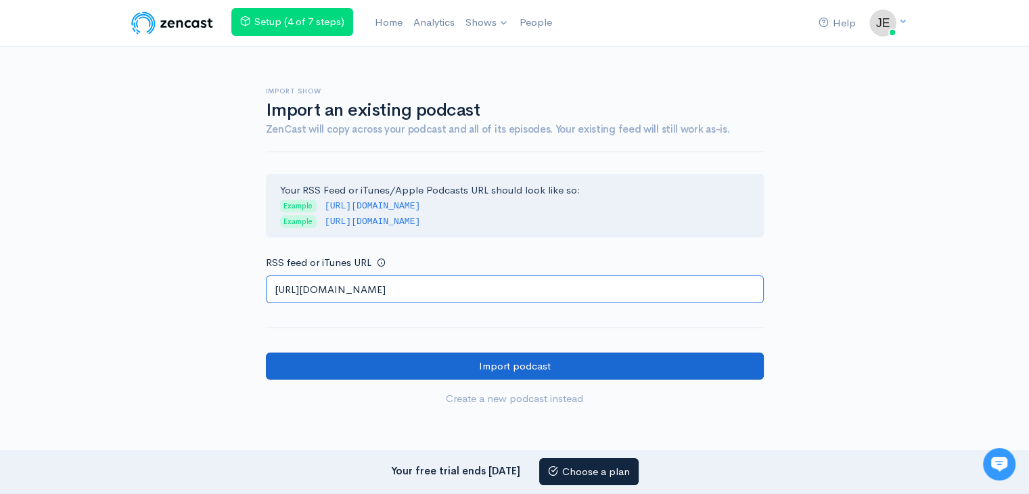
type input "https://escortspalmjumeirah.com/feed/podcast/abu-dhabi-escorts-0507757241-escor…"
click at [398, 357] on input "Import podcast" at bounding box center [515, 366] width 498 height 28
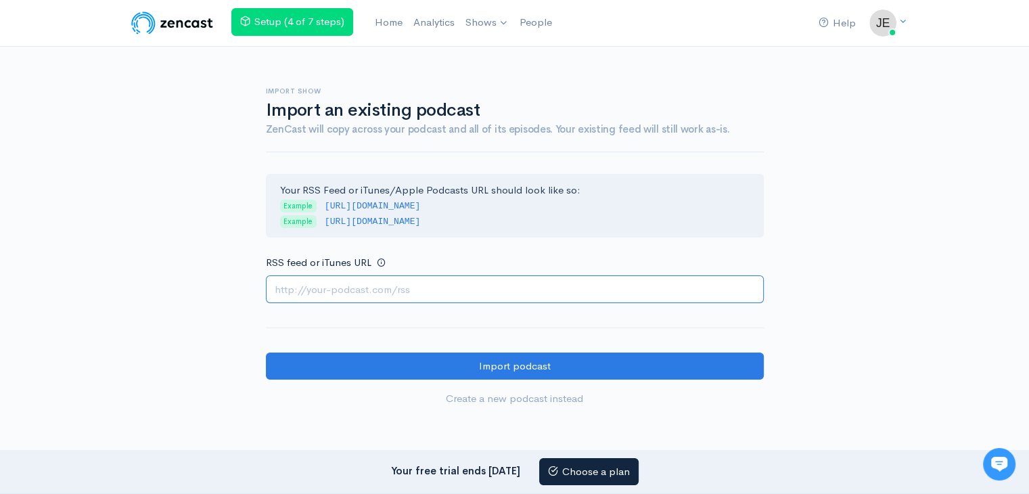
paste input "https://escortspalmjumeirah.com/feed/podcast/abu-dhabi-escorts-0561668599-moroc…"
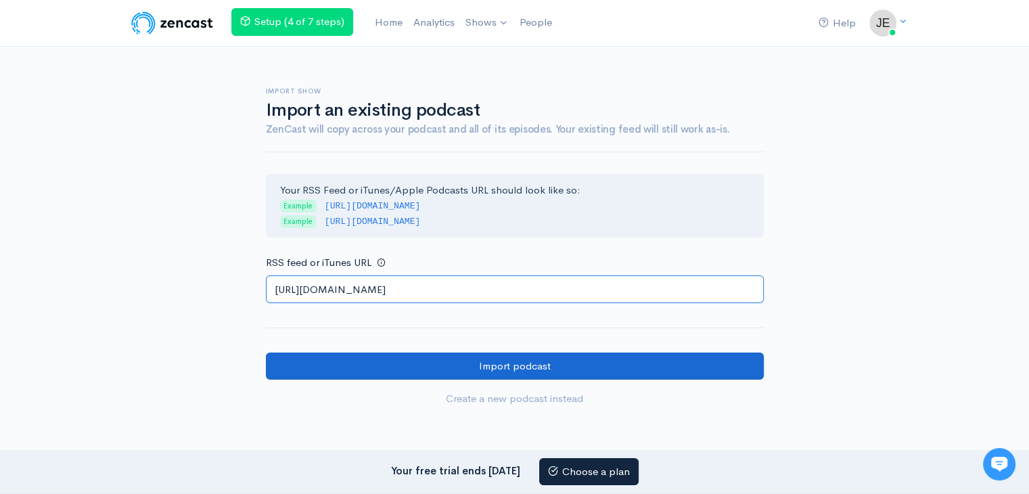
type input "https://escortspalmjumeirah.com/feed/podcast/abu-dhabi-escorts-0561668599-moroc…"
click at [392, 363] on input "Import podcast" at bounding box center [515, 366] width 498 height 28
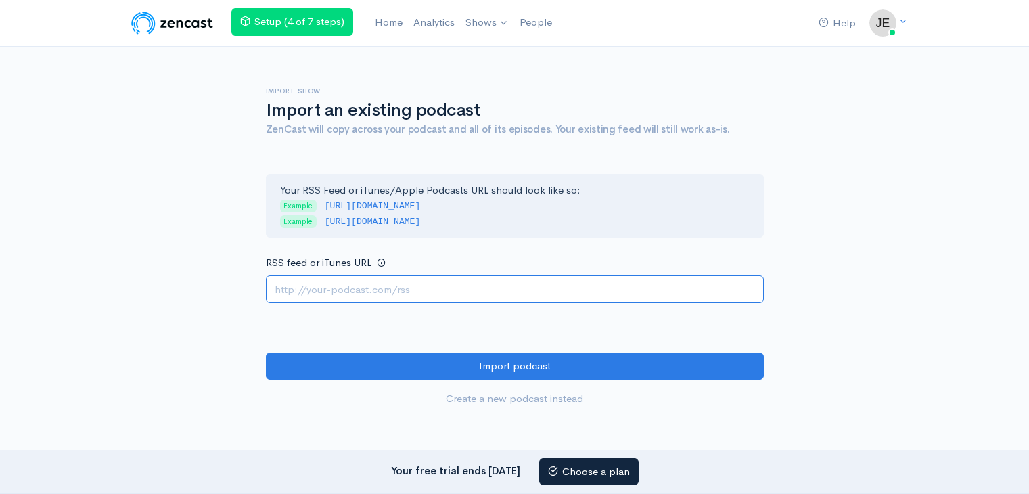
paste input "[URL][DOMAIN_NAME]"
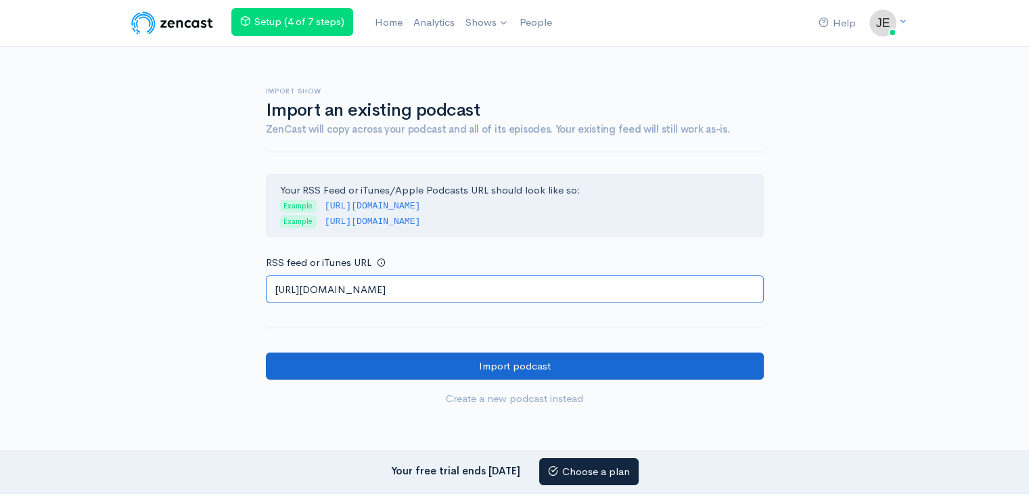
scroll to position [0, 120]
type input "[URL][DOMAIN_NAME]"
click at [399, 365] on input "Import podcast" at bounding box center [515, 366] width 498 height 28
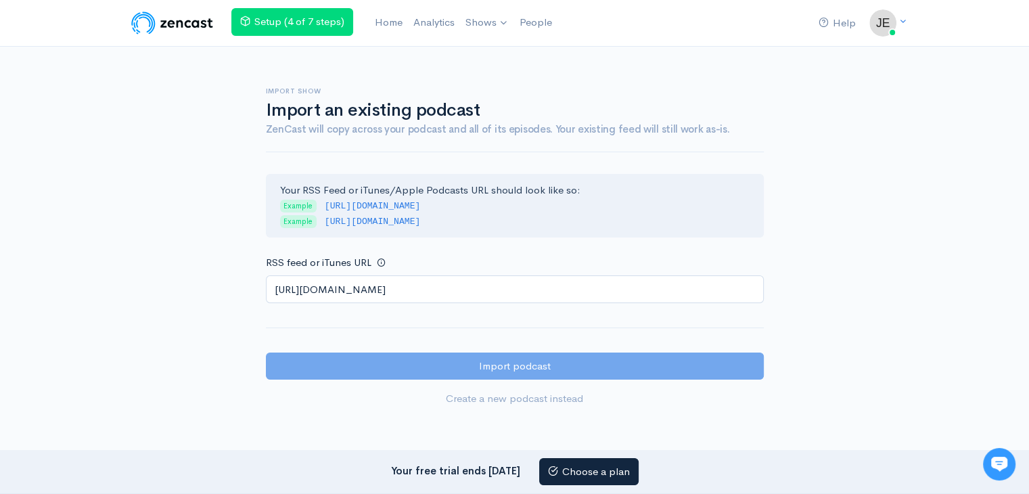
scroll to position [0, 0]
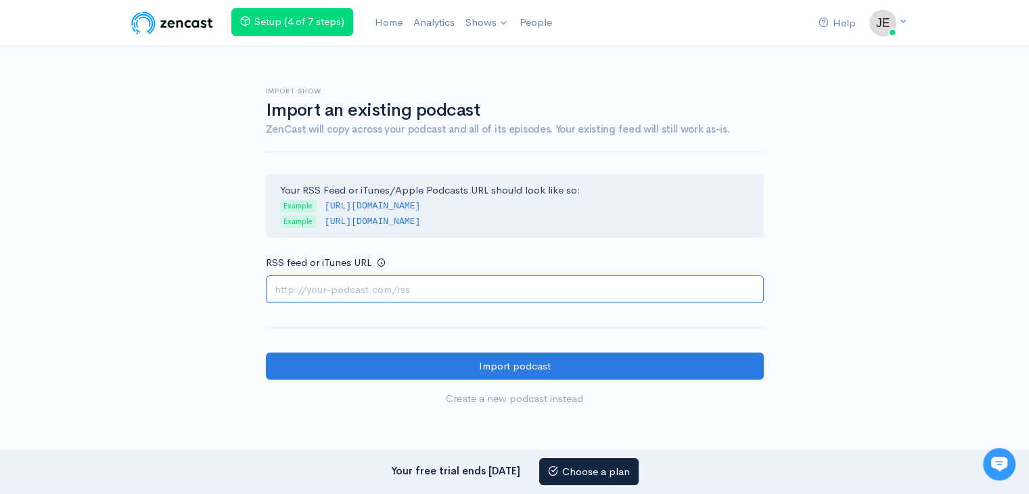
paste input "https://escortspalmjumeirah.com/feed/podcast/airhostess-abu-dhabi-escorts-05440…"
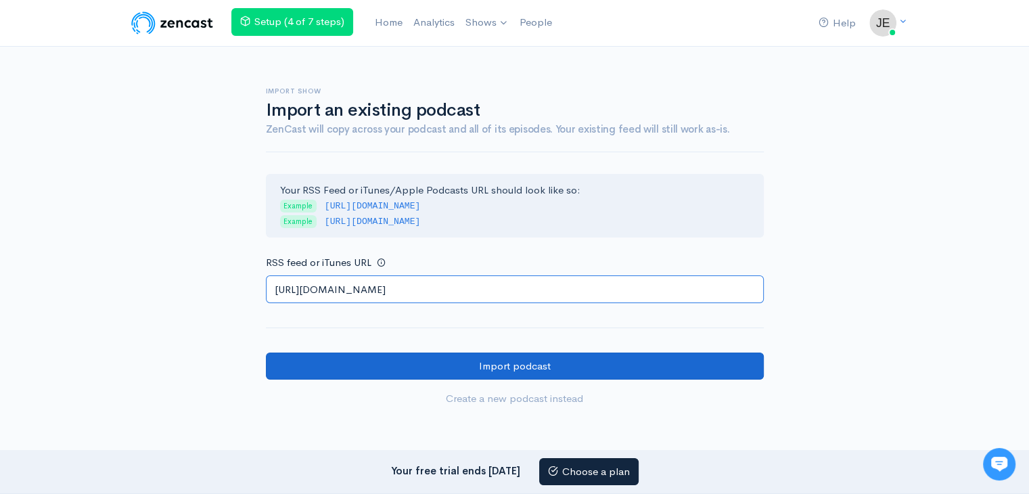
type input "https://escortspalmjumeirah.com/feed/podcast/airhostess-abu-dhabi-escorts-05440…"
click at [427, 365] on input "Import podcast" at bounding box center [515, 366] width 498 height 28
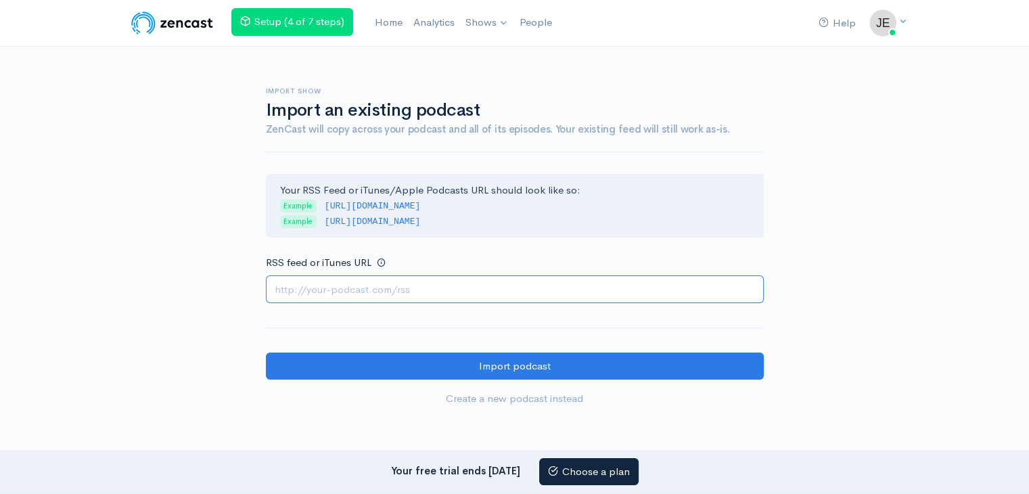
paste input "https://escortspalmjumeirah.com/feed/podcast/escort-girl-in-abu-dhabi-050508637…"
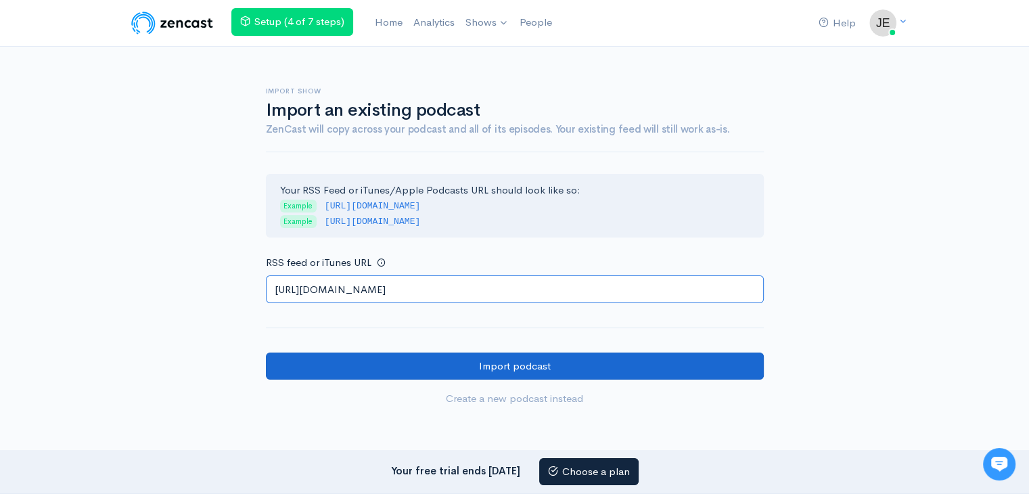
type input "https://escortspalmjumeirah.com/feed/podcast/escort-girl-in-abu-dhabi-050508637…"
click at [428, 363] on input "Import podcast" at bounding box center [515, 366] width 498 height 28
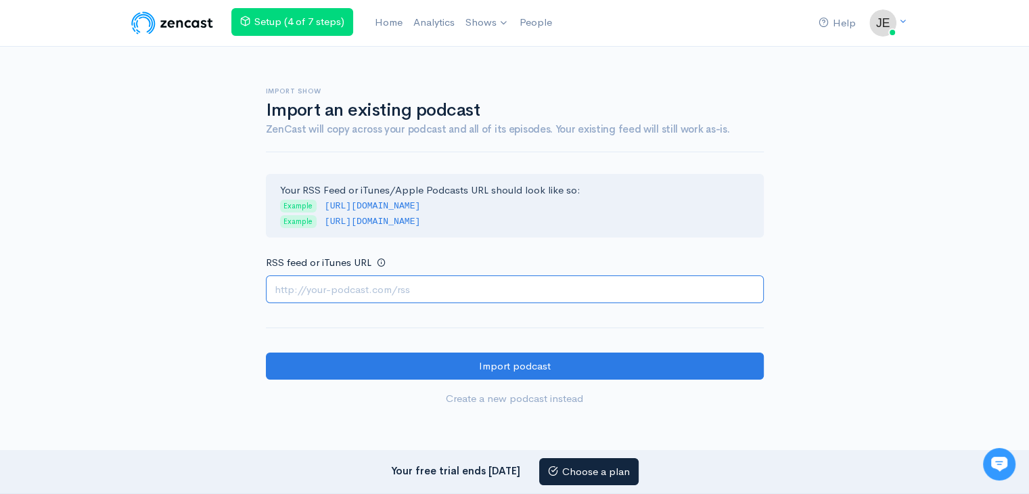
paste input "[URL][DOMAIN_NAME]"
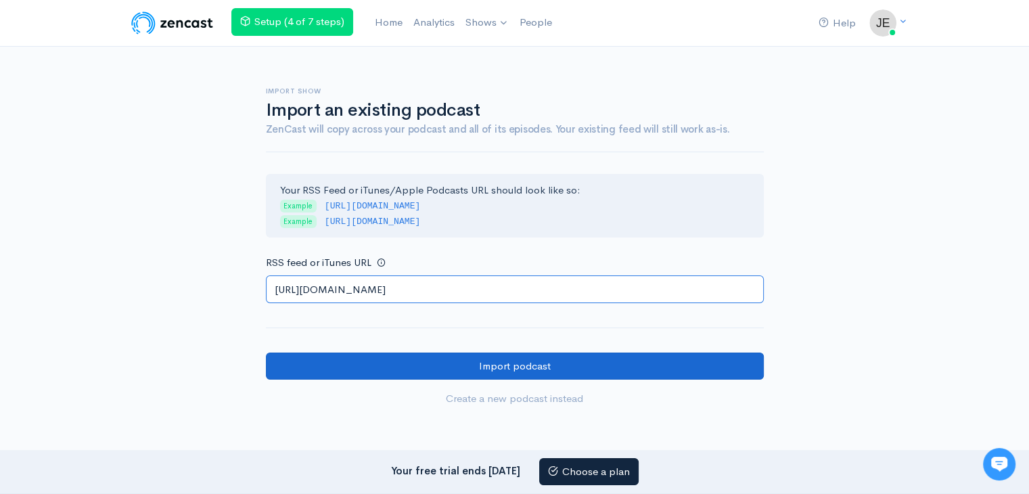
type input "[URL][DOMAIN_NAME]"
click at [382, 375] on input "Import podcast" at bounding box center [515, 366] width 498 height 28
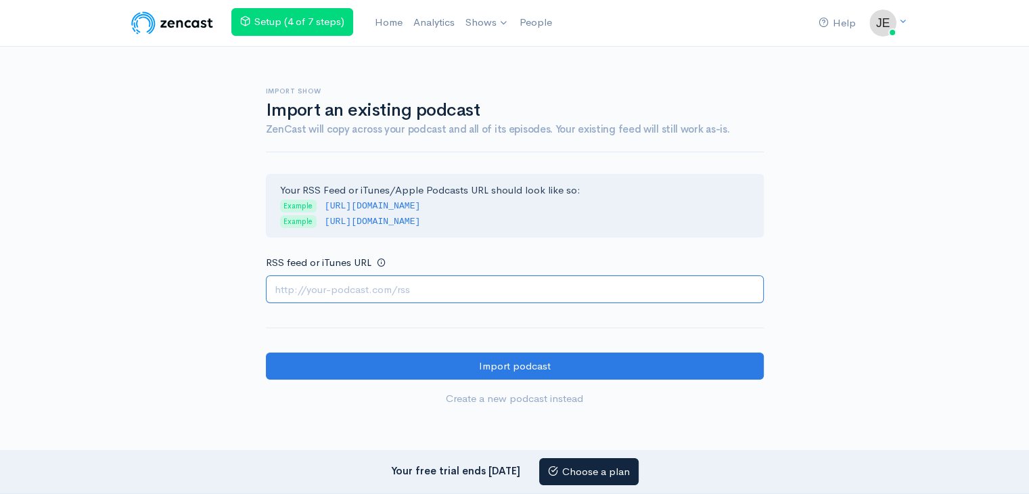
paste input "https://escortspalmjumeirah.com/feed/podcast/abu-dhabi-escorts-0586400197-codin…"
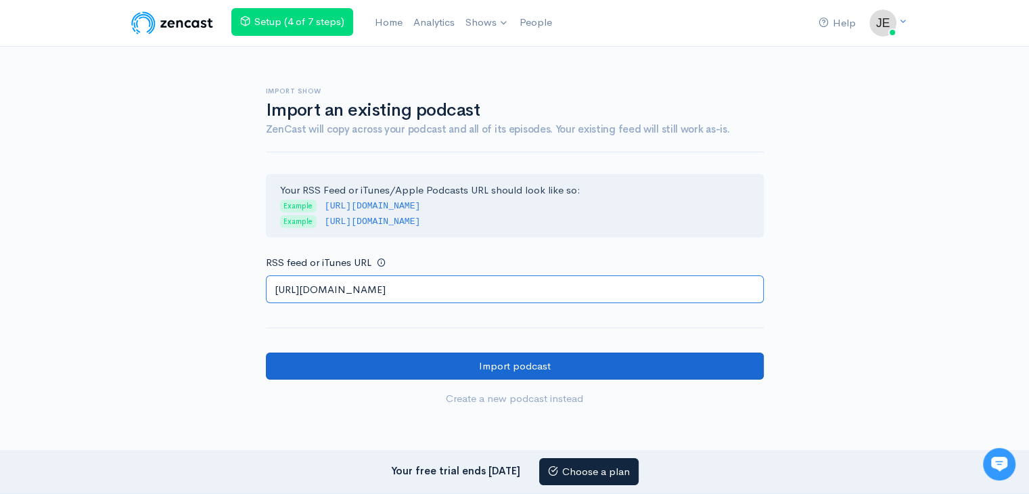
type input "https://escortspalmjumeirah.com/feed/podcast/abu-dhabi-escorts-0586400197-codin…"
click at [412, 371] on input "Import podcast" at bounding box center [515, 366] width 498 height 28
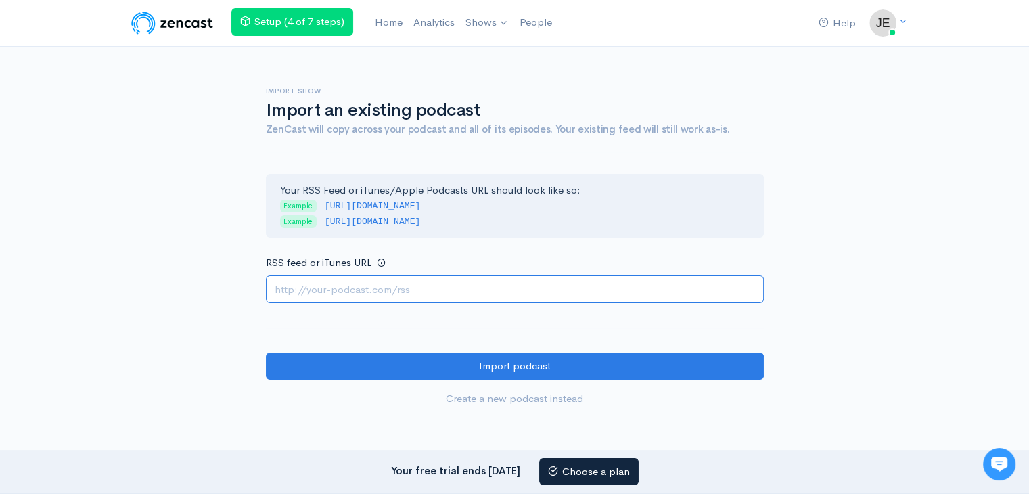
paste input "https://escortspalmjumeirah.com/feed/podcast/abu-dhabi-escorts-0567858207-airho…"
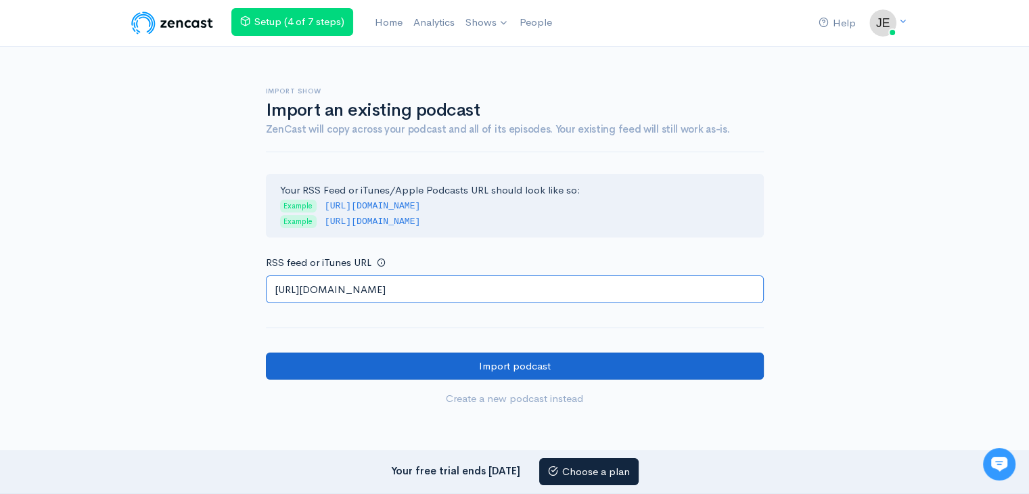
type input "https://escortspalmjumeirah.com/feed/podcast/abu-dhabi-escorts-0567858207-airho…"
click at [403, 363] on input "Import podcast" at bounding box center [515, 366] width 498 height 28
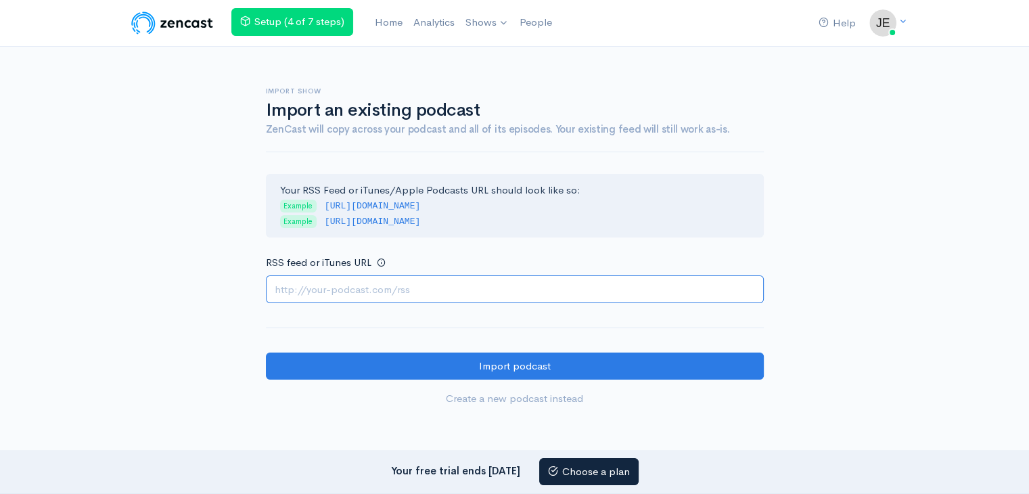
paste input "https://escortspalmjumeirah.com/feed/podcast/abu-dhabi-escorts-0567006274-escor…"
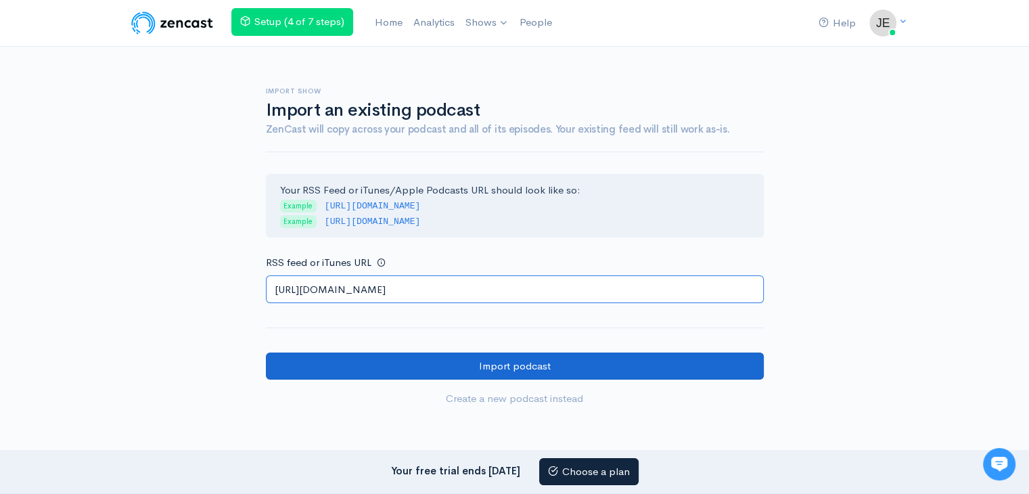
type input "https://escortspalmjumeirah.com/feed/podcast/abu-dhabi-escorts-0567006274-escor…"
click at [449, 358] on input "Import podcast" at bounding box center [515, 366] width 498 height 28
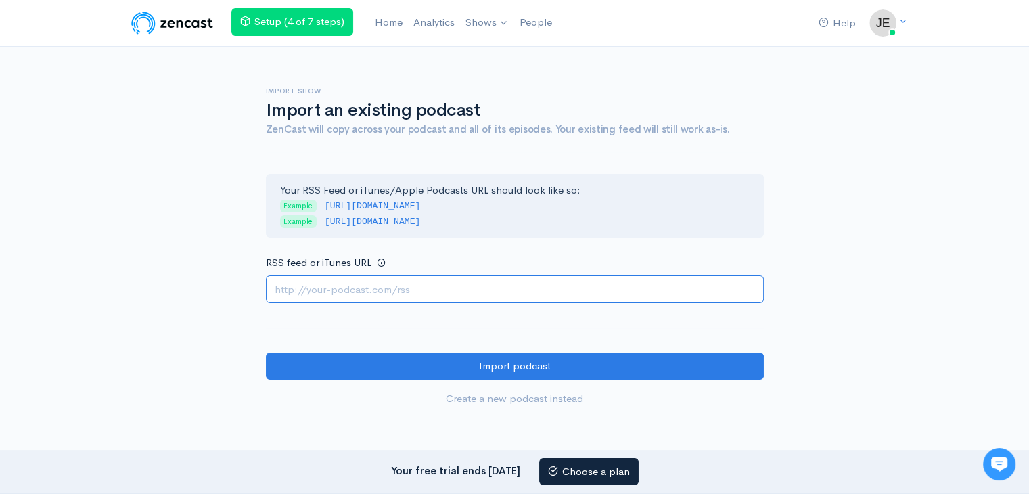
paste input "[URL][DOMAIN_NAME]"
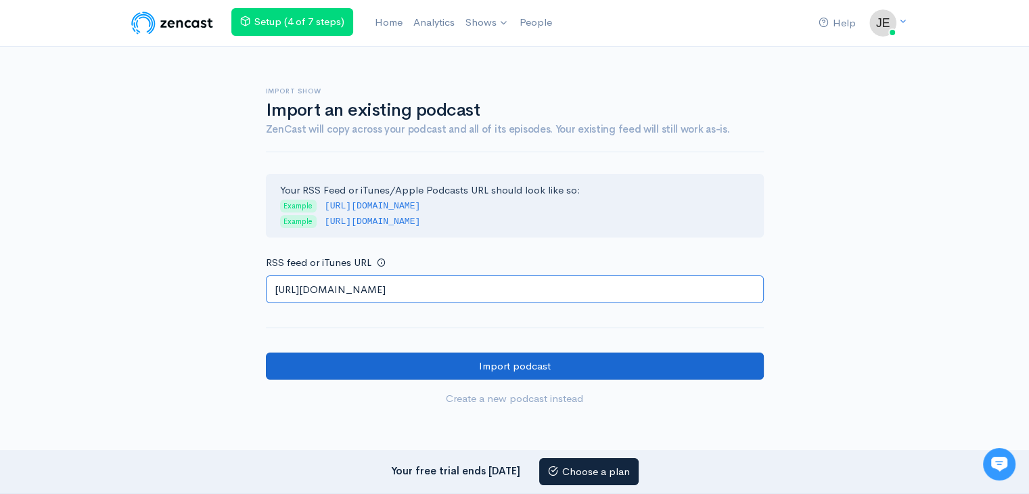
type input "https://escortspalmjumeirah.com/feed/podcast/abu-dhabi-independent-girls-055377…"
click at [507, 370] on input "Import podcast" at bounding box center [515, 366] width 498 height 28
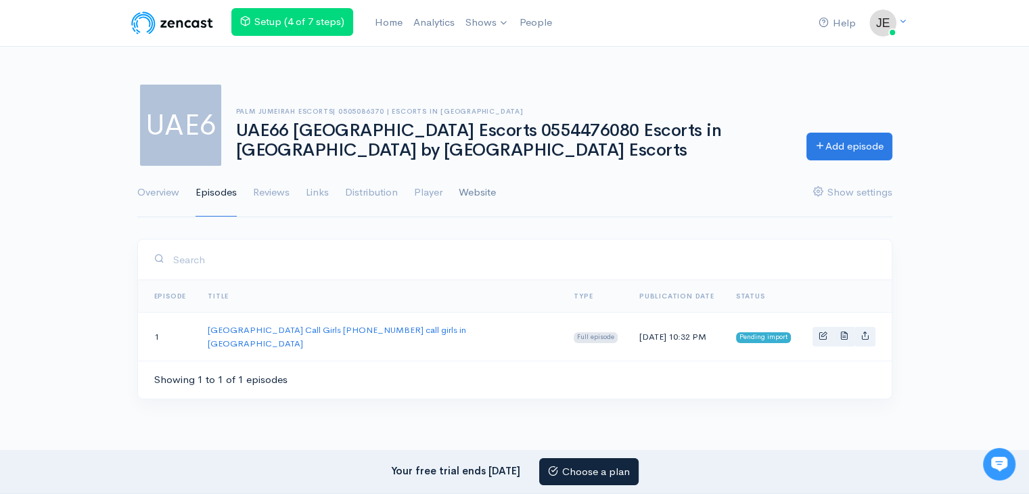
click at [484, 193] on link "Website" at bounding box center [477, 192] width 37 height 49
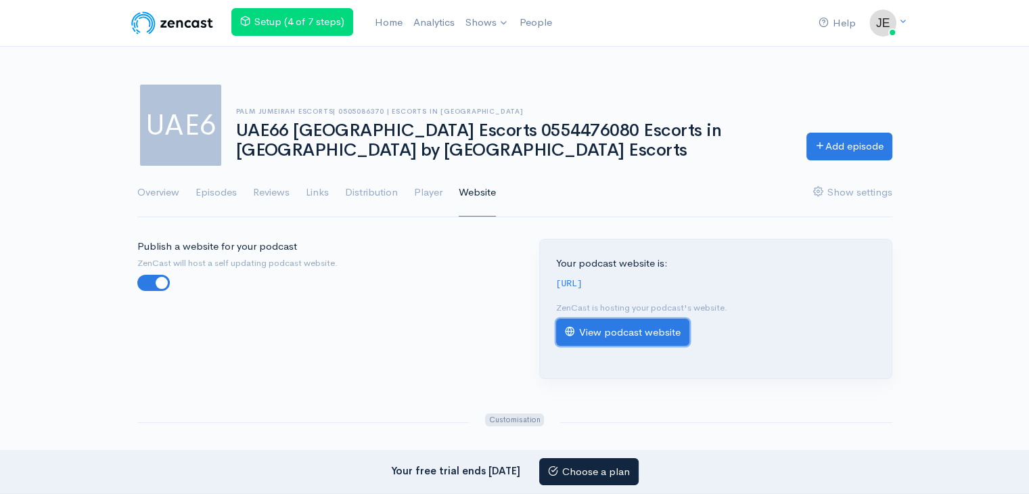
click at [620, 344] on link "View podcast website" at bounding box center [622, 333] width 133 height 28
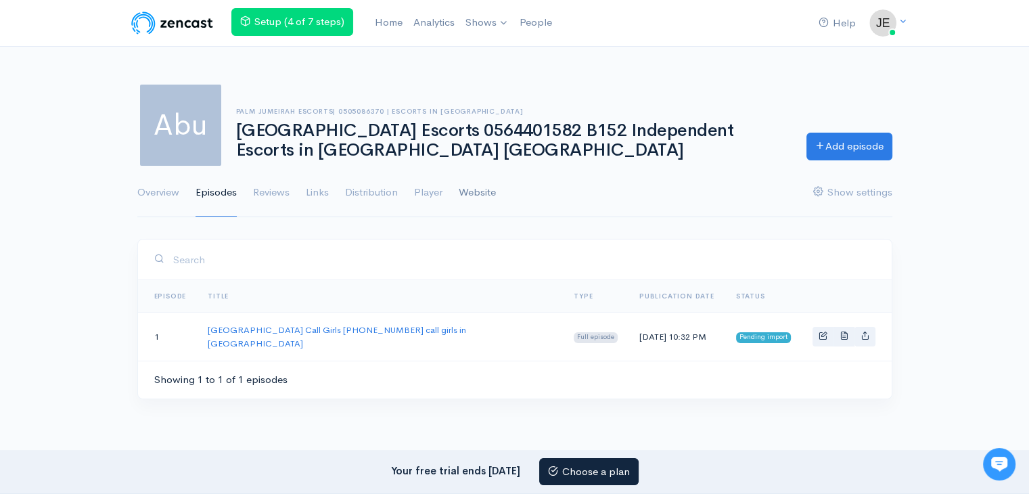
click at [476, 193] on link "Website" at bounding box center [477, 192] width 37 height 49
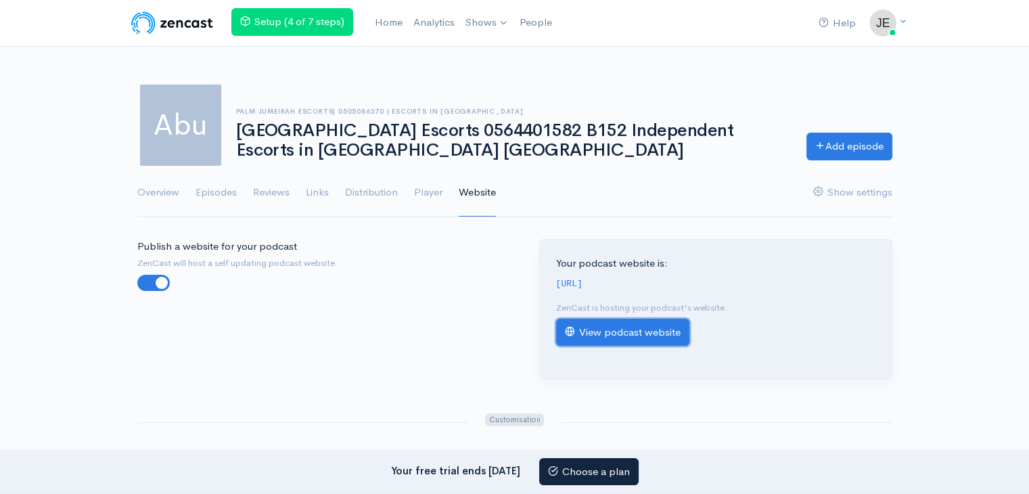
click at [584, 346] on link "View podcast website" at bounding box center [622, 333] width 133 height 28
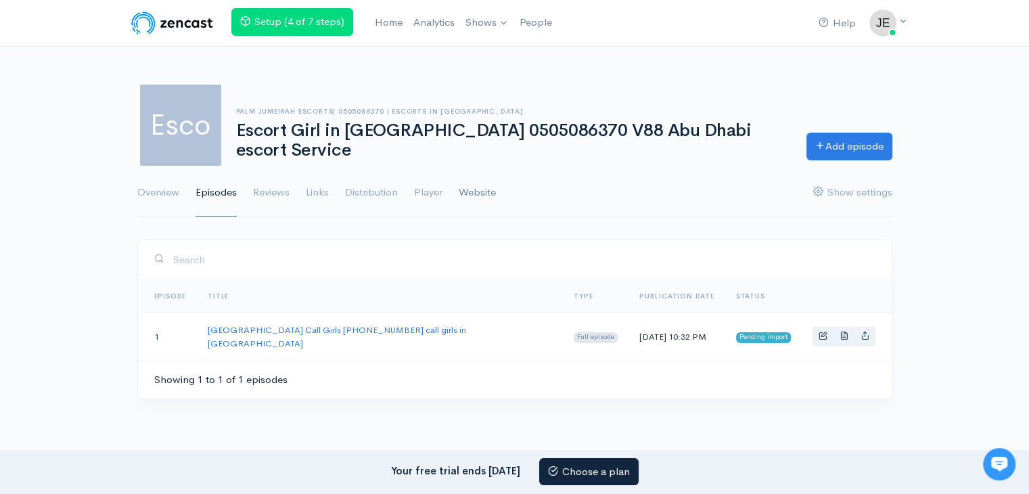
click at [481, 191] on link "Website" at bounding box center [477, 192] width 37 height 49
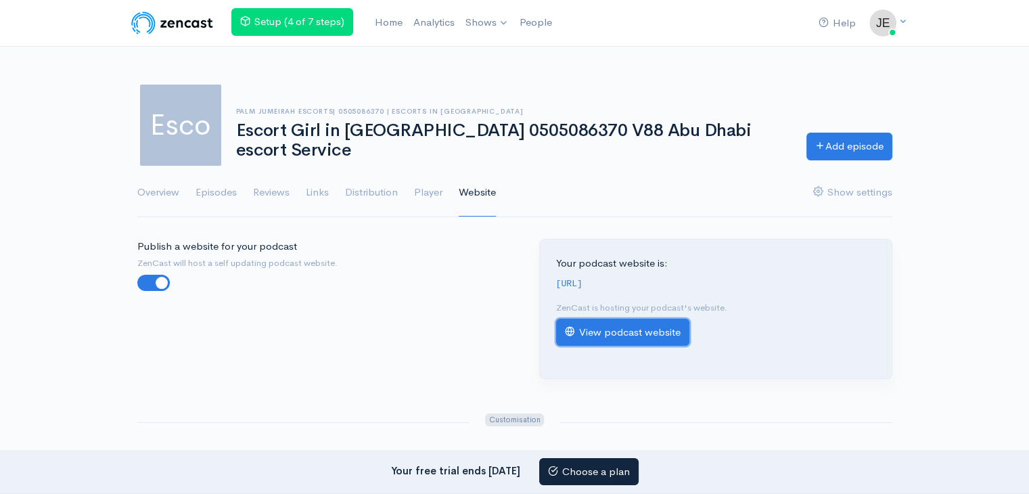
click at [670, 338] on link "View podcast website" at bounding box center [622, 333] width 133 height 28
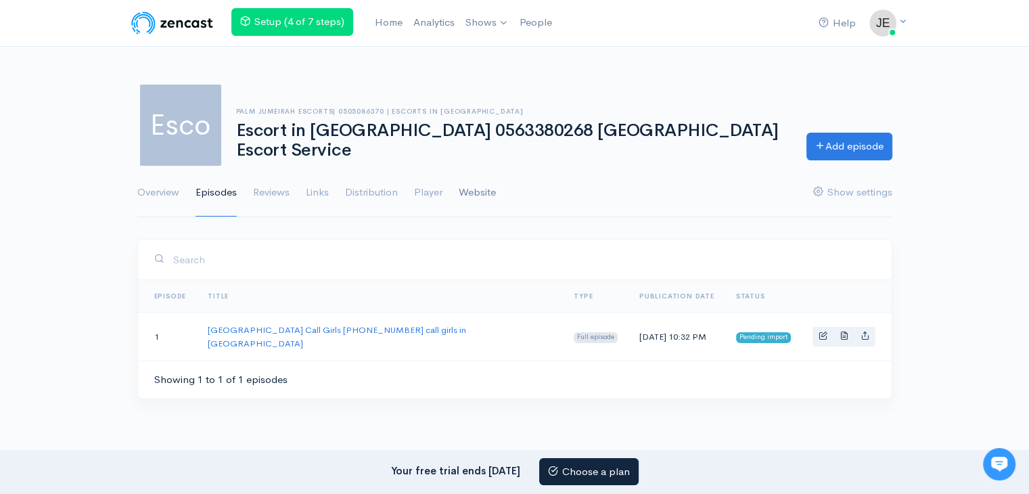
click at [474, 184] on link "Website" at bounding box center [477, 192] width 37 height 49
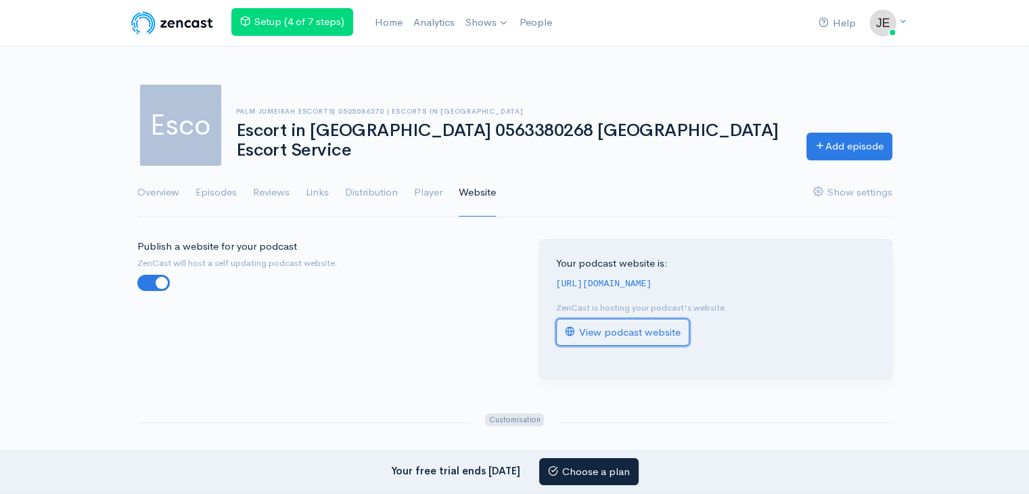
click at [601, 346] on link "View podcast website" at bounding box center [622, 333] width 133 height 28
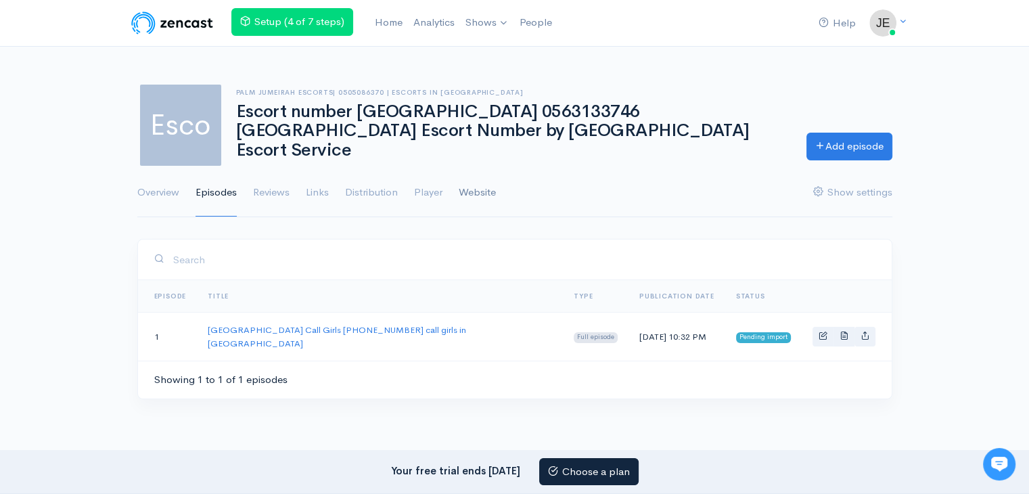
click at [493, 192] on link "Website" at bounding box center [477, 192] width 37 height 49
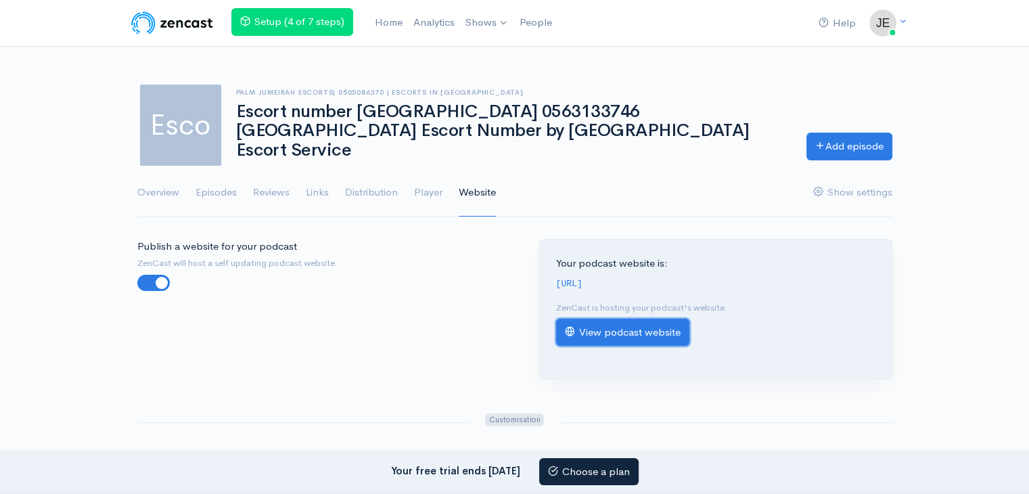
click at [589, 337] on link "View podcast website" at bounding box center [622, 333] width 133 height 28
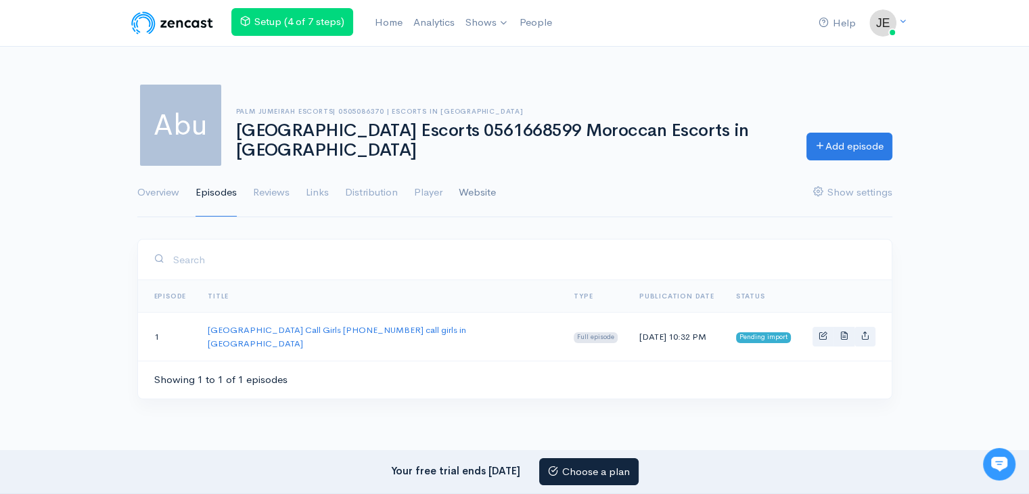
click at [486, 192] on link "Website" at bounding box center [477, 192] width 37 height 49
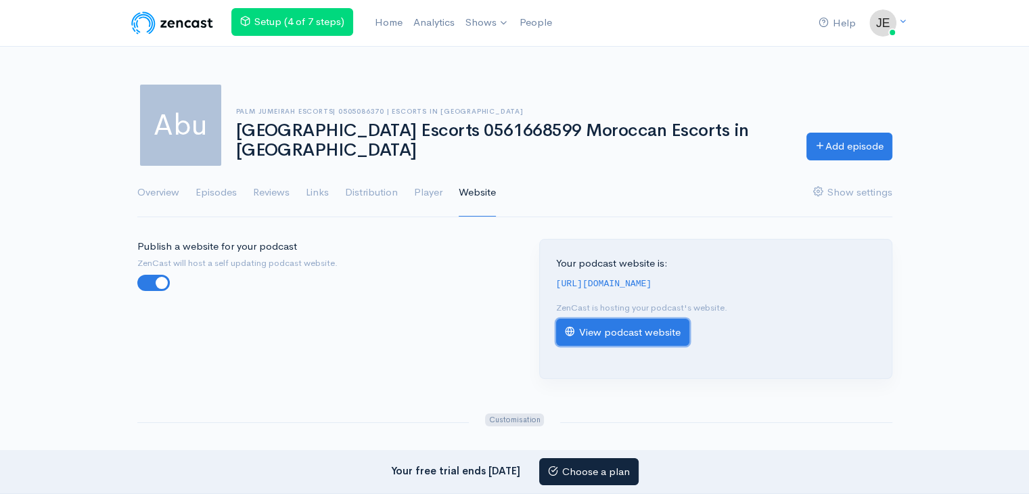
click at [587, 338] on link "View podcast website" at bounding box center [622, 333] width 133 height 28
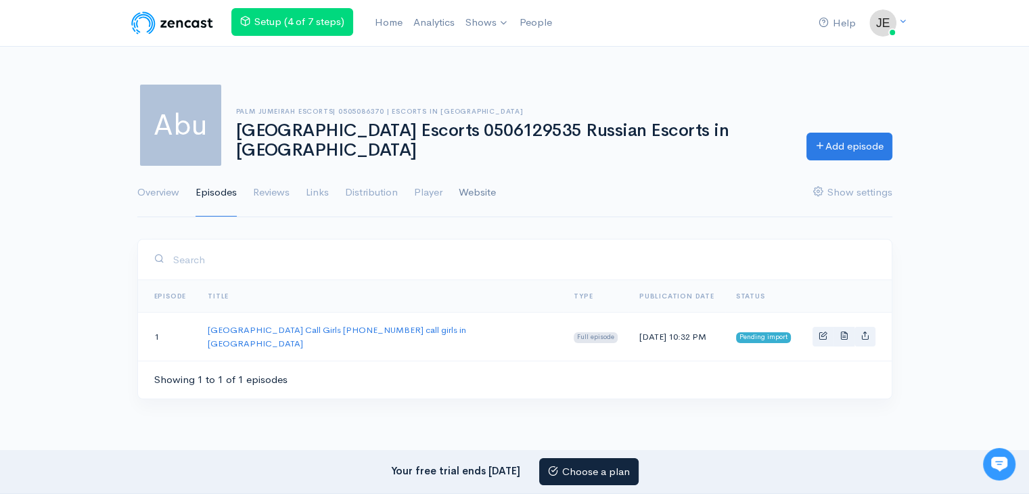
click at [486, 191] on link "Website" at bounding box center [477, 192] width 37 height 49
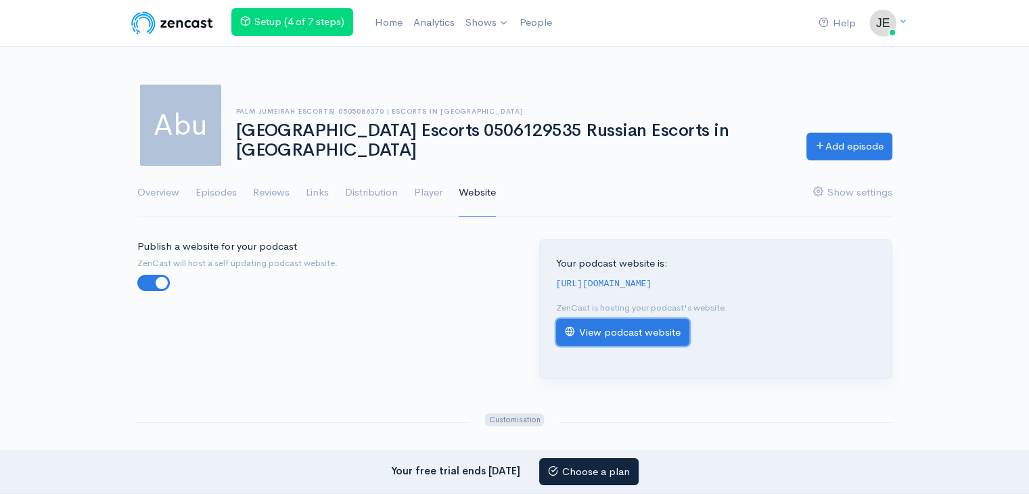
click at [584, 336] on link "View podcast website" at bounding box center [622, 333] width 133 height 28
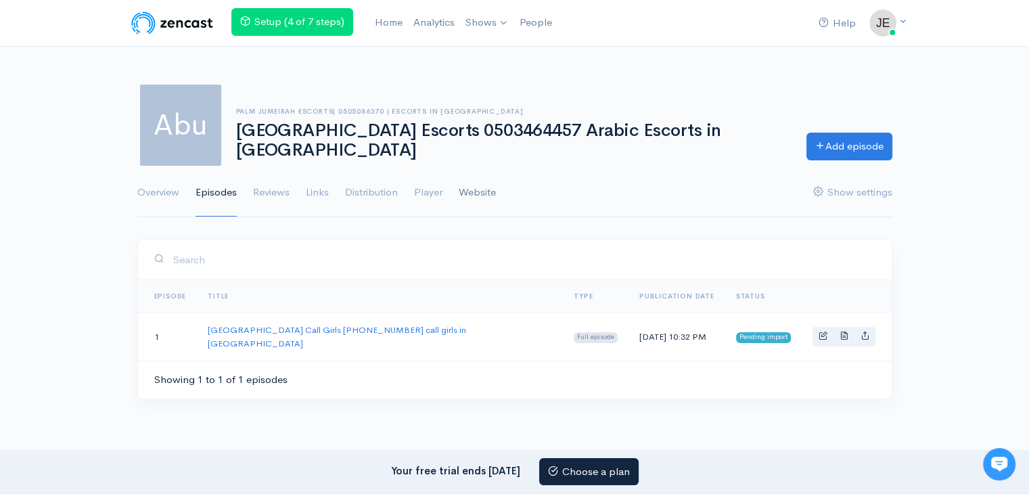
click at [482, 181] on link "Website" at bounding box center [477, 192] width 37 height 49
click at [481, 187] on link "Website" at bounding box center [477, 192] width 37 height 49
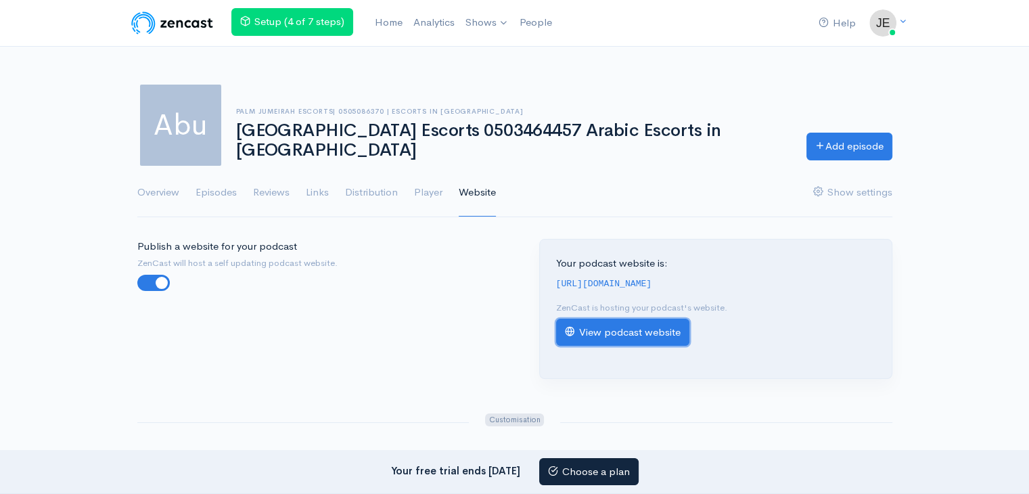
click at [645, 346] on link "View podcast website" at bounding box center [622, 333] width 133 height 28
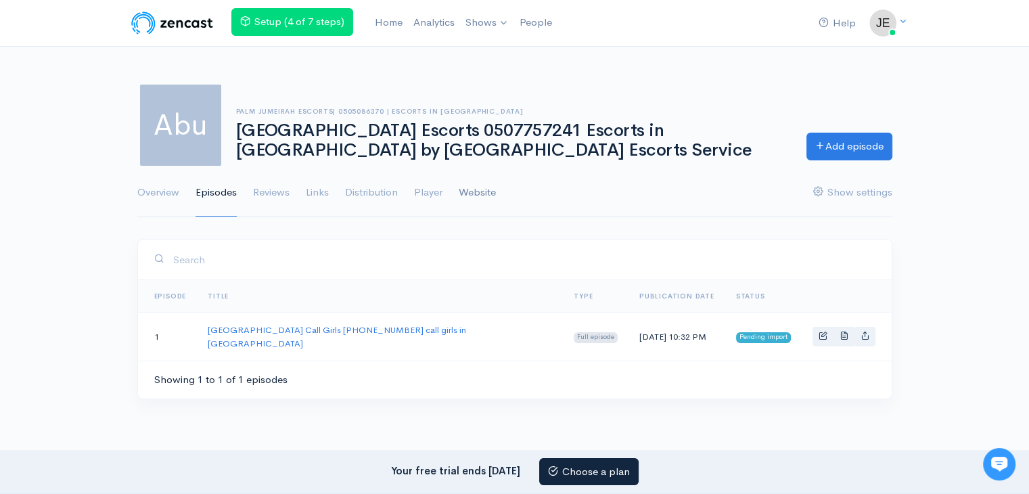
click at [484, 195] on link "Website" at bounding box center [477, 192] width 37 height 49
click at [484, 194] on link "Website" at bounding box center [477, 192] width 37 height 49
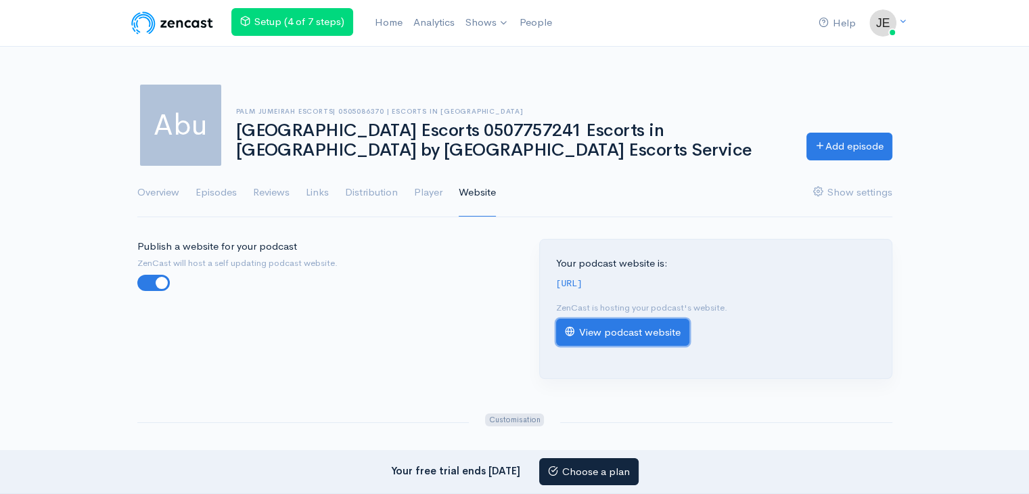
click at [606, 346] on link "View podcast website" at bounding box center [622, 333] width 133 height 28
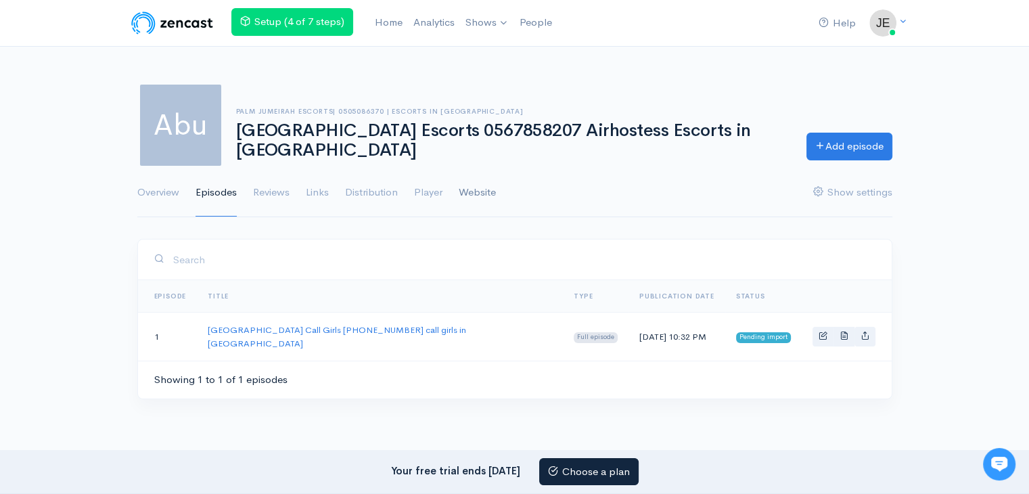
click at [486, 196] on link "Website" at bounding box center [477, 192] width 37 height 49
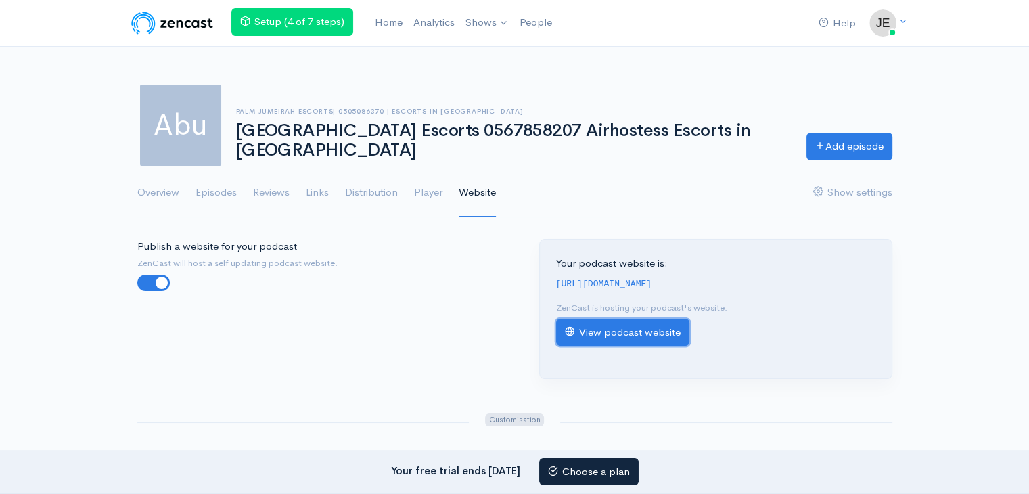
click at [594, 346] on link "View podcast website" at bounding box center [622, 333] width 133 height 28
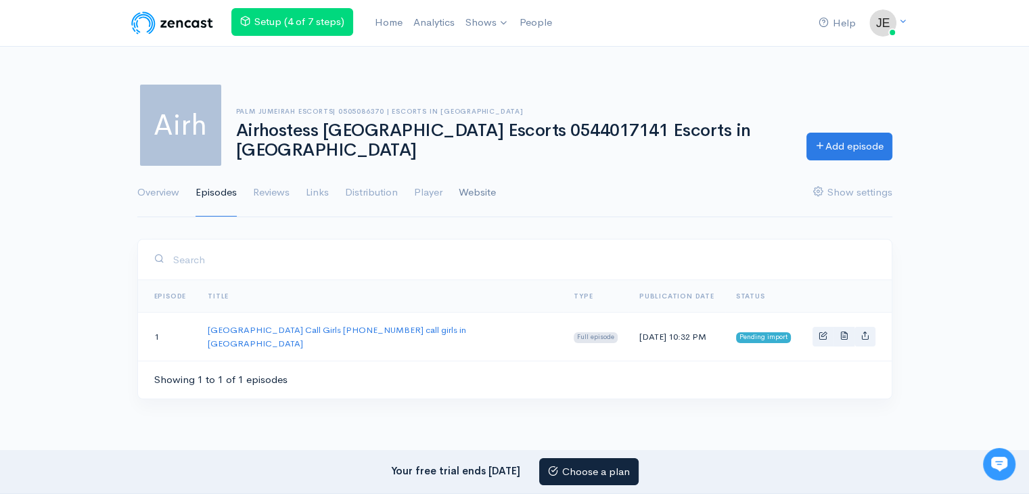
click at [491, 194] on link "Website" at bounding box center [477, 192] width 37 height 49
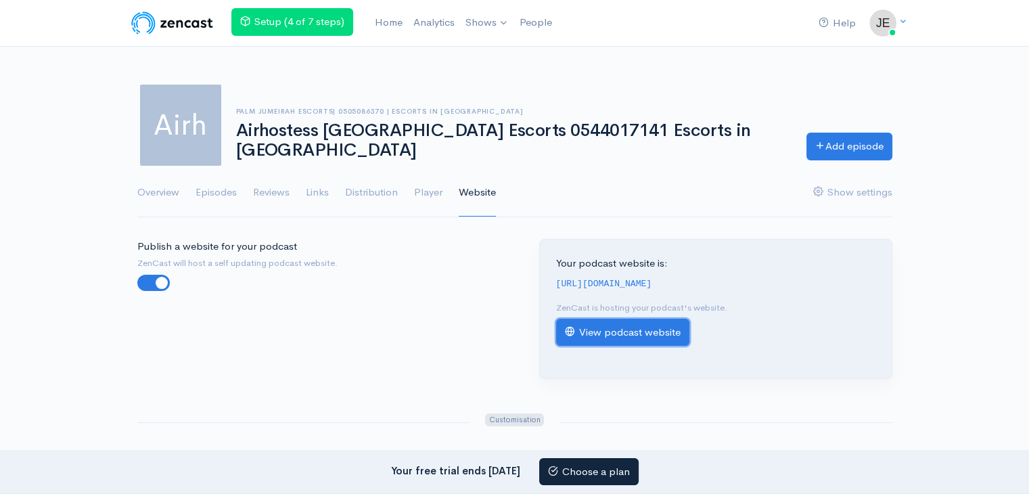
click at [604, 346] on link "View podcast website" at bounding box center [622, 333] width 133 height 28
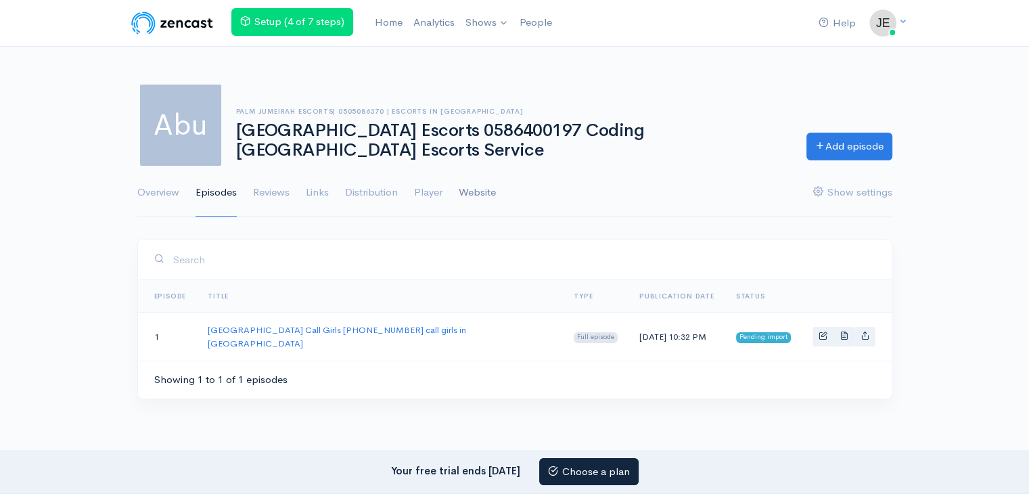
click at [478, 196] on link "Website" at bounding box center [477, 192] width 37 height 49
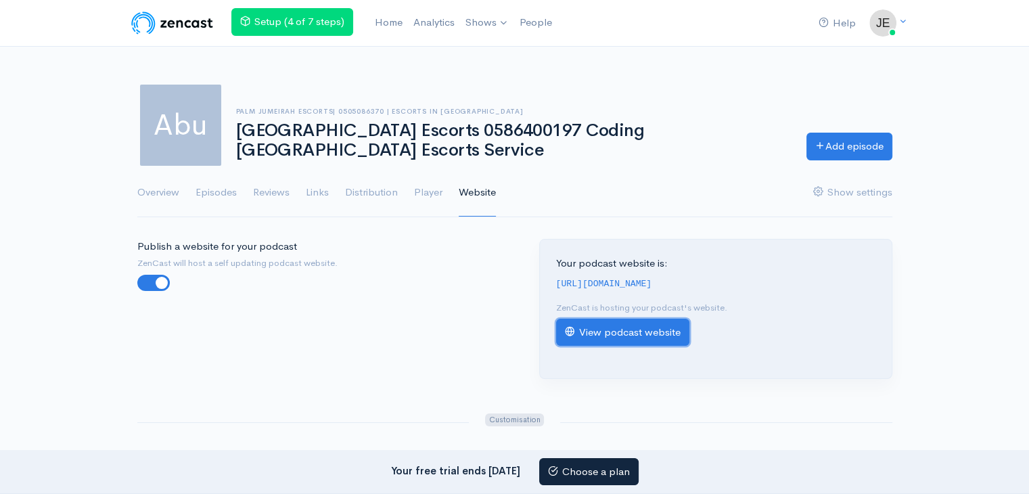
click at [574, 344] on link "View podcast website" at bounding box center [622, 333] width 133 height 28
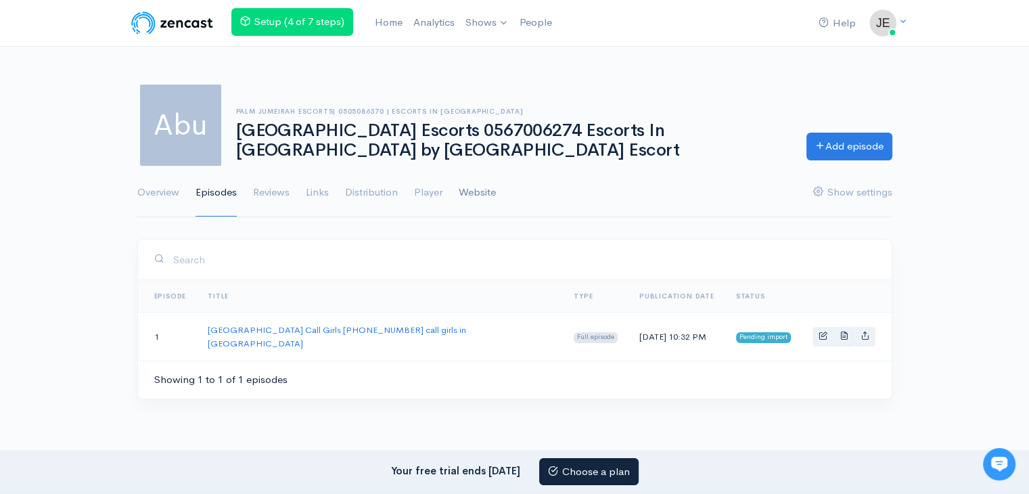
click at [482, 198] on link "Website" at bounding box center [477, 192] width 37 height 49
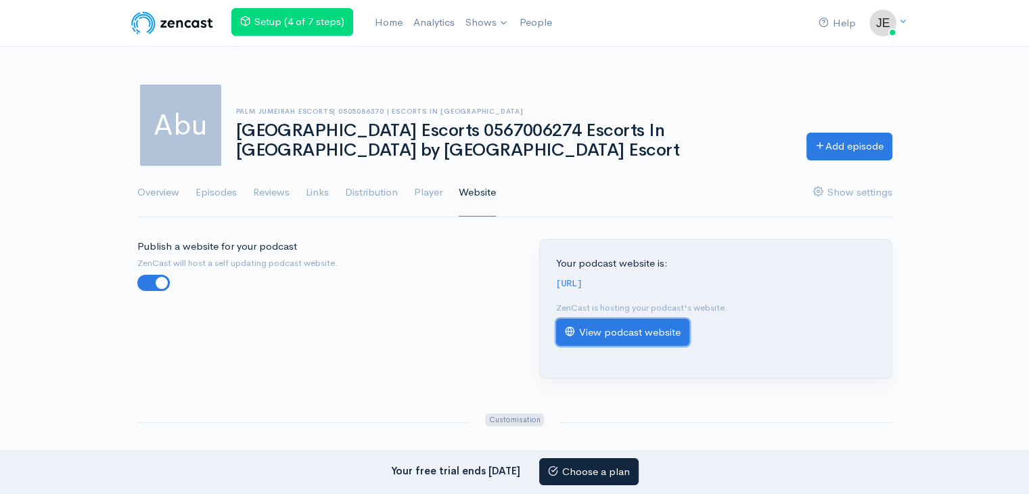
click at [579, 344] on link "View podcast website" at bounding box center [622, 333] width 133 height 28
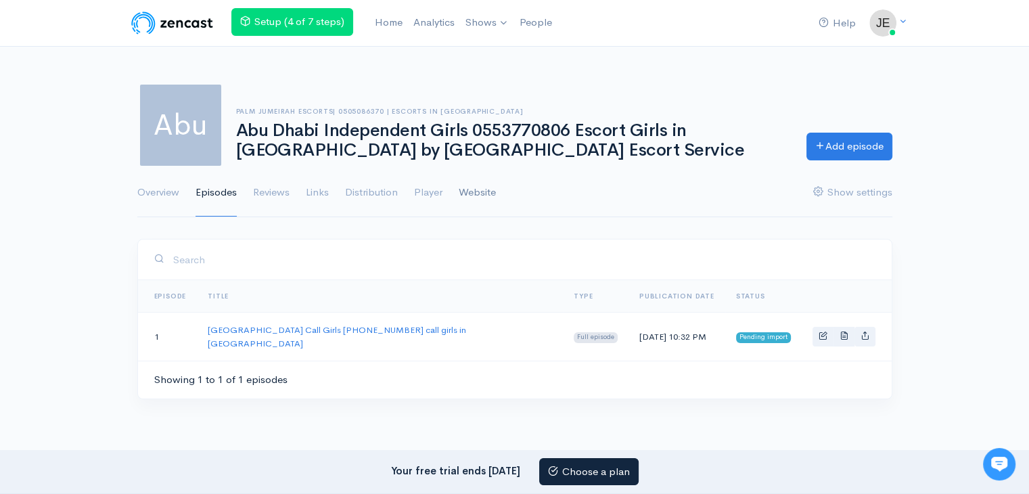
click at [487, 197] on link "Website" at bounding box center [477, 192] width 37 height 49
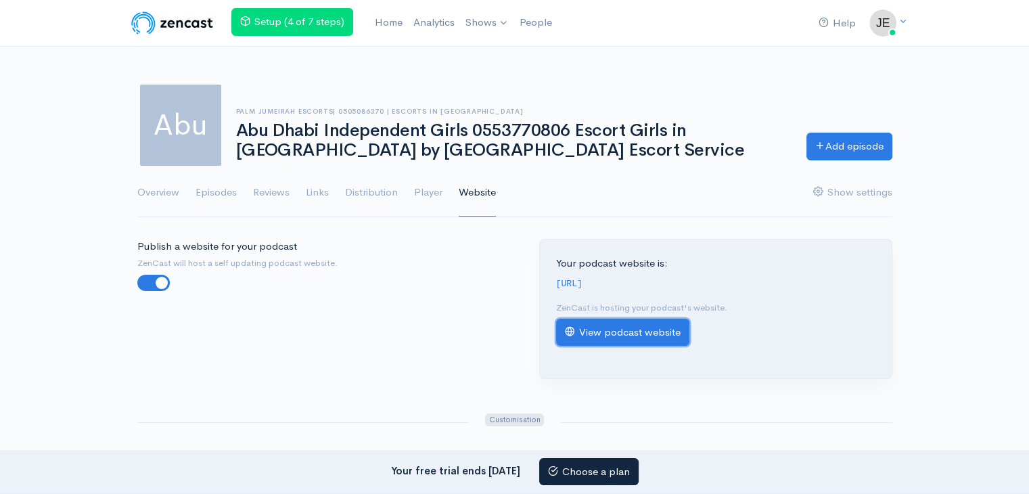
click at [585, 340] on link "View podcast website" at bounding box center [622, 333] width 133 height 28
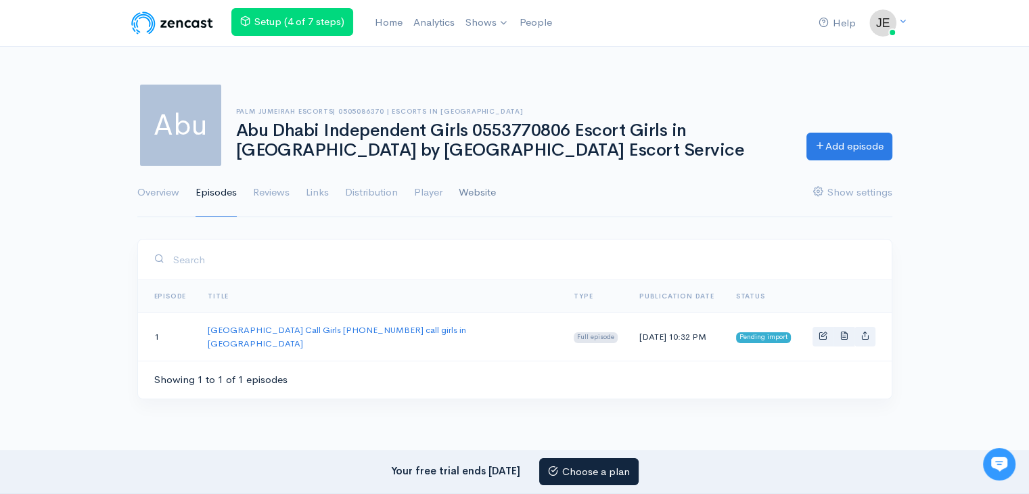
click at [476, 193] on link "Website" at bounding box center [477, 192] width 37 height 49
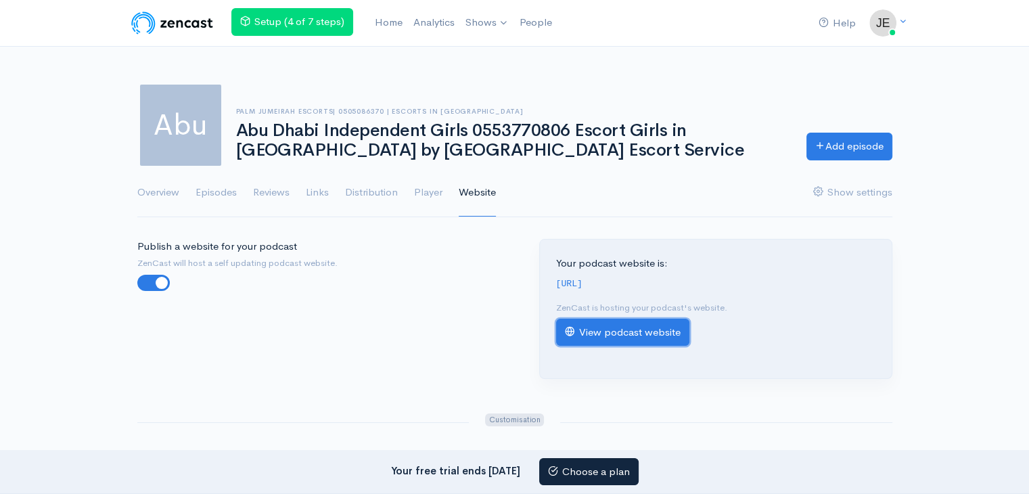
click at [623, 346] on link "View podcast website" at bounding box center [622, 333] width 133 height 28
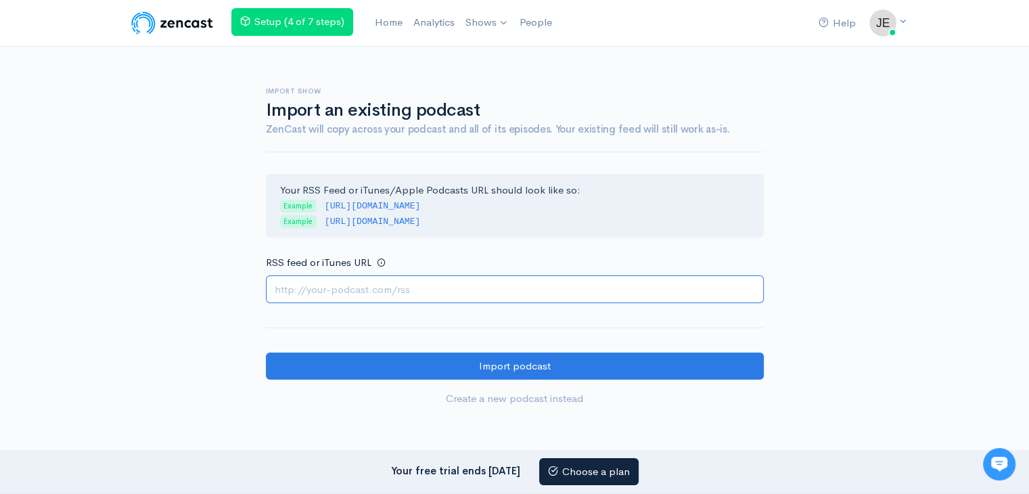
click at [381, 283] on input "RSS feed or iTunes URL" at bounding box center [515, 289] width 498 height 28
paste input "https://escortspalmjumeirah.com/feed/podcast/russian-150-escorts-in-abu-dhabi-0…"
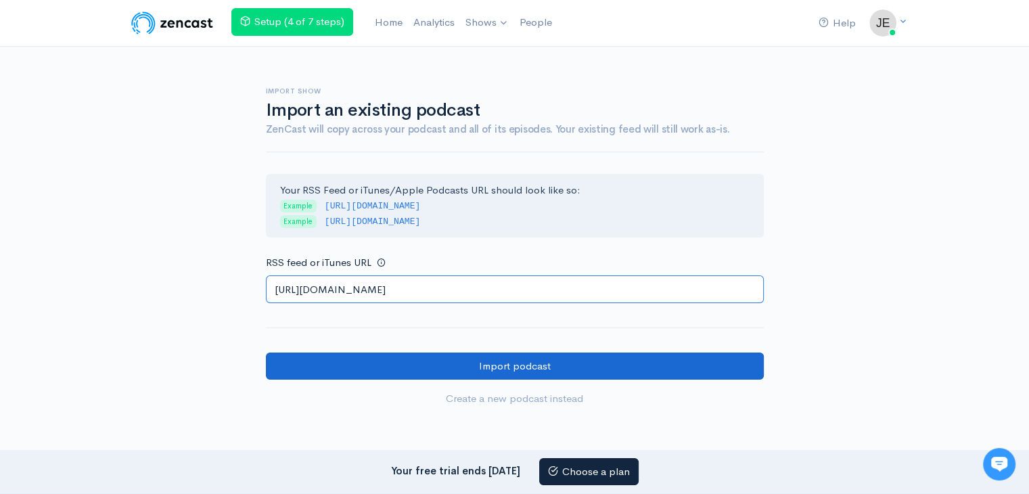
type input "https://escortspalmjumeirah.com/feed/podcast/russian-150-escorts-in-abu-dhabi-0…"
click at [317, 363] on input "Import podcast" at bounding box center [515, 366] width 498 height 28
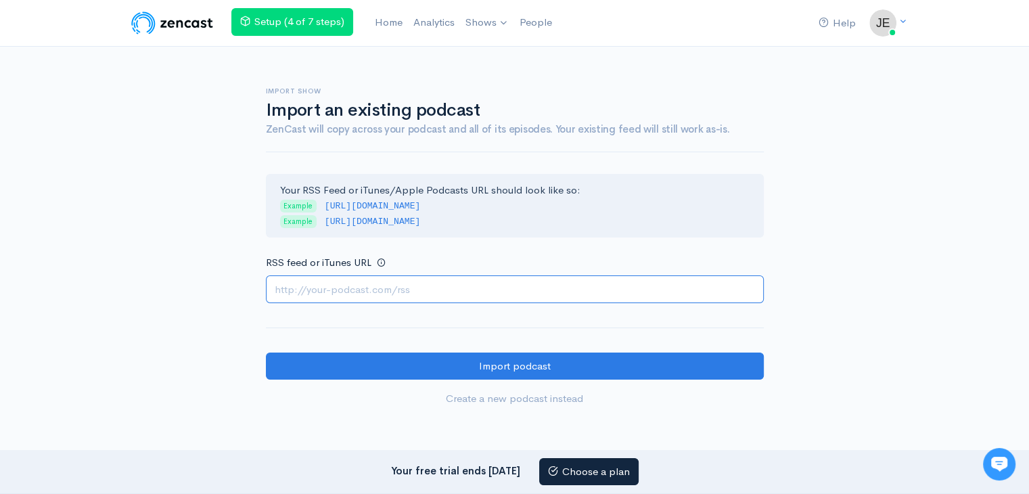
paste input "[URL][DOMAIN_NAME]"
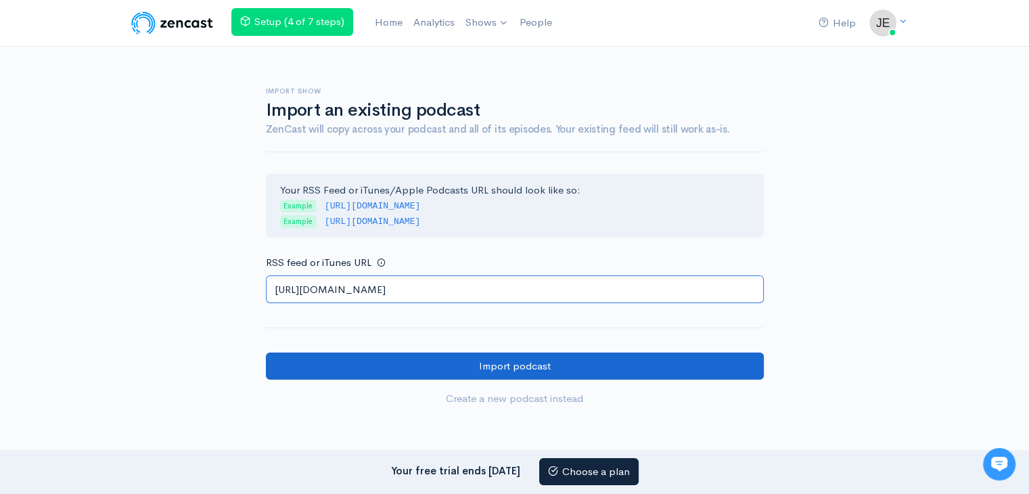
type input "[URL][DOMAIN_NAME]"
click at [410, 364] on input "Import podcast" at bounding box center [515, 366] width 498 height 28
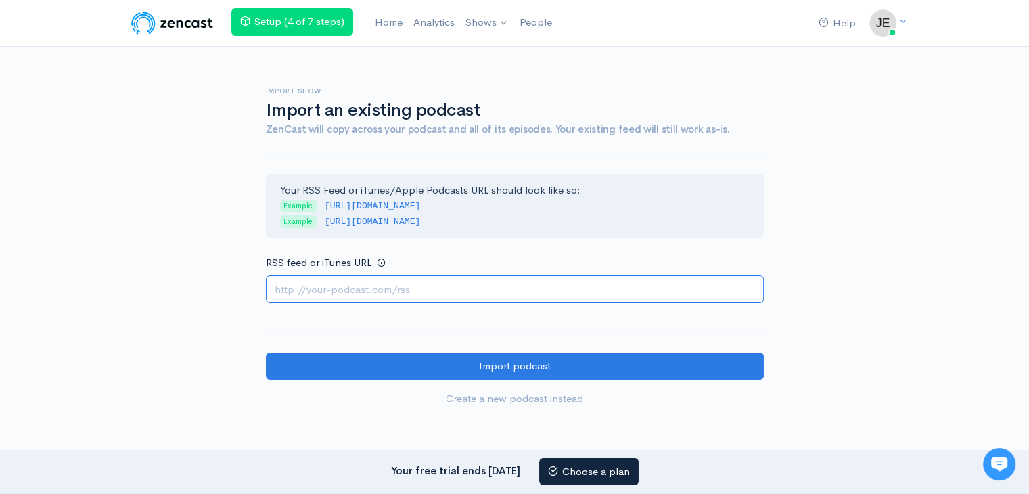
paste input "https://escortspalmjumeirah.com/feed/podcast/indian-escorts-in-abu-dhabi-055625…"
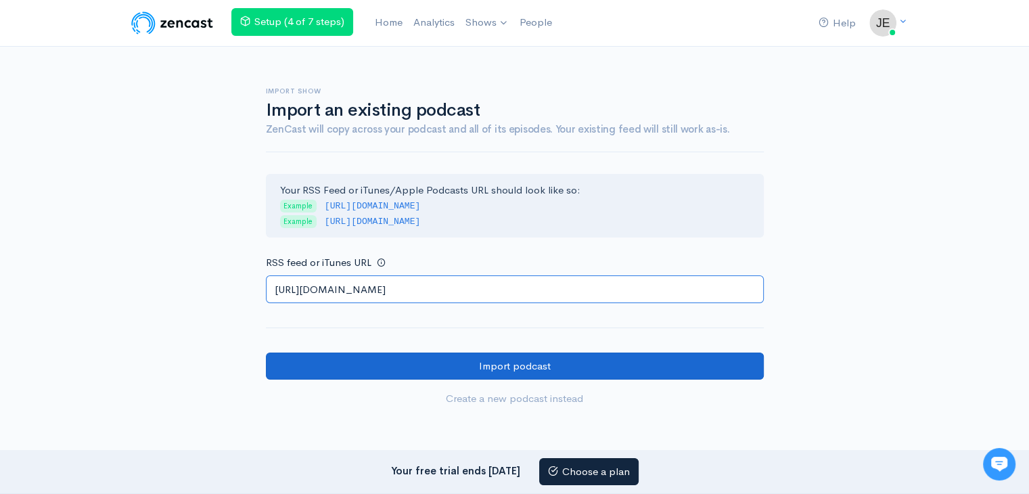
type input "https://escortspalmjumeirah.com/feed/podcast/indian-escorts-in-abu-dhabi-055625…"
click at [388, 369] on input "Import podcast" at bounding box center [515, 366] width 498 height 28
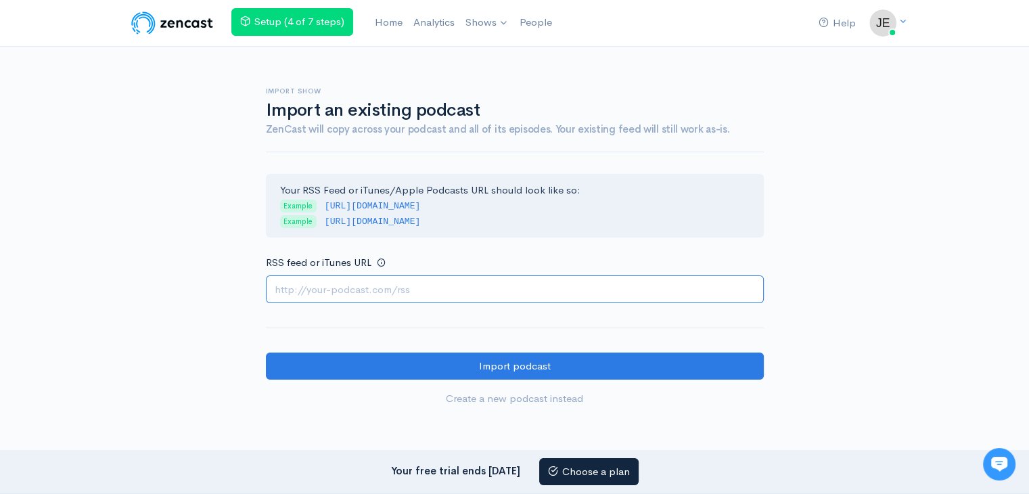
paste input "https://escortspalmjumeirah.com/feed/podcast/russian-escort-in-abu-dhabi-054311…"
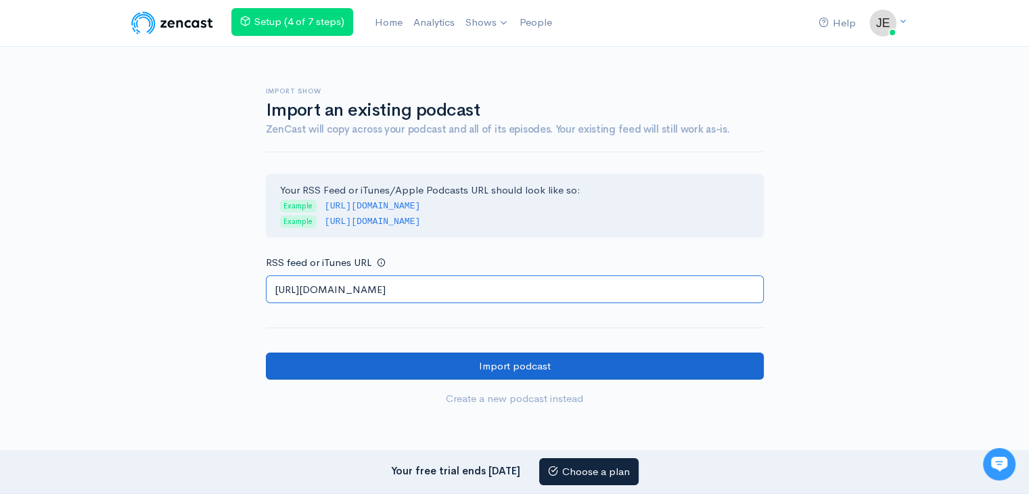
type input "https://escortspalmjumeirah.com/feed/podcast/russian-escort-in-abu-dhabi-054311…"
click at [378, 357] on input "Import podcast" at bounding box center [515, 366] width 498 height 28
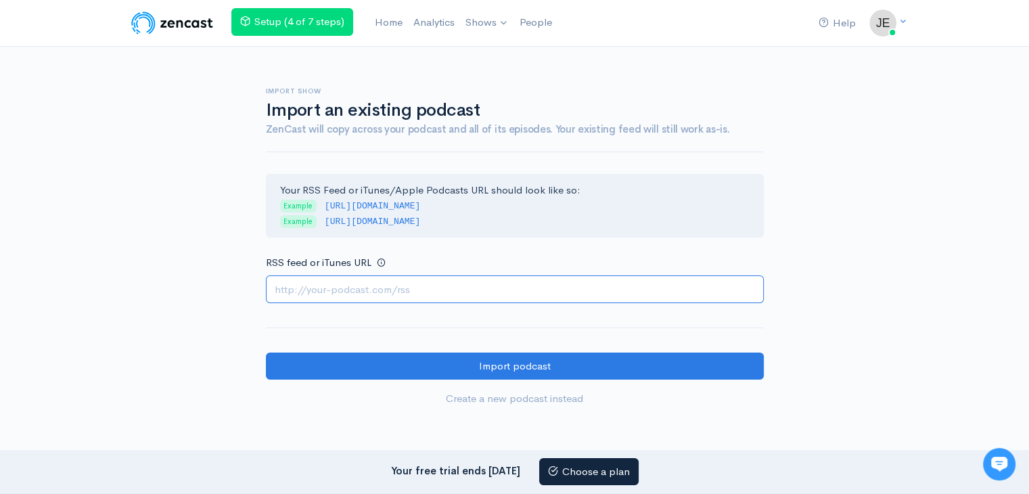
paste input "[URL][DOMAIN_NAME]"
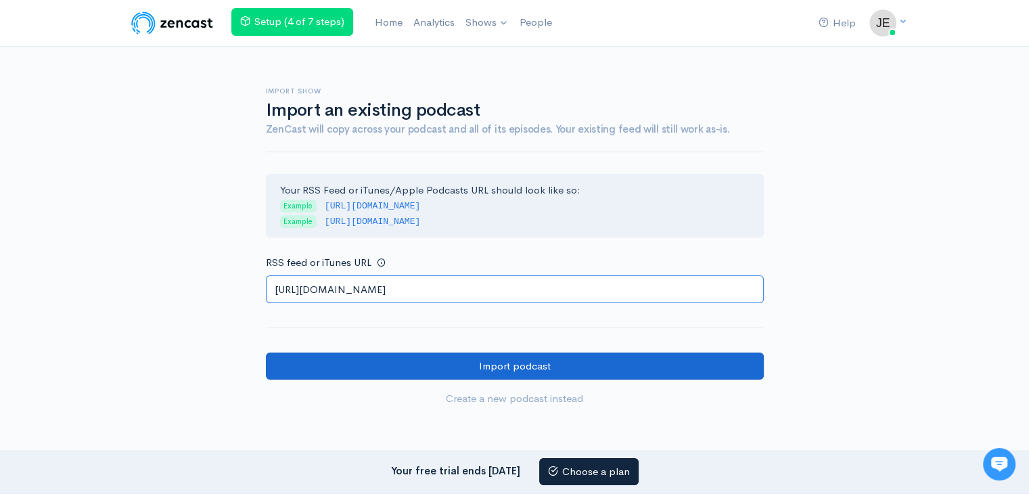
type input "[URL][DOMAIN_NAME]"
click at [428, 363] on input "Import podcast" at bounding box center [515, 366] width 498 height 28
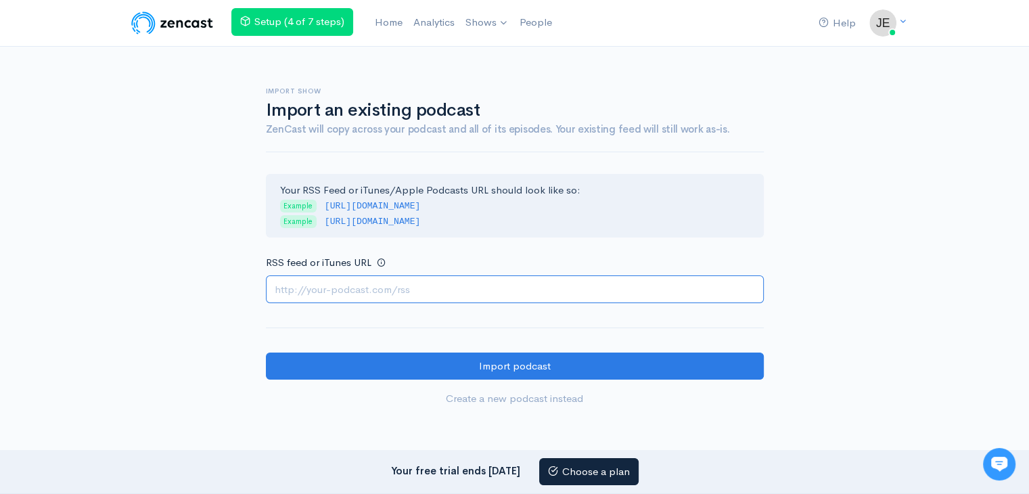
paste input "https://escortspalmjumeirah.com/feed/podcast/pakistani-escorts-in-abu-dhabi-055…"
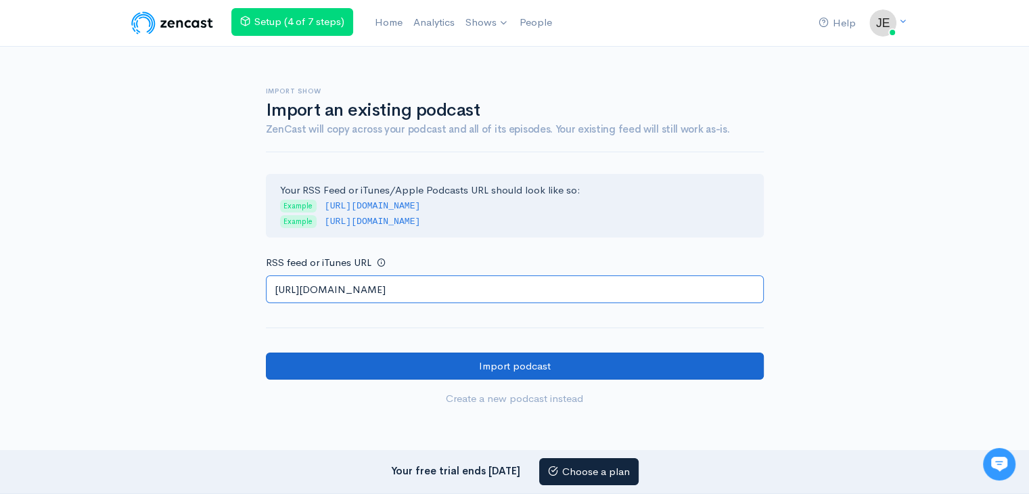
type input "https://escortspalmjumeirah.com/feed/podcast/pakistani-escorts-in-abu-dhabi-055…"
click at [382, 363] on input "Import podcast" at bounding box center [515, 366] width 498 height 28
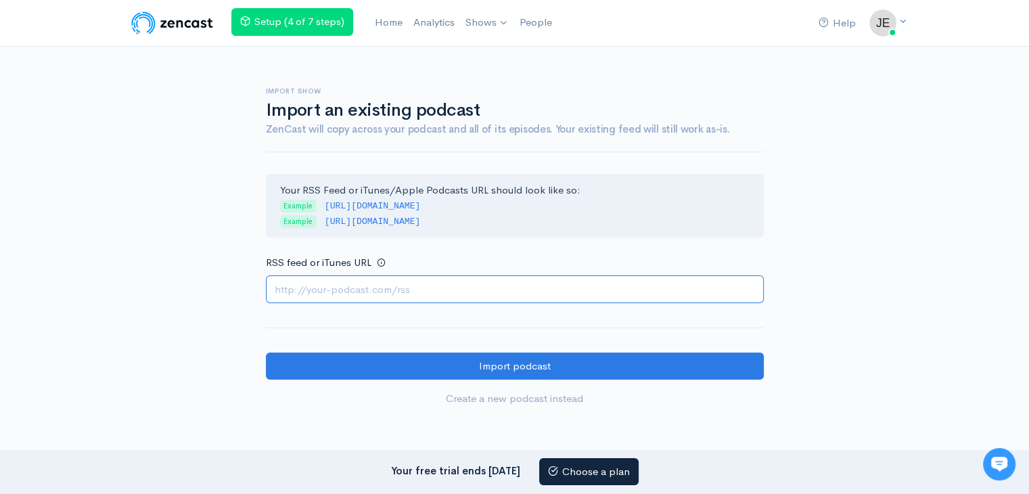
paste input "https://escortspalmjumeirah.com/feed/podcast/abu-dhabi-escorts-0586400197-local…"
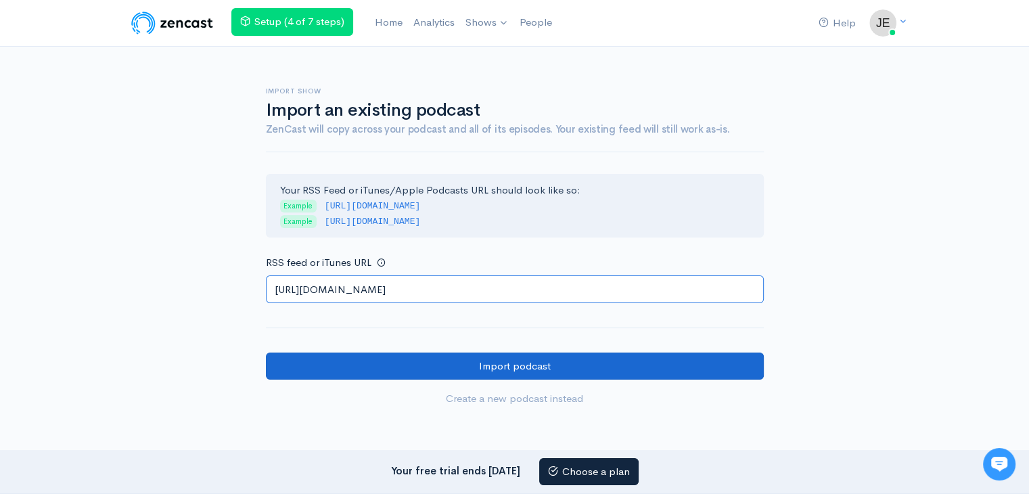
type input "https://escortspalmjumeirah.com/feed/podcast/abu-dhabi-escorts-0586400197-local…"
click at [419, 369] on input "Import podcast" at bounding box center [515, 366] width 498 height 28
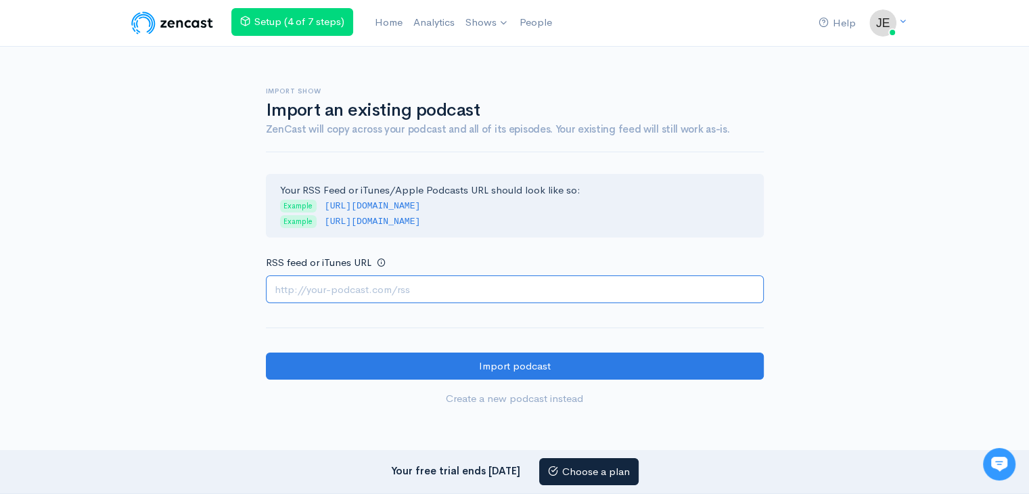
paste input "[URL][DOMAIN_NAME]"
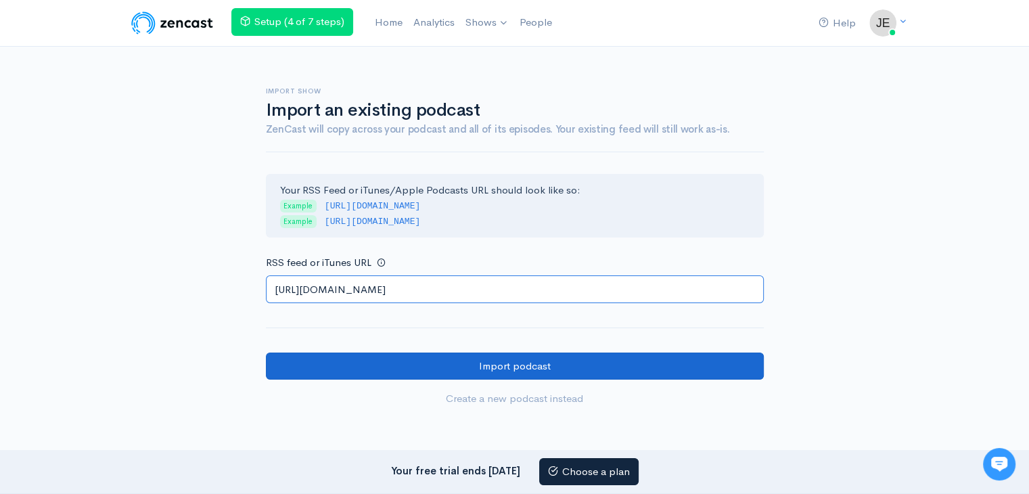
type input "[URL][DOMAIN_NAME]"
click at [428, 365] on input "Import podcast" at bounding box center [515, 366] width 498 height 28
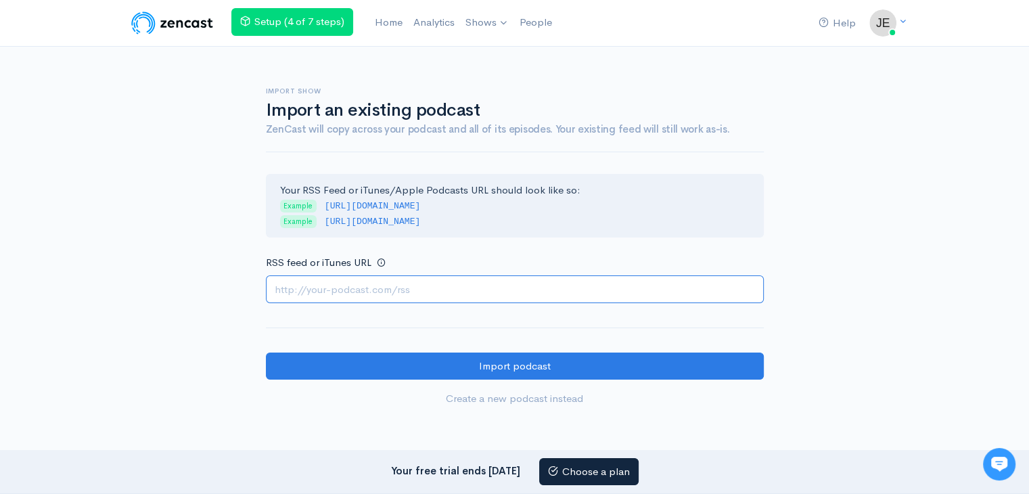
paste input "https://escortspalmjumeirah.com/feed/podcast/vip-abu-dhabi-escorts-0552219060-e…"
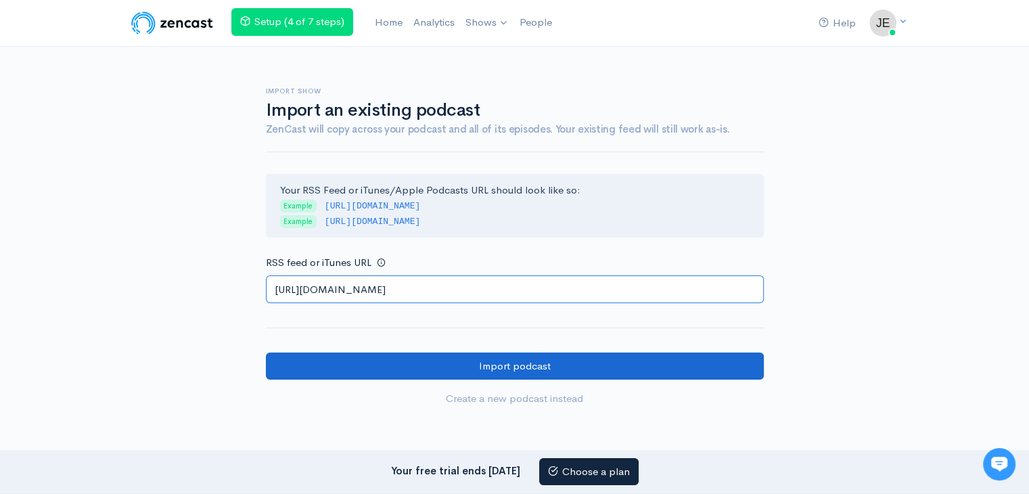
type input "https://escortspalmjumeirah.com/feed/podcast/vip-abu-dhabi-escorts-0552219060-e…"
click at [425, 355] on input "Import podcast" at bounding box center [515, 366] width 498 height 28
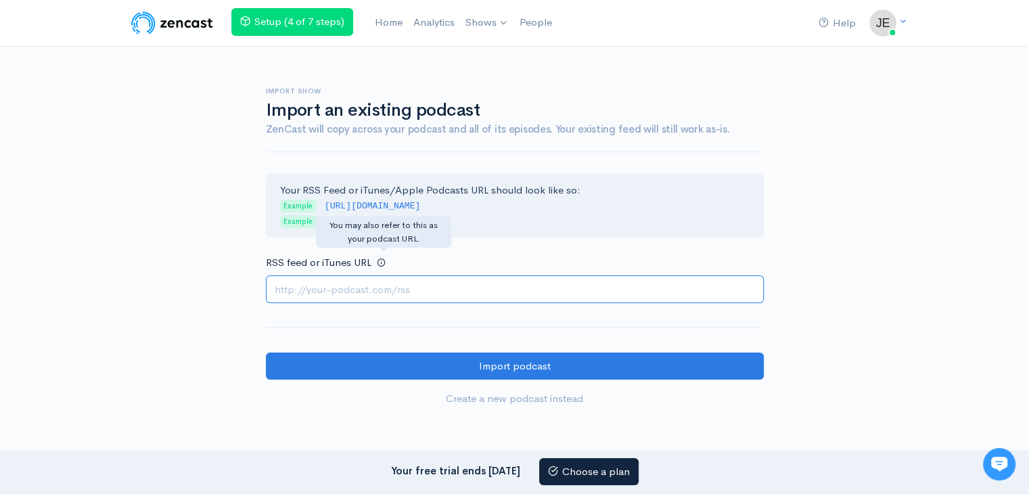
paste input "https://escortspalmjumeirah.com/feed/podcast/call-girls-in-abu-dhabi-0554476080…"
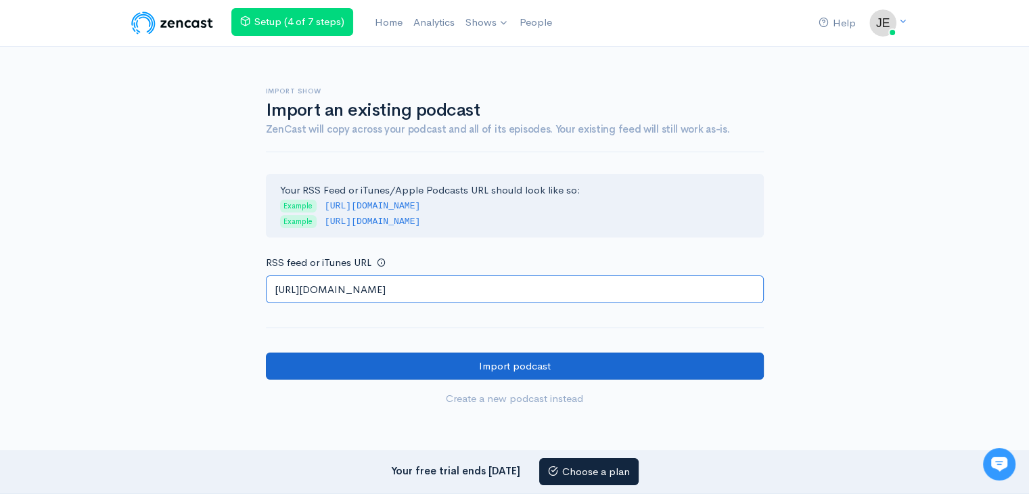
type input "https://escortspalmjumeirah.com/feed/podcast/call-girls-in-abu-dhabi-0554476080…"
click at [445, 362] on input "Import podcast" at bounding box center [515, 366] width 498 height 28
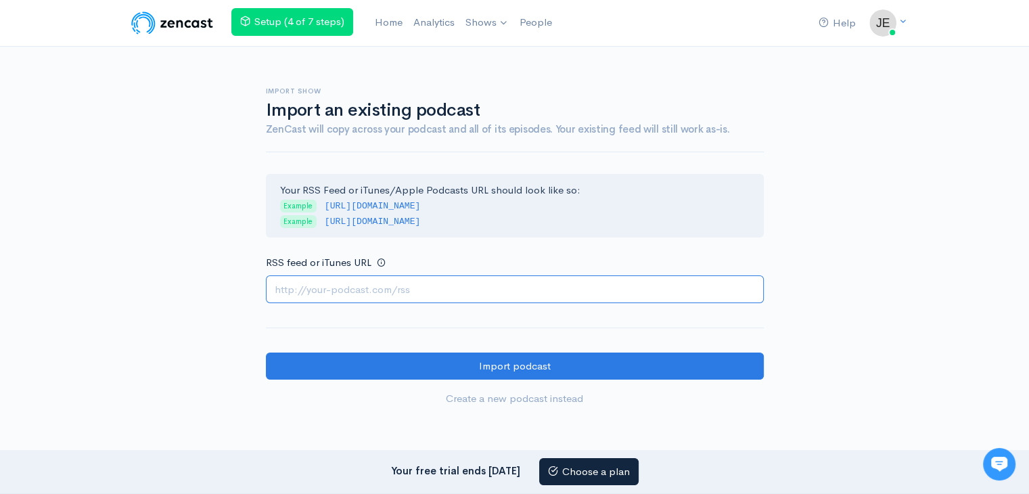
paste input "https://escortspalmjumeirah.com/feed/podcast/call-girls-in-abu-dhabi-0568430610…"
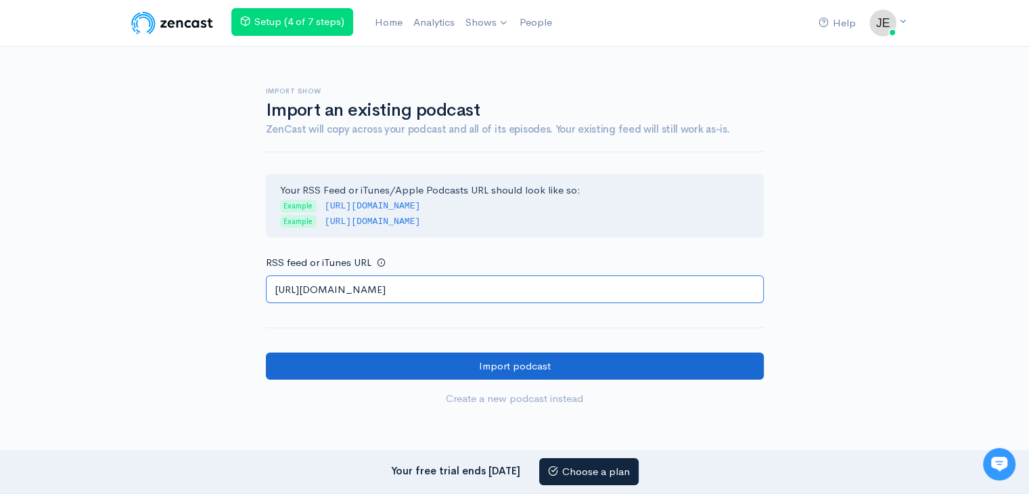
type input "https://escortspalmjumeirah.com/feed/podcast/call-girls-in-abu-dhabi-0568430610…"
click at [425, 365] on input "Import podcast" at bounding box center [515, 366] width 498 height 28
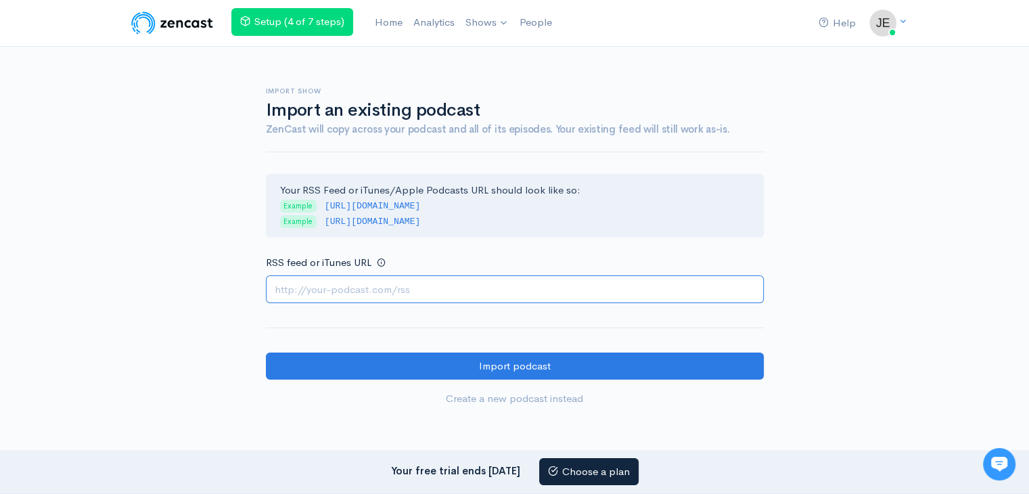
paste input "https://escortspalmjumeirah.com/feed/podcast/call-girls-agency-in-abu-dhabi-050…"
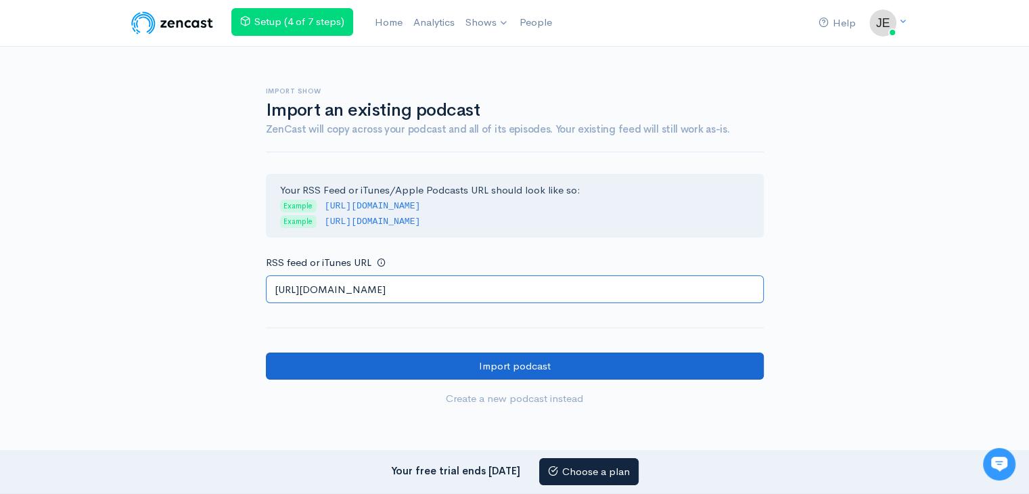
type input "https://escortspalmjumeirah.com/feed/podcast/call-girls-agency-in-abu-dhabi-050…"
click at [481, 359] on input "Import podcast" at bounding box center [515, 366] width 498 height 28
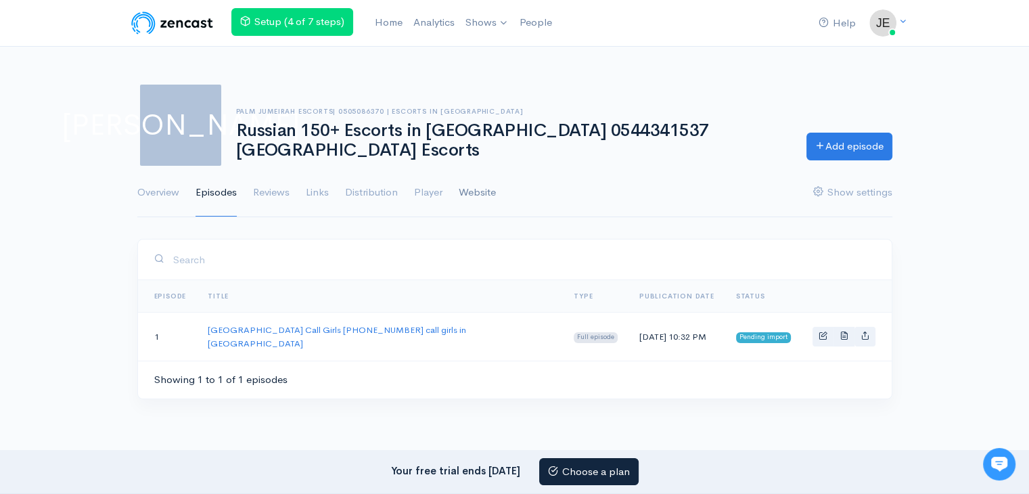
click at [484, 192] on link "Website" at bounding box center [477, 192] width 37 height 49
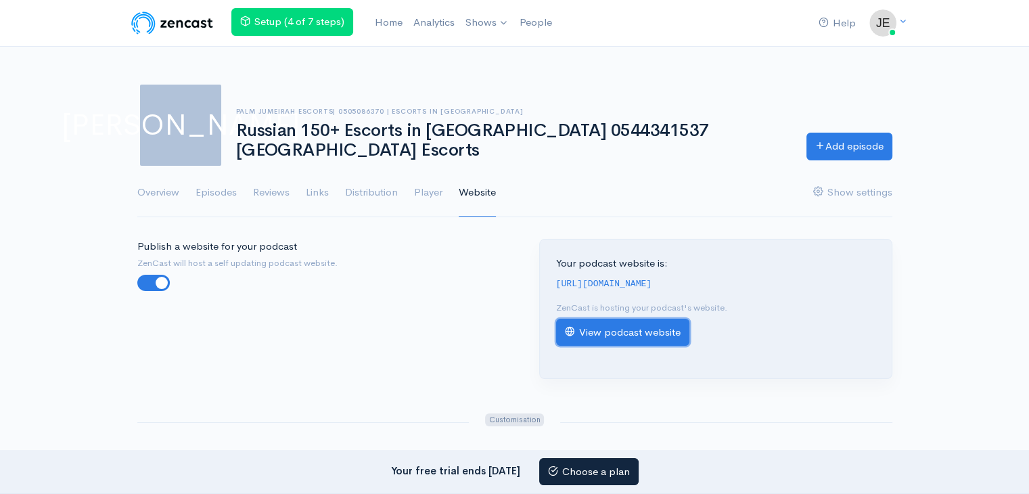
click at [651, 338] on link "View podcast website" at bounding box center [622, 333] width 133 height 28
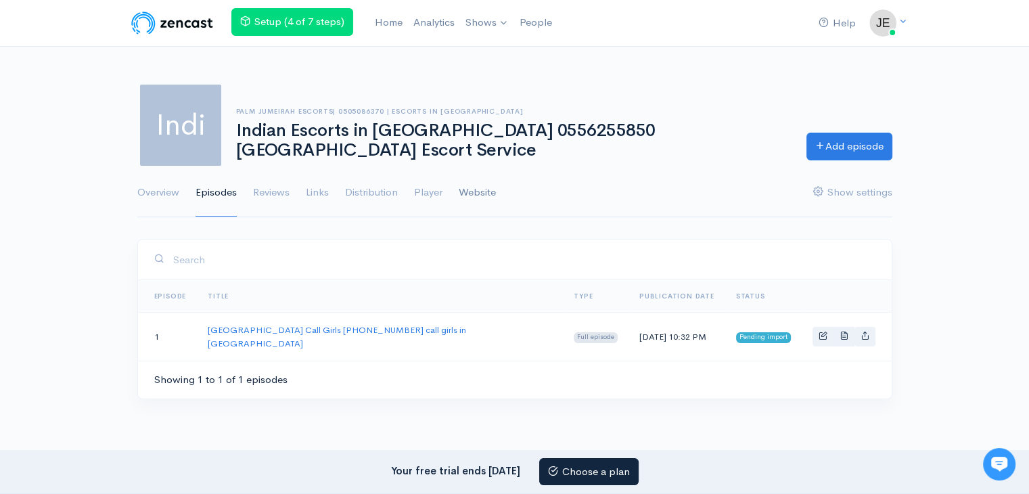
click at [484, 196] on link "Website" at bounding box center [477, 192] width 37 height 49
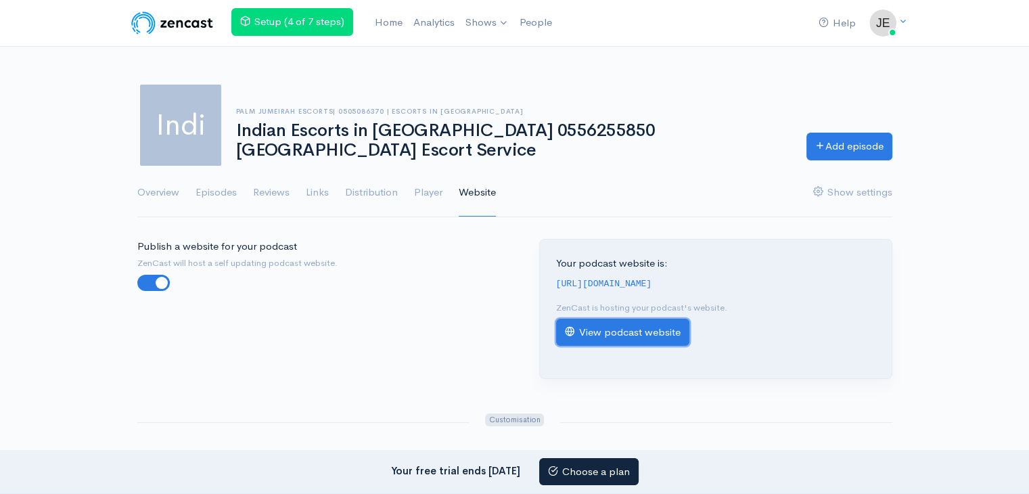
click at [652, 340] on link "View podcast website" at bounding box center [622, 333] width 133 height 28
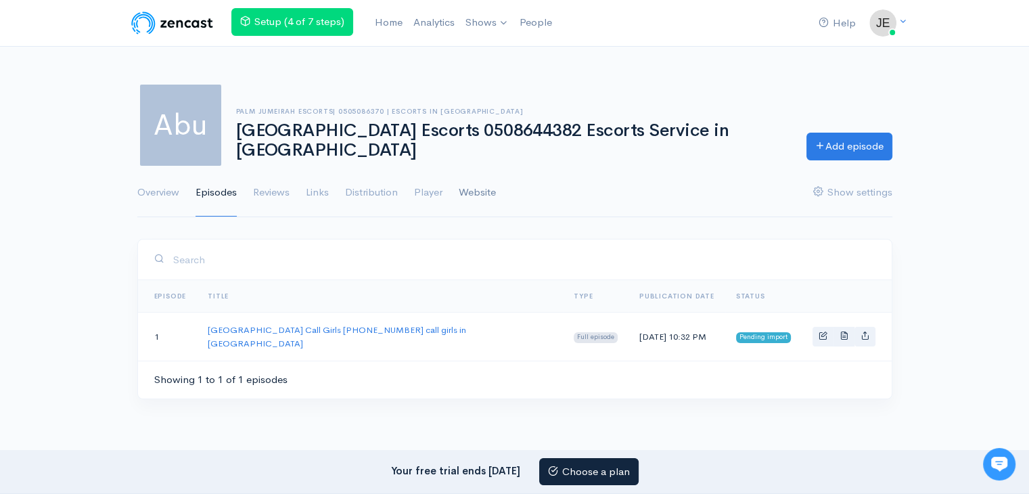
click at [482, 185] on link "Website" at bounding box center [477, 192] width 37 height 49
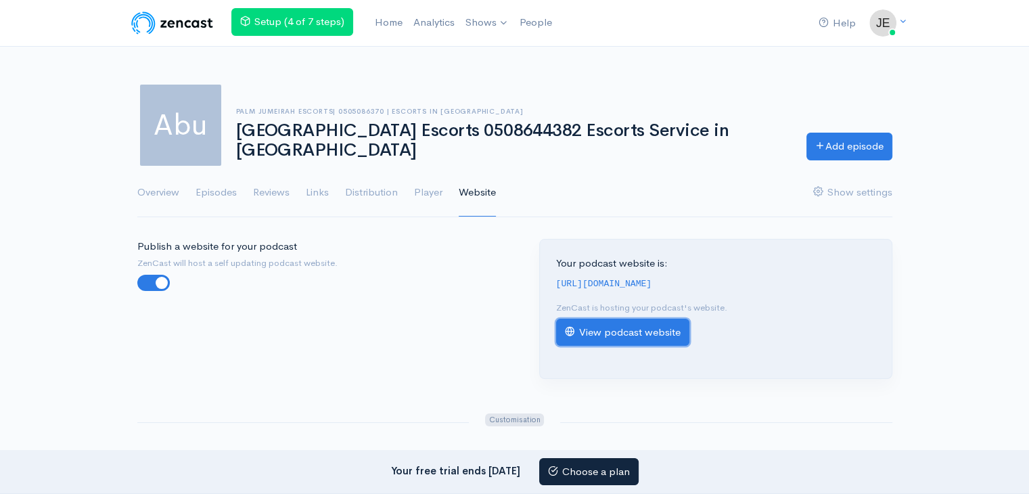
click at [660, 344] on link "View podcast website" at bounding box center [622, 333] width 133 height 28
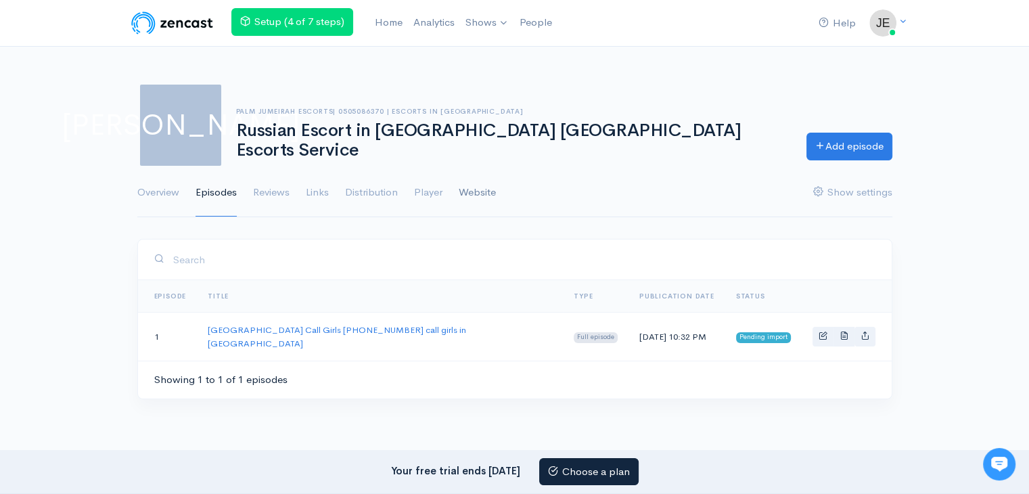
click at [487, 197] on link "Website" at bounding box center [477, 192] width 37 height 49
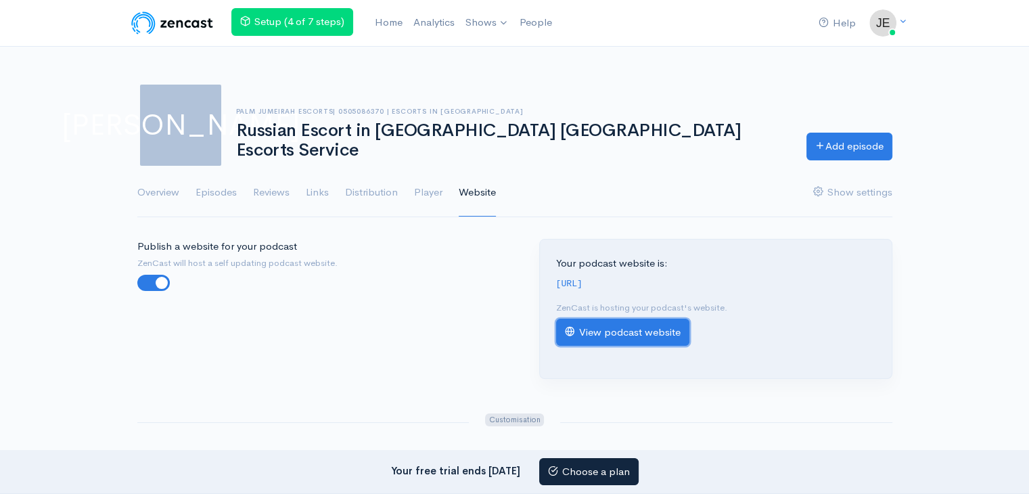
click at [663, 342] on link "View podcast website" at bounding box center [622, 333] width 133 height 28
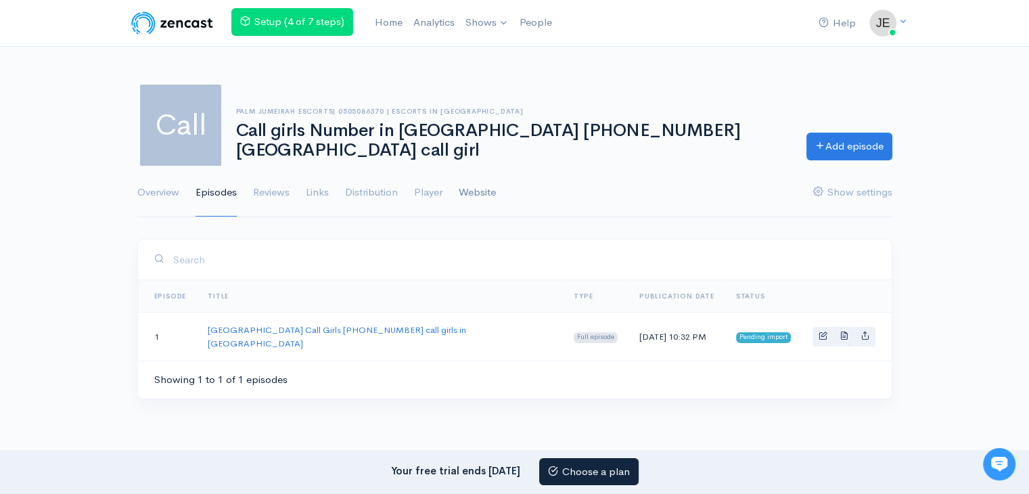
click at [473, 194] on link "Website" at bounding box center [477, 192] width 37 height 49
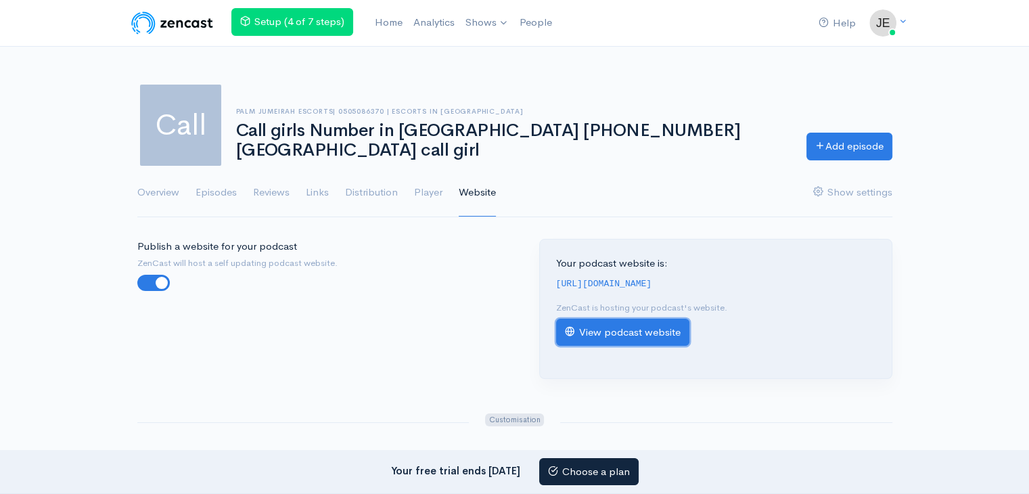
click at [650, 346] on link "View podcast website" at bounding box center [622, 333] width 133 height 28
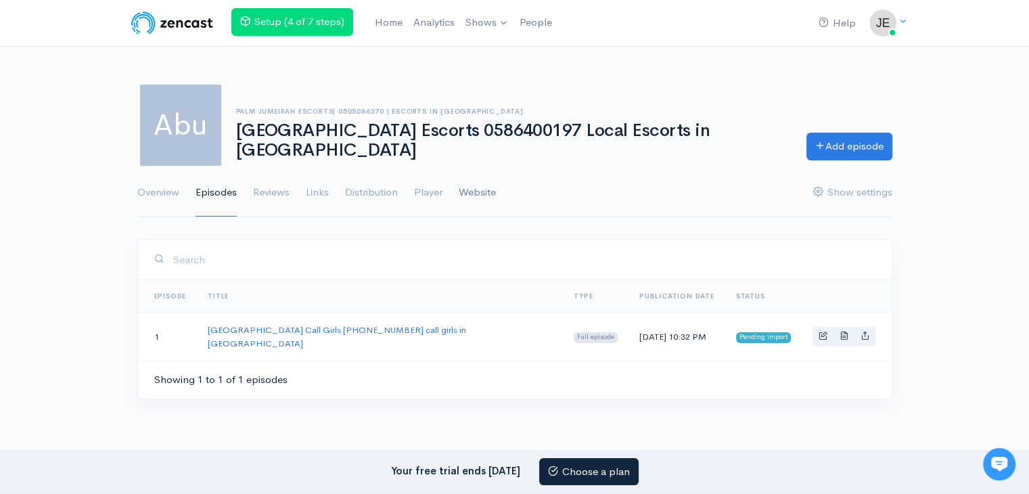
click at [473, 187] on link "Website" at bounding box center [477, 192] width 37 height 49
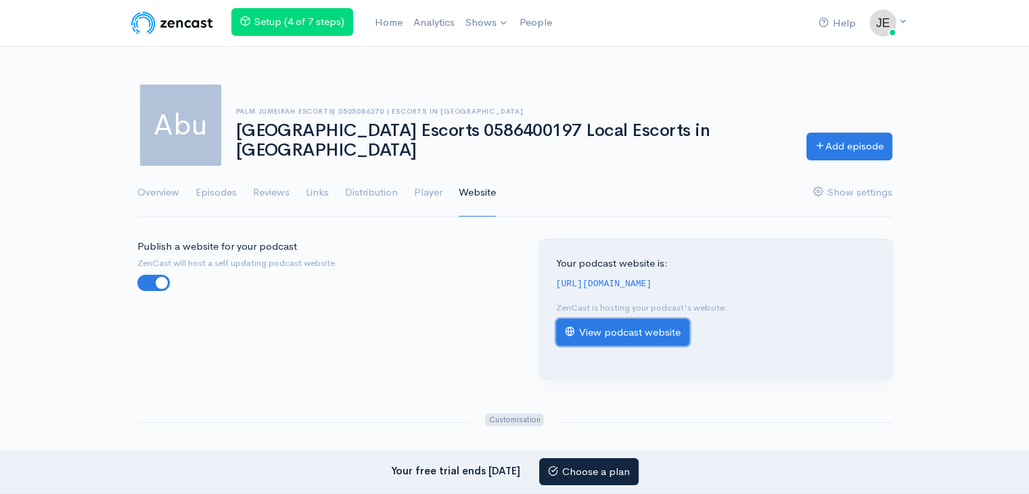
click at [645, 338] on link "View podcast website" at bounding box center [622, 333] width 133 height 28
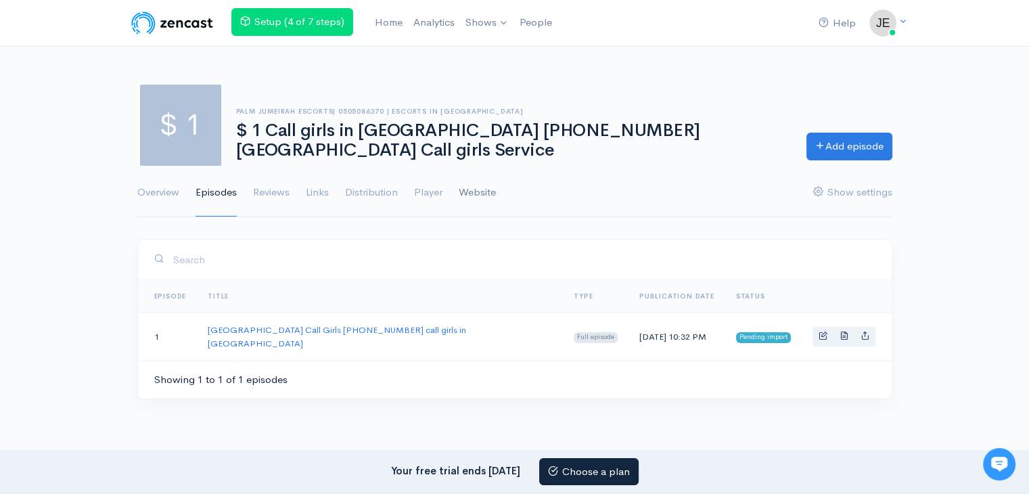
click at [489, 201] on link "Website" at bounding box center [477, 192] width 37 height 49
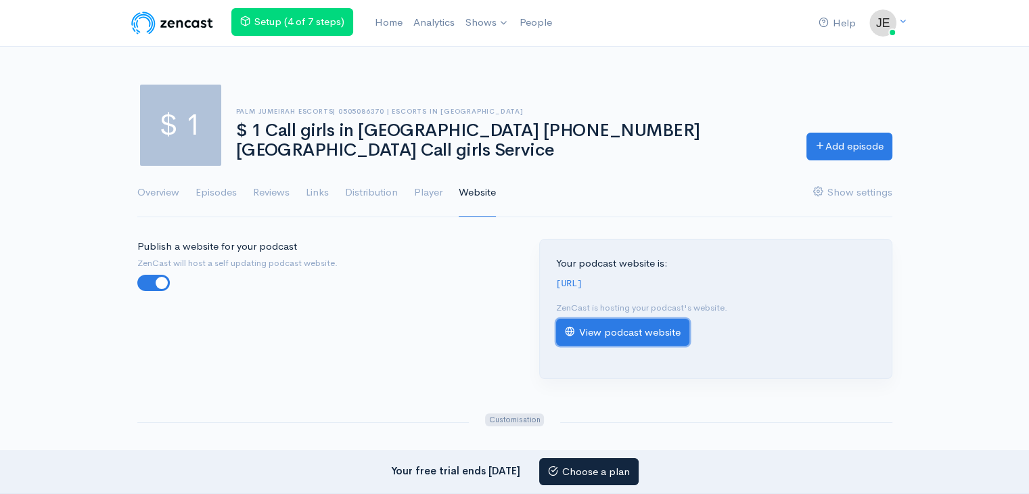
click at [656, 343] on link "View podcast website" at bounding box center [622, 333] width 133 height 28
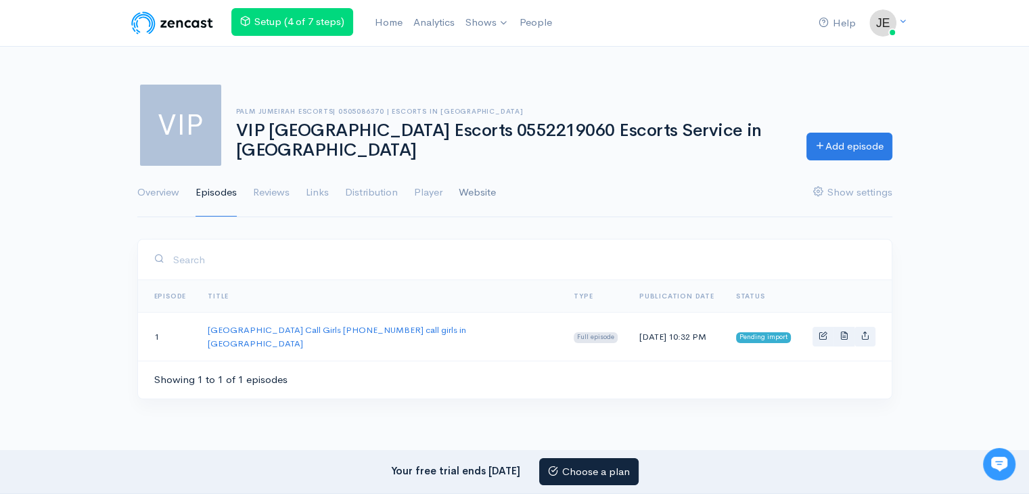
click at [492, 192] on link "Website" at bounding box center [477, 192] width 37 height 49
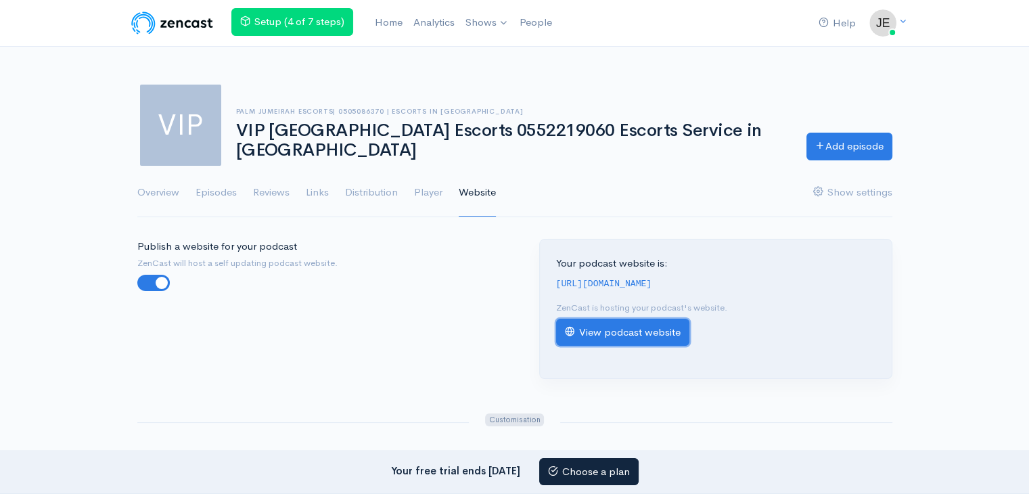
click at [670, 336] on link "View podcast website" at bounding box center [622, 333] width 133 height 28
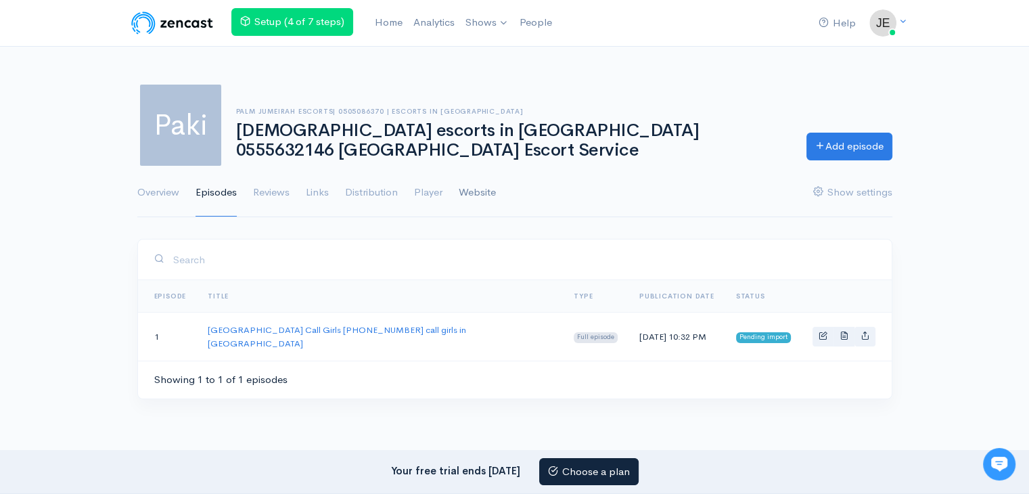
click at [491, 191] on link "Website" at bounding box center [477, 192] width 37 height 49
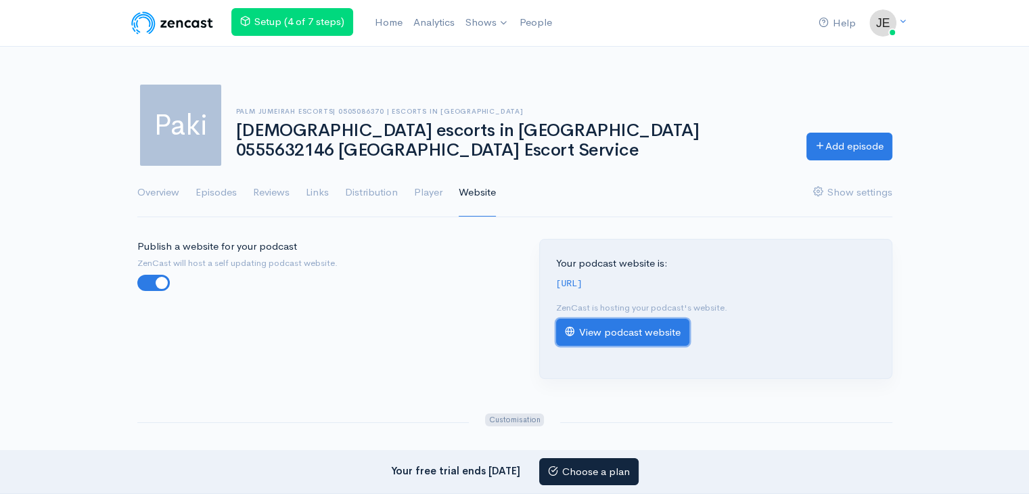
click at [652, 346] on link "View podcast website" at bounding box center [622, 333] width 133 height 28
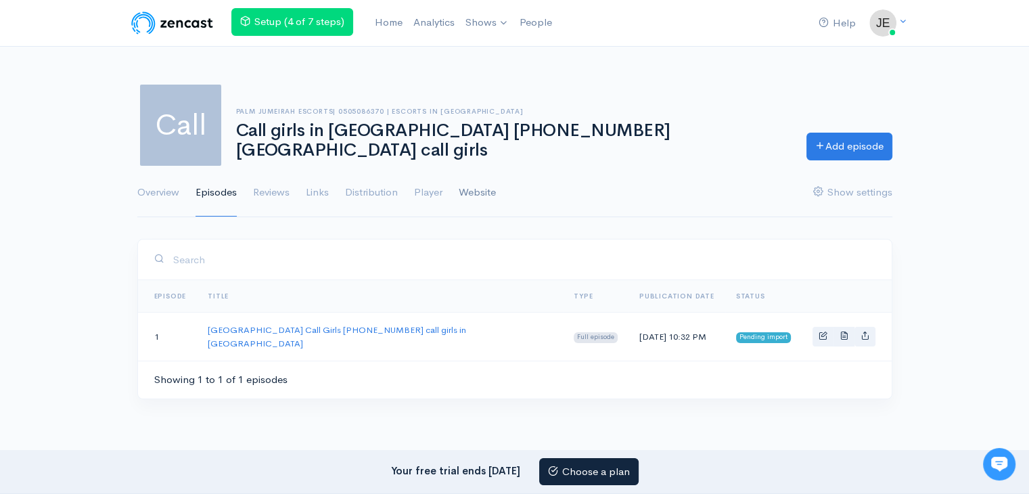
click at [494, 193] on link "Website" at bounding box center [477, 192] width 37 height 49
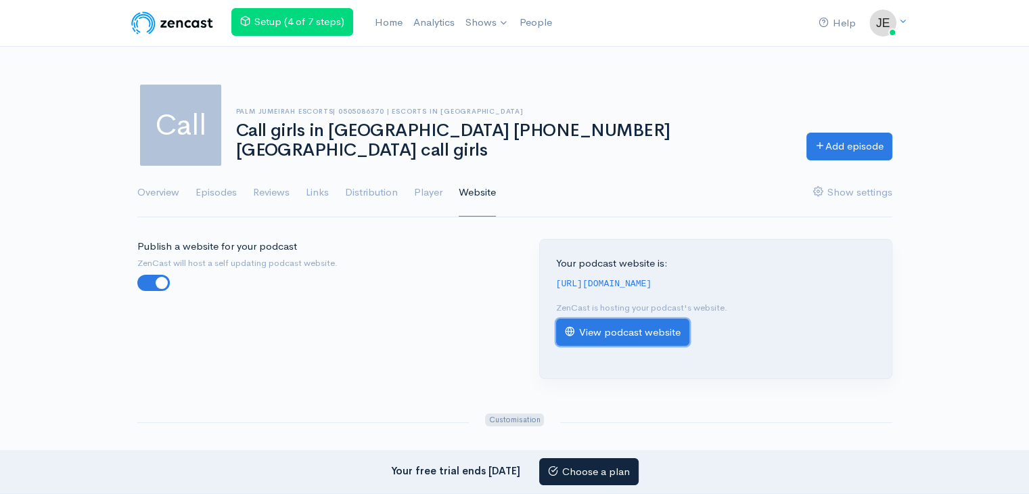
click at [634, 340] on link "View podcast website" at bounding box center [622, 333] width 133 height 28
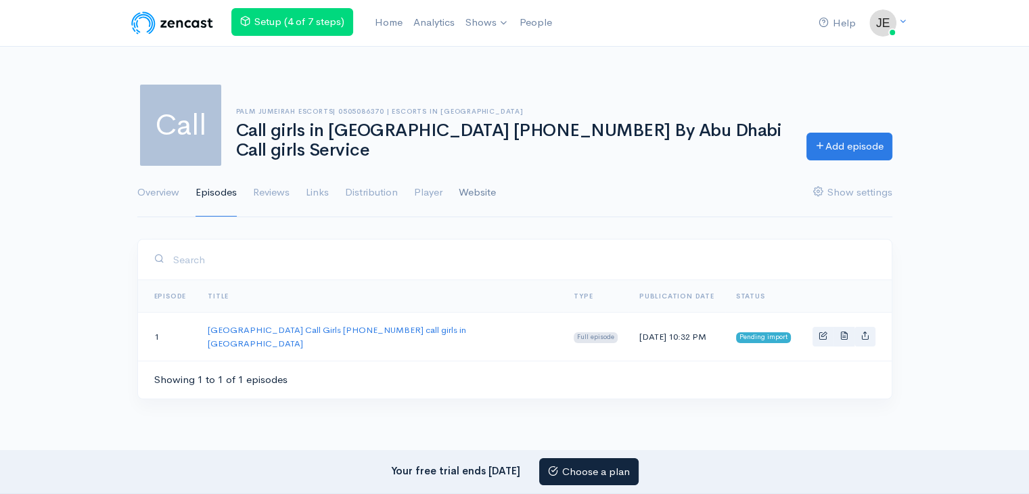
click at [480, 179] on link "Website" at bounding box center [477, 192] width 37 height 49
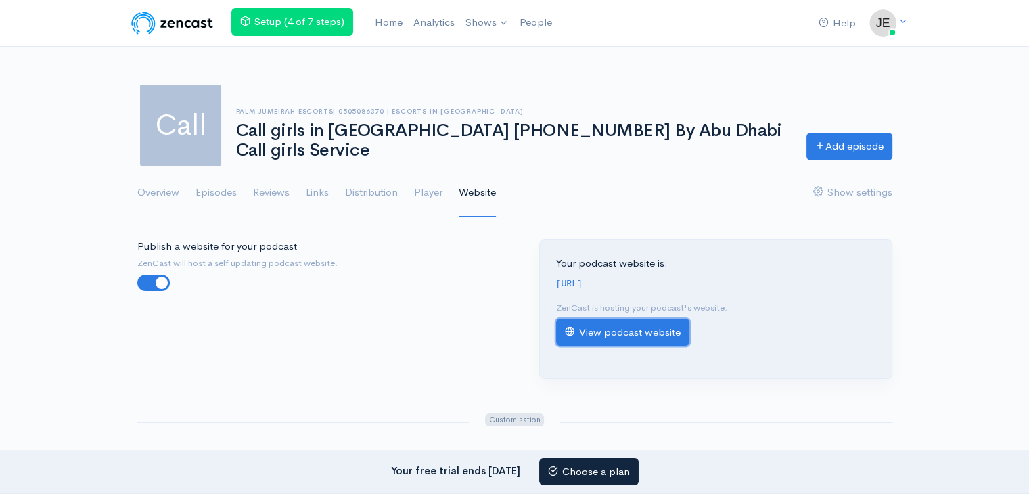
click at [643, 346] on link "View podcast website" at bounding box center [622, 333] width 133 height 28
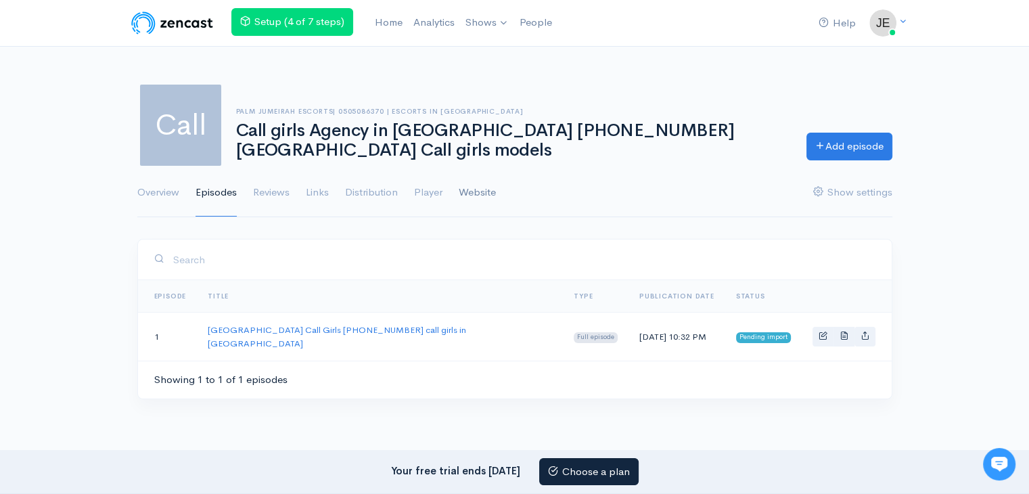
click at [488, 187] on link "Website" at bounding box center [477, 192] width 37 height 49
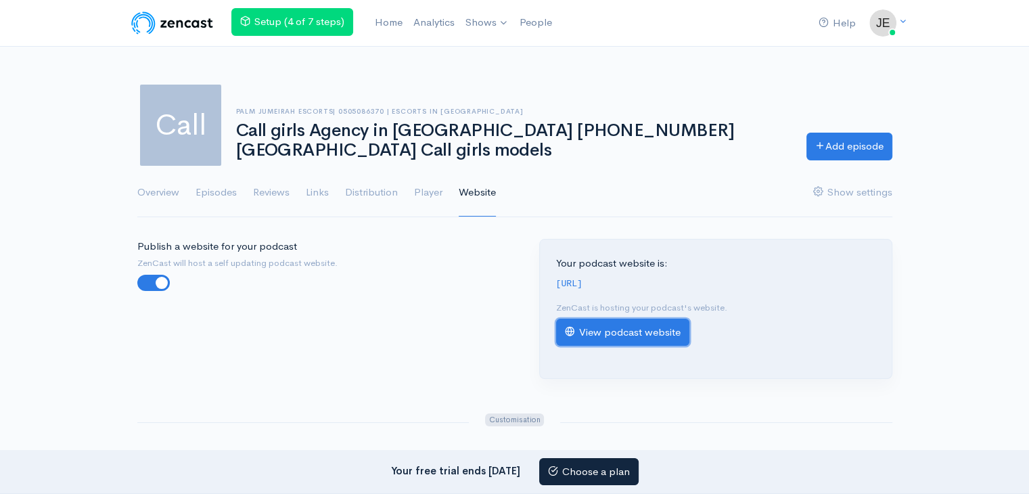
click at [643, 346] on link "View podcast website" at bounding box center [622, 333] width 133 height 28
